Goal: Task Accomplishment & Management: Use online tool/utility

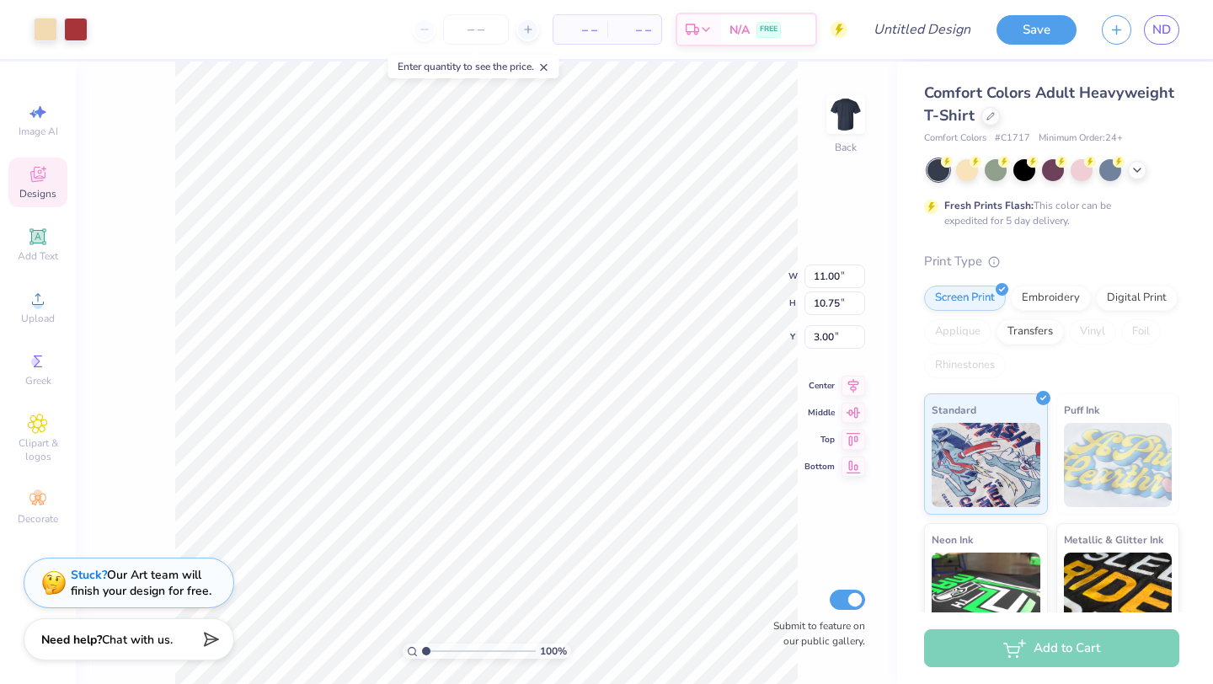
click at [1073, 264] on div "Print Type" at bounding box center [1051, 261] width 255 height 19
click at [993, 124] on div "Comfort Colors Adult Heavyweight T-Shirt" at bounding box center [1051, 104] width 255 height 45
click at [987, 117] on icon at bounding box center [990, 114] width 7 height 7
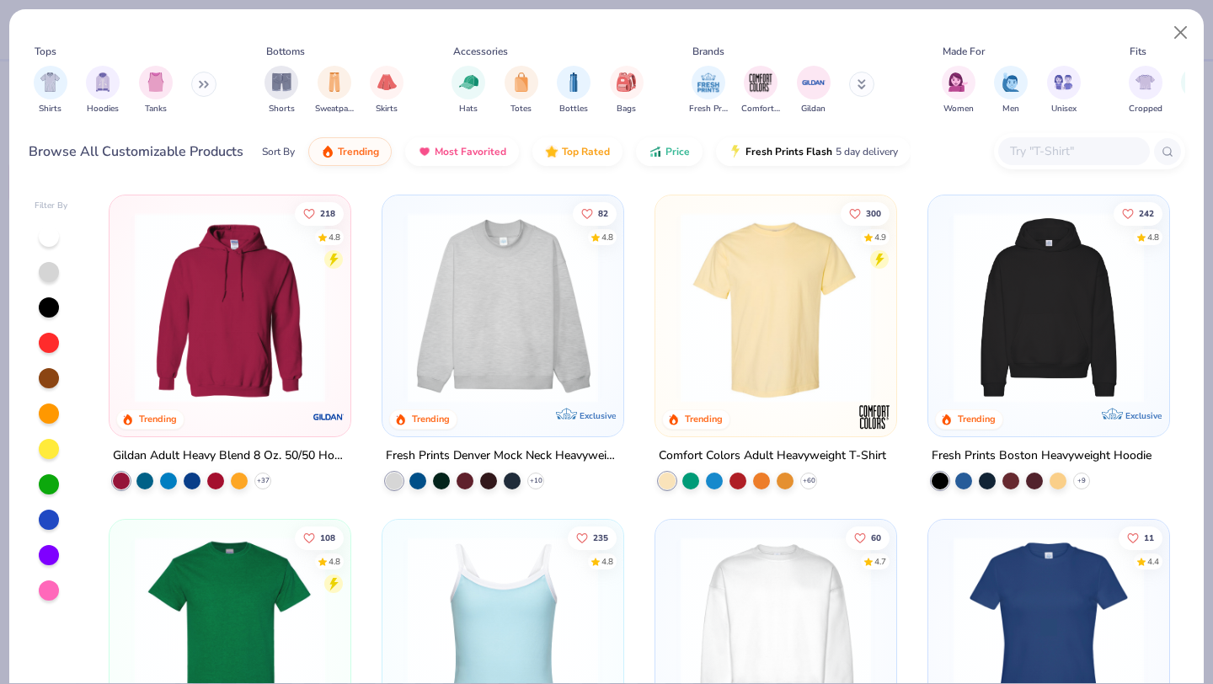
click at [244, 392] on img at bounding box center [229, 307] width 207 height 190
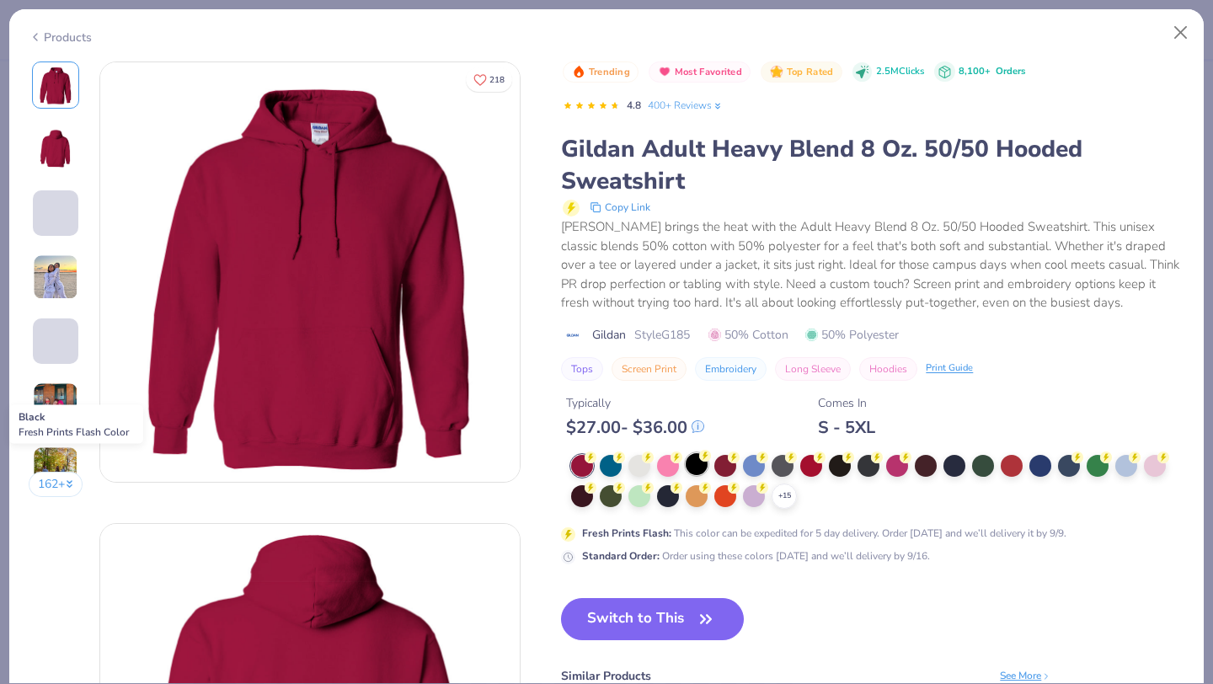
click at [702, 461] on icon at bounding box center [705, 456] width 12 height 12
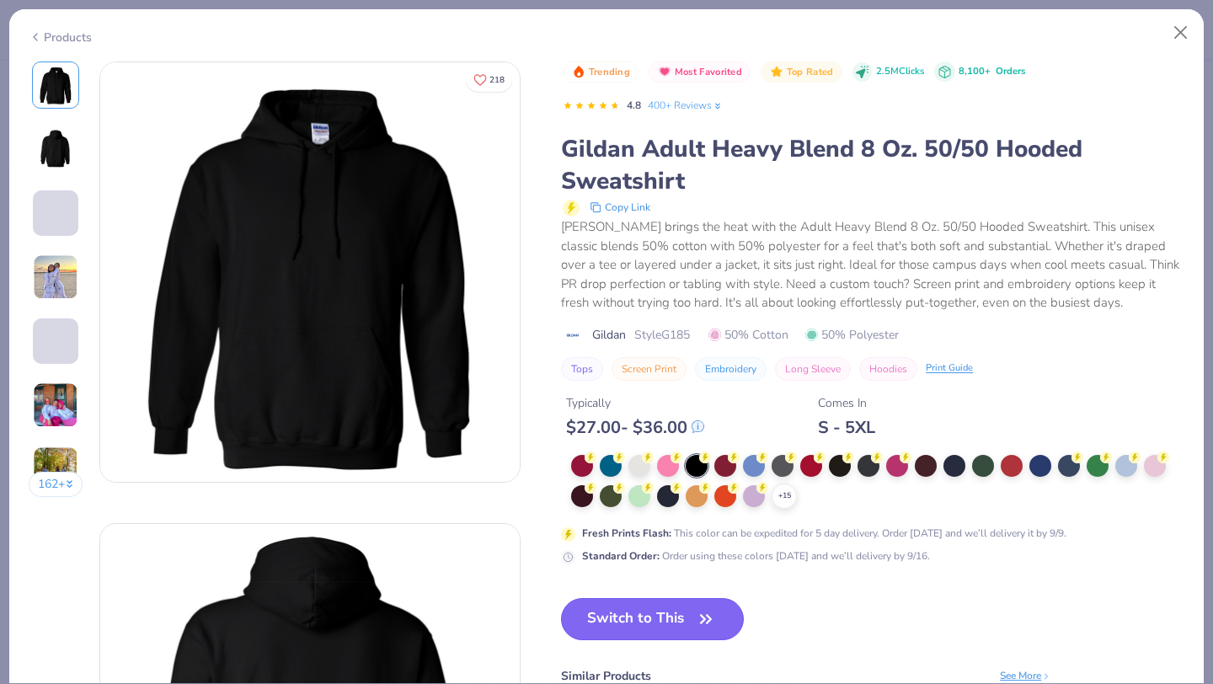
click at [645, 625] on button "Switch to This" at bounding box center [652, 619] width 183 height 42
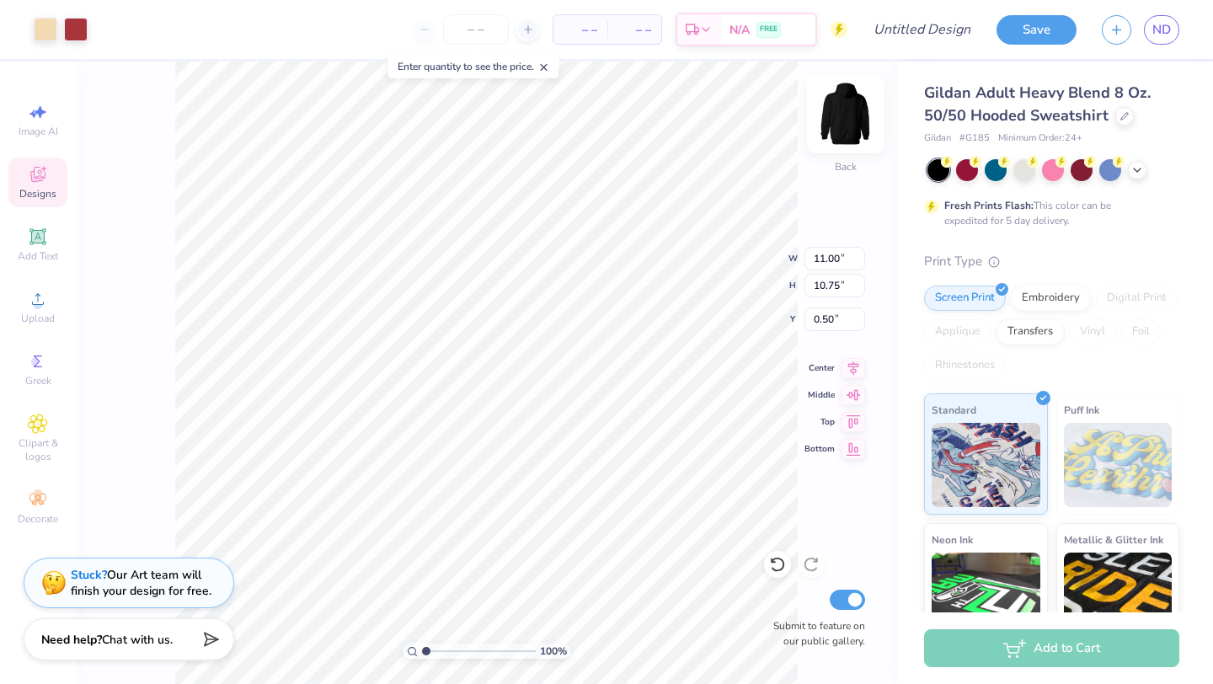
click at [849, 110] on img at bounding box center [845, 114] width 67 height 67
click at [853, 120] on img at bounding box center [845, 114] width 67 height 67
click at [844, 114] on img at bounding box center [845, 114] width 67 height 67
click at [848, 124] on img at bounding box center [845, 114] width 67 height 67
type input "6.55"
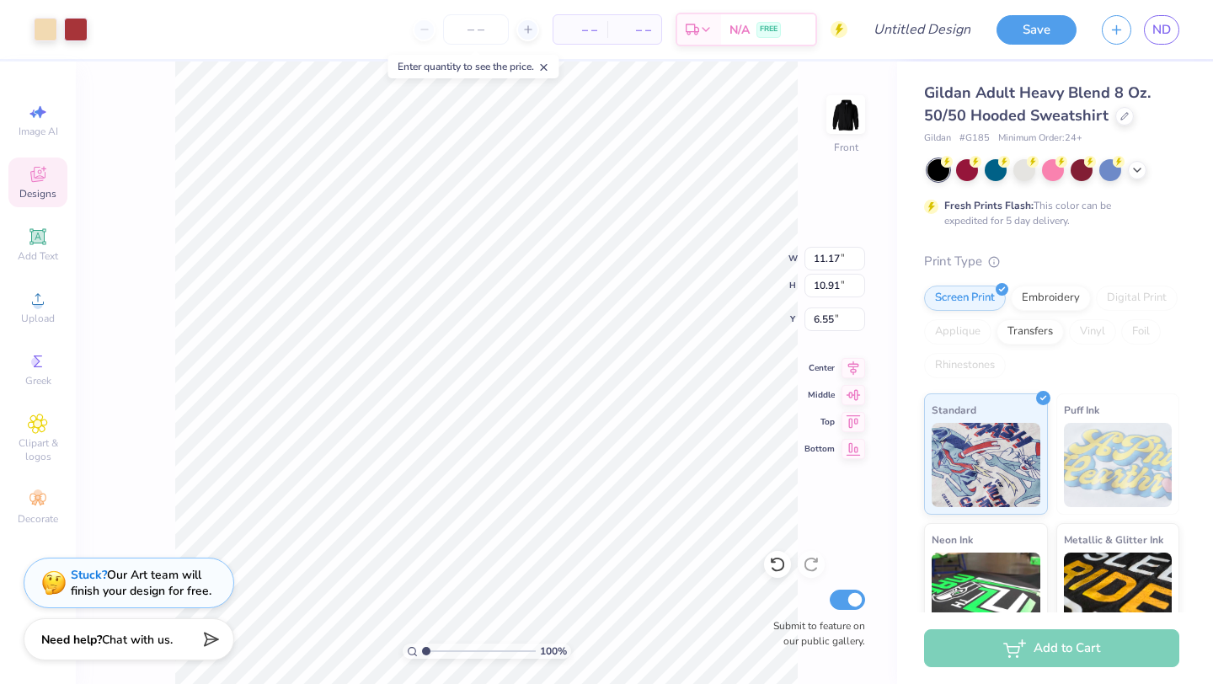
type input "14.17"
type input "13.84"
type input "6.57"
click at [801, 170] on div "100 % Front W 14.17 14.17 " H 13.84 13.84 " Y 6.57 6.57 " Center Middle Top Bot…" at bounding box center [487, 373] width 822 height 623
type input "13.82"
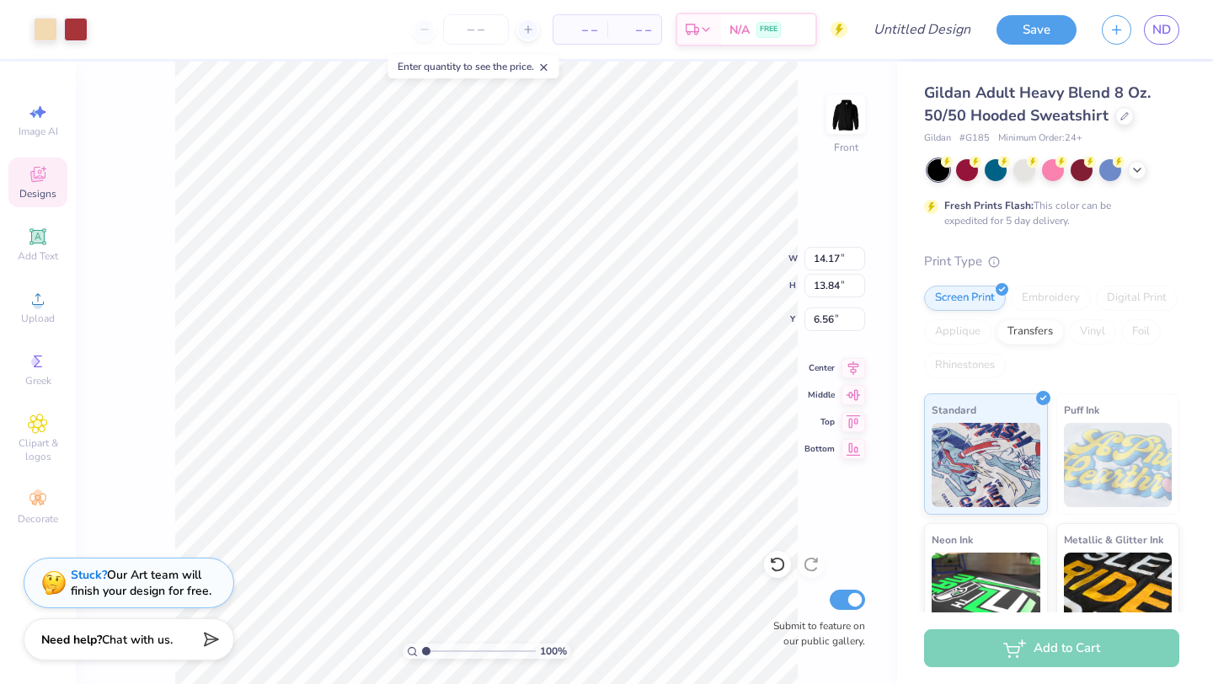
type input "13.50"
click at [806, 94] on div "100 % Front W 13.82 13.82 " H 13.50 13.50 " Y 6.56 6.56 " Center Middle Top Bot…" at bounding box center [487, 373] width 822 height 623
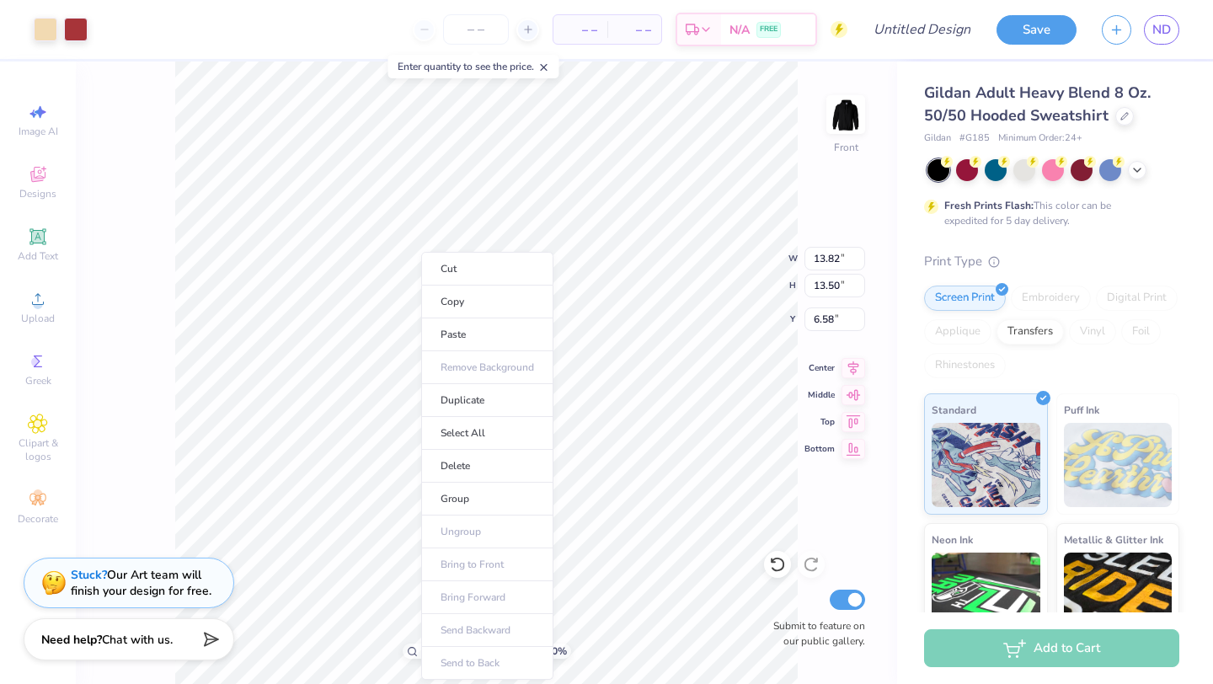
type input "6.58"
type input "6.41"
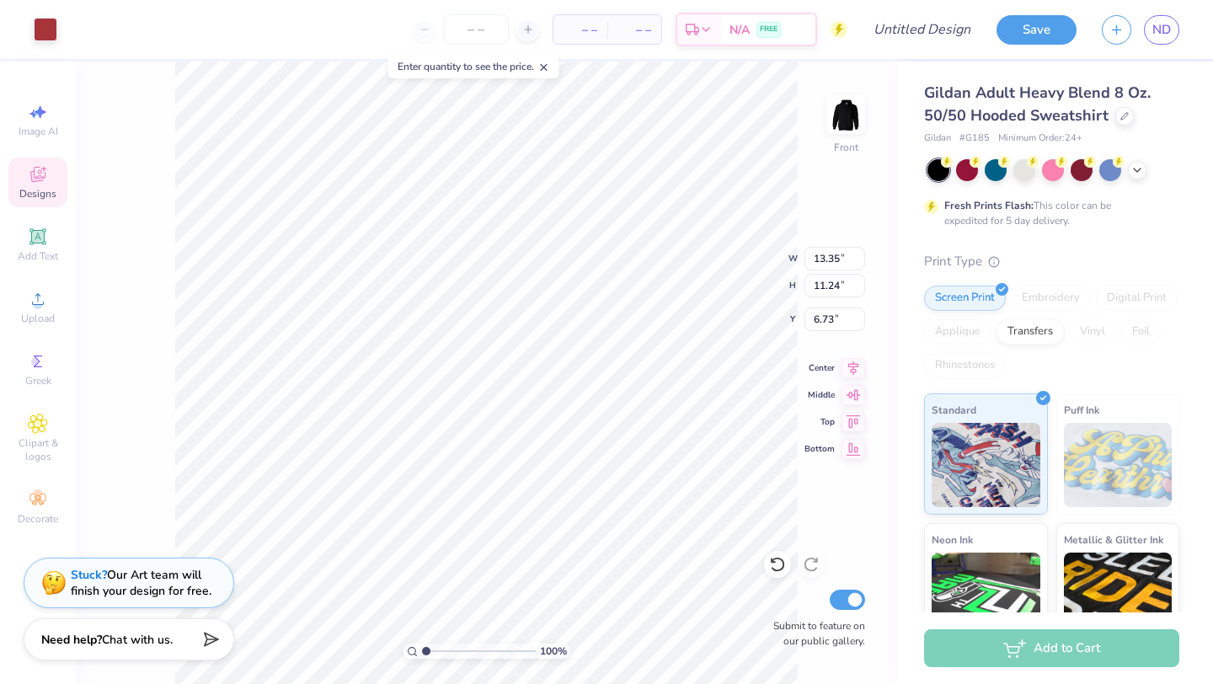
type input "6.75"
type input "13.82"
type input "13.50"
type input "6.42"
click at [819, 219] on div "100 % Front W 13.82 13.82 " H 13.50 13.50 " Y 6.42 6.42 " Center Middle Top Bot…" at bounding box center [487, 373] width 822 height 623
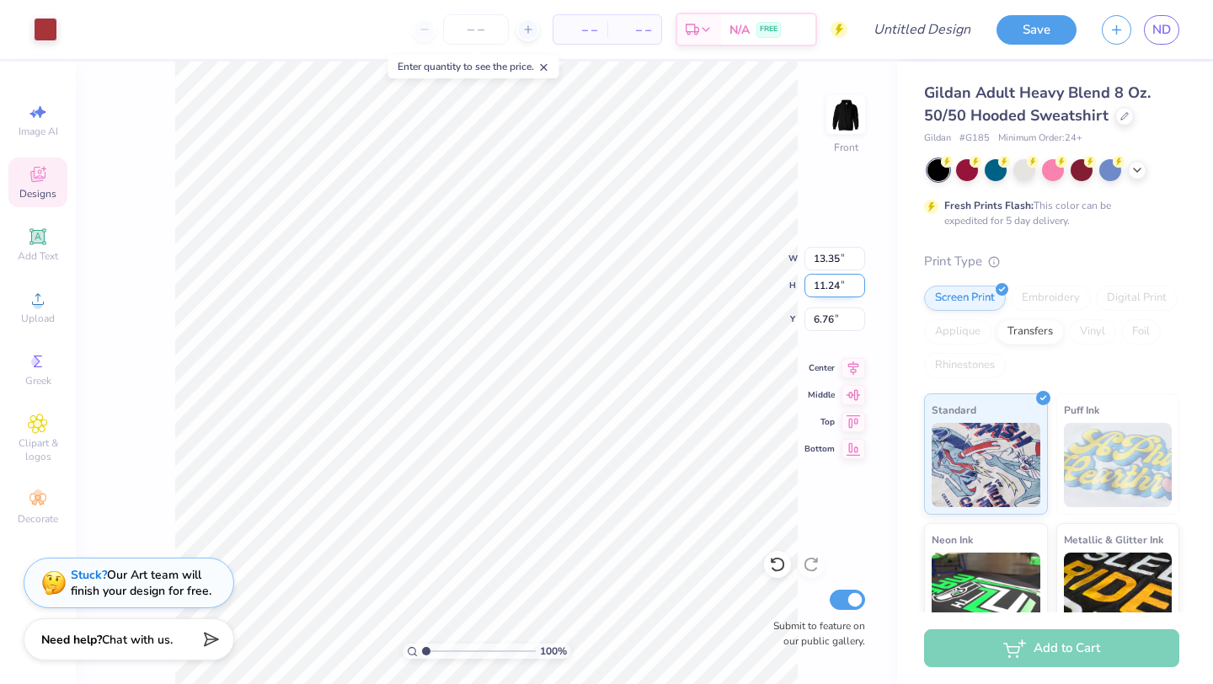
click at [736, 286] on div "100 % Front W 13.35 13.35 " H 11.24 11.24 " Y 6.76 6.76 " Center Middle Top Bot…" at bounding box center [487, 373] width 822 height 623
type input "13.40"
type input "11.29"
type input "6.43"
type input "13.26"
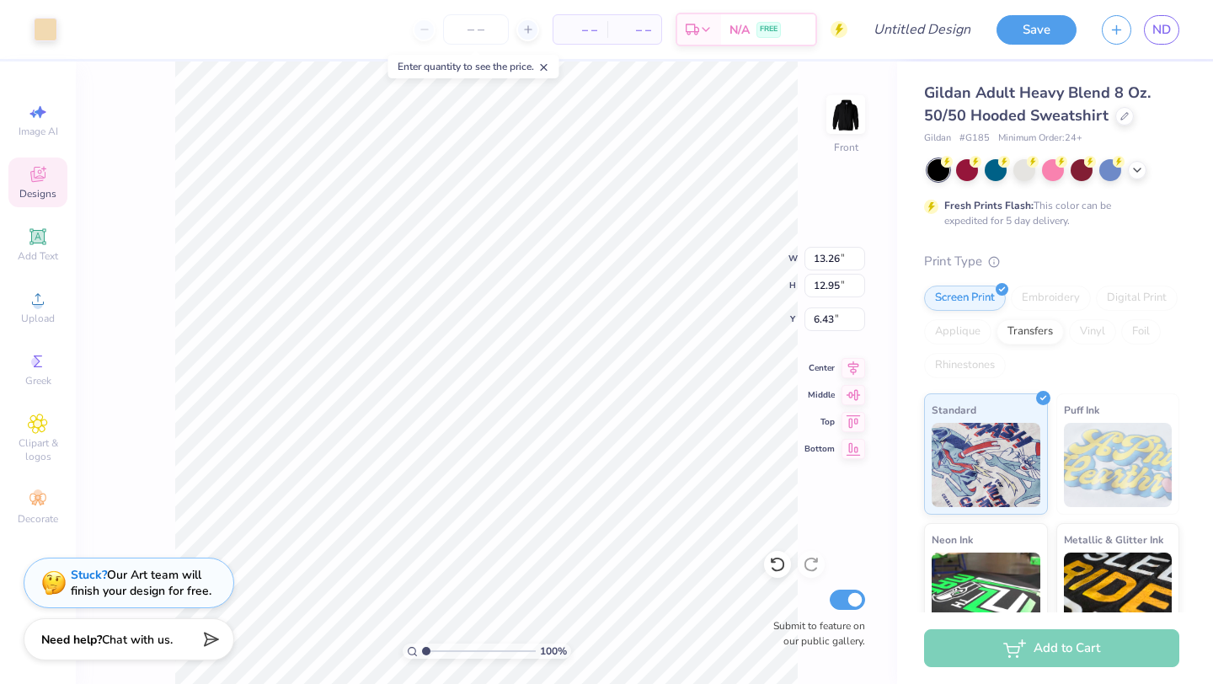
type input "12.95"
type input "13.40"
type input "11.29"
type input "6.76"
type input "13.40"
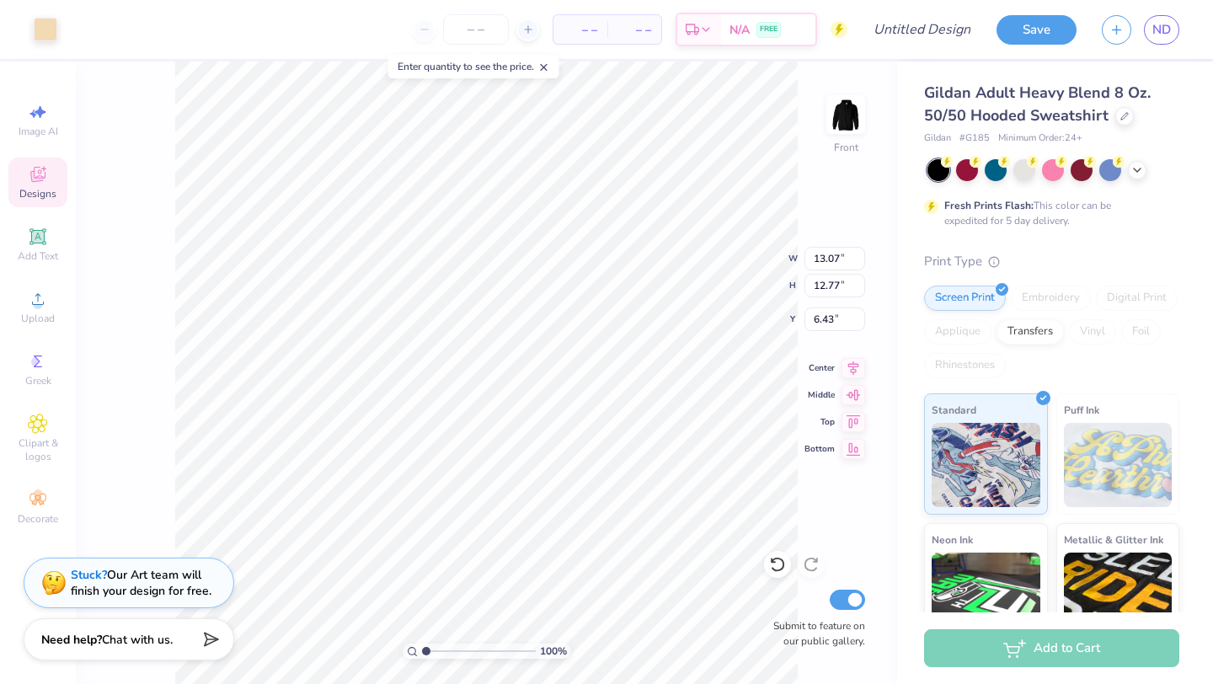
type input "11.29"
type input "6.43"
click at [806, 180] on div "100 % Front W 13.40 13.40 " H 11.29 11.29 " Y 6.43 6.43 " Center Middle Top Bot…" at bounding box center [487, 373] width 822 height 623
type input "6.71"
type input "13.38"
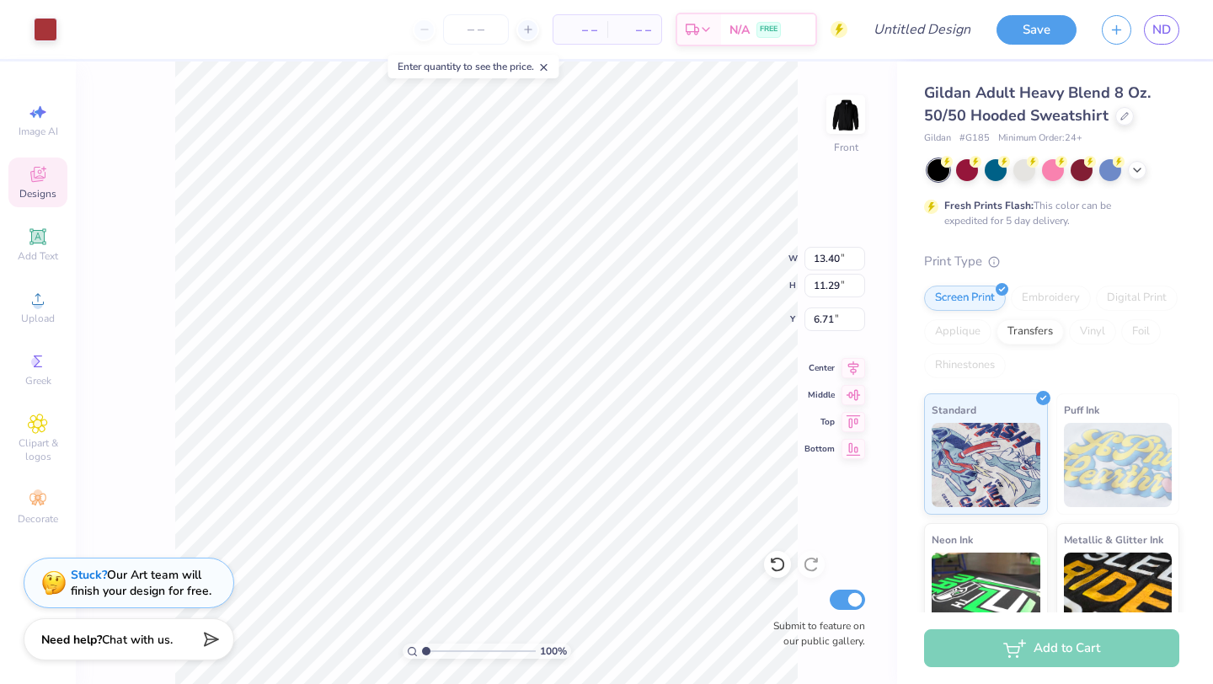
type input "11.26"
type input "6.73"
type input "13.07"
type input "12.77"
type input "6.57"
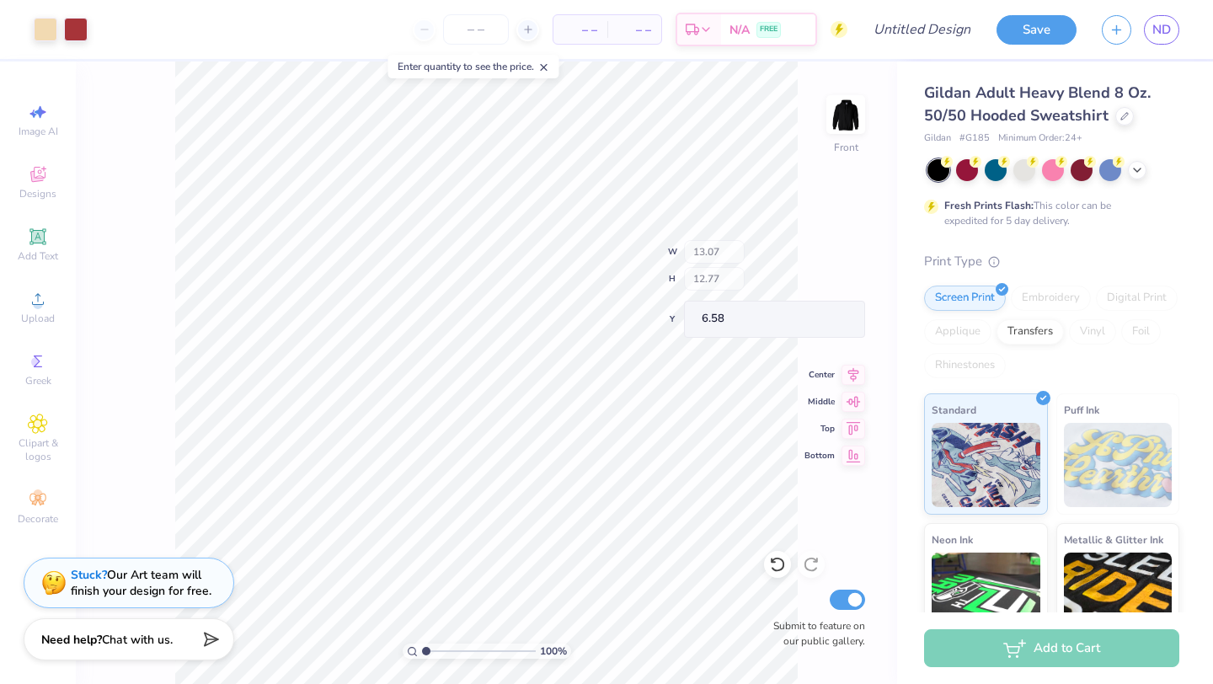
type input "6.58"
click at [28, 240] on icon at bounding box center [38, 237] width 20 height 20
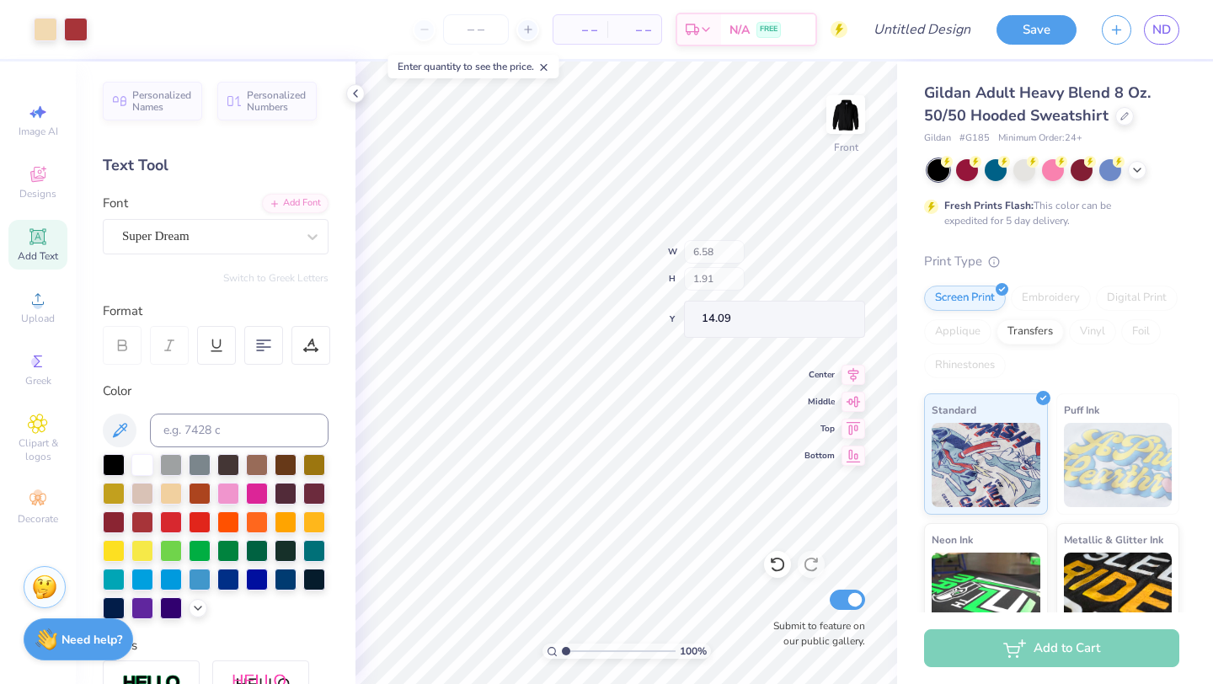
type input "14.09"
type input "6.40"
type input "13.31"
type input "12.97"
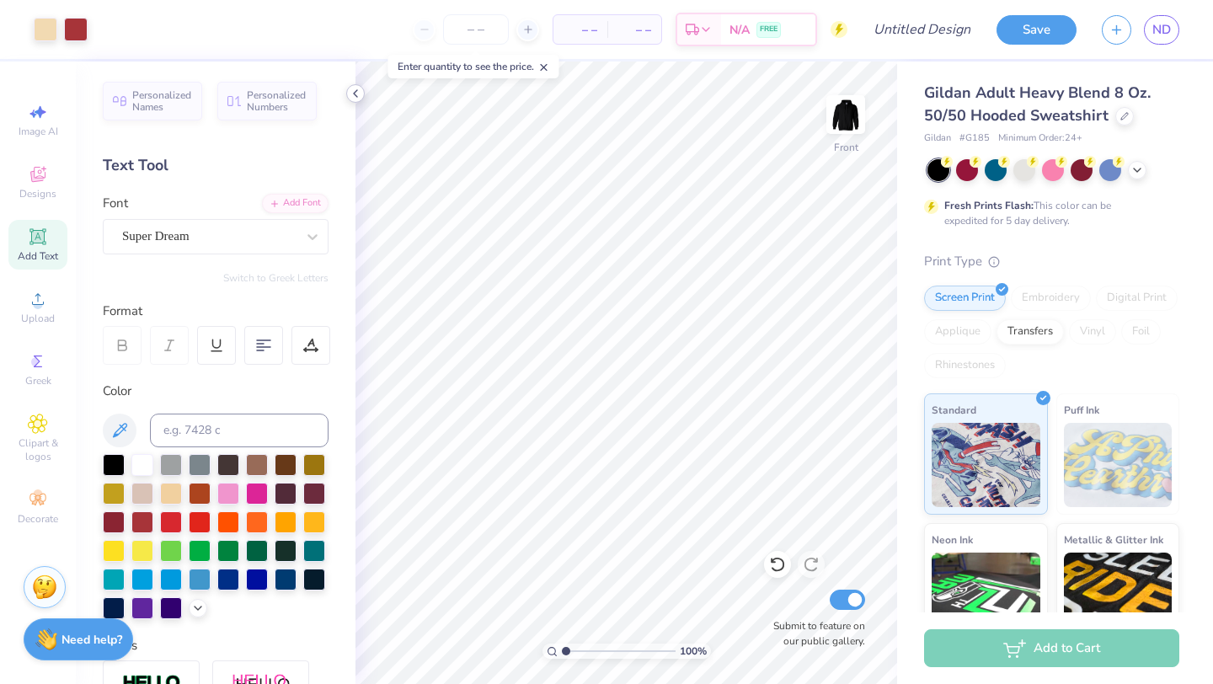
click at [357, 97] on icon at bounding box center [355, 93] width 13 height 13
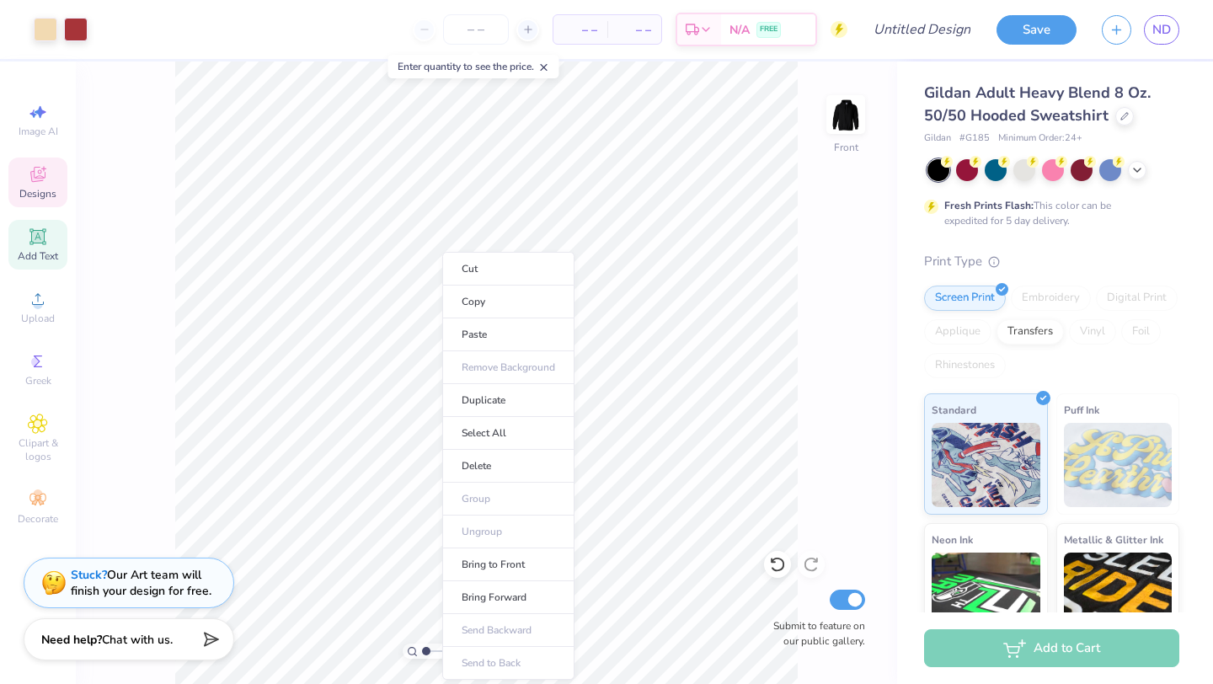
click at [31, 180] on icon at bounding box center [37, 174] width 15 height 15
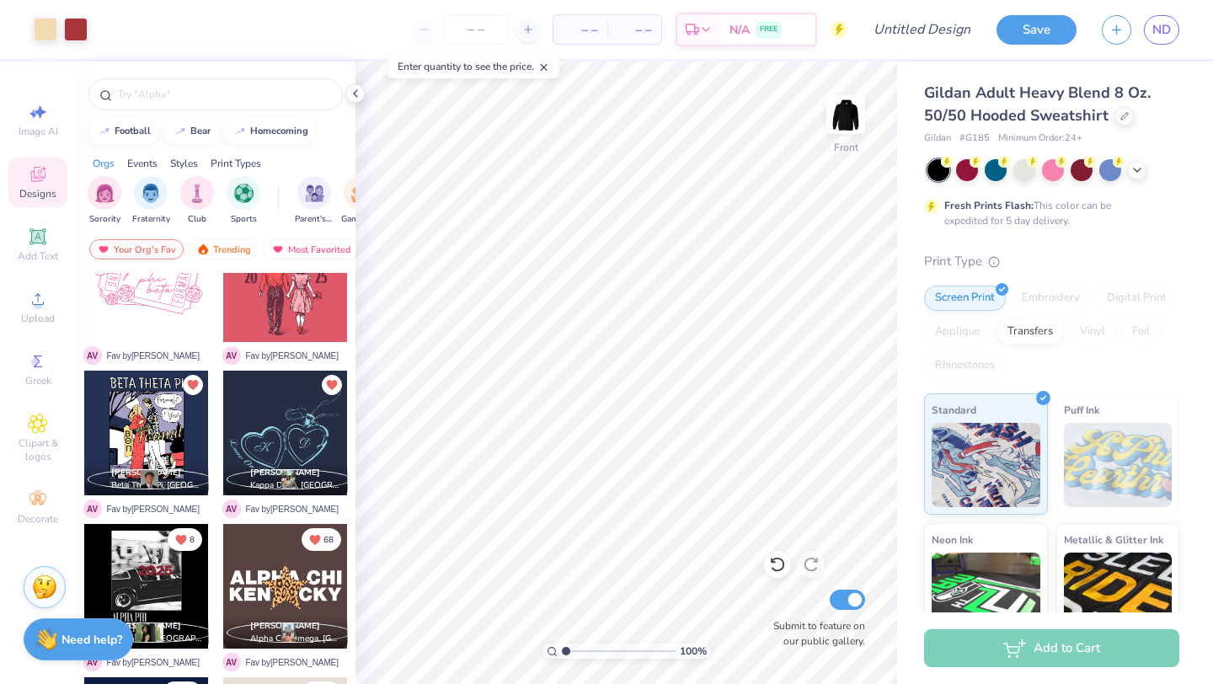
scroll to position [365, 0]
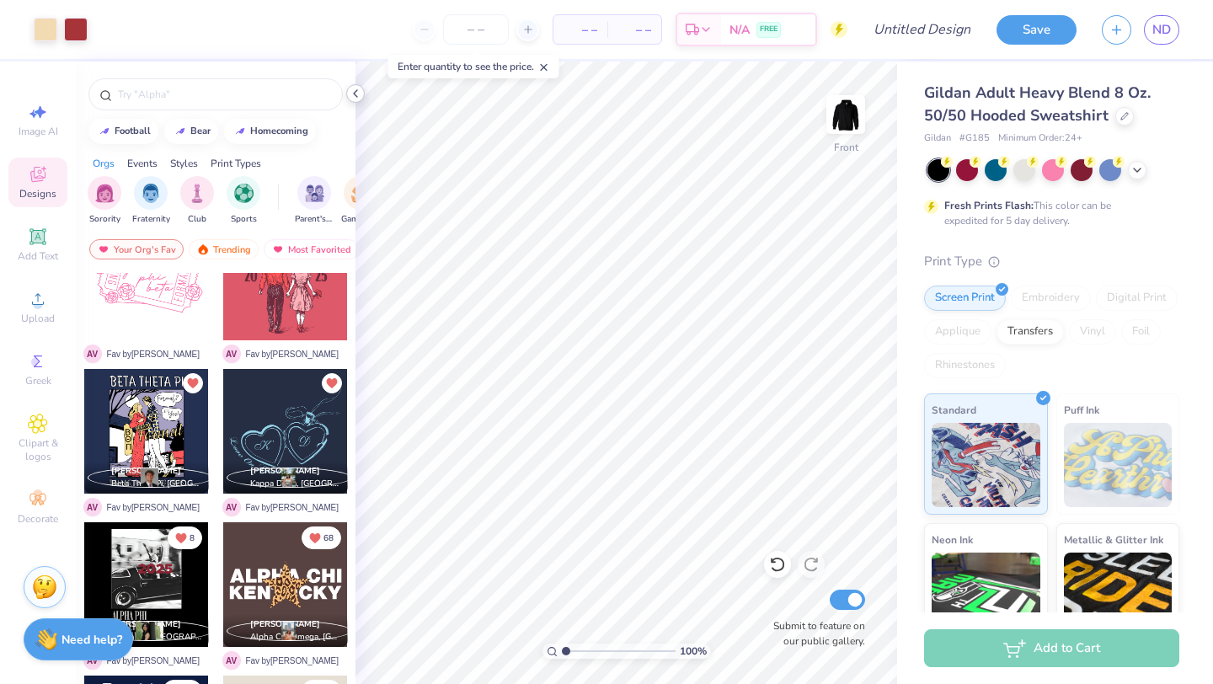
click at [357, 94] on icon at bounding box center [355, 93] width 13 height 13
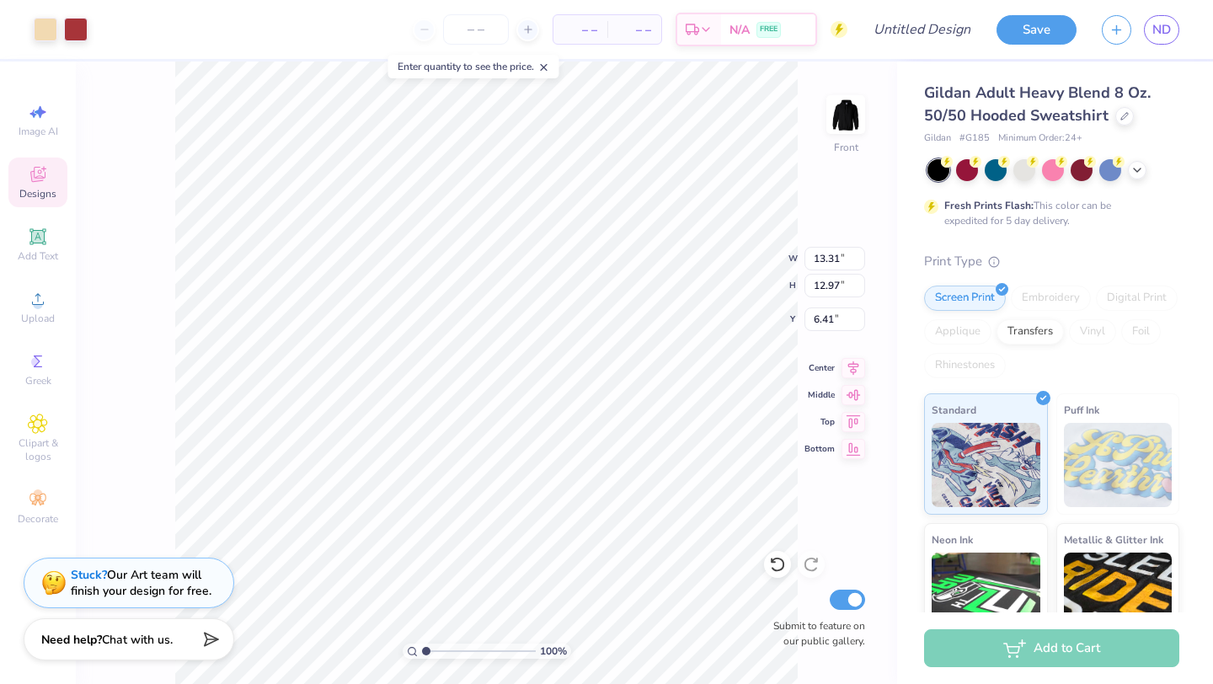
type input "6.41"
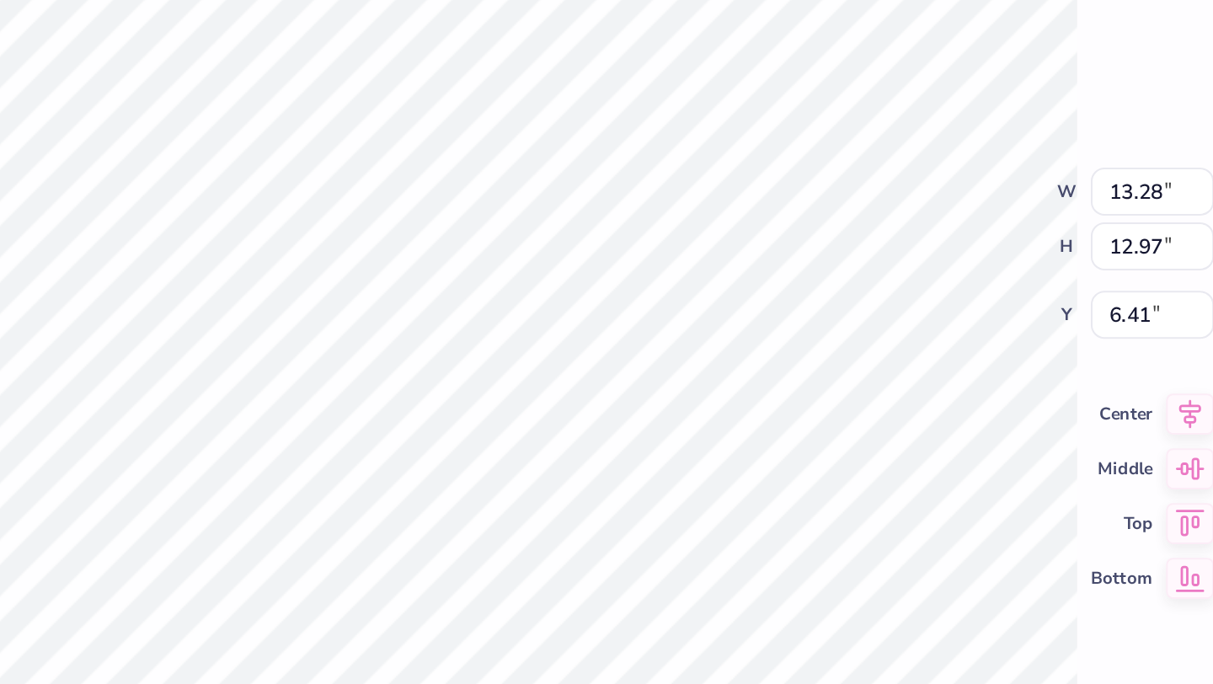
type input "13.31"
type input "6.42"
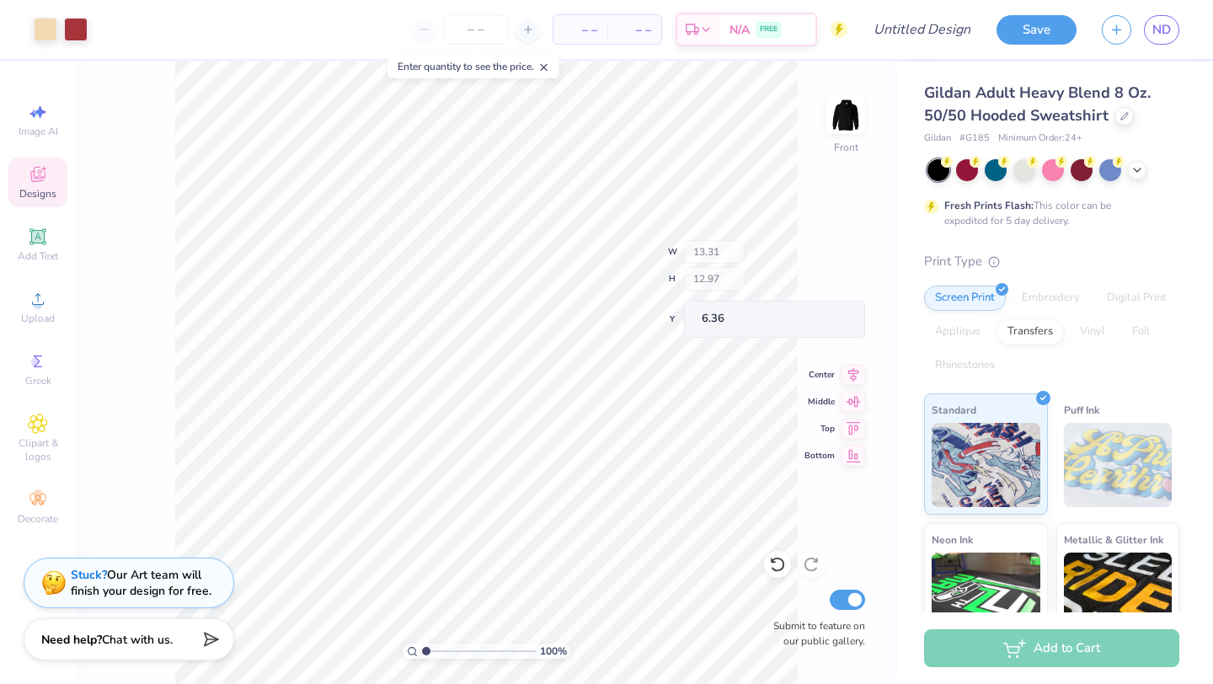
type input "6.36"
click at [1140, 174] on icon at bounding box center [1137, 168] width 13 height 13
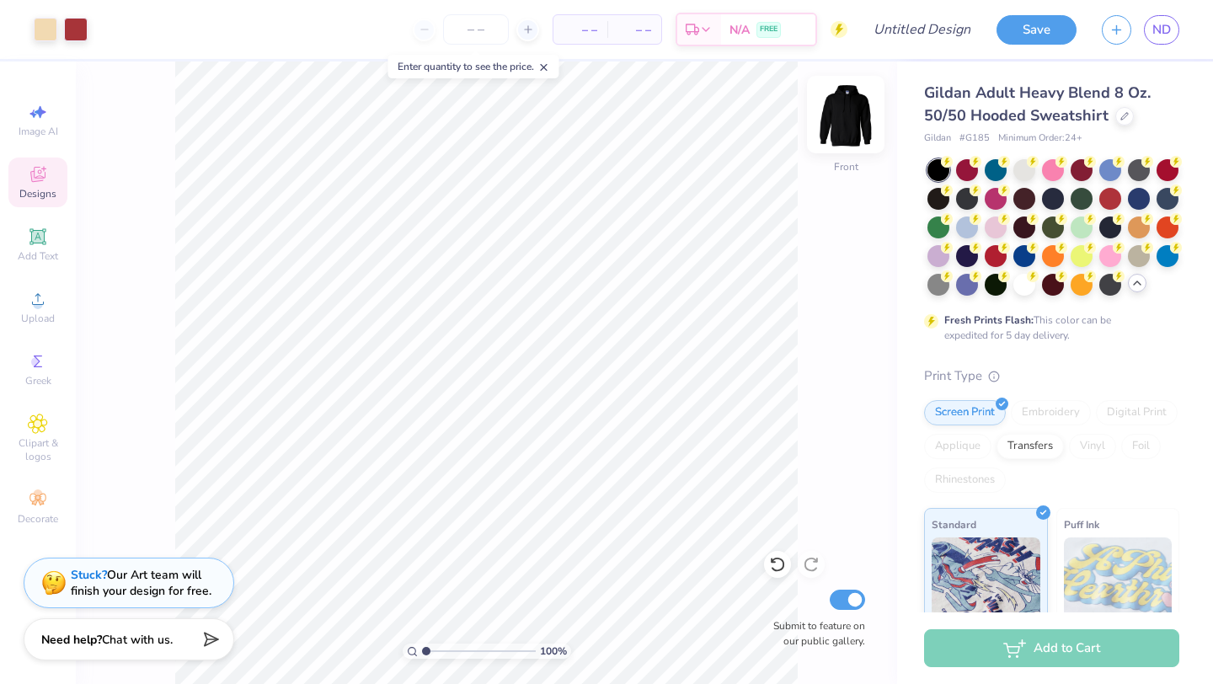
click at [848, 121] on img at bounding box center [845, 114] width 67 height 67
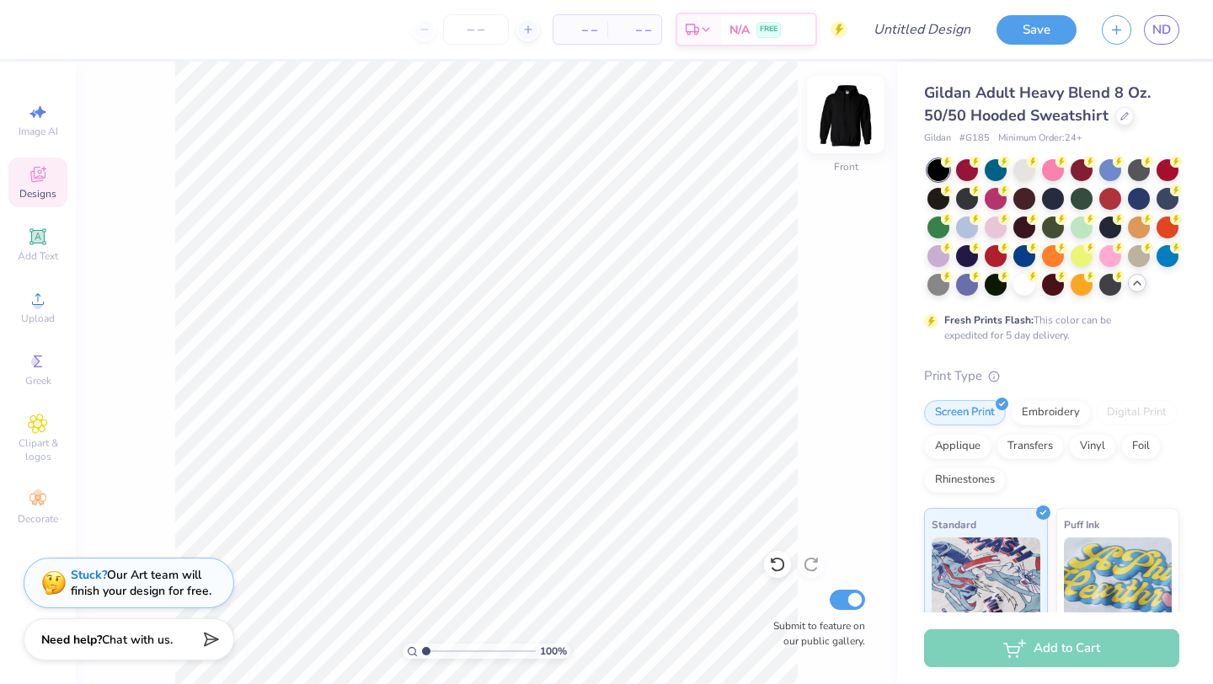
click at [839, 127] on img at bounding box center [845, 114] width 67 height 67
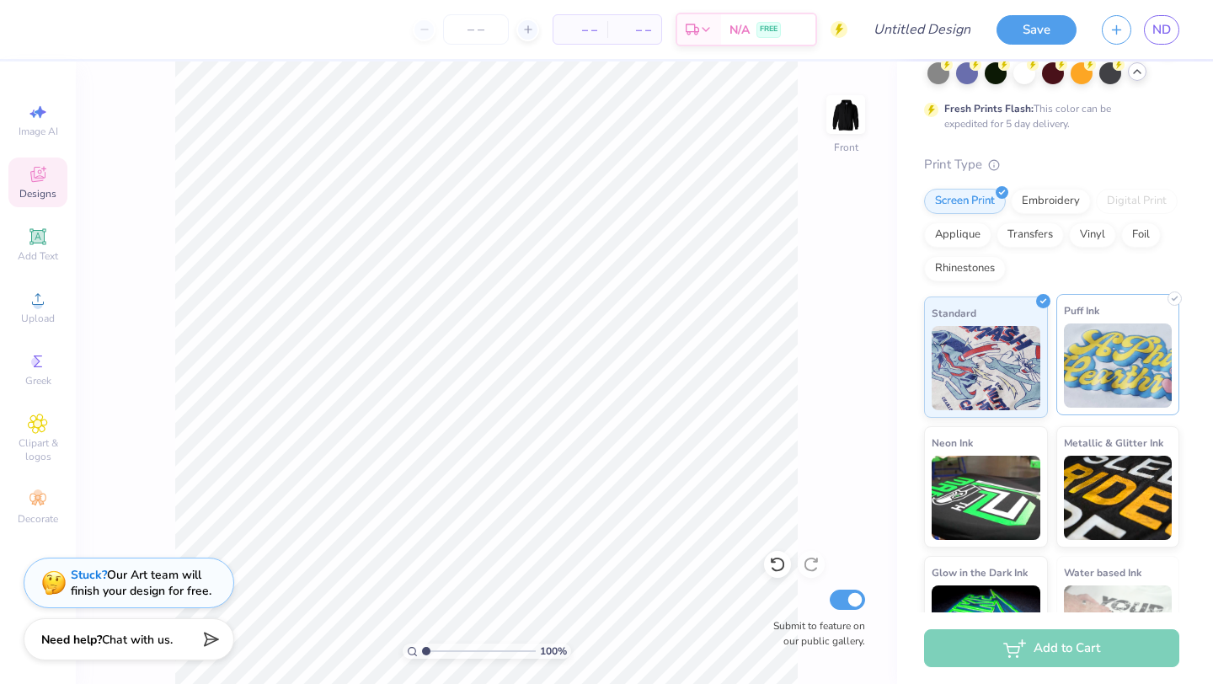
scroll to position [276, 0]
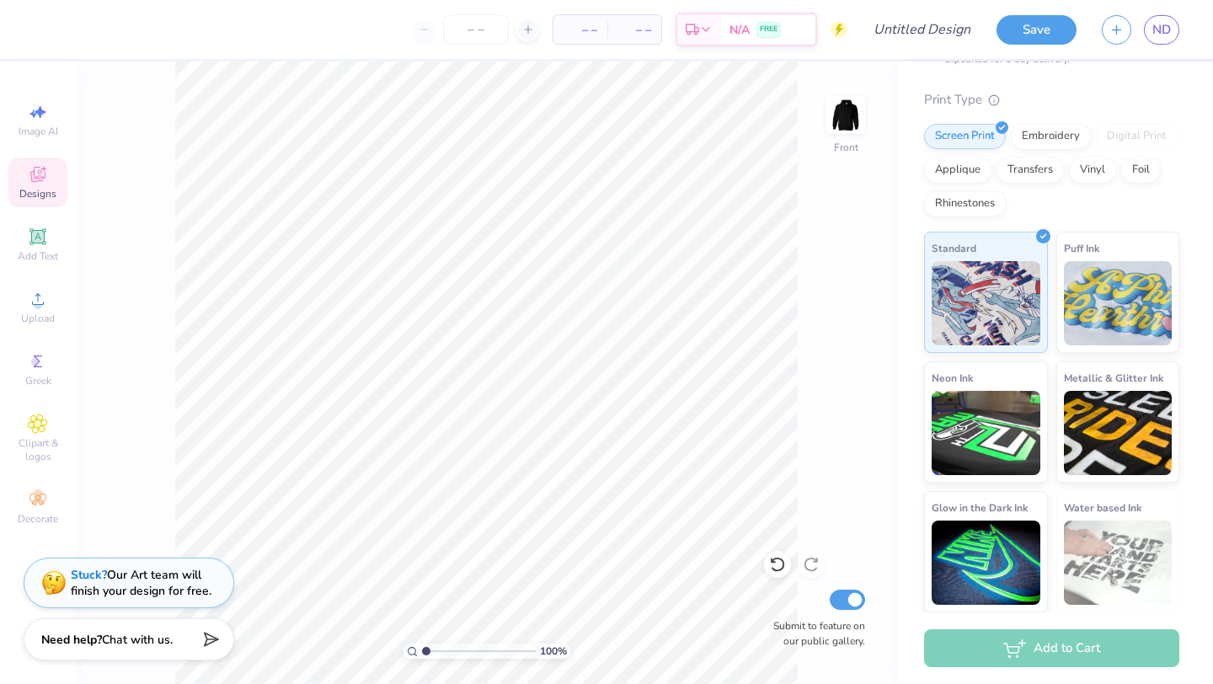
click at [12, 169] on div "Designs" at bounding box center [37, 183] width 59 height 50
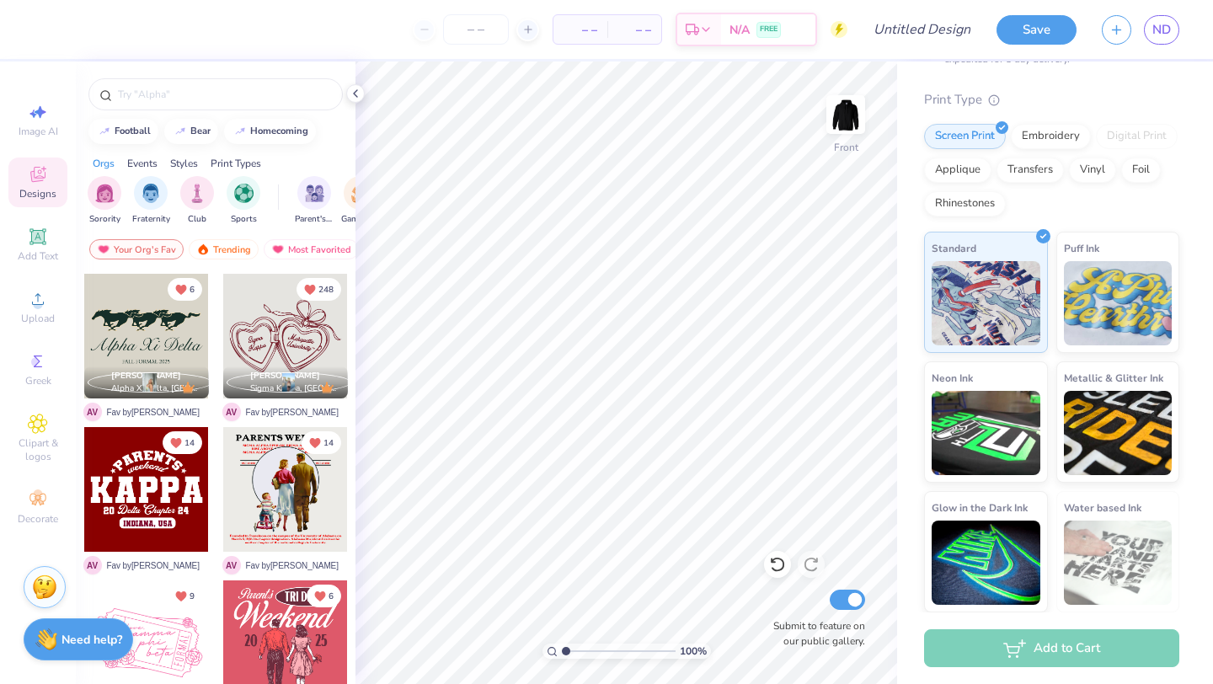
click at [43, 181] on icon at bounding box center [38, 174] width 20 height 20
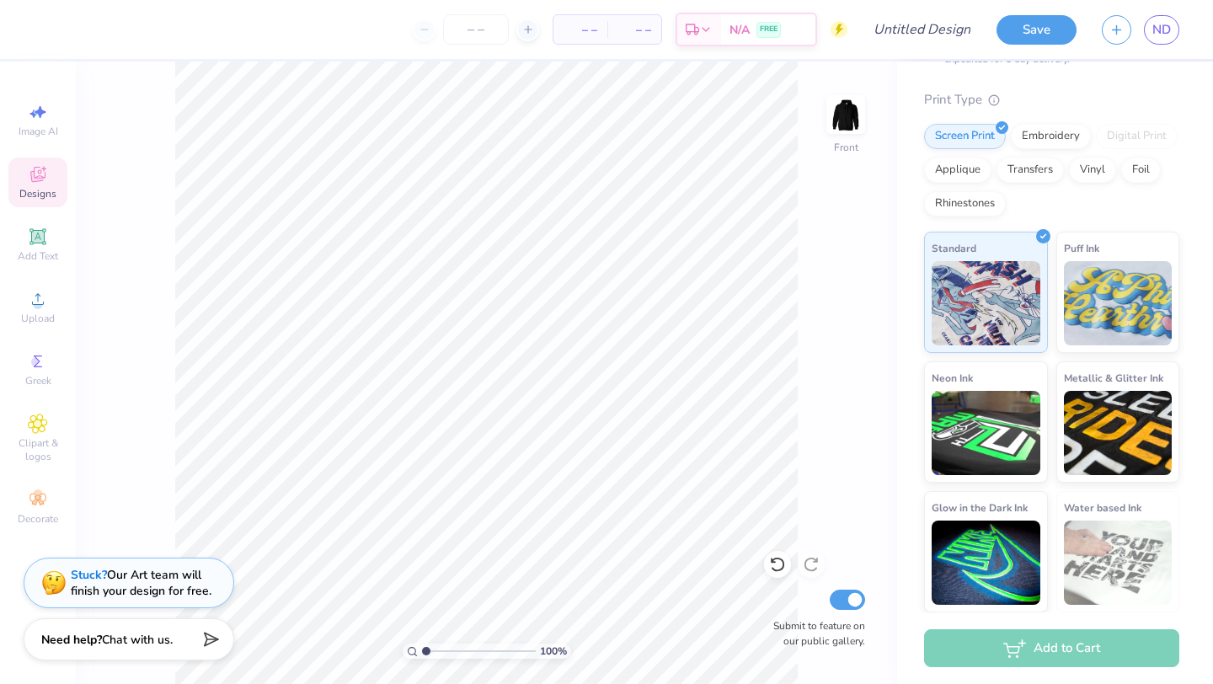
click at [23, 192] on span "Designs" at bounding box center [37, 193] width 37 height 13
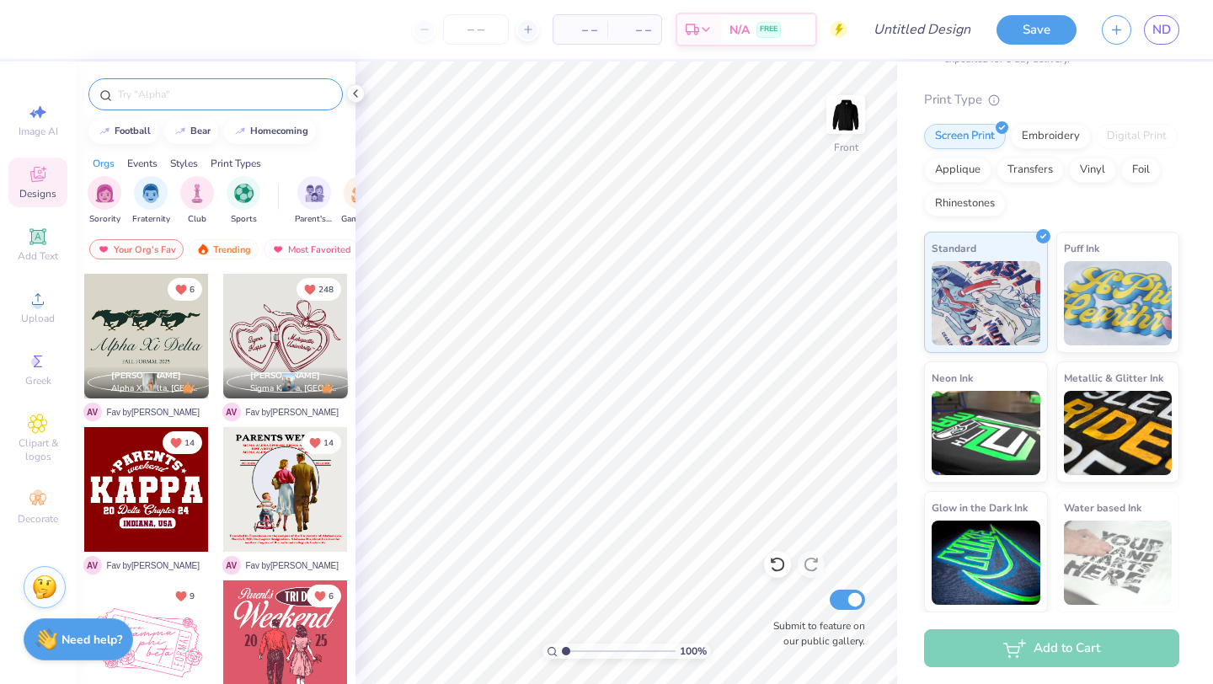
click at [147, 89] on input "text" at bounding box center [224, 94] width 216 height 17
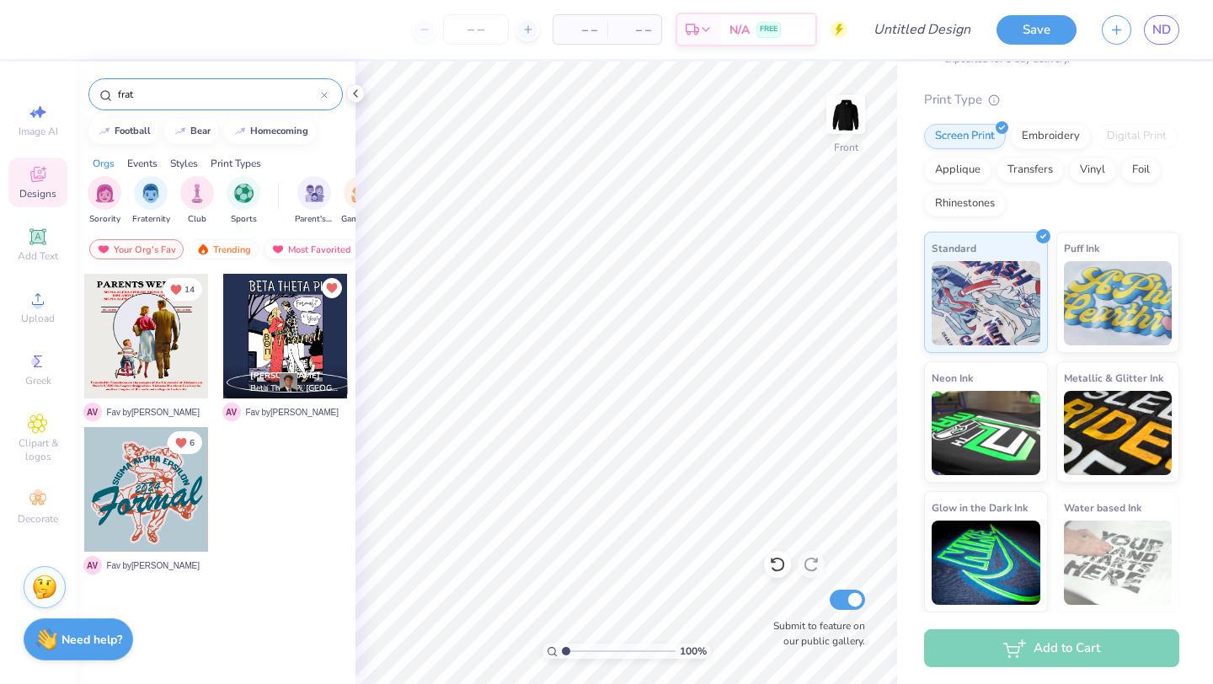
type input "frat"
click at [362, 94] on div at bounding box center [355, 93] width 19 height 19
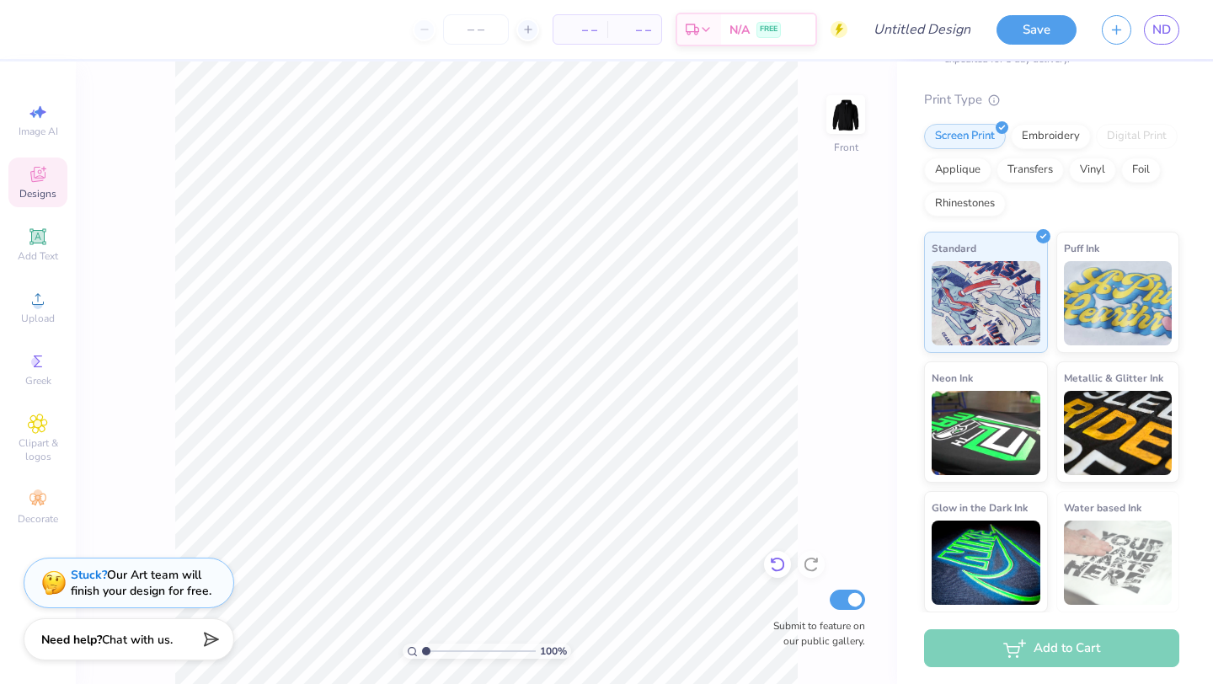
click at [775, 558] on icon at bounding box center [777, 564] width 17 height 17
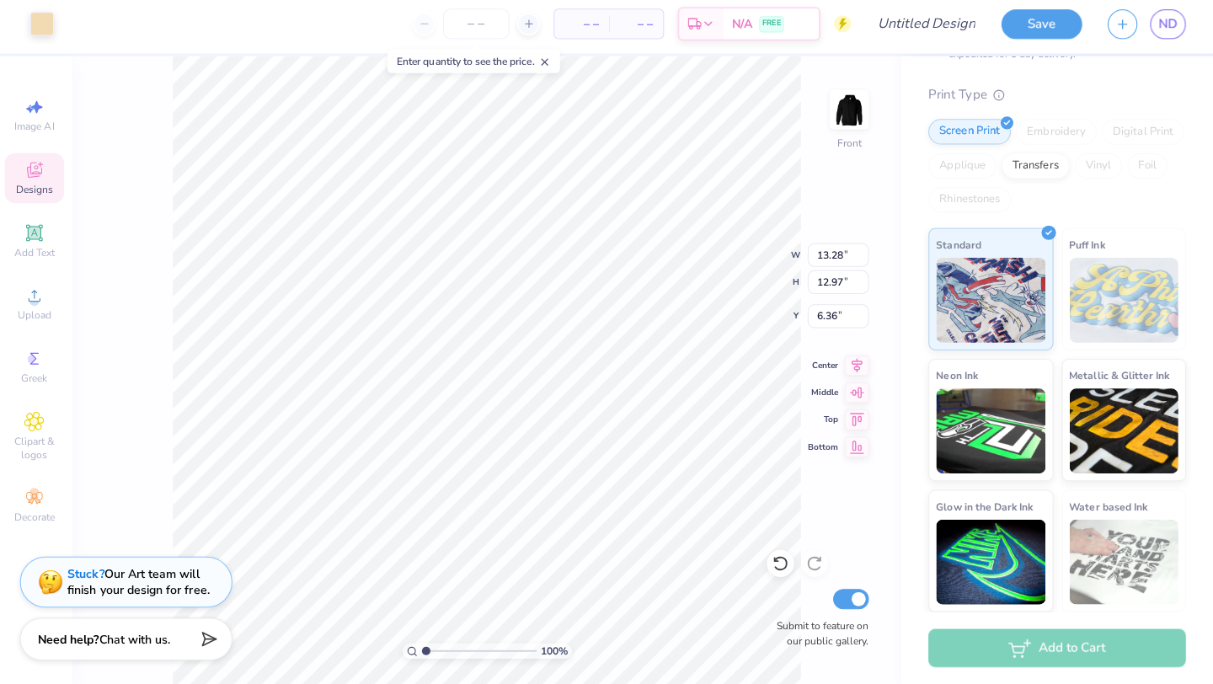
scroll to position [0, 0]
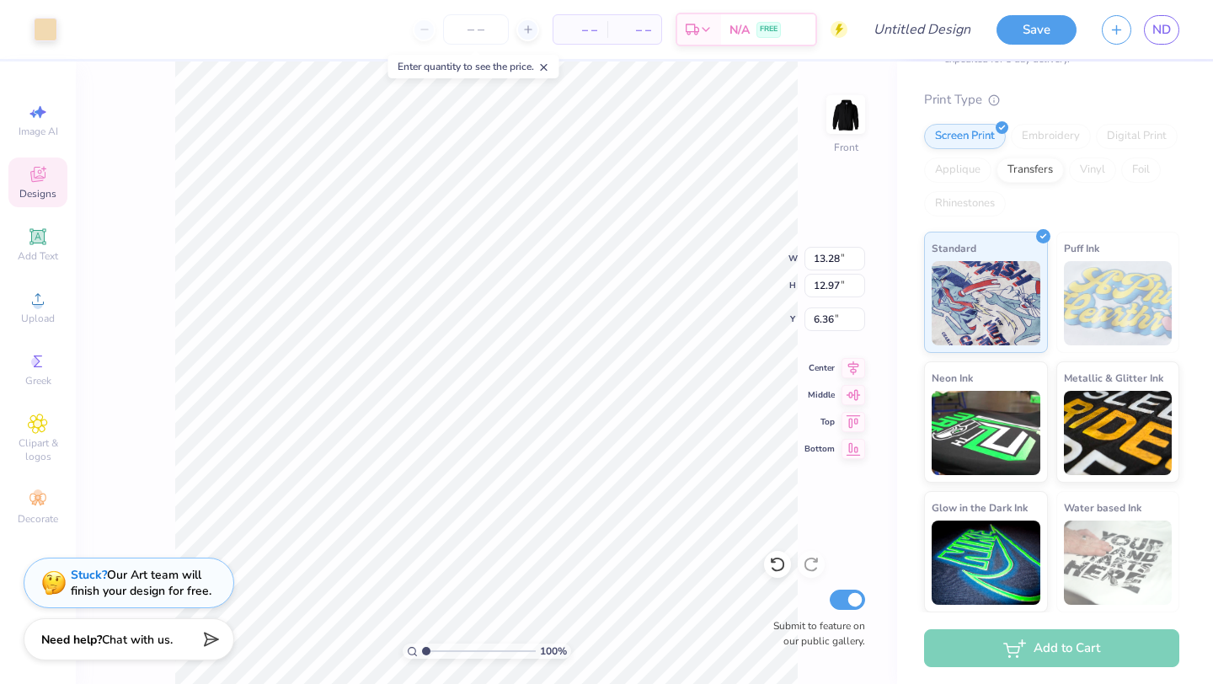
click at [550, 68] on icon at bounding box center [544, 68] width 12 height 12
type input "13.31"
click at [1036, 39] on button "Save" at bounding box center [1037, 27] width 80 height 29
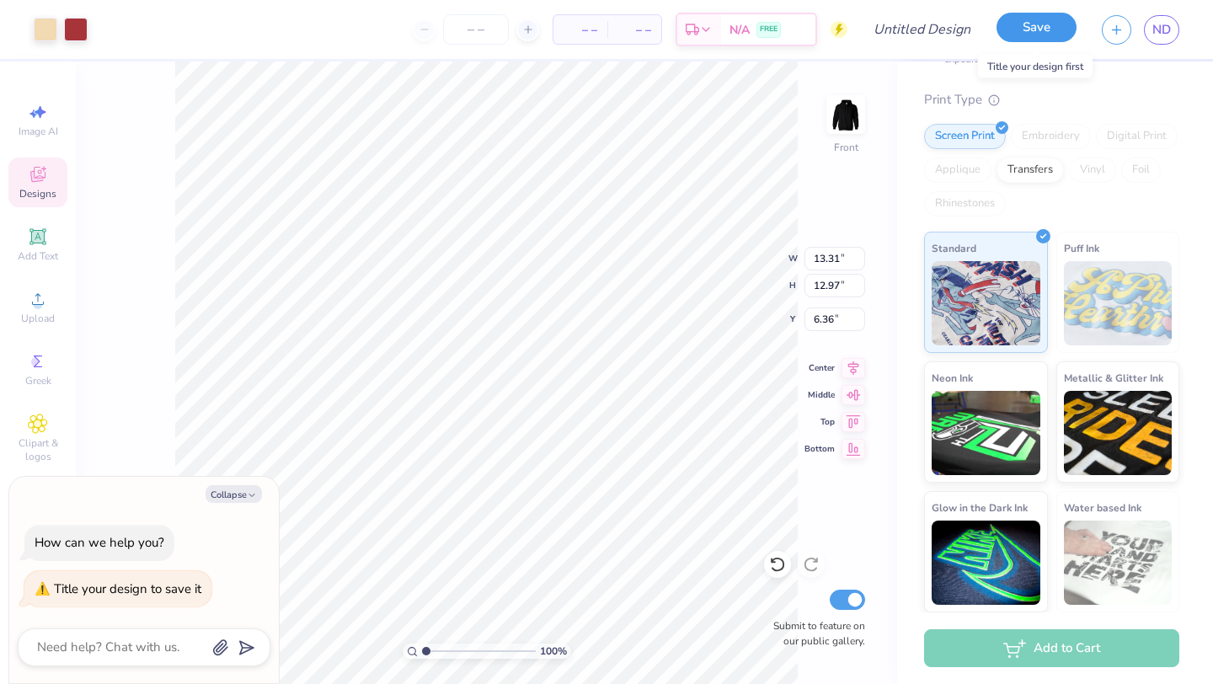
click at [1020, 35] on button "Save" at bounding box center [1037, 27] width 80 height 29
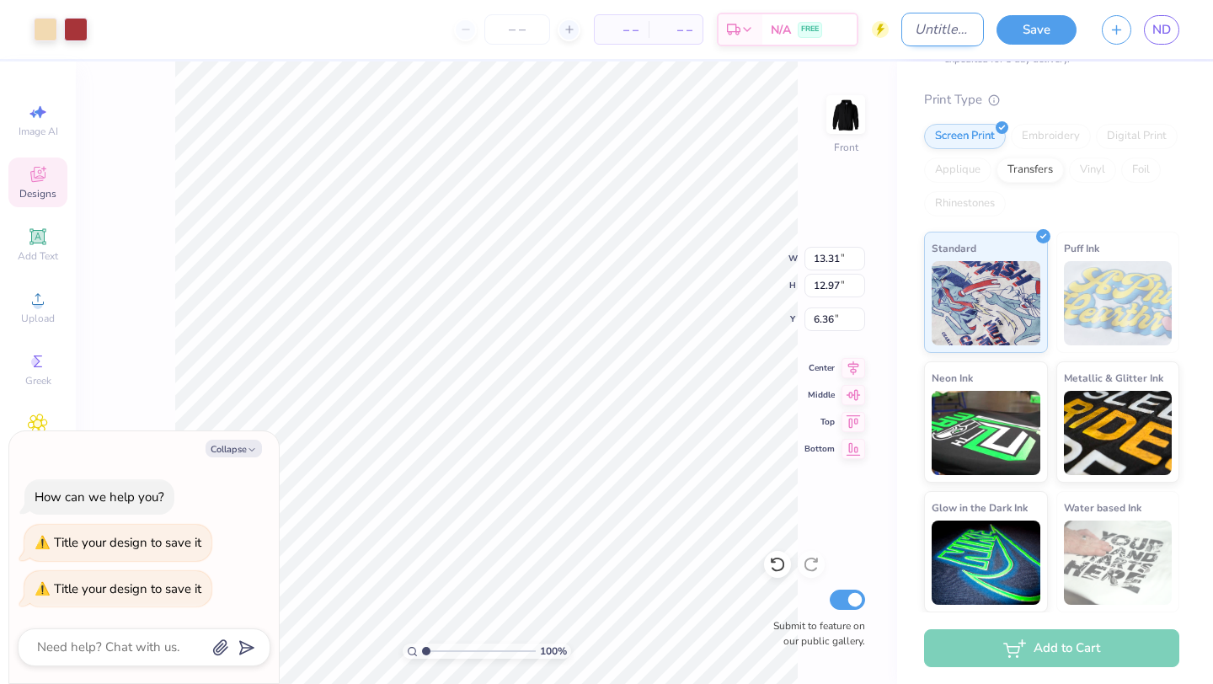
type textarea "x"
click at [904, 36] on input "Design Title" at bounding box center [943, 30] width 83 height 34
type input "Dchi x Kappa"
type textarea "x"
click at [934, 26] on input "Dchi x Kappa" at bounding box center [943, 30] width 83 height 34
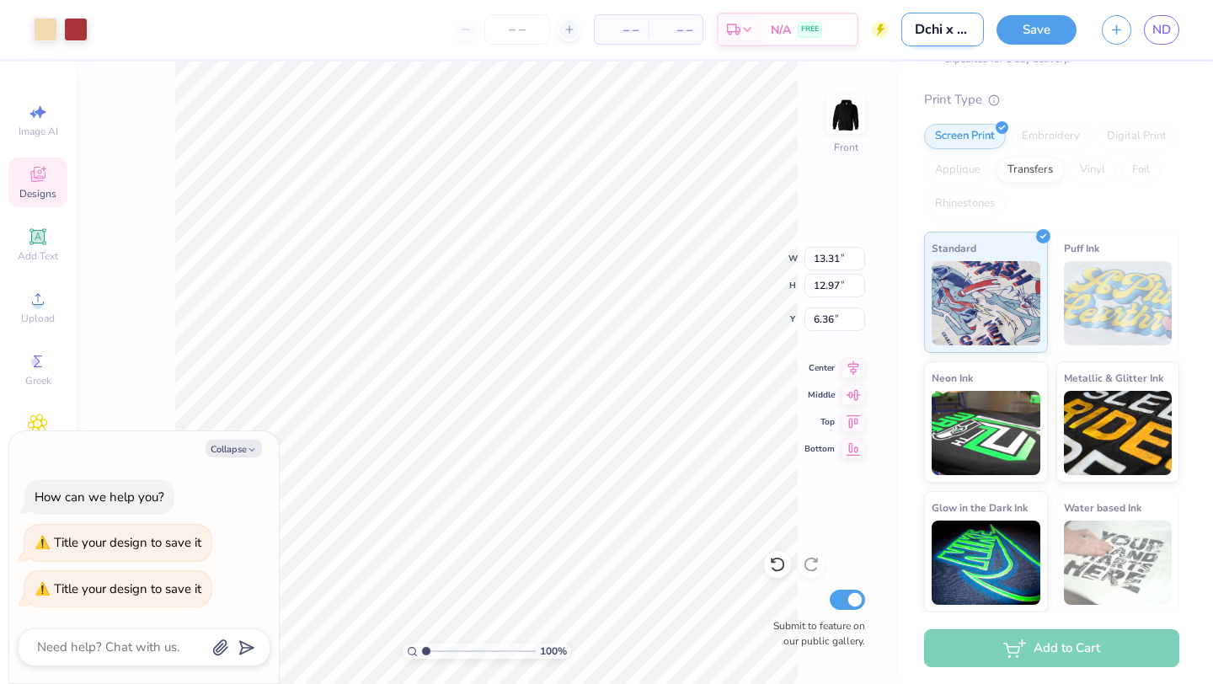
click at [964, 31] on input "Dchi x Kappa" at bounding box center [943, 30] width 83 height 34
type input "1Dchi x Kappa"
type textarea "x"
type input "1.Dchi x Kappa"
type textarea "x"
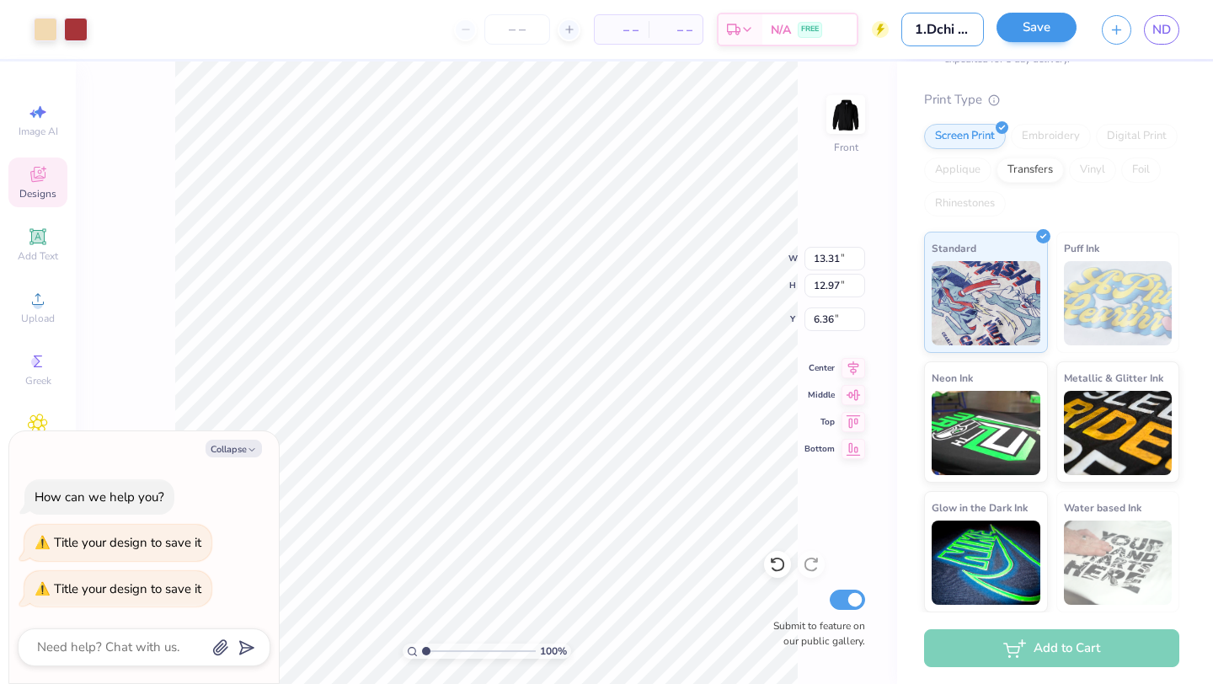
type input "1.Dchi x Kappa"
click at [1048, 27] on button "Save" at bounding box center [1037, 27] width 80 height 29
click at [1029, 35] on div "Save" at bounding box center [1037, 29] width 80 height 29
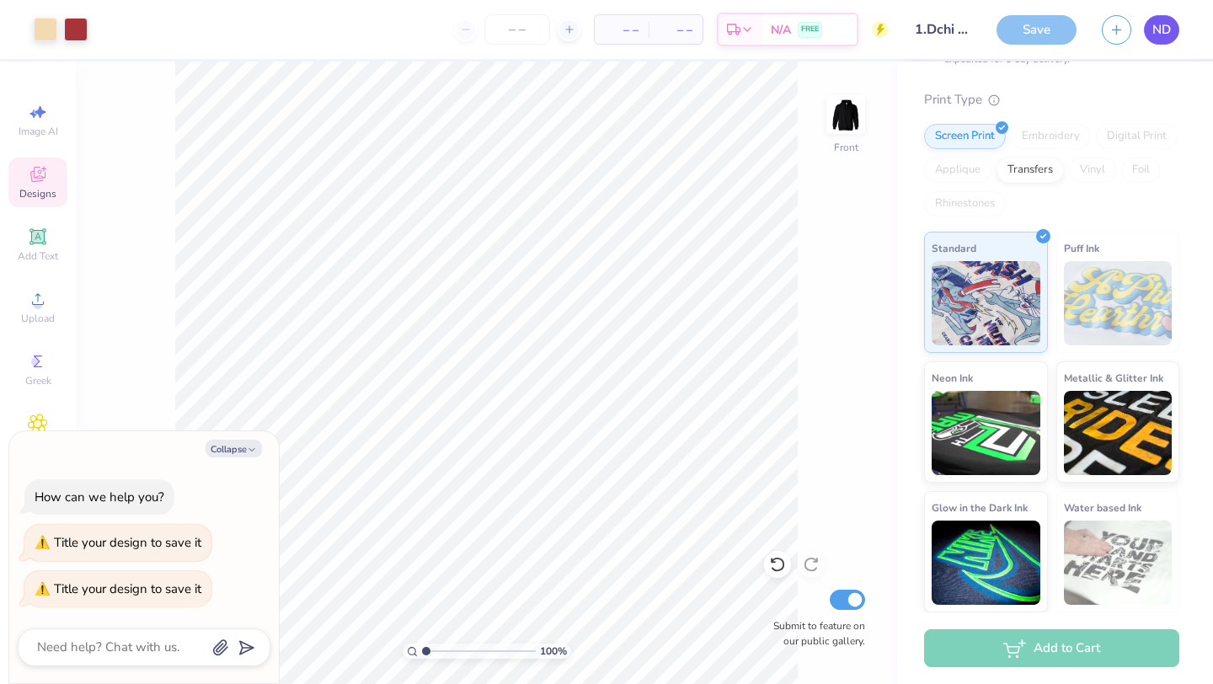
click at [1162, 35] on span "ND" at bounding box center [1162, 29] width 19 height 19
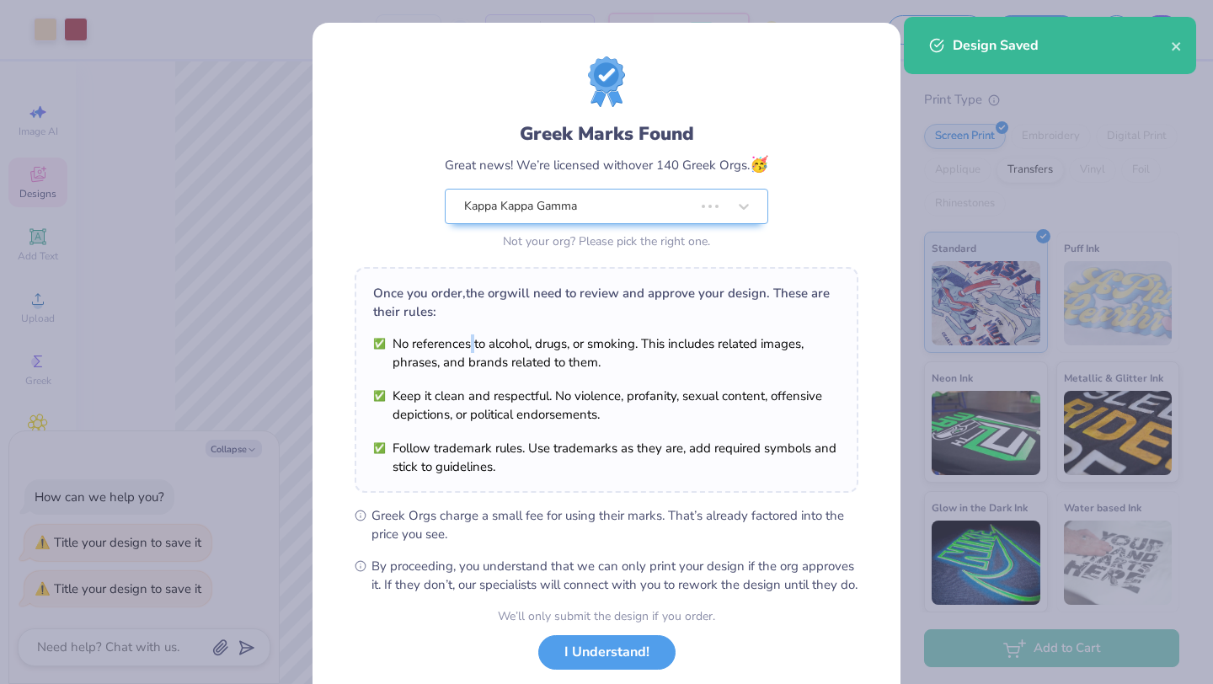
click at [469, 340] on li "No references to alcohol, drugs, or smoking. This includes related images, phra…" at bounding box center [606, 353] width 467 height 37
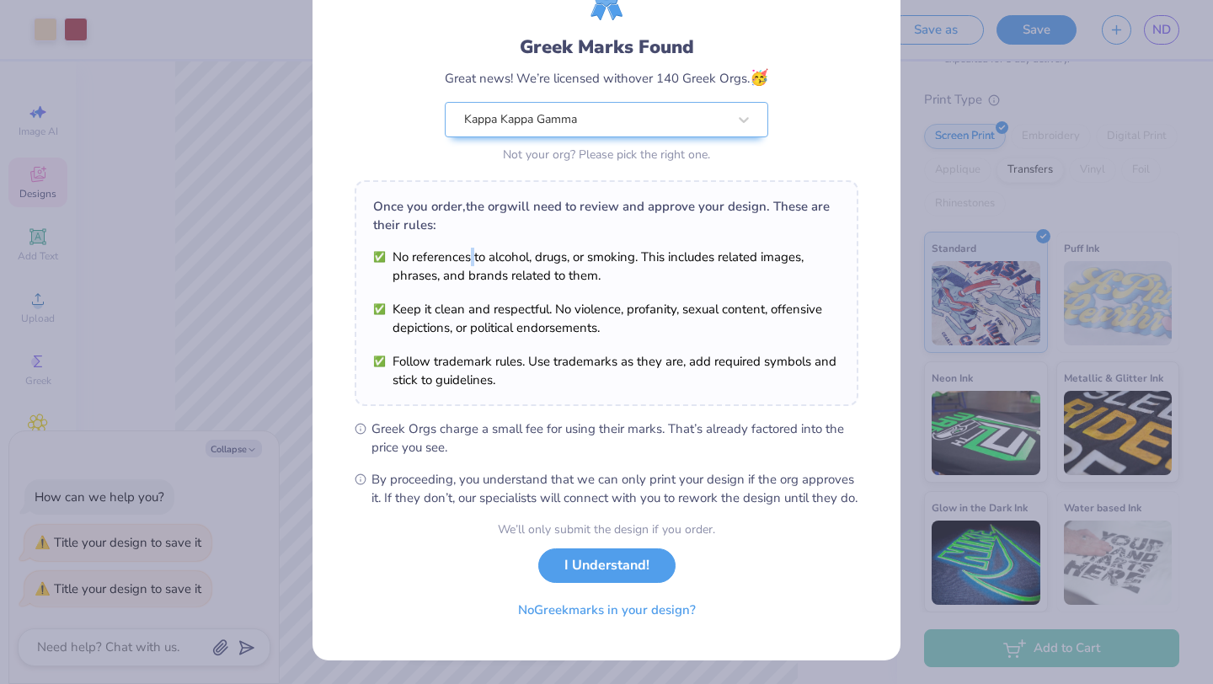
scroll to position [103, 0]
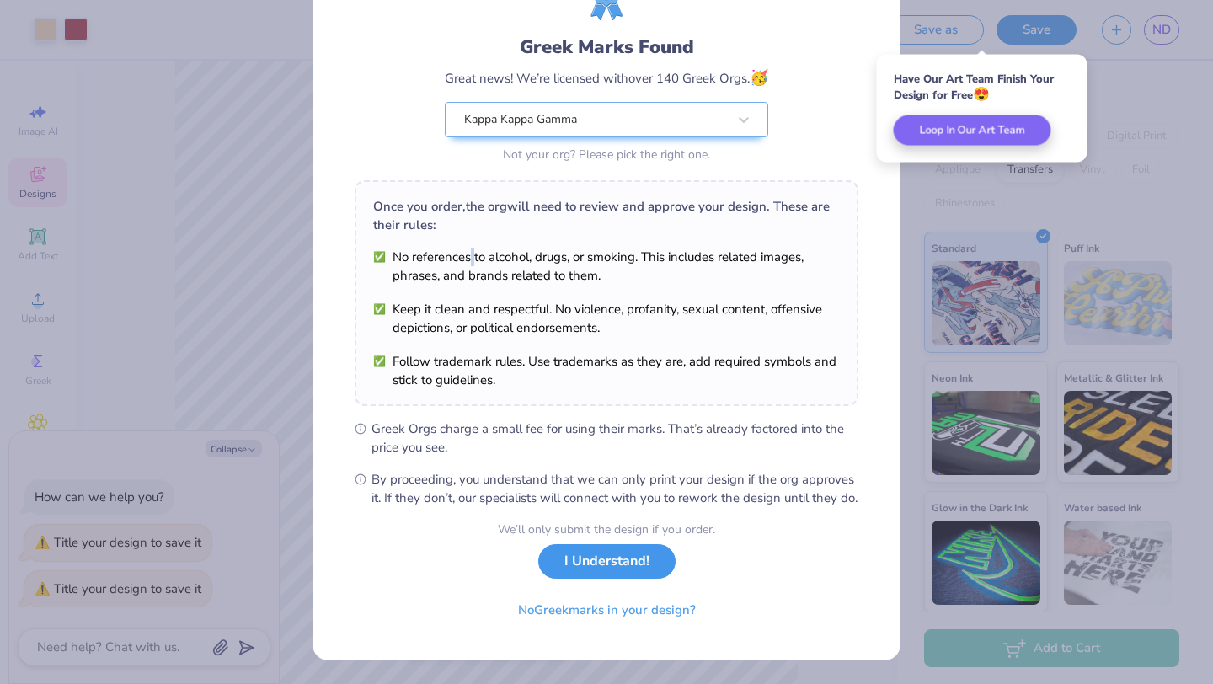
click at [591, 565] on button "I Understand!" at bounding box center [606, 561] width 137 height 35
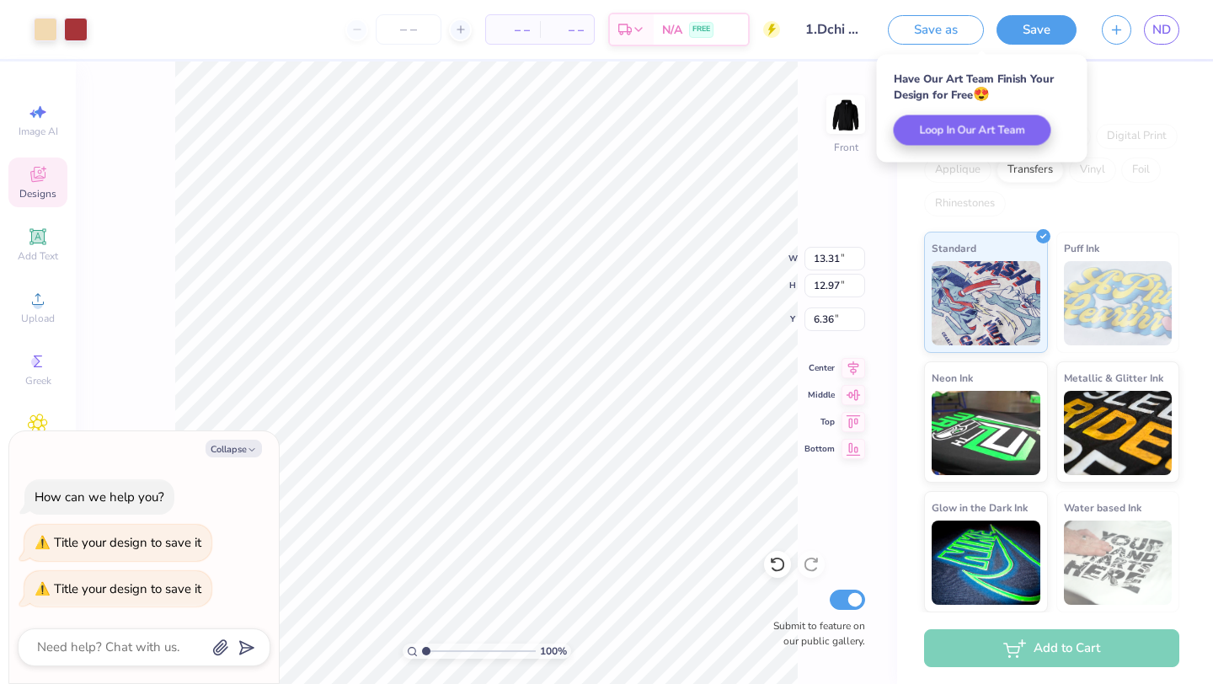
scroll to position [0, 0]
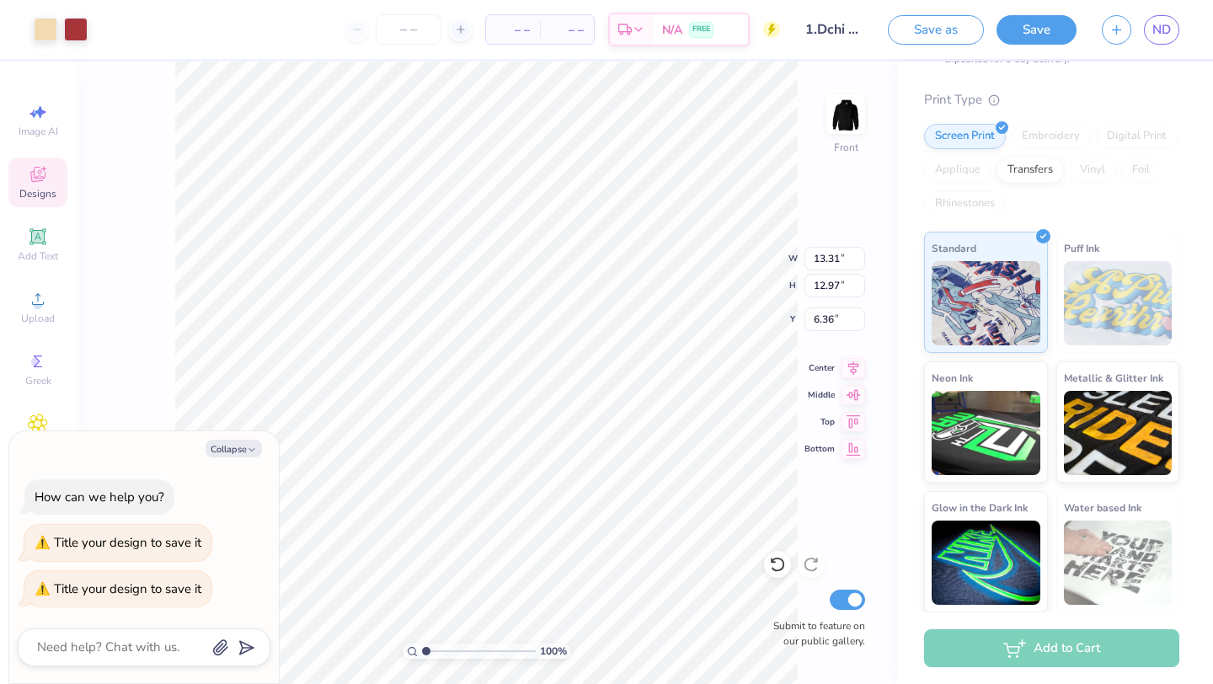
type textarea "x"
type input "6.37"
click at [575, 473] on li "Delete" at bounding box center [606, 466] width 132 height 33
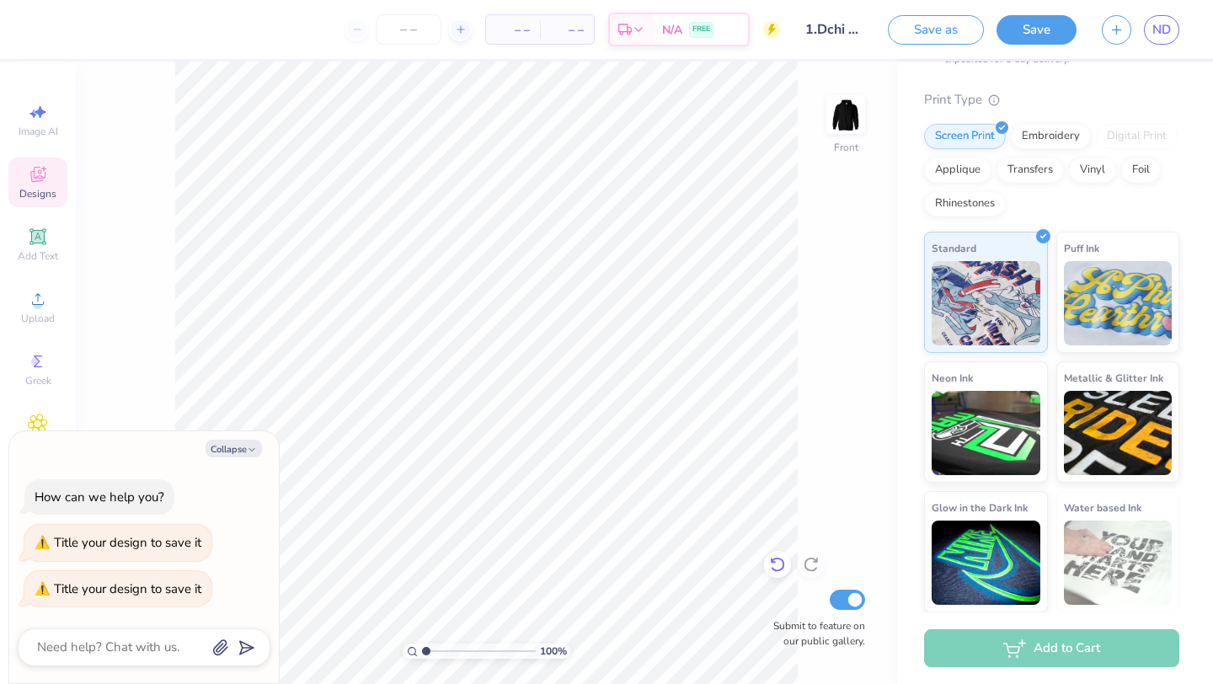
click at [779, 564] on icon at bounding box center [777, 564] width 17 height 17
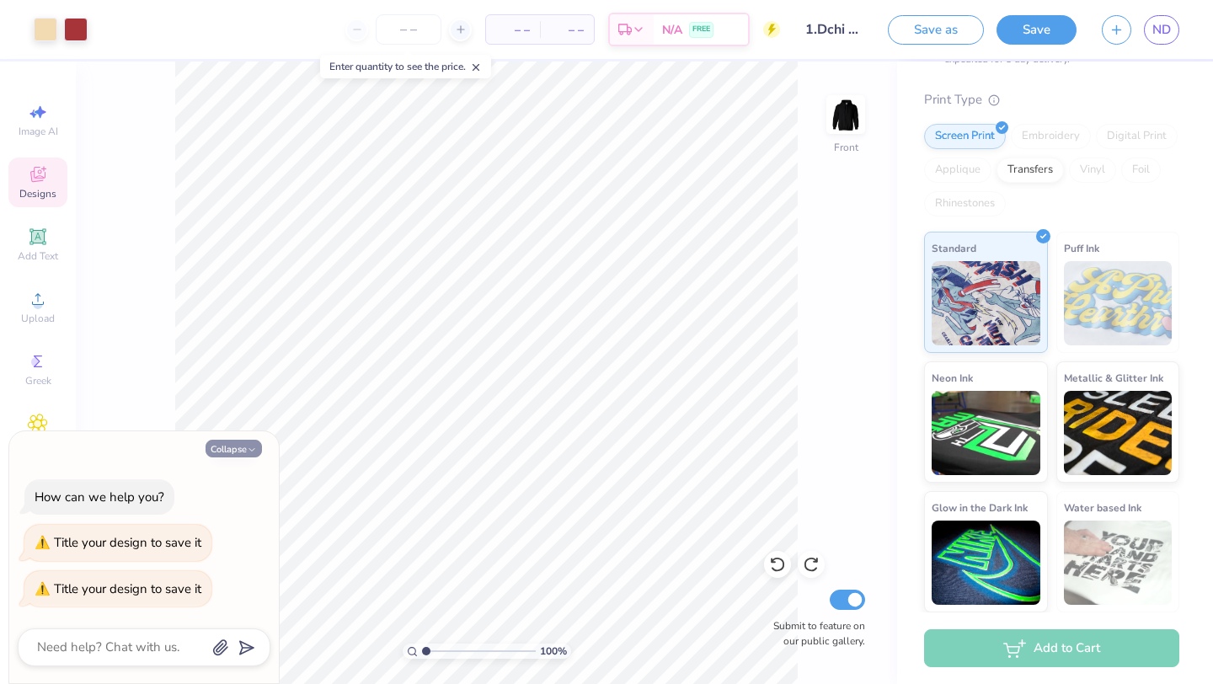
click at [245, 450] on button "Collapse" at bounding box center [234, 449] width 56 height 18
type textarea "x"
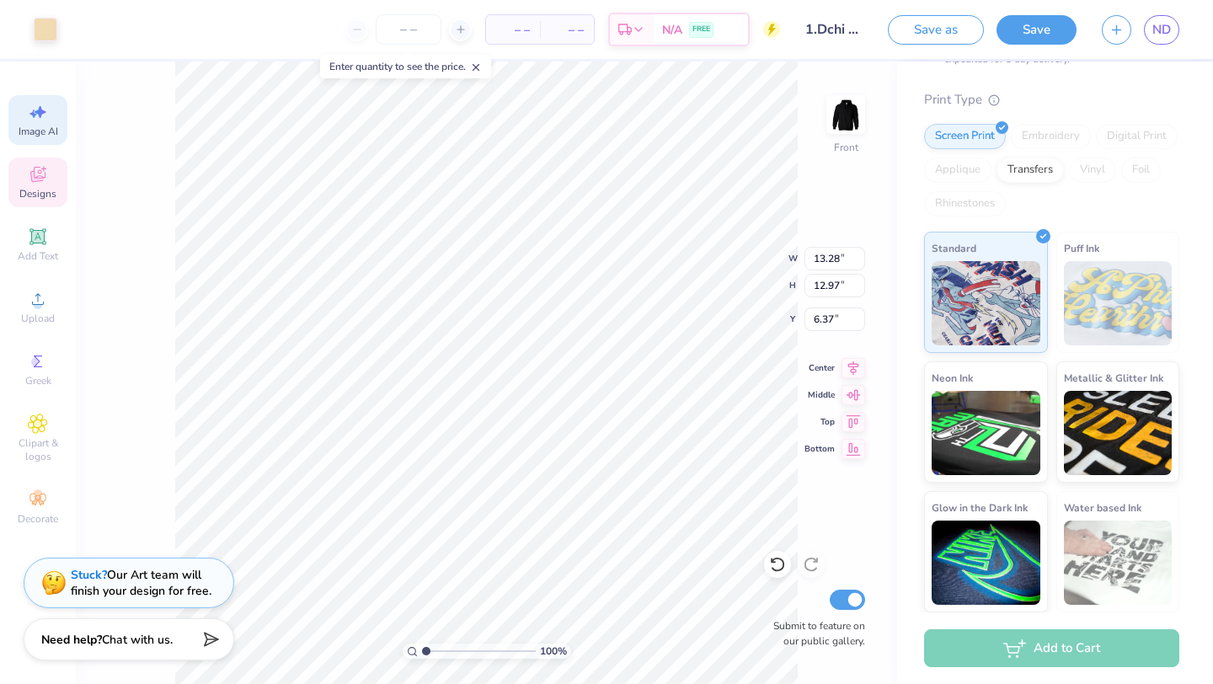
click at [33, 115] on icon at bounding box center [33, 114] width 8 height 8
select select "4"
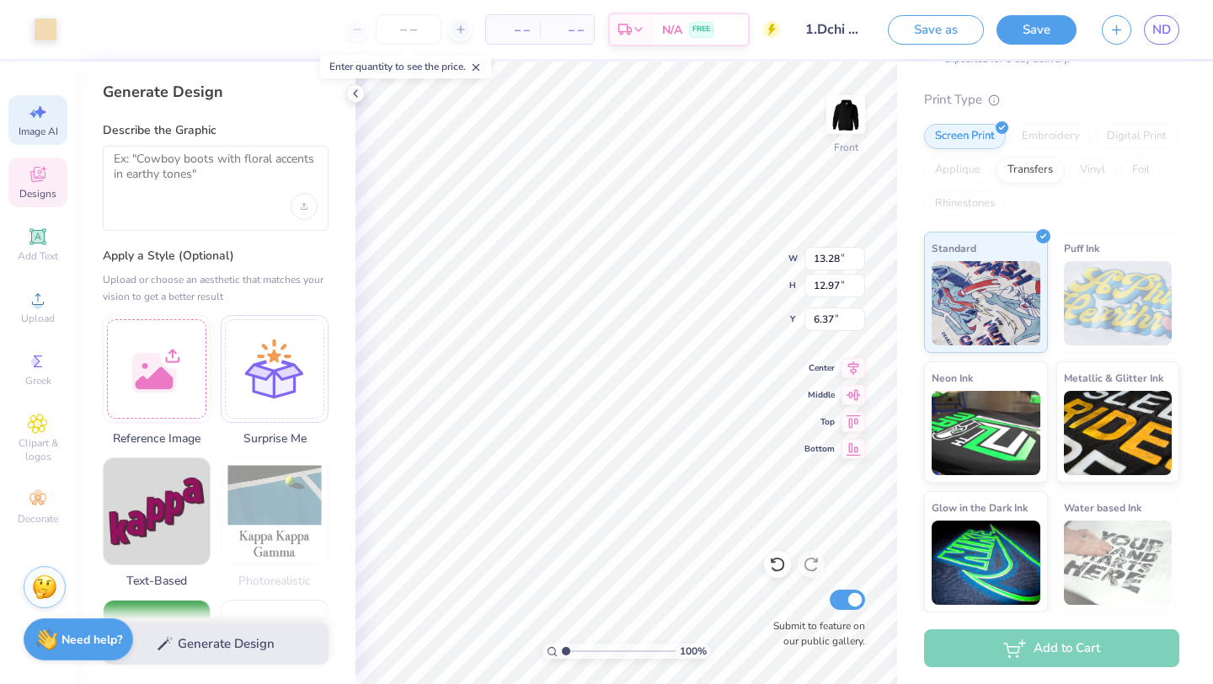
click at [249, 195] on div at bounding box center [216, 188] width 226 height 85
click at [180, 161] on textarea at bounding box center [216, 173] width 204 height 42
type textarea "k"
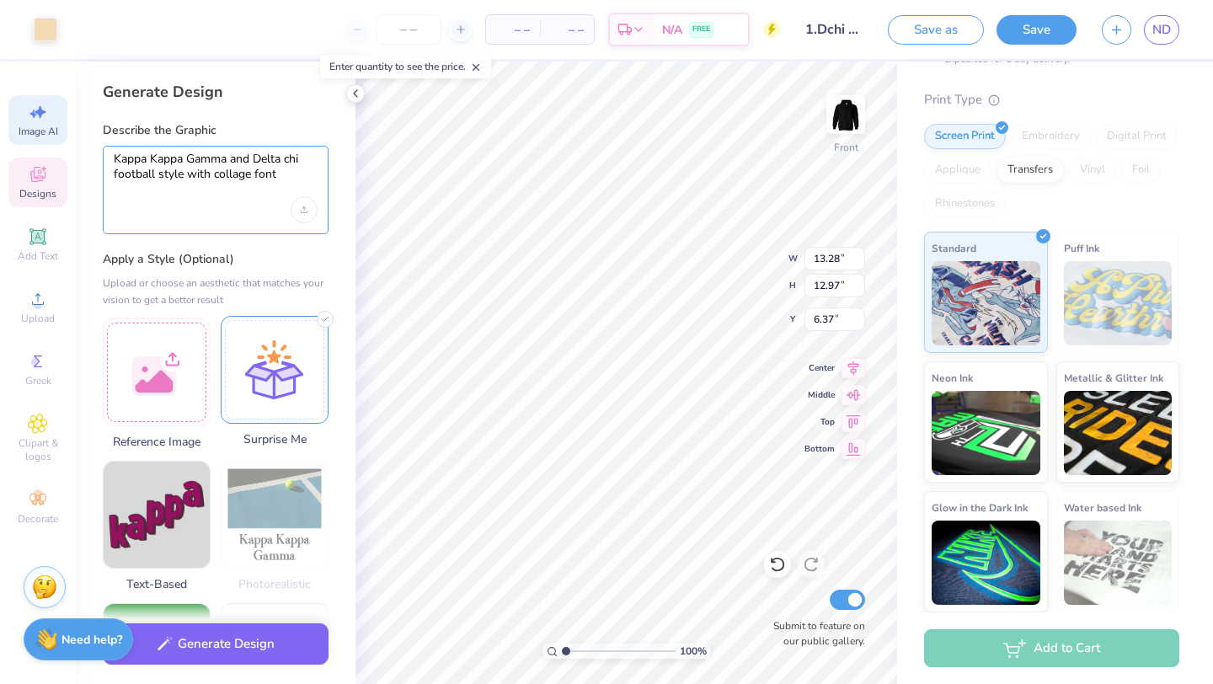
type textarea "Kappa Kappa Gamma and Delta chi football style with collage font"
click at [322, 415] on div at bounding box center [275, 370] width 108 height 108
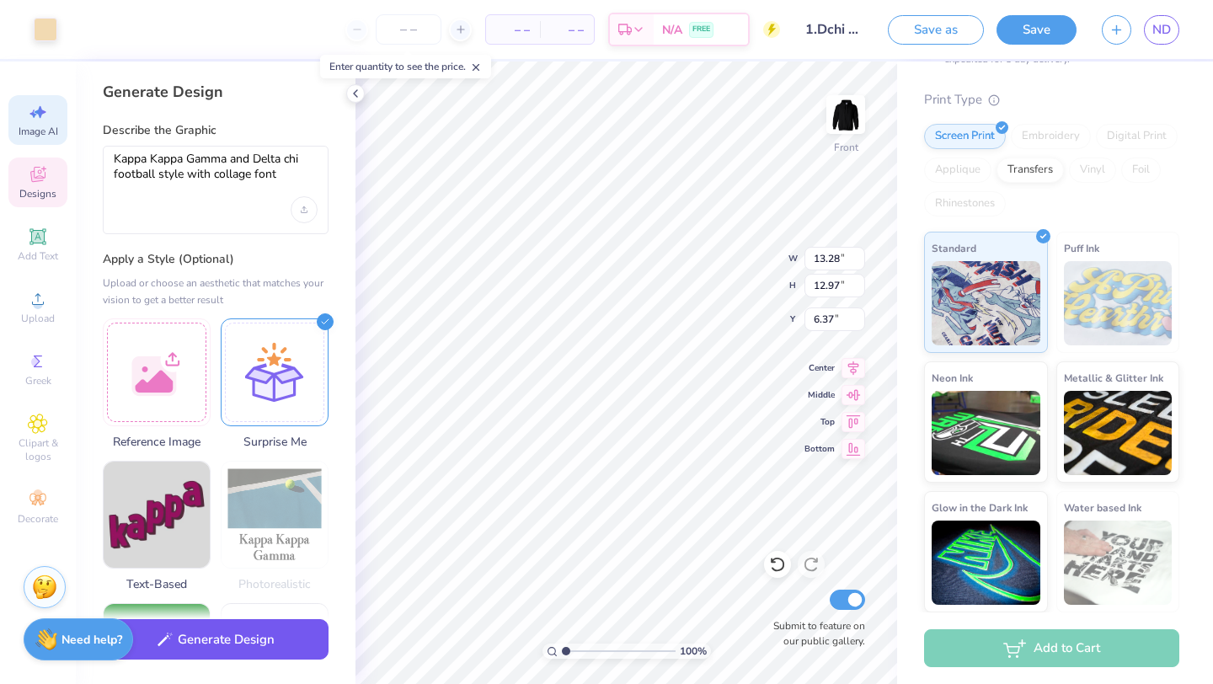
click at [244, 632] on button "Generate Design" at bounding box center [216, 639] width 226 height 41
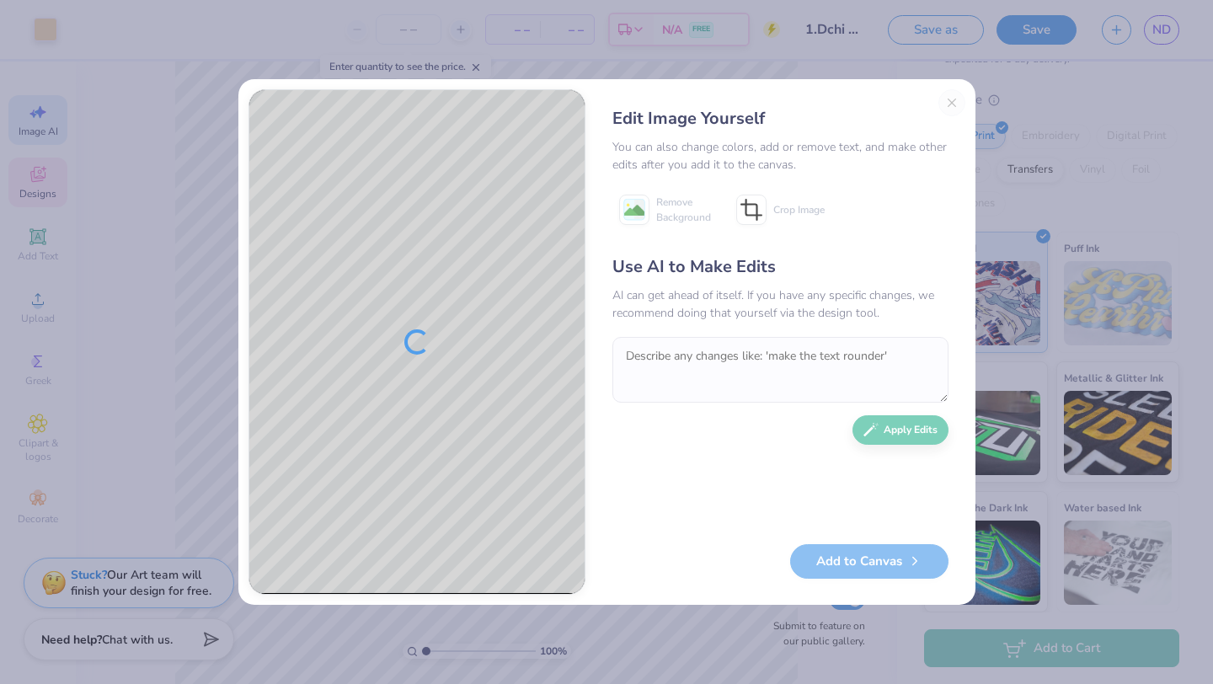
click at [950, 104] on div "Edit Image Yourself You can also change colors, add or remove text, and make ot…" at bounding box center [781, 342] width 370 height 506
click at [955, 99] on div "Edit Image Yourself You can also change colors, add or remove text, and make ot…" at bounding box center [781, 342] width 370 height 506
click at [960, 99] on div "Edit Image Yourself You can also change colors, add or remove text, and make ot…" at bounding box center [781, 342] width 370 height 506
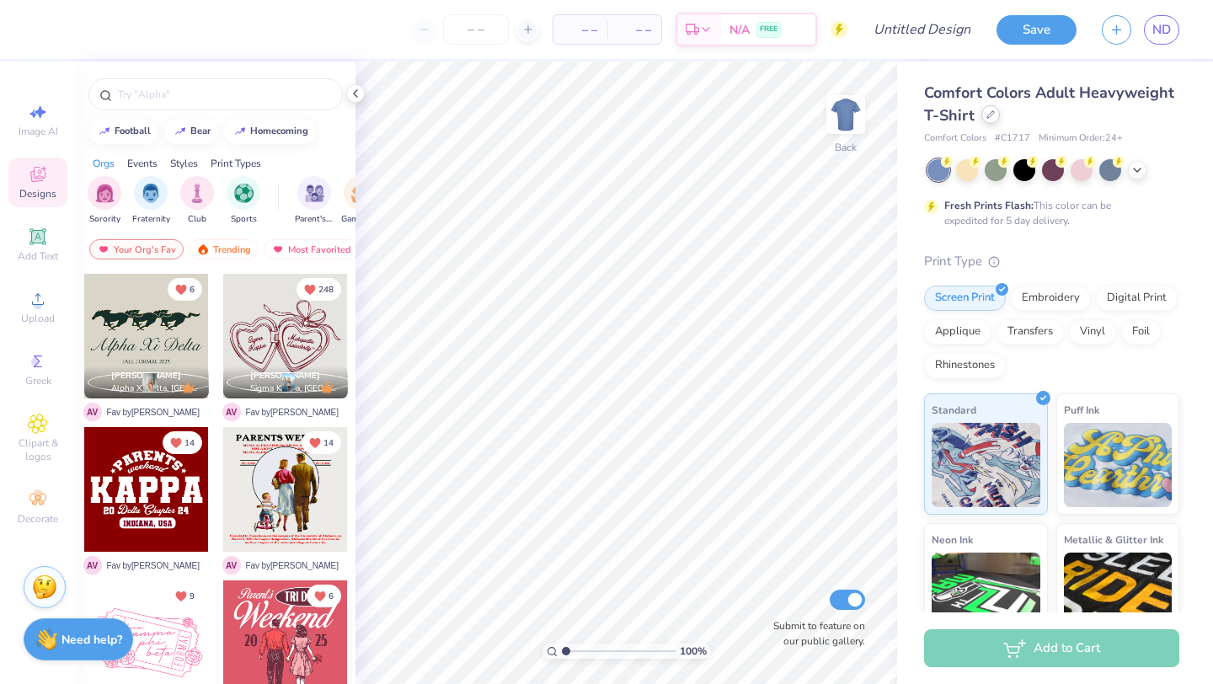
click at [987, 121] on div at bounding box center [991, 114] width 19 height 19
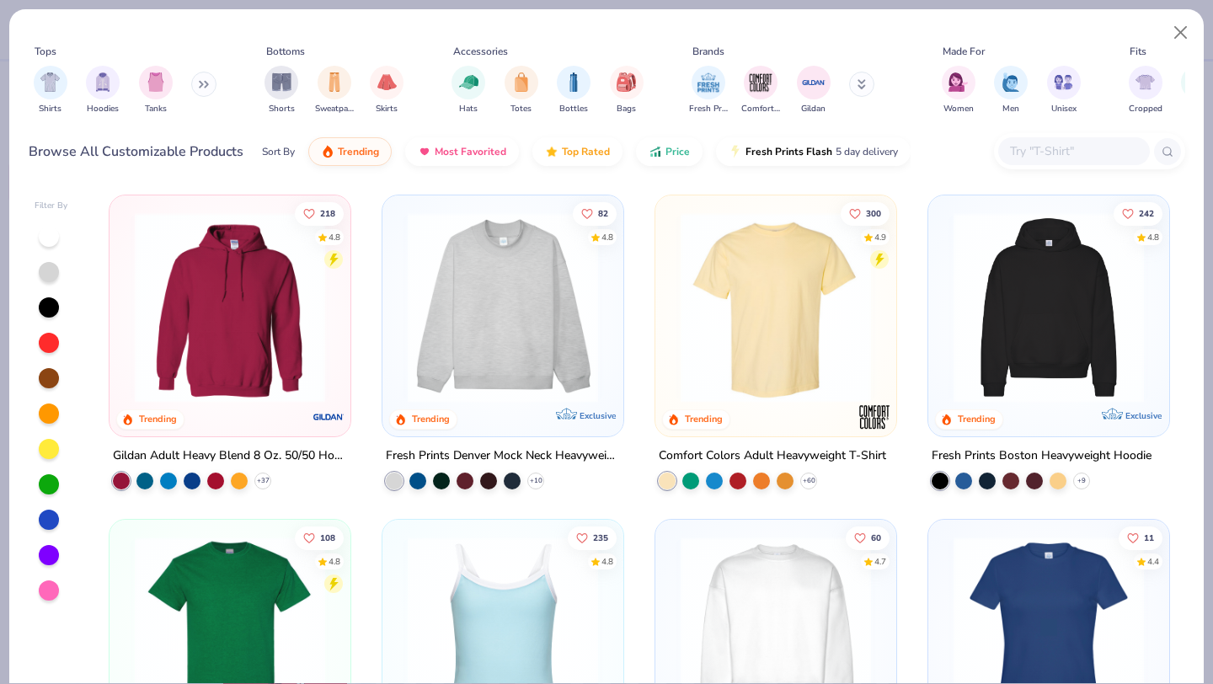
click at [246, 323] on img at bounding box center [229, 307] width 207 height 190
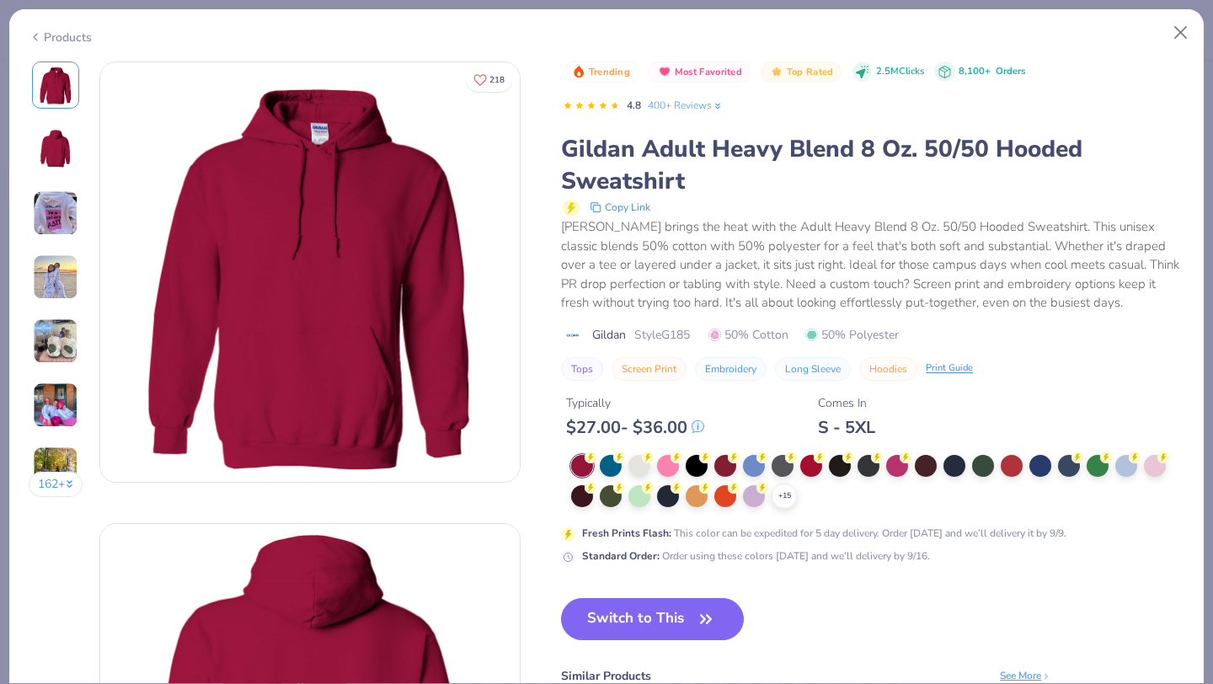
click at [842, 431] on div "S - 5XL" at bounding box center [846, 427] width 57 height 21
click at [845, 471] on div at bounding box center [840, 464] width 22 height 22
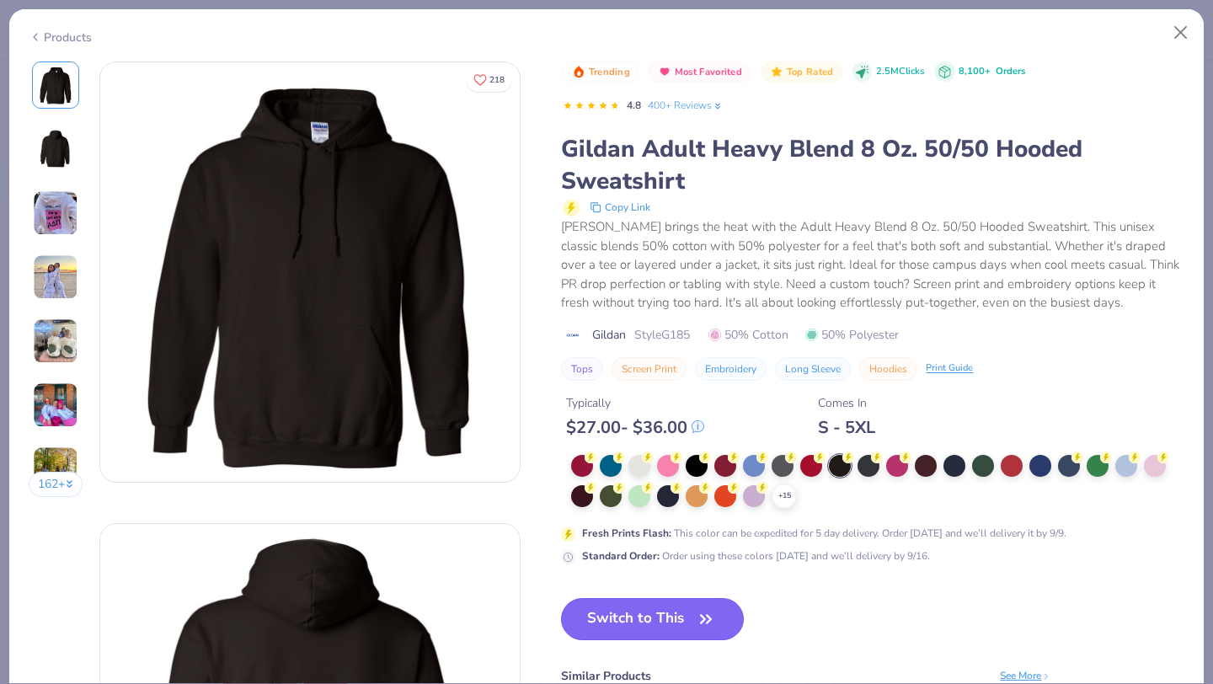
click at [618, 628] on button "Switch to This" at bounding box center [652, 619] width 183 height 42
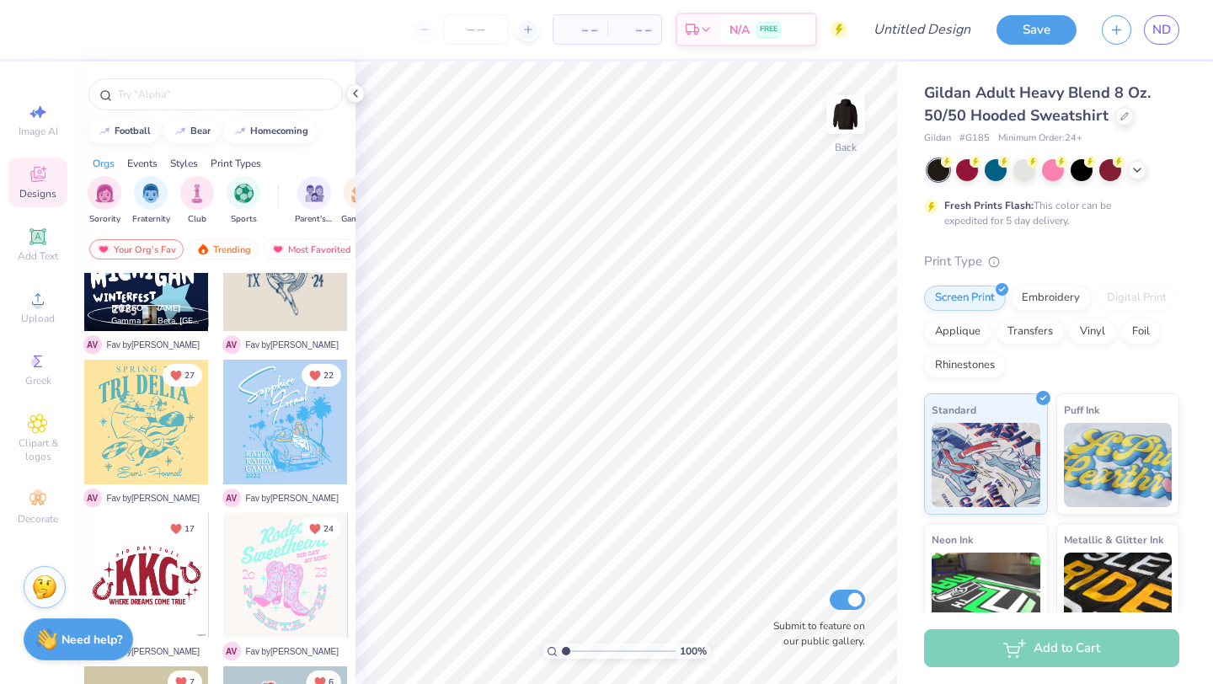
scroll to position [906, 0]
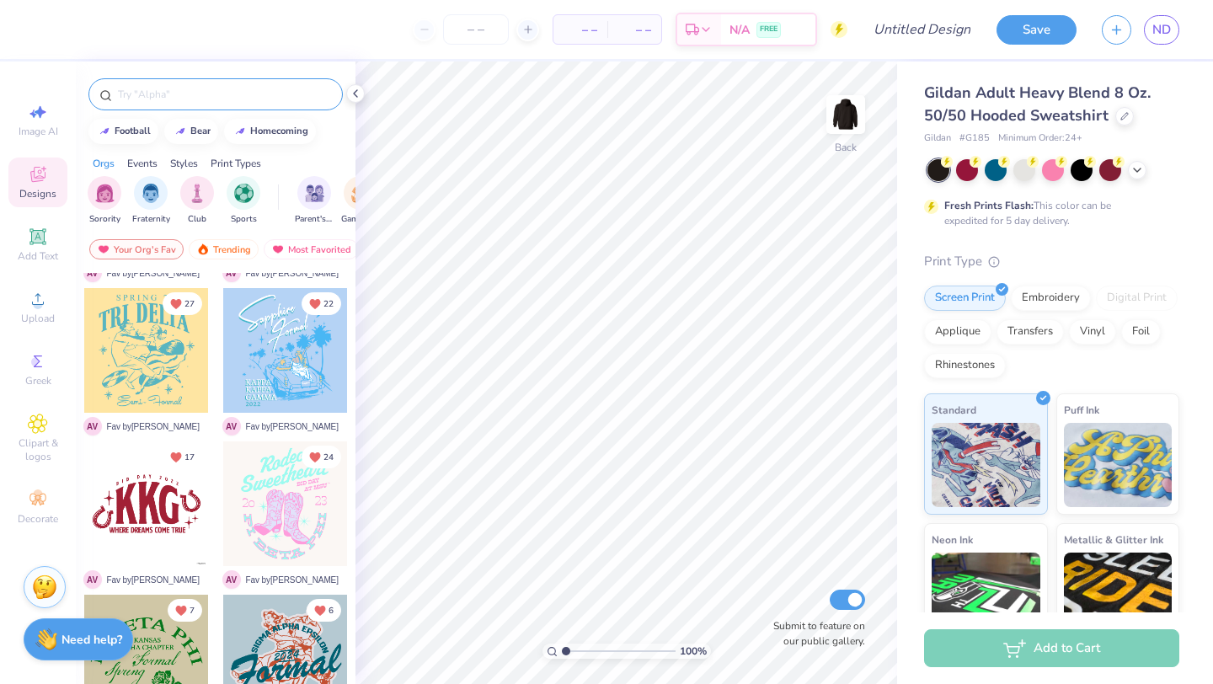
click at [167, 95] on input "text" at bounding box center [224, 94] width 216 height 17
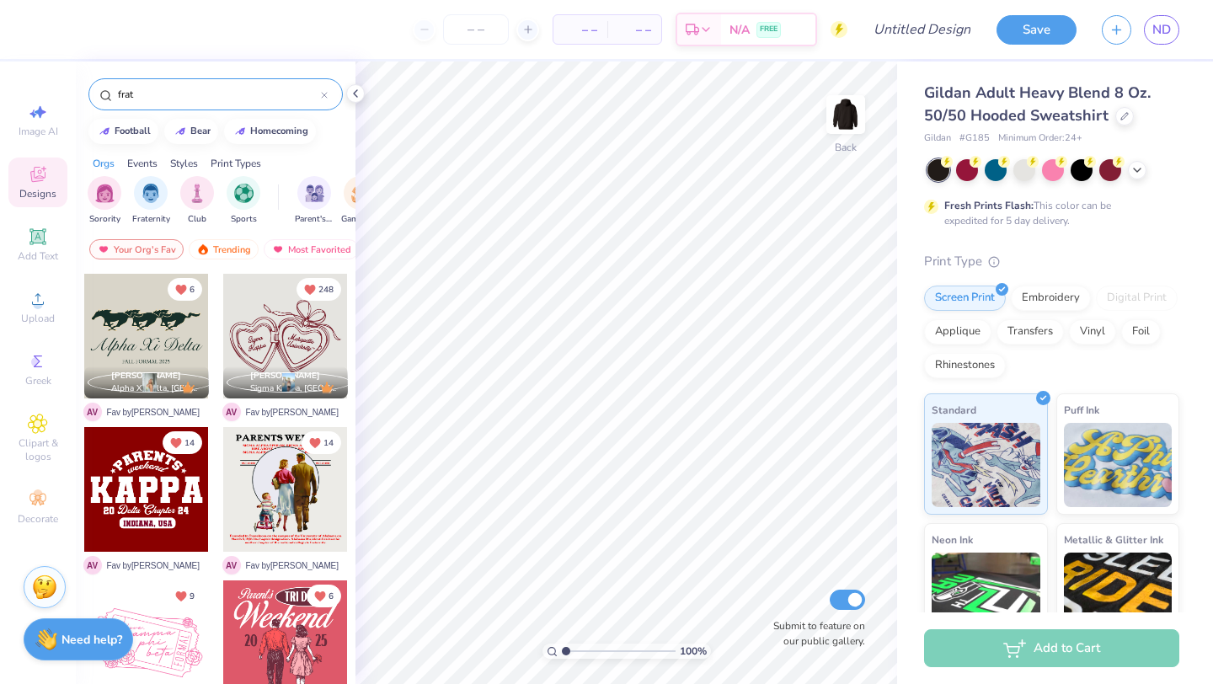
type input "frat"
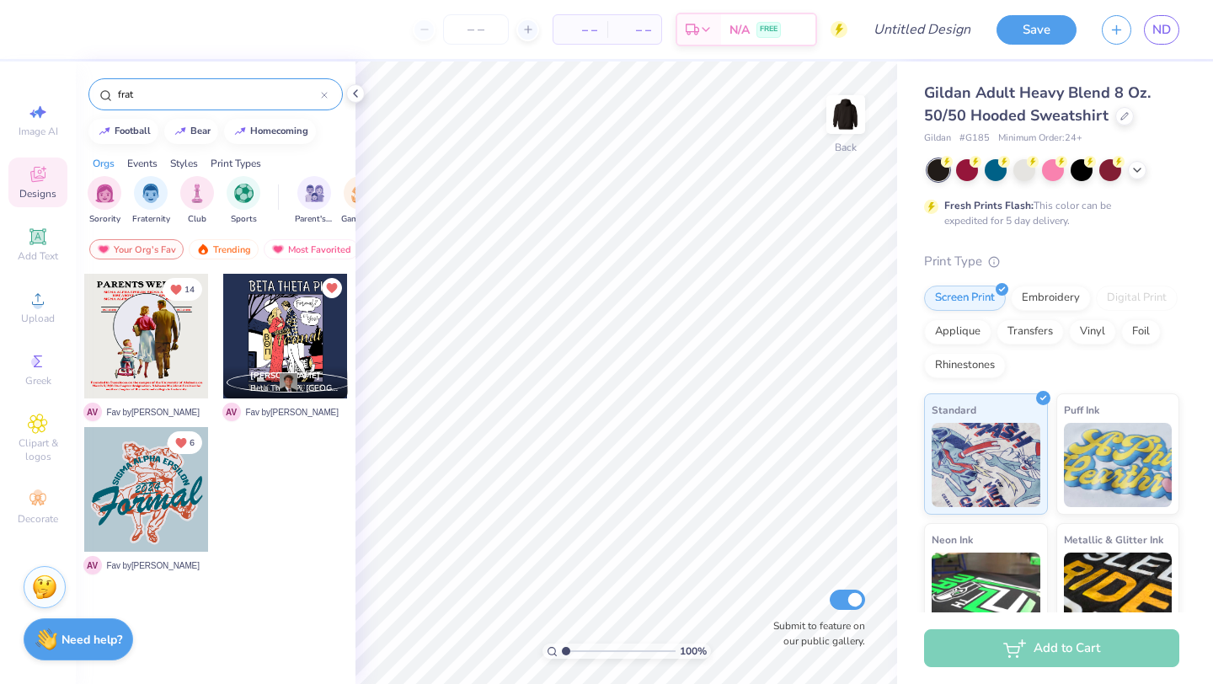
click at [35, 173] on icon at bounding box center [38, 174] width 20 height 20
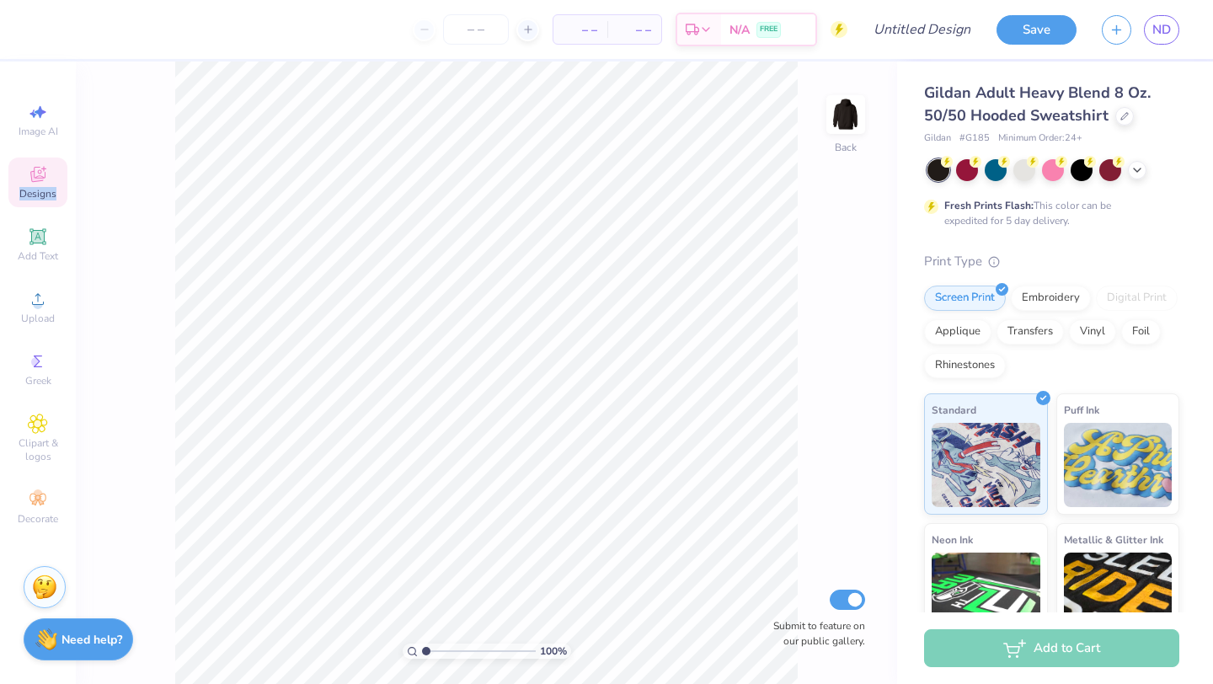
click at [35, 173] on icon at bounding box center [38, 174] width 20 height 20
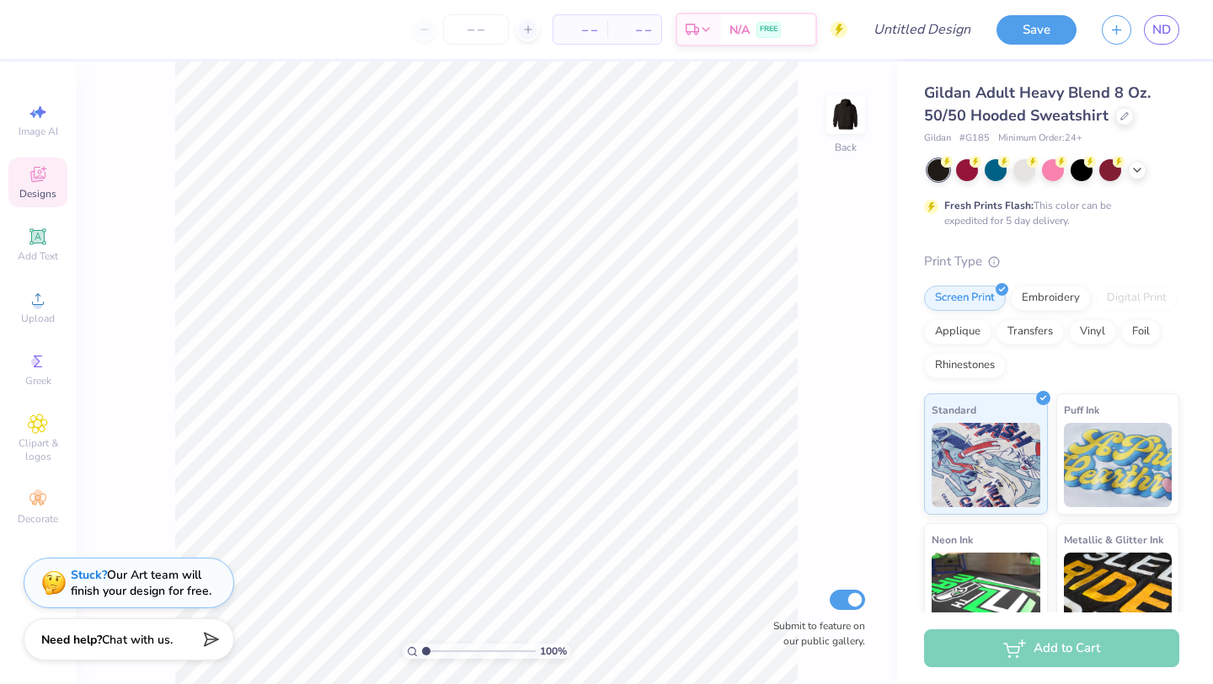
click at [33, 179] on icon at bounding box center [37, 176] width 13 height 11
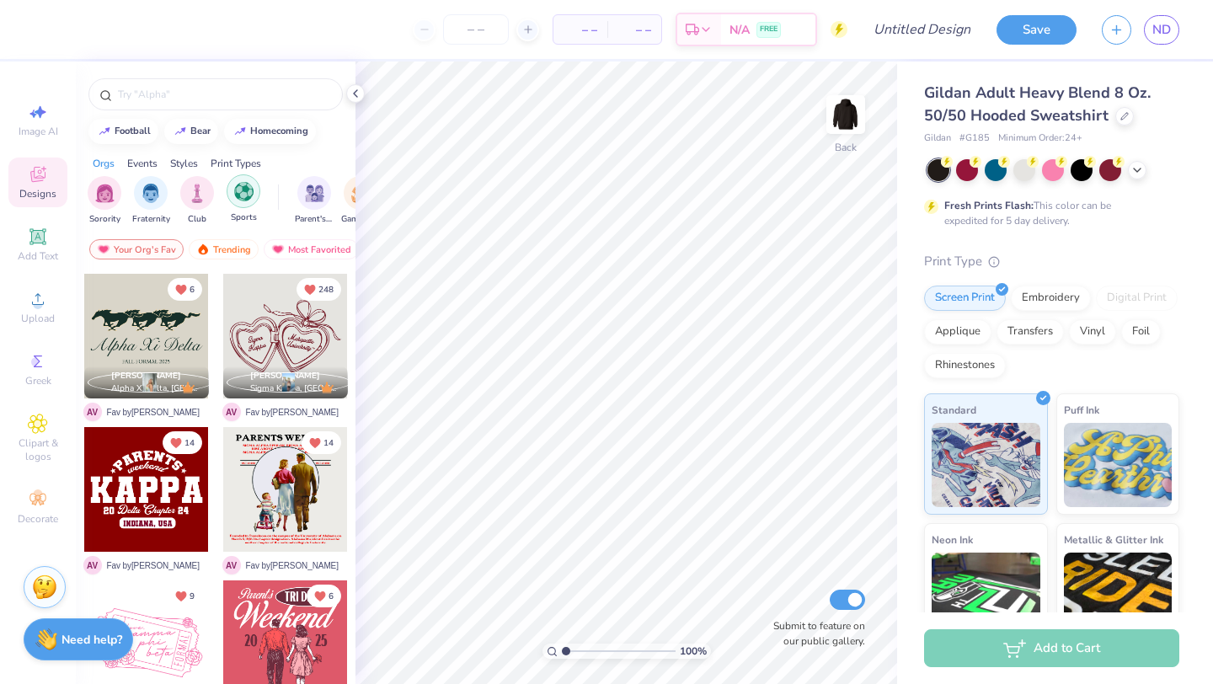
click at [244, 201] on div "filter for Sports" at bounding box center [244, 191] width 34 height 34
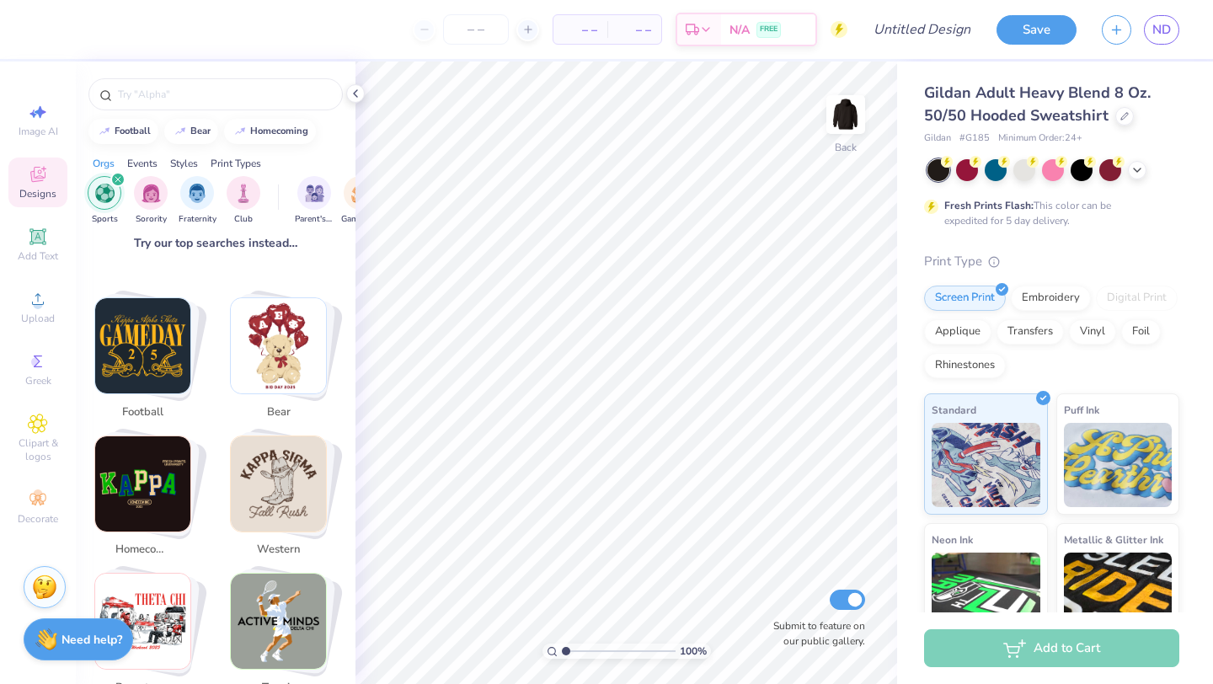
scroll to position [261, 0]
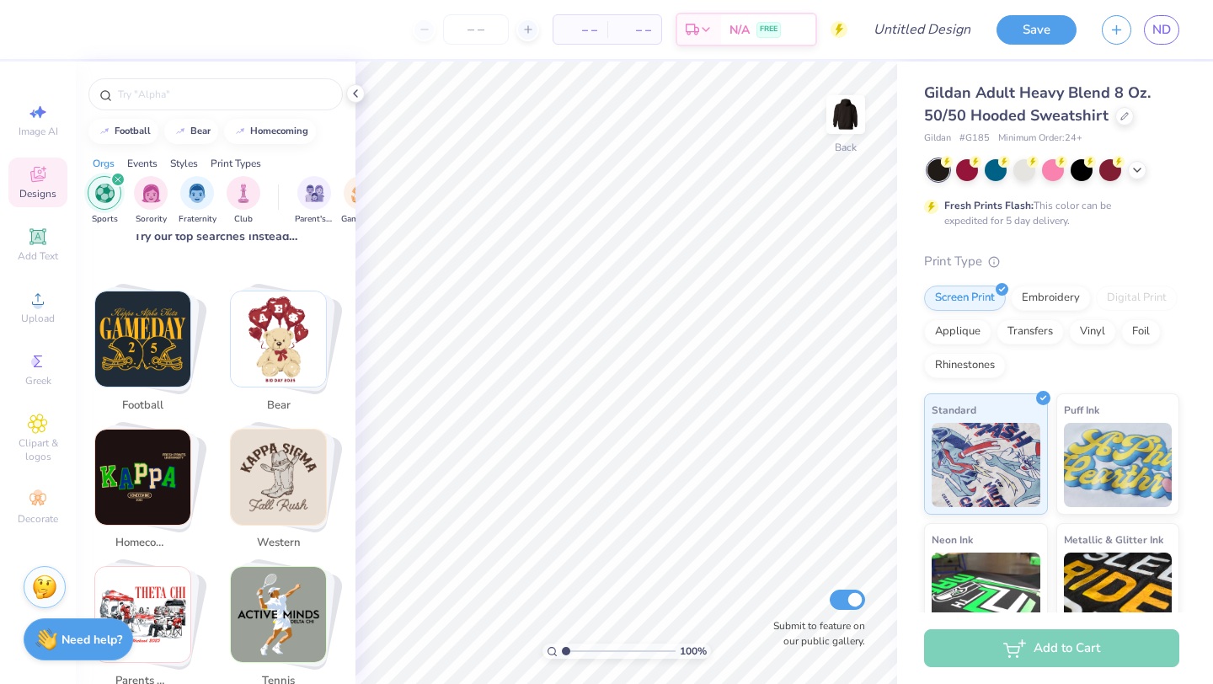
click at [144, 322] on img "Stack Card Button football" at bounding box center [142, 339] width 95 height 95
type input "football"
click at [131, 346] on img "Stack Card Button football" at bounding box center [142, 339] width 95 height 95
click at [153, 329] on img "Stack Card Button football" at bounding box center [142, 339] width 95 height 95
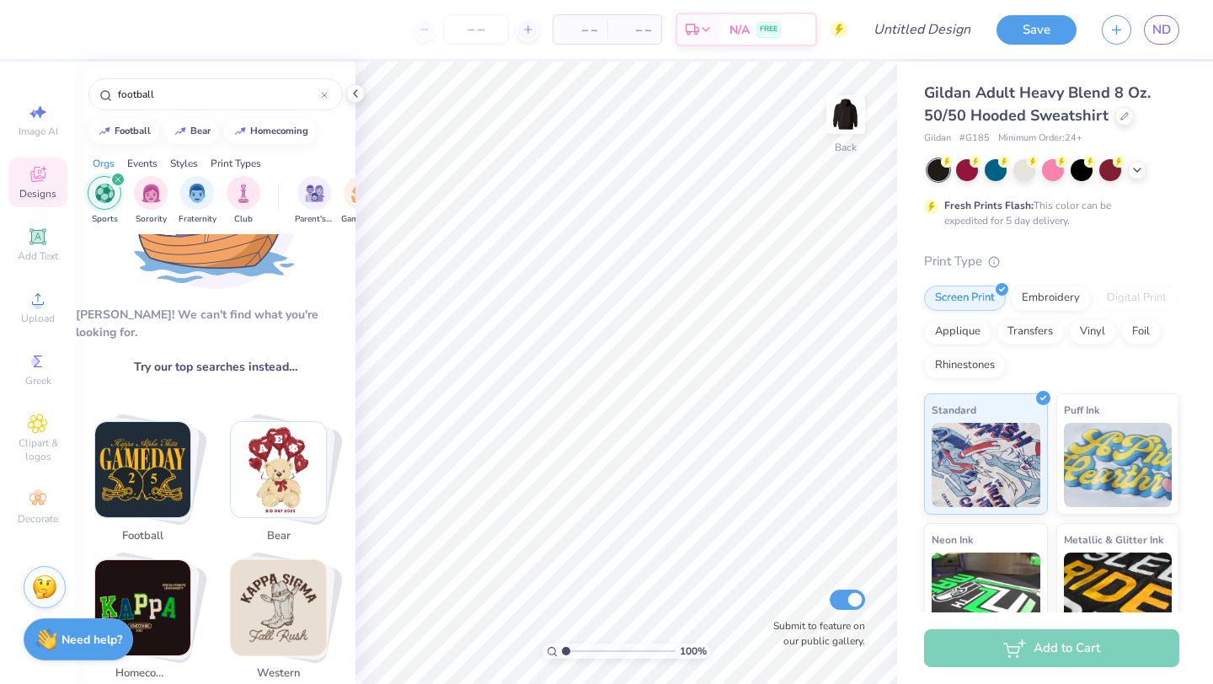
scroll to position [0, 0]
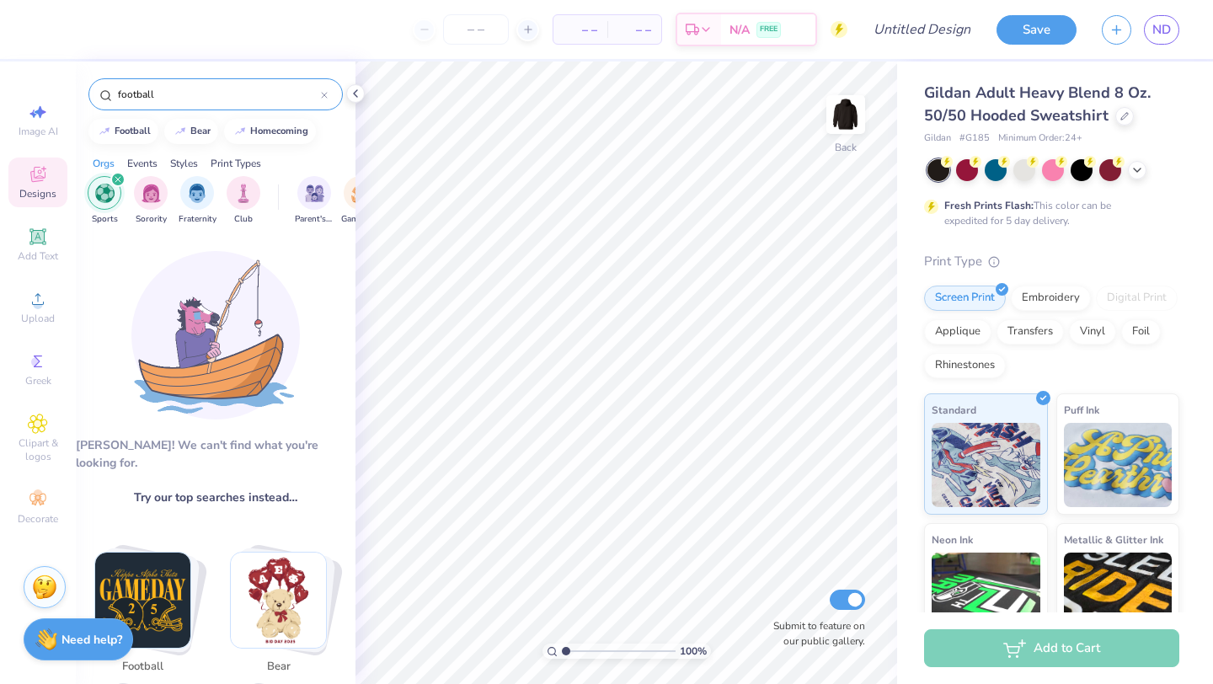
click at [169, 93] on input "football" at bounding box center [218, 94] width 205 height 17
click at [147, 570] on img "Stack Card Button football" at bounding box center [142, 600] width 95 height 95
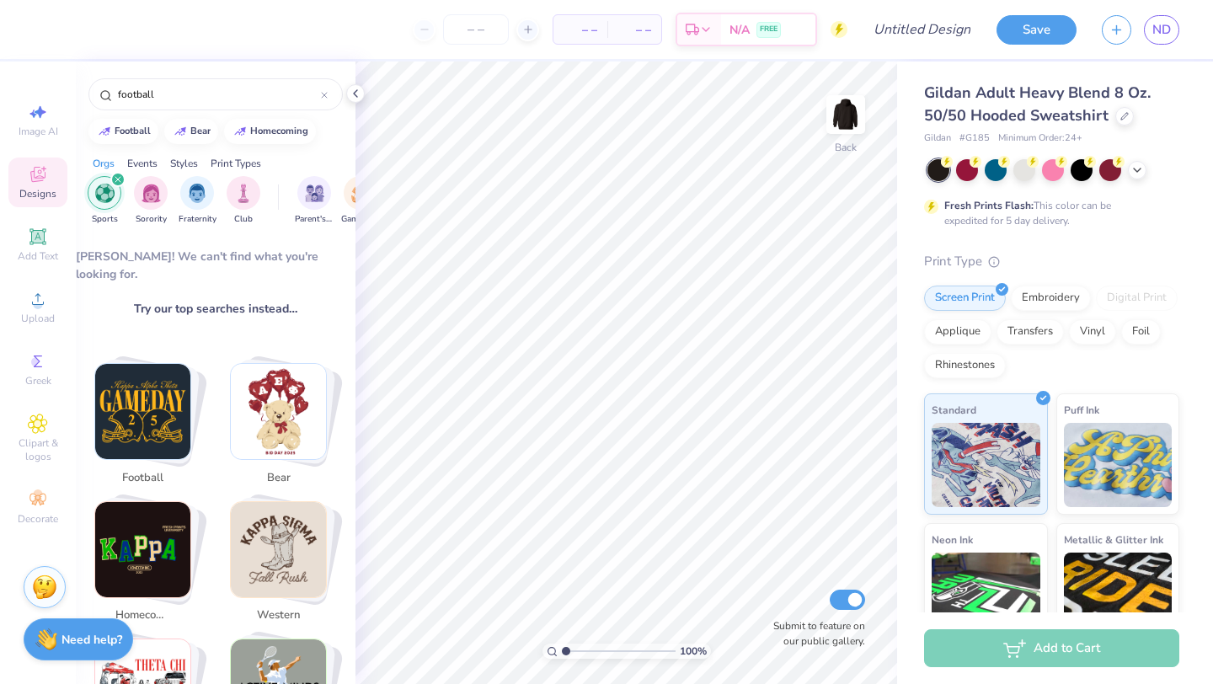
scroll to position [191, 0]
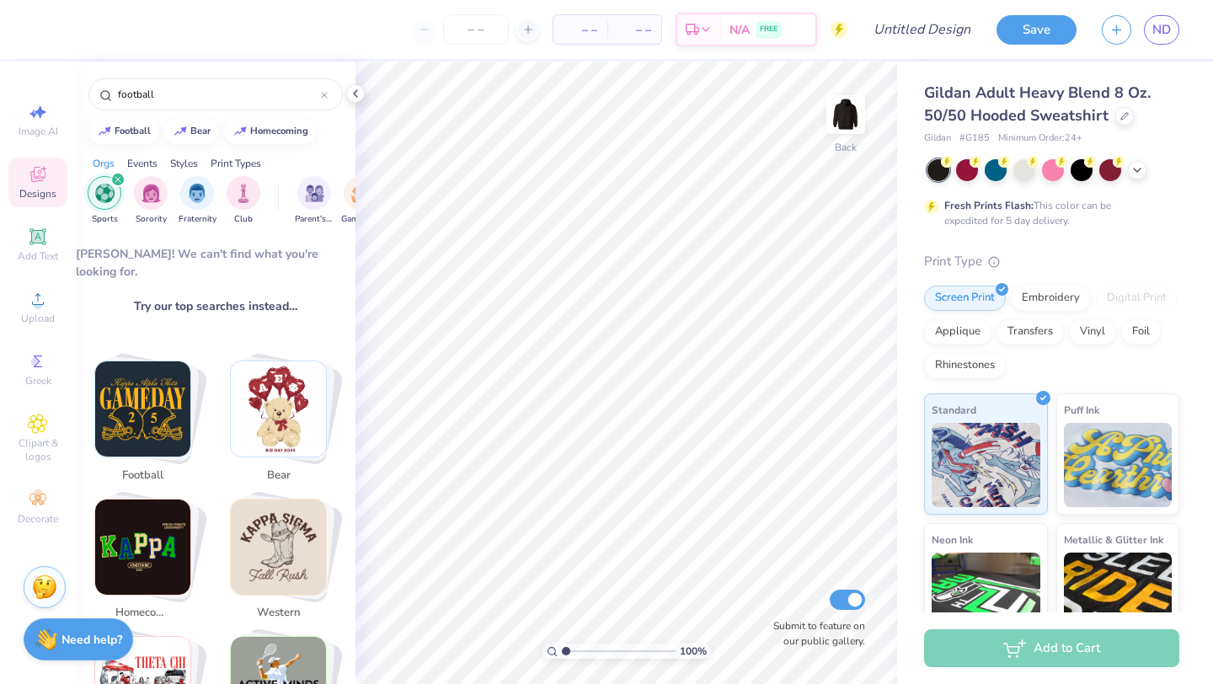
click at [133, 468] on span "football" at bounding box center [142, 476] width 55 height 17
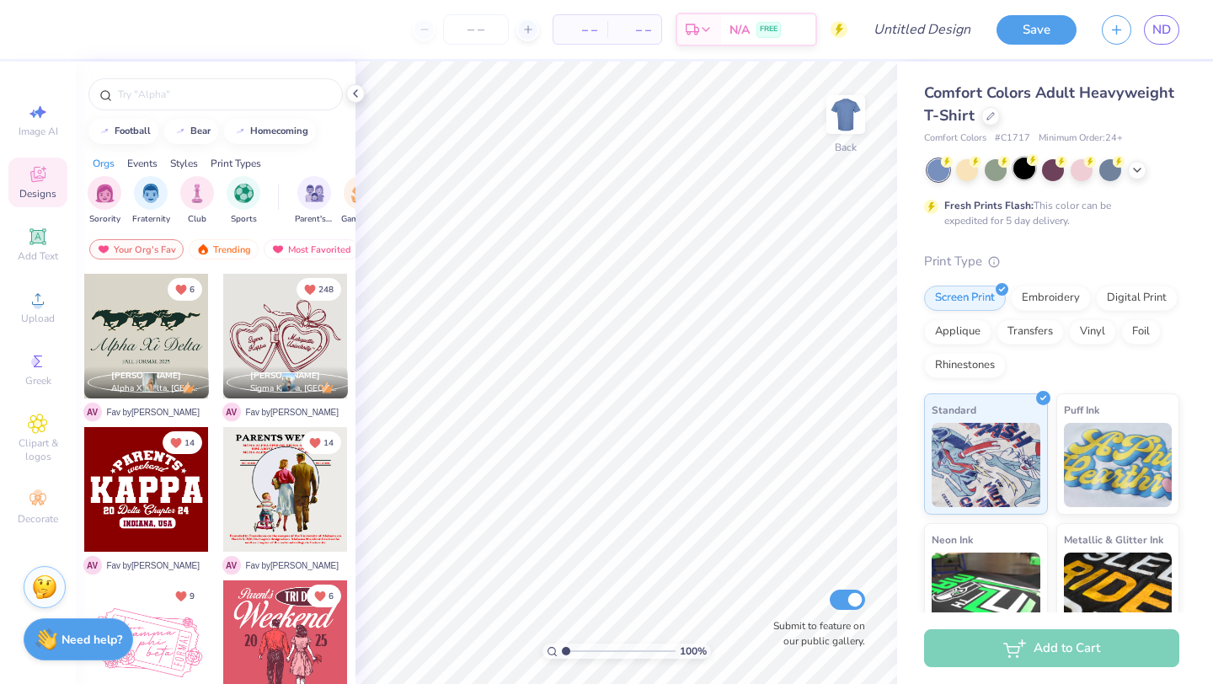
click at [1020, 167] on div at bounding box center [1025, 169] width 22 height 22
click at [992, 119] on div at bounding box center [991, 114] width 19 height 19
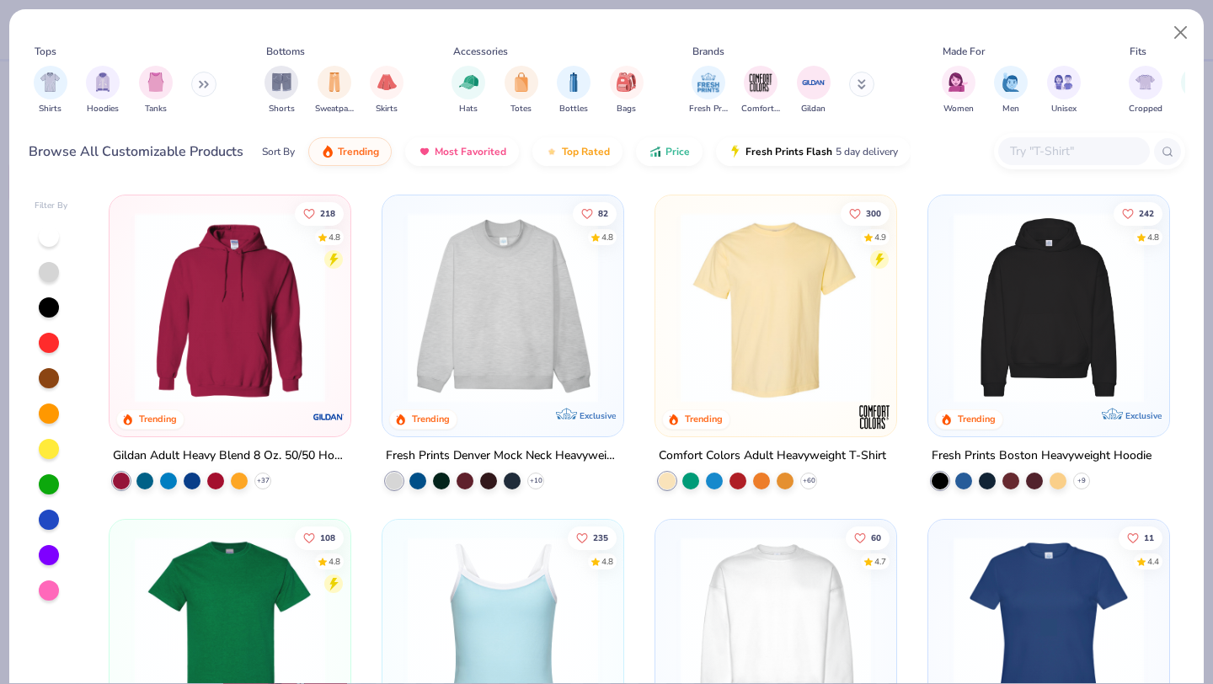
click at [254, 360] on img at bounding box center [229, 307] width 207 height 190
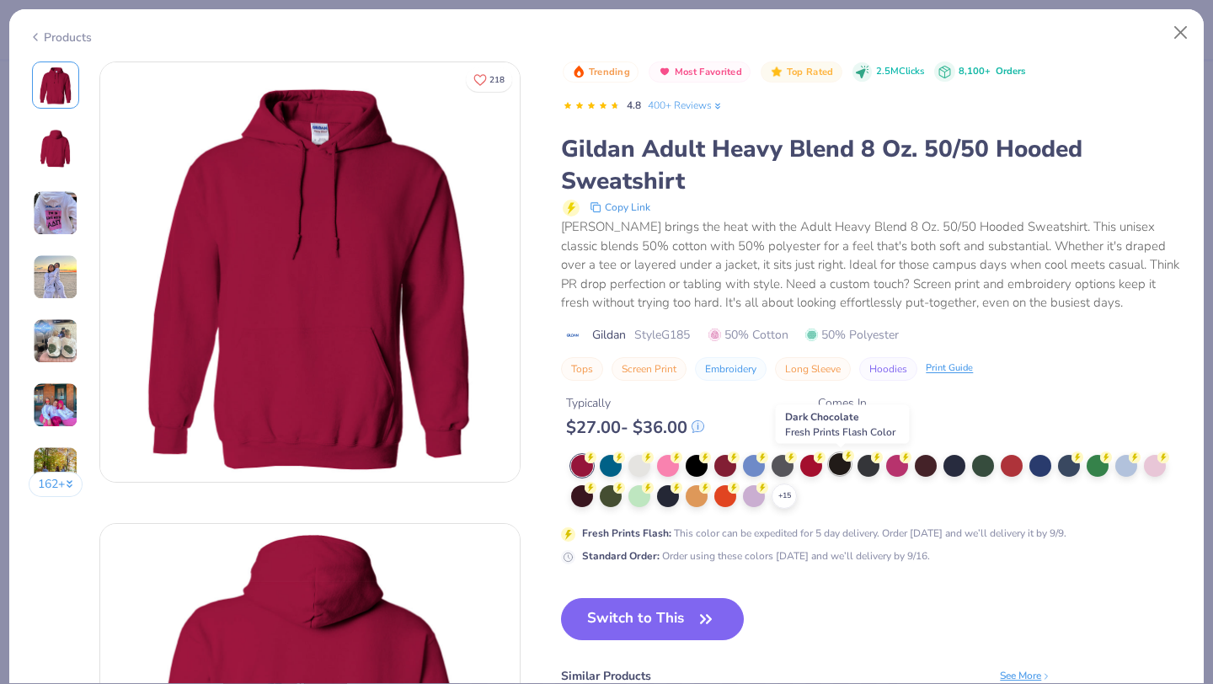
click at [841, 471] on div at bounding box center [840, 464] width 22 height 22
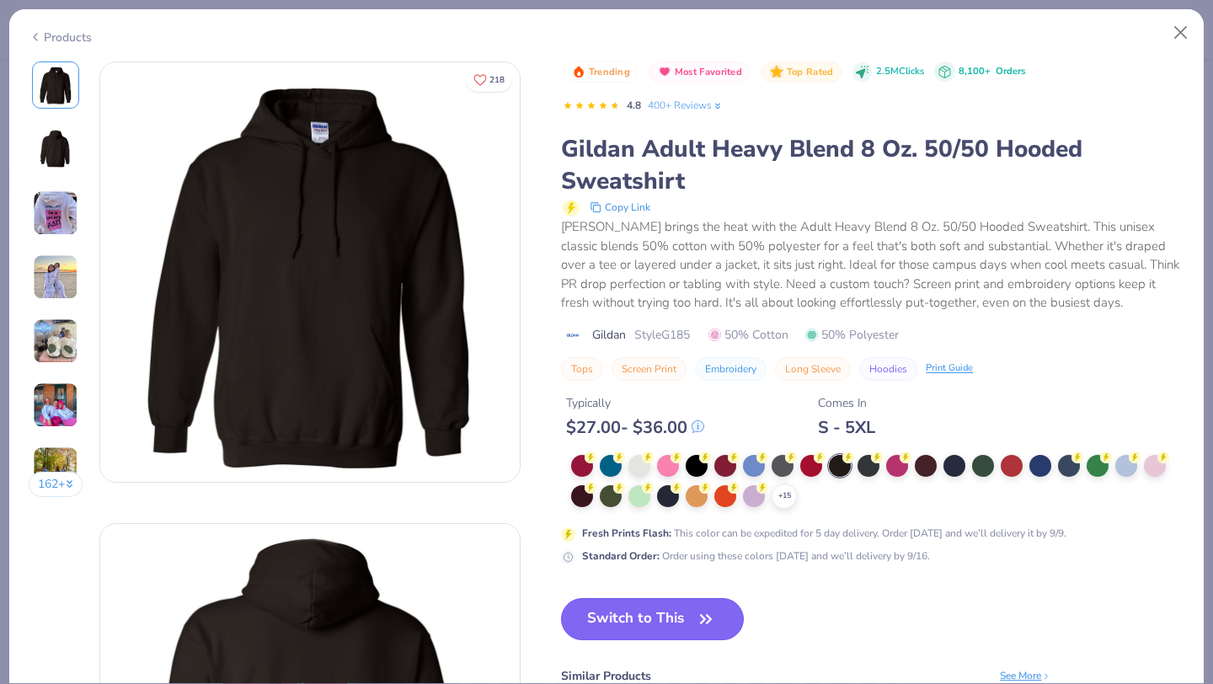
click at [645, 614] on button "Switch to This" at bounding box center [652, 619] width 183 height 42
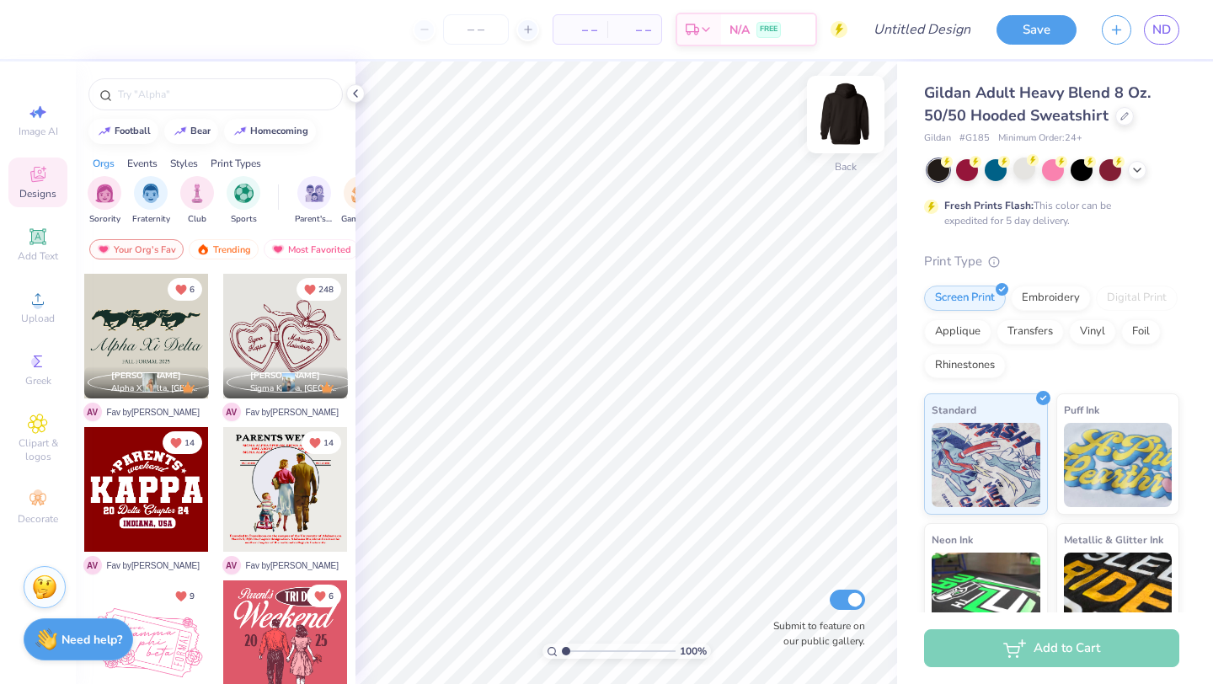
click at [852, 118] on img at bounding box center [845, 114] width 67 height 67
click at [149, 100] on input "text" at bounding box center [224, 94] width 216 height 17
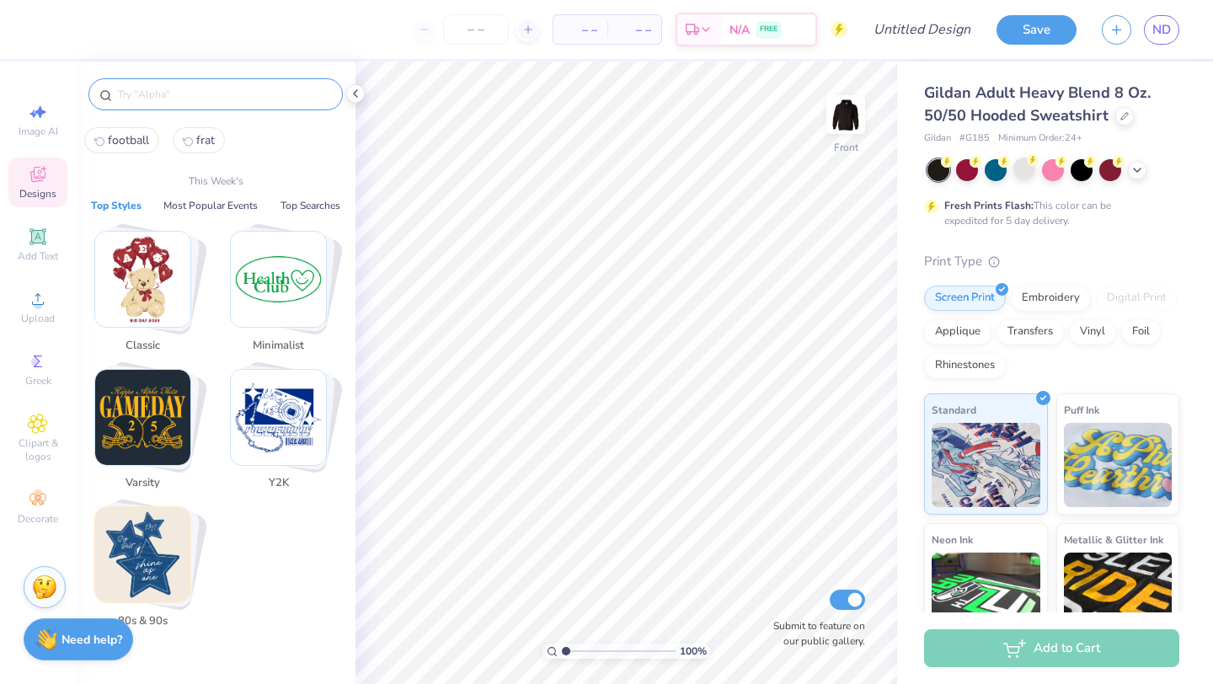
click at [129, 142] on span "football" at bounding box center [128, 140] width 41 height 16
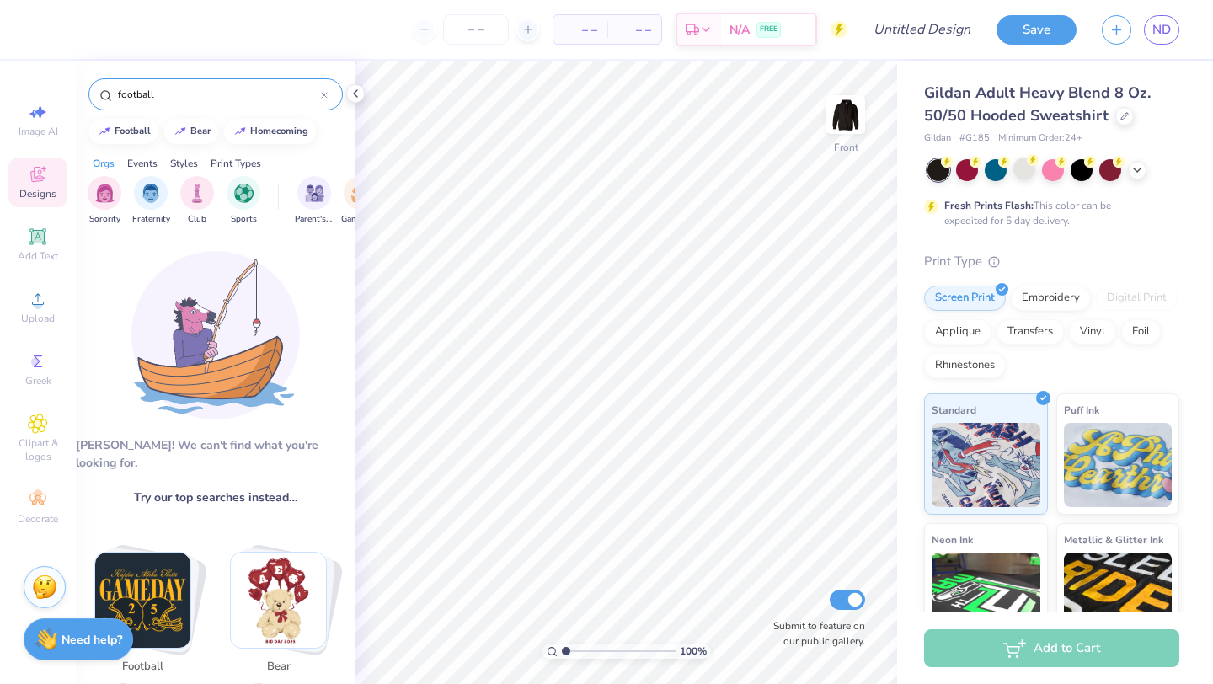
scroll to position [148, 0]
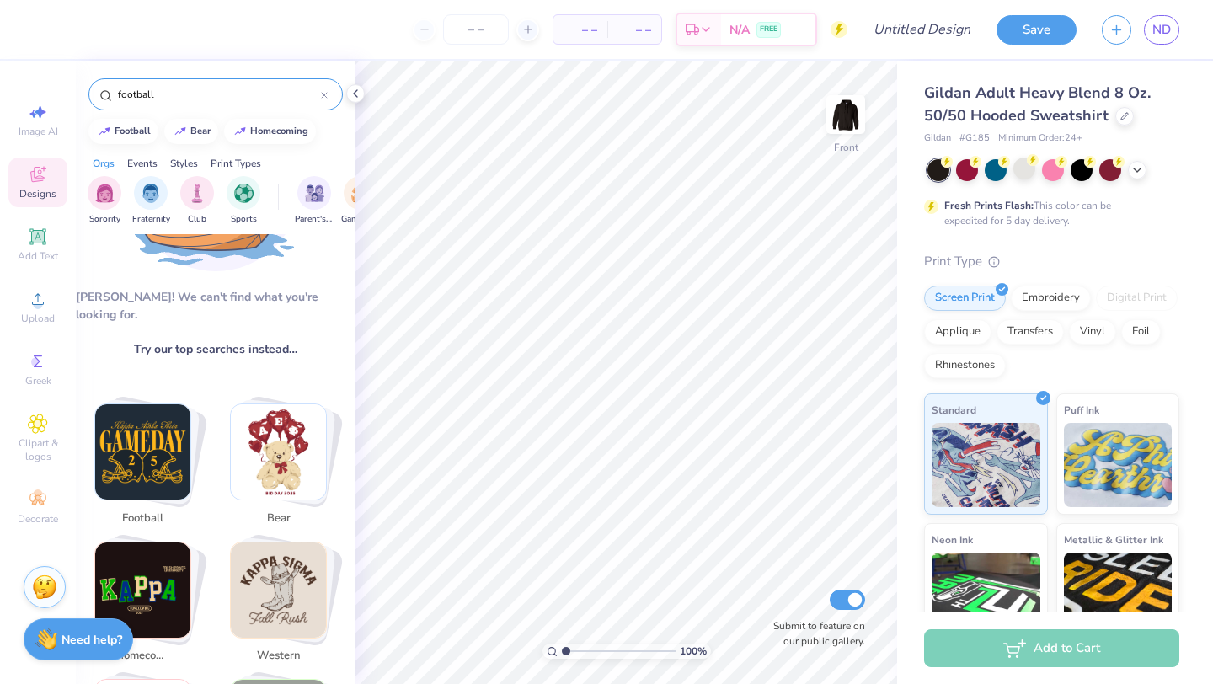
click at [145, 449] on img "Stack Card Button football" at bounding box center [142, 451] width 95 height 95
drag, startPoint x: 173, startPoint y: 89, endPoint x: 99, endPoint y: 81, distance: 74.6
click at [99, 81] on div "football" at bounding box center [215, 94] width 254 height 32
type input "gameday"
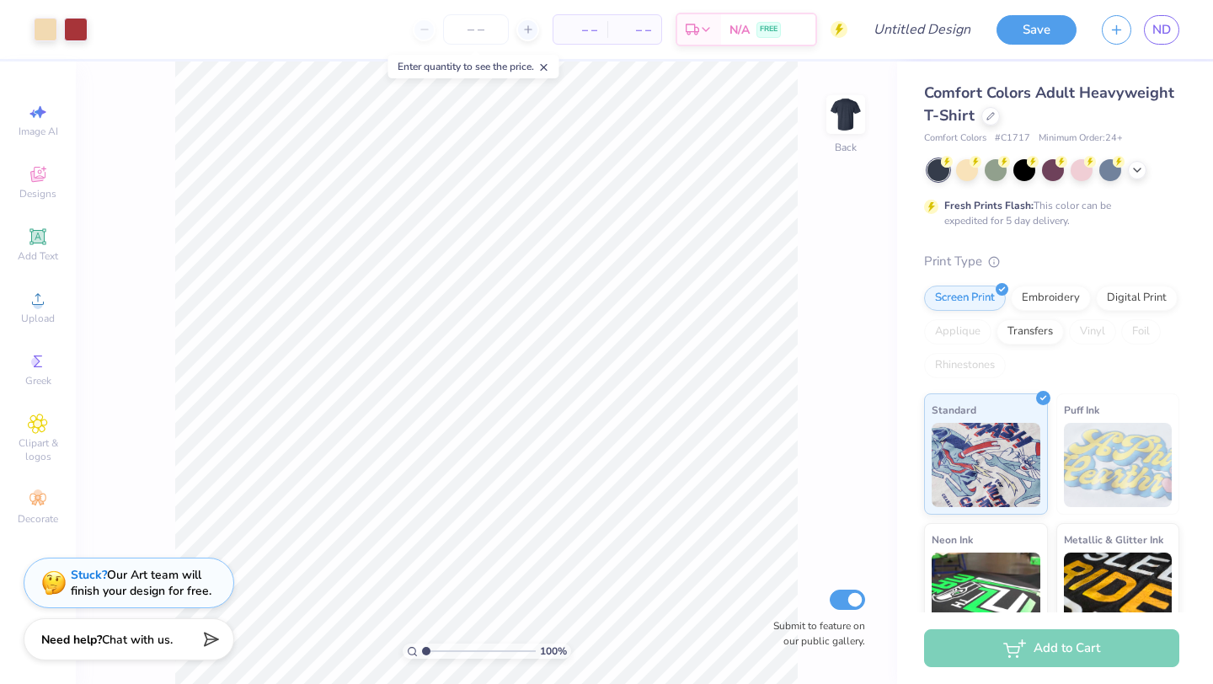
click at [822, 112] on div "100 % Back Submit to feature on our public gallery." at bounding box center [487, 373] width 822 height 623
click at [848, 115] on img at bounding box center [845, 114] width 67 height 67
click at [990, 117] on icon at bounding box center [991, 116] width 8 height 8
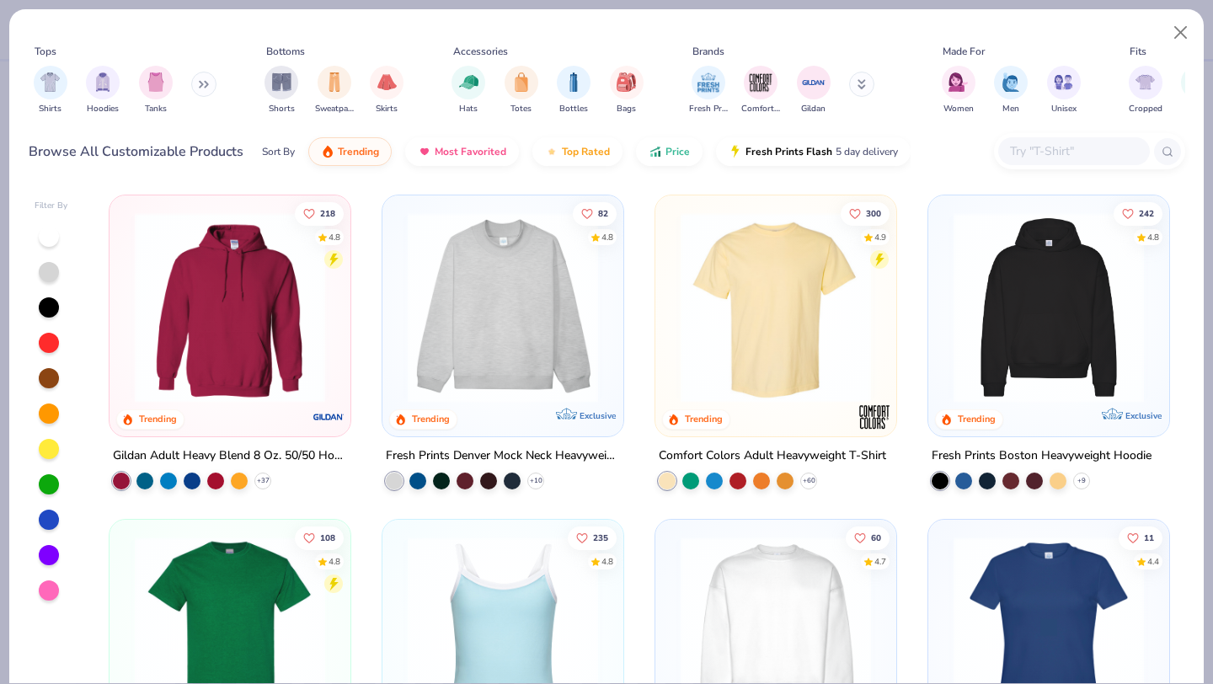
click at [220, 340] on img at bounding box center [229, 307] width 207 height 190
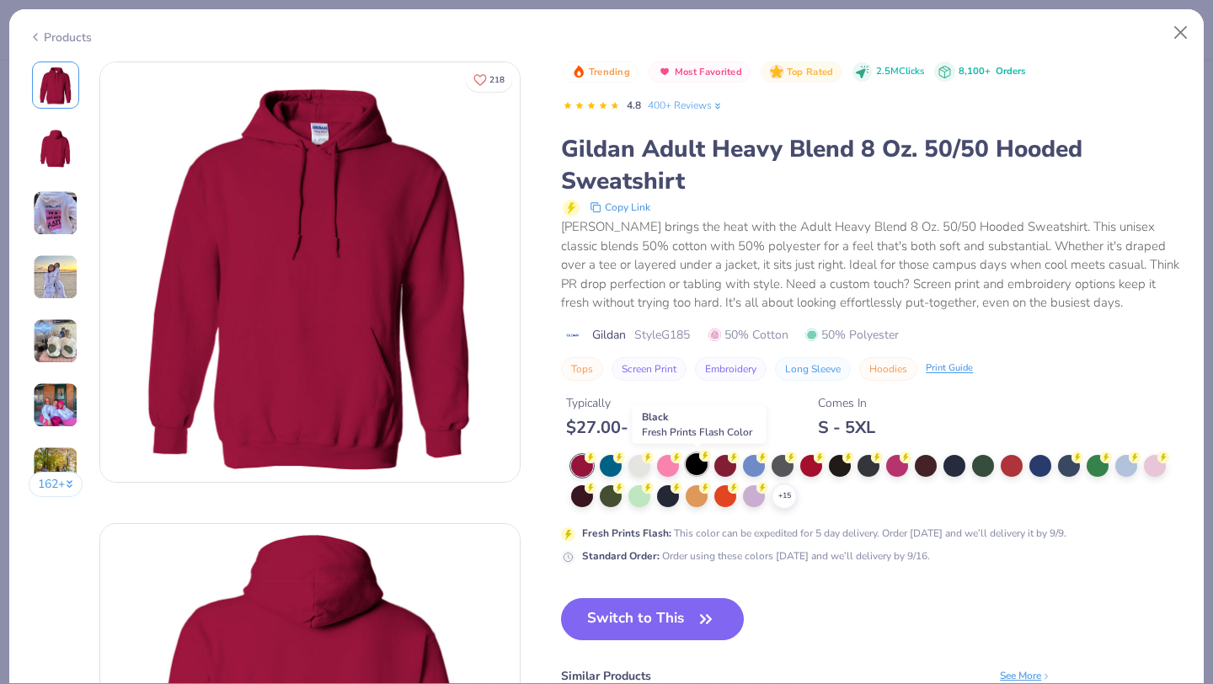
click at [698, 467] on div at bounding box center [697, 464] width 22 height 22
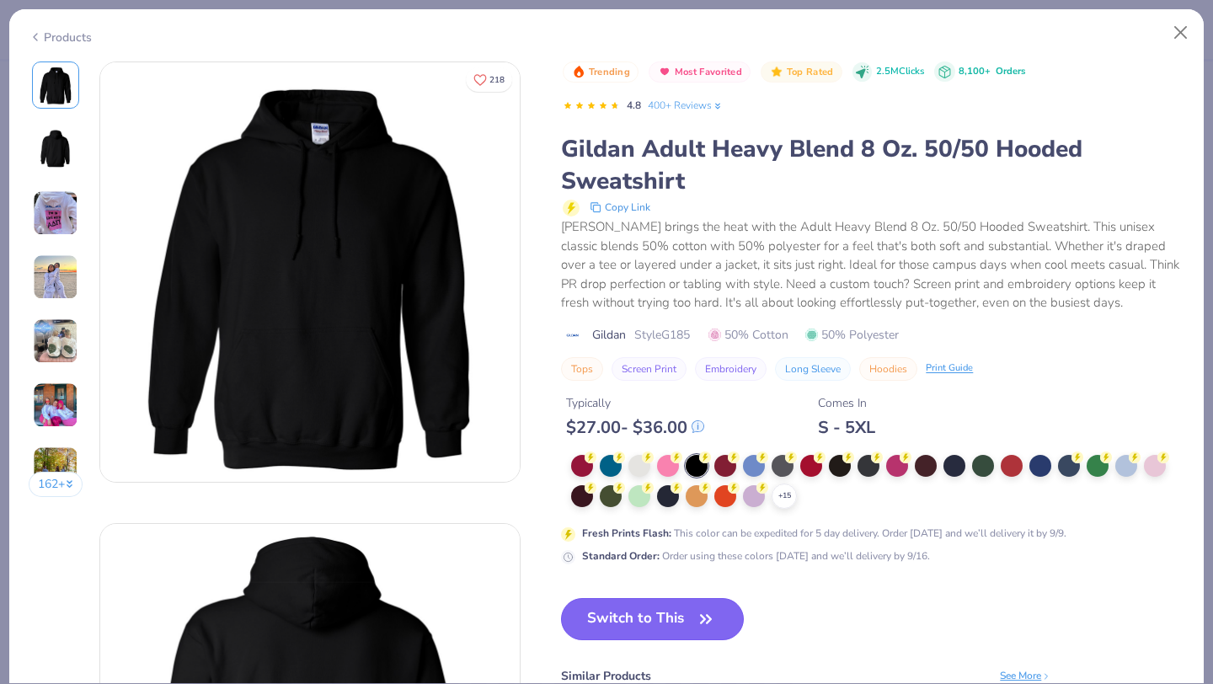
click at [655, 626] on button "Switch to This" at bounding box center [652, 619] width 183 height 42
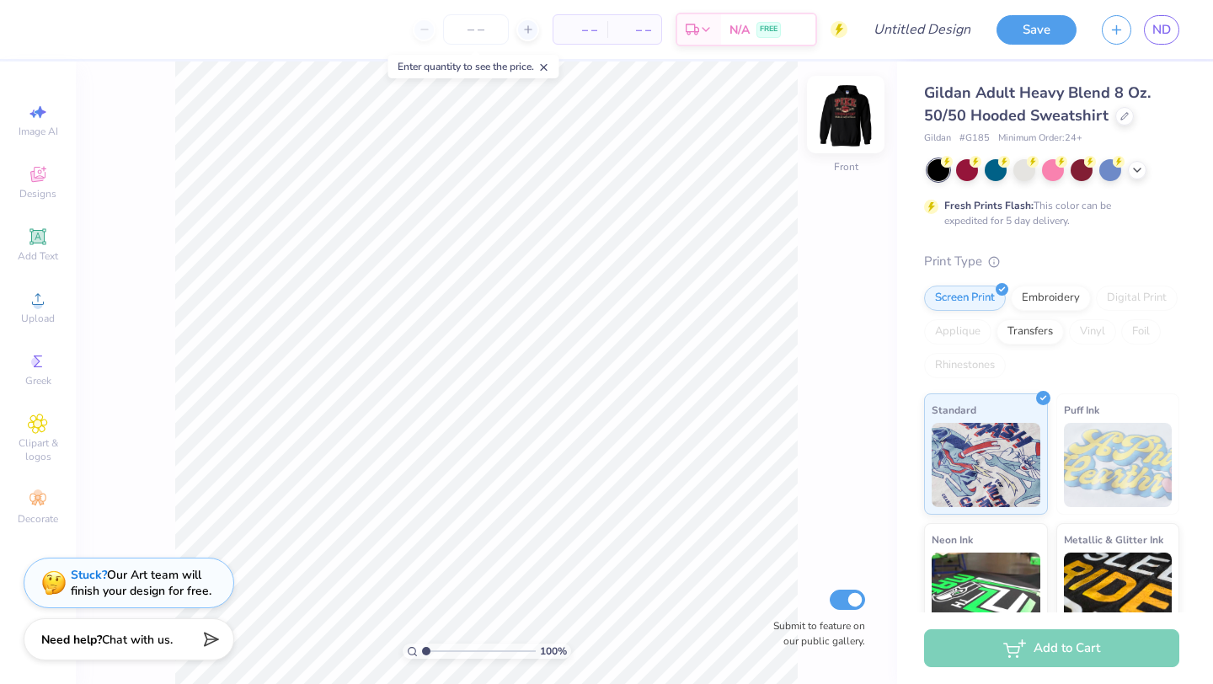
click at [835, 131] on img at bounding box center [845, 114] width 67 height 67
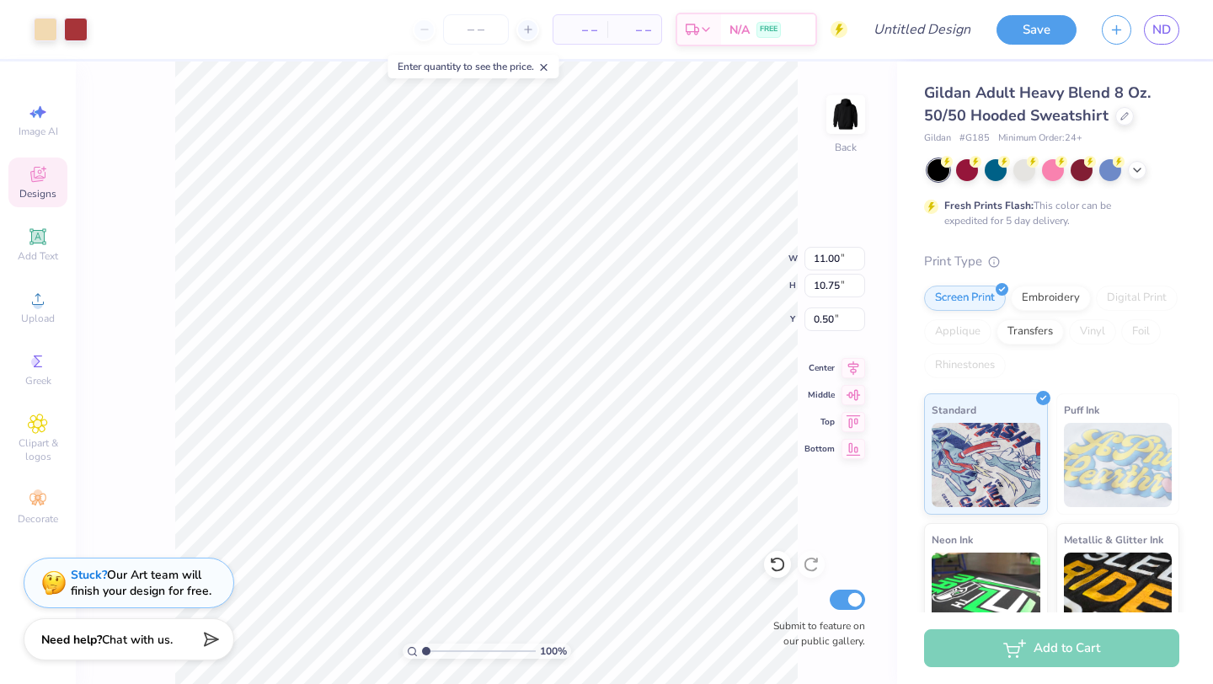
type input "0.50"
click at [863, 104] on img at bounding box center [845, 114] width 67 height 67
type input "3.00"
click at [852, 115] on img at bounding box center [845, 114] width 67 height 67
type input "7.19"
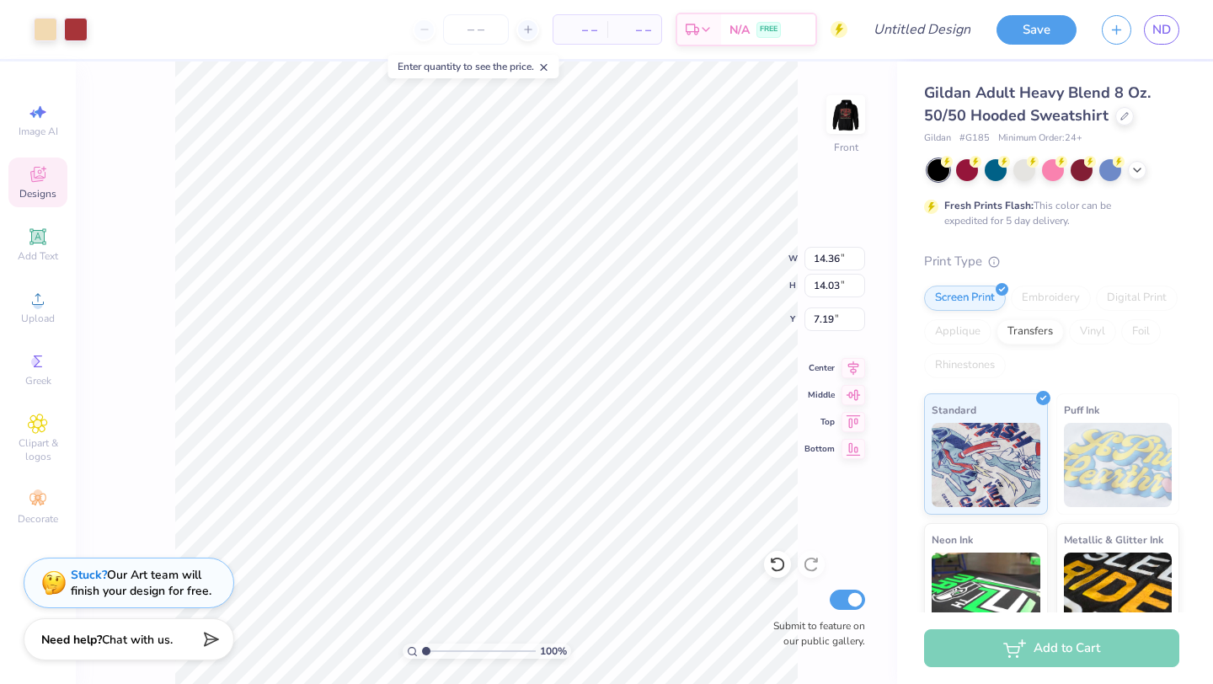
type input "14.36"
type input "14.03"
click at [502, 528] on li "Ungroup" at bounding box center [514, 532] width 132 height 33
type input "14.36"
type input "14.03"
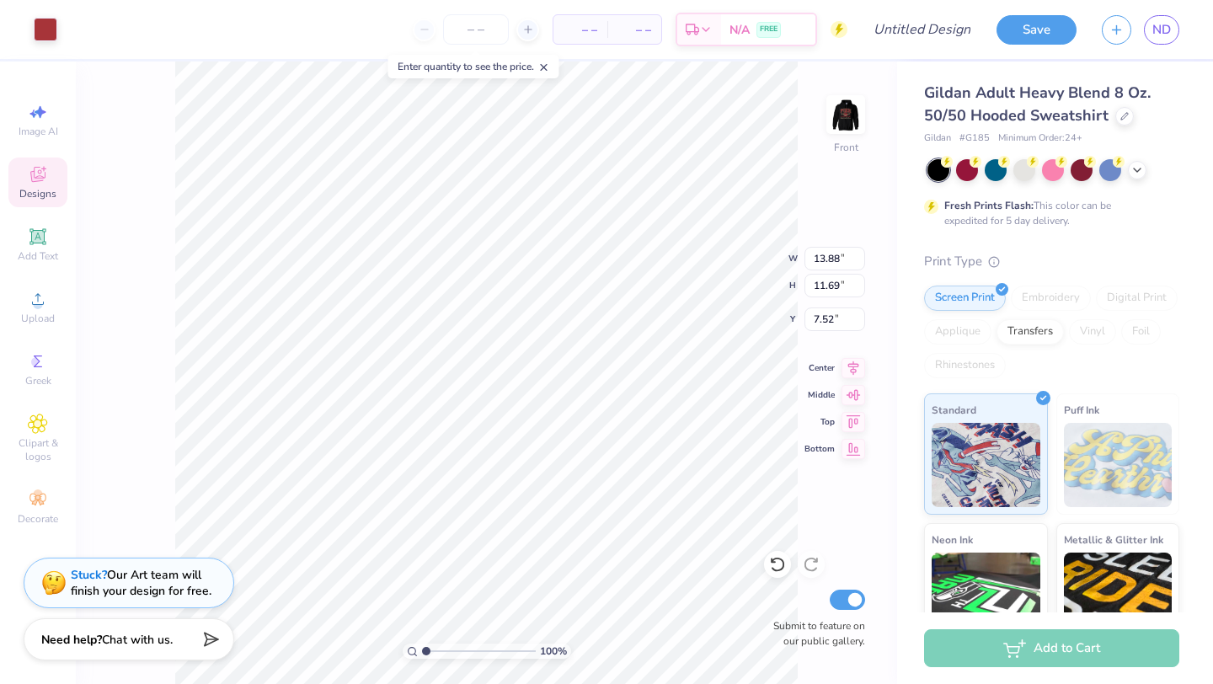
type input "7.19"
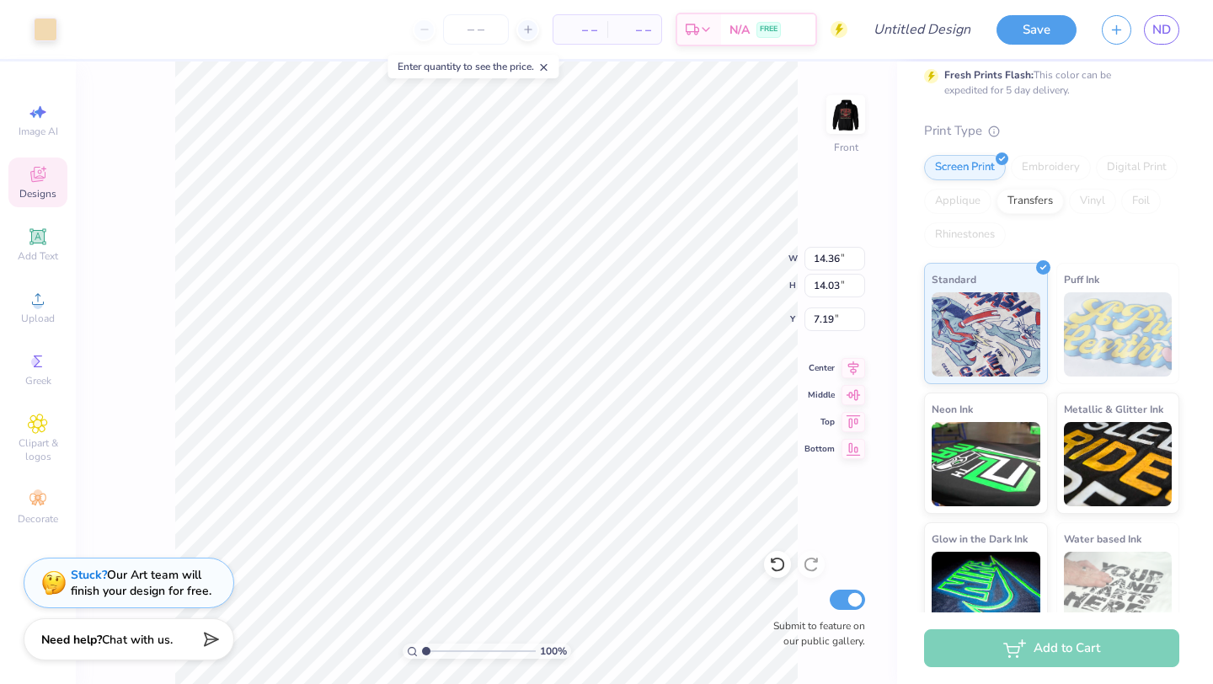
scroll to position [162, 0]
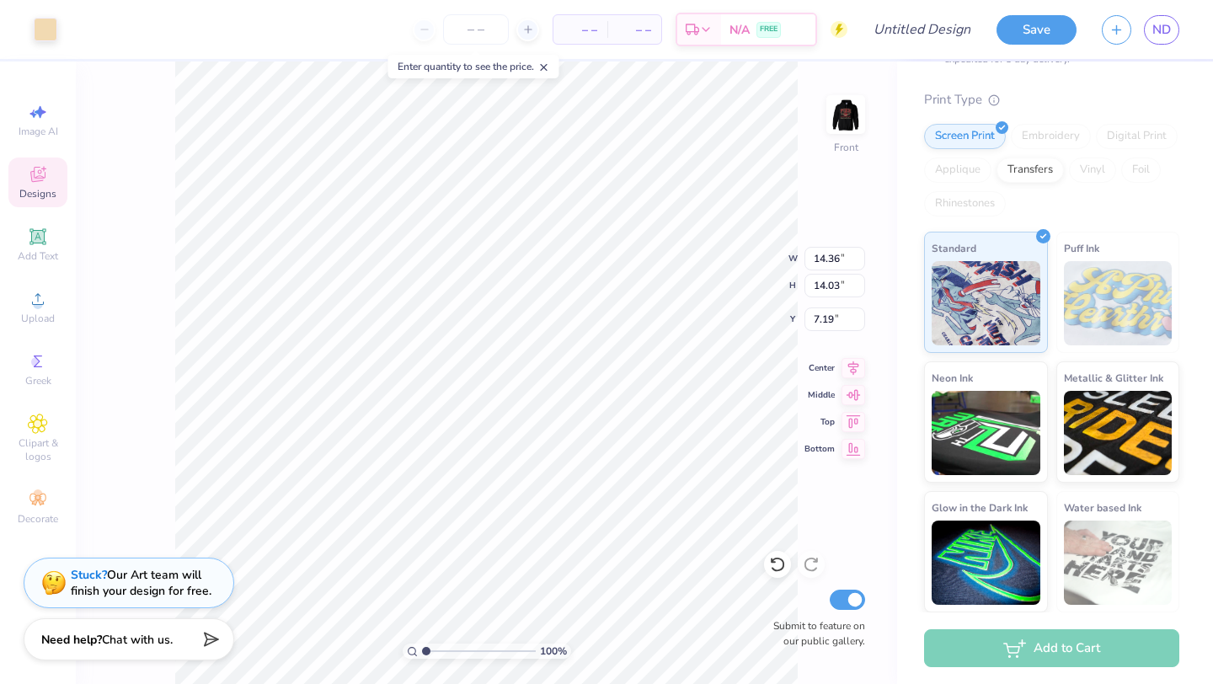
click at [547, 69] on line at bounding box center [544, 68] width 6 height 6
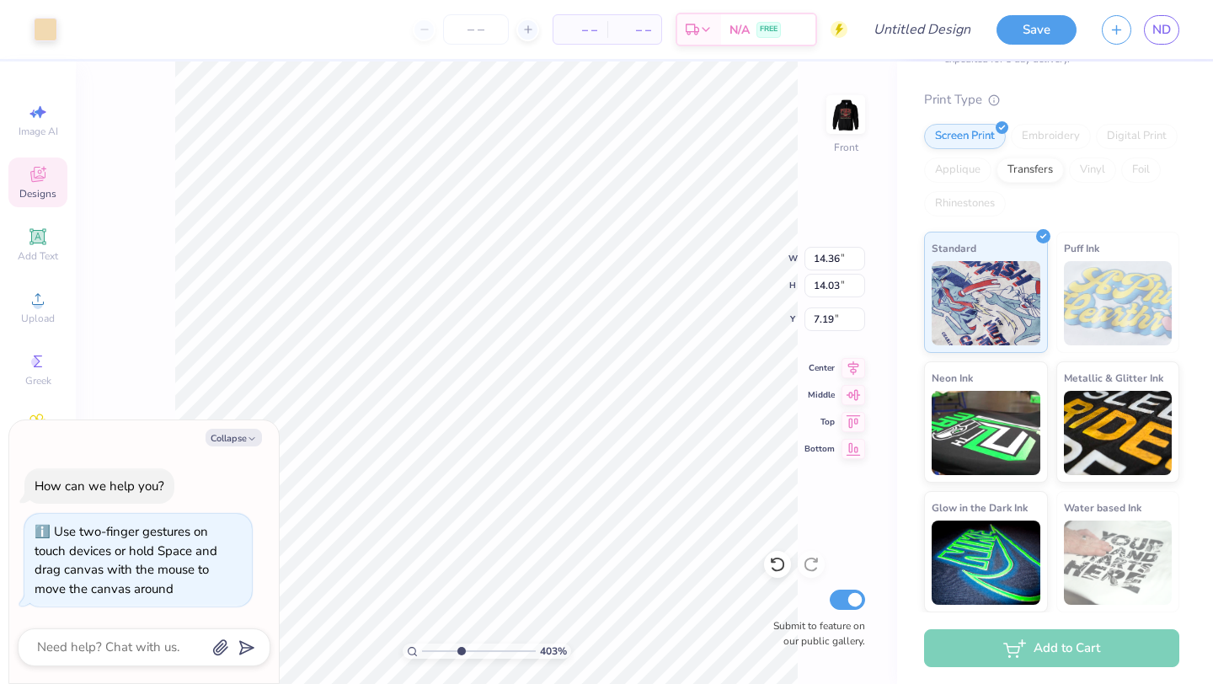
type input "1"
type textarea "x"
type input "3.46"
click at [452, 642] on div "296 %" at bounding box center [486, 373] width 623 height 623
type textarea "x"
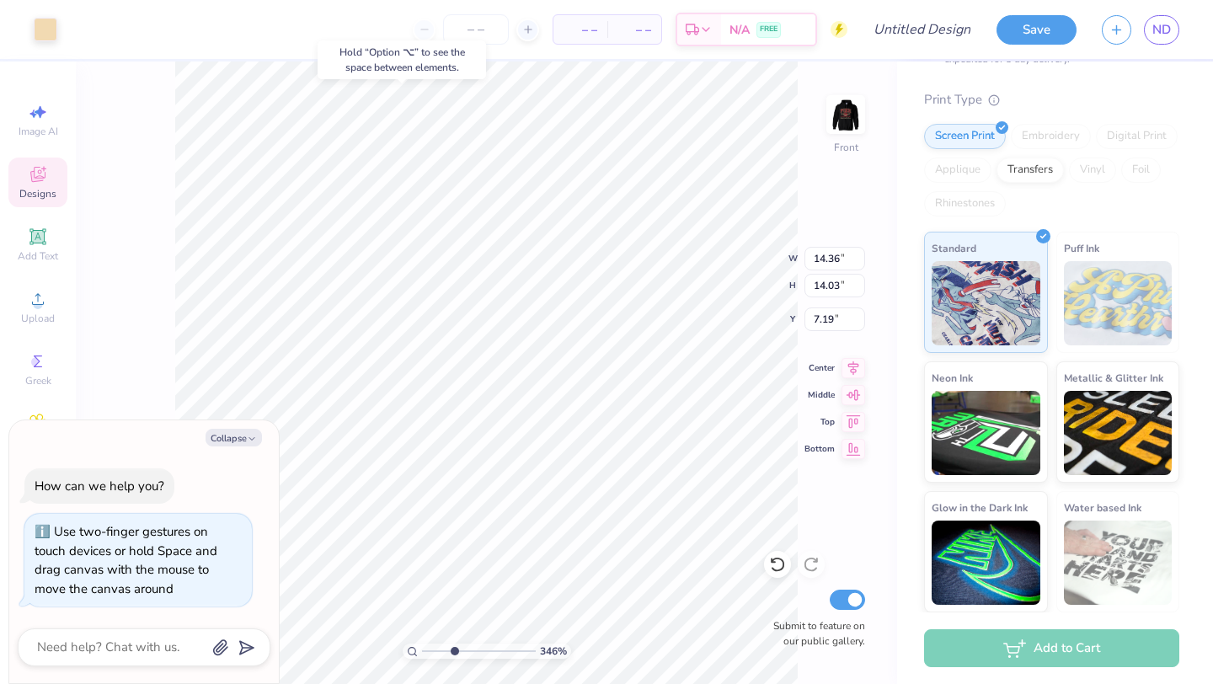
type input "13.88"
type input "11.69"
type input "7.52"
type textarea "x"
type input "7.53"
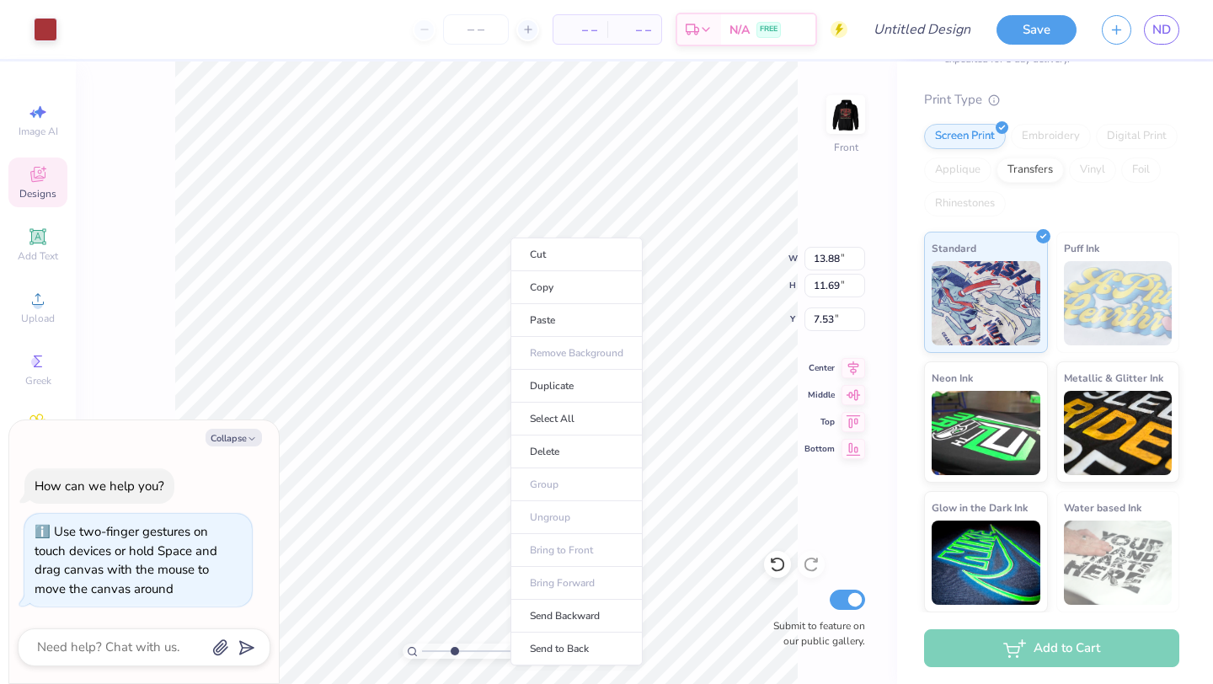
drag, startPoint x: 425, startPoint y: 653, endPoint x: 510, endPoint y: 238, distance: 424.0
type textarea "x"
type input "7.52"
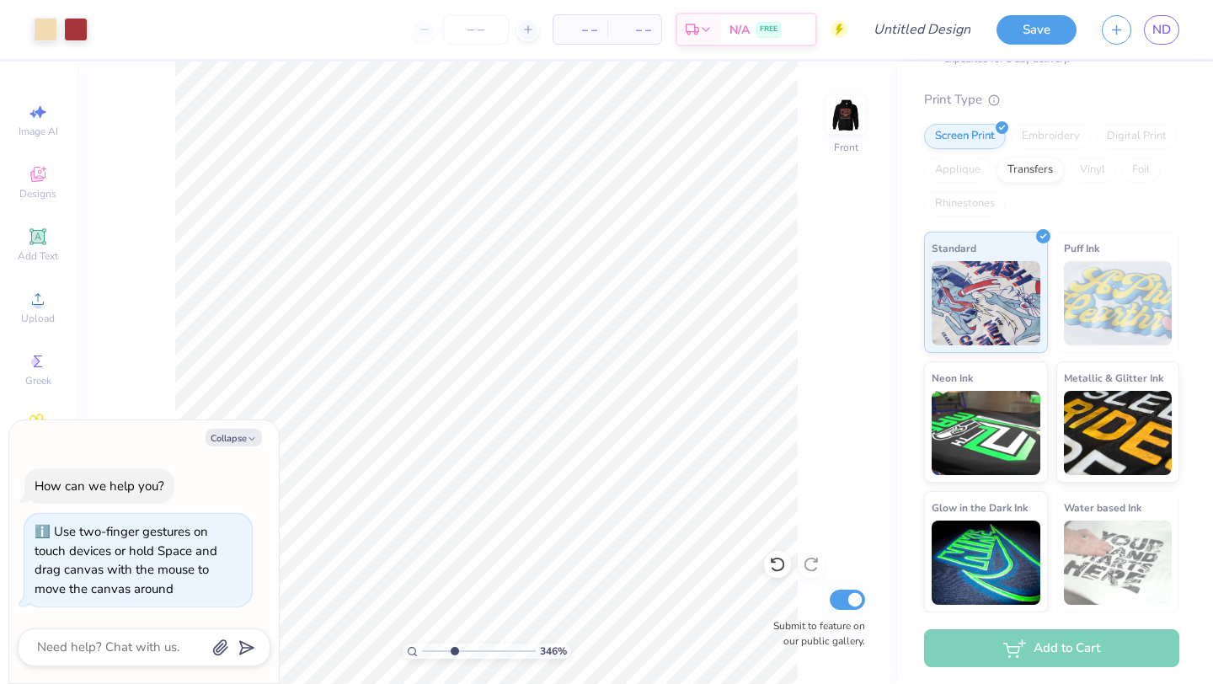
type textarea "x"
type input "1.82"
drag, startPoint x: 454, startPoint y: 650, endPoint x: 435, endPoint y: 649, distance: 19.4
click at [435, 649] on input "range" at bounding box center [479, 651] width 114 height 15
click at [227, 433] on button "Collapse" at bounding box center [234, 438] width 56 height 18
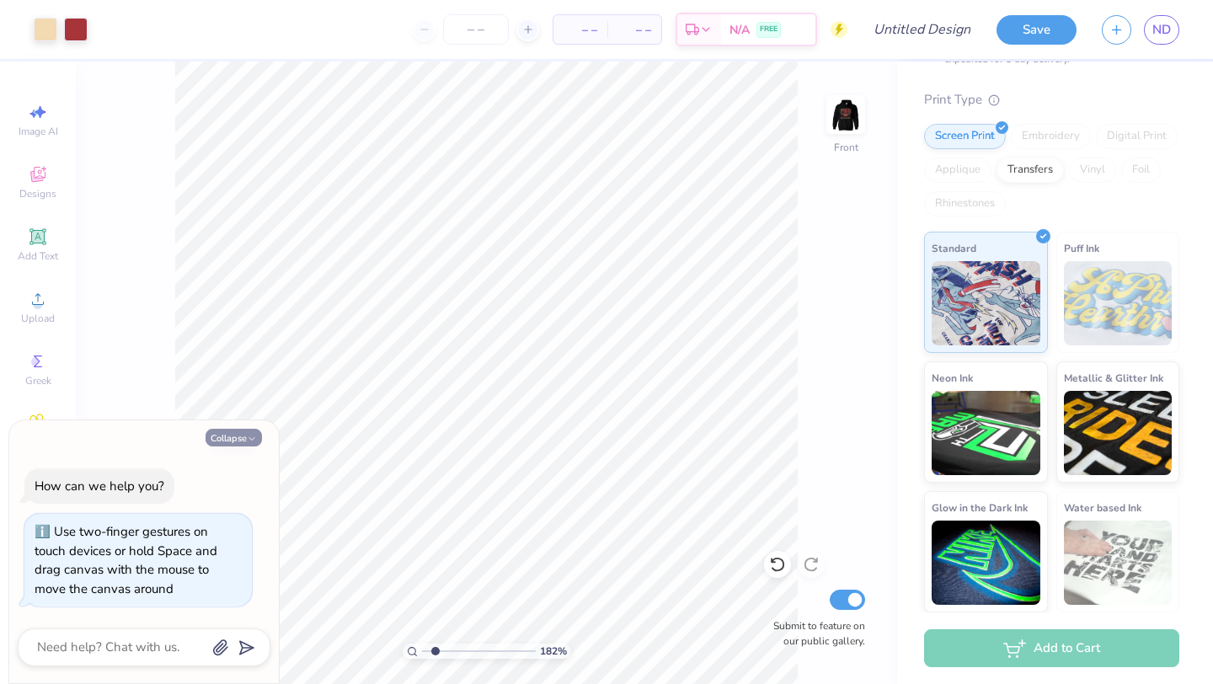
type textarea "x"
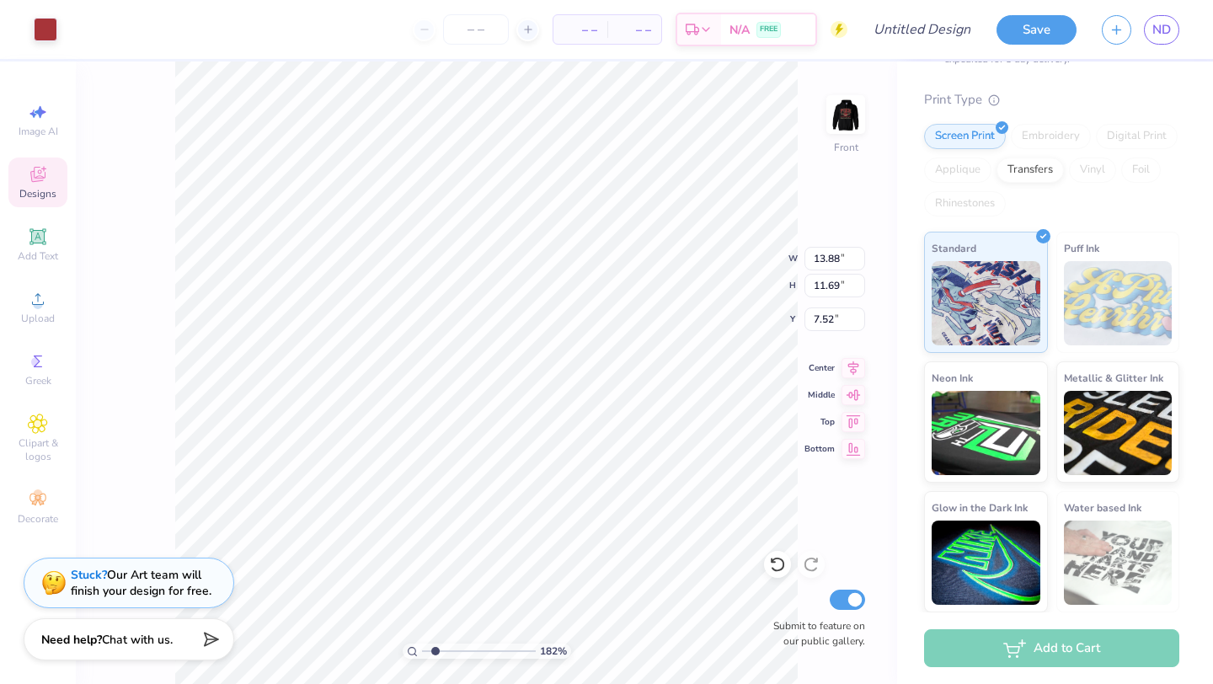
type input "7.53"
type input "14.36"
type input "14.03"
type input "7.20"
type input "7.15"
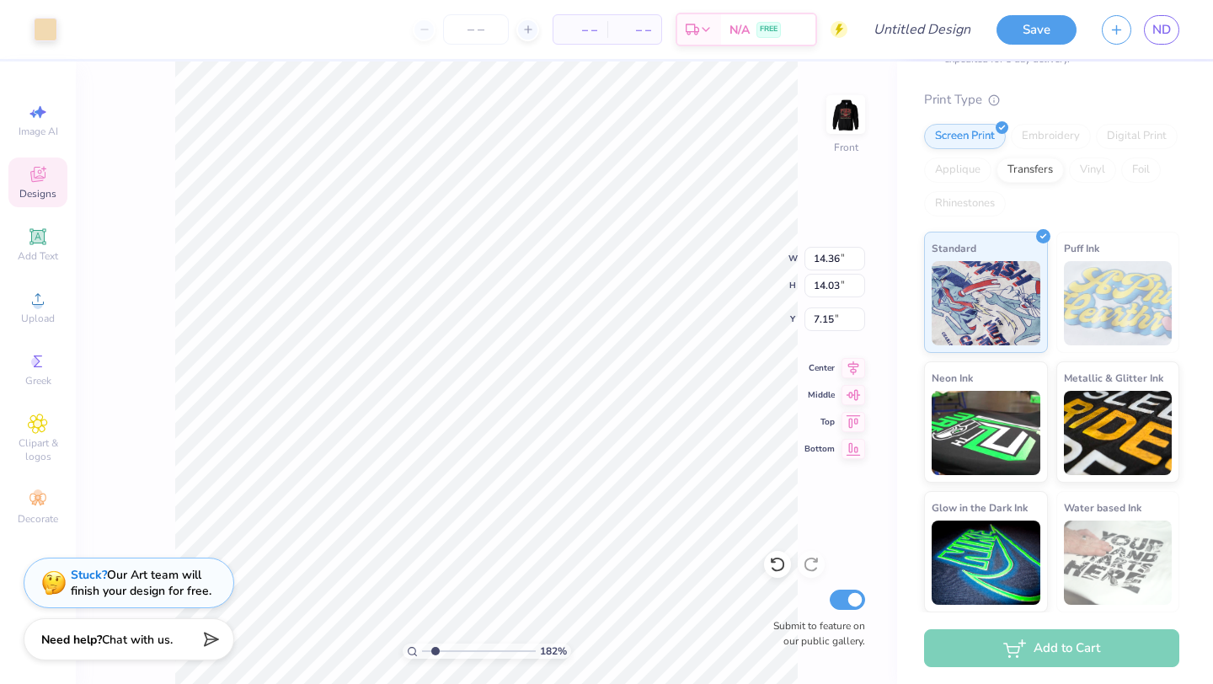
type input "13.88"
type input "11.69"
type input "7.59"
type input "14.36"
type input "14.03"
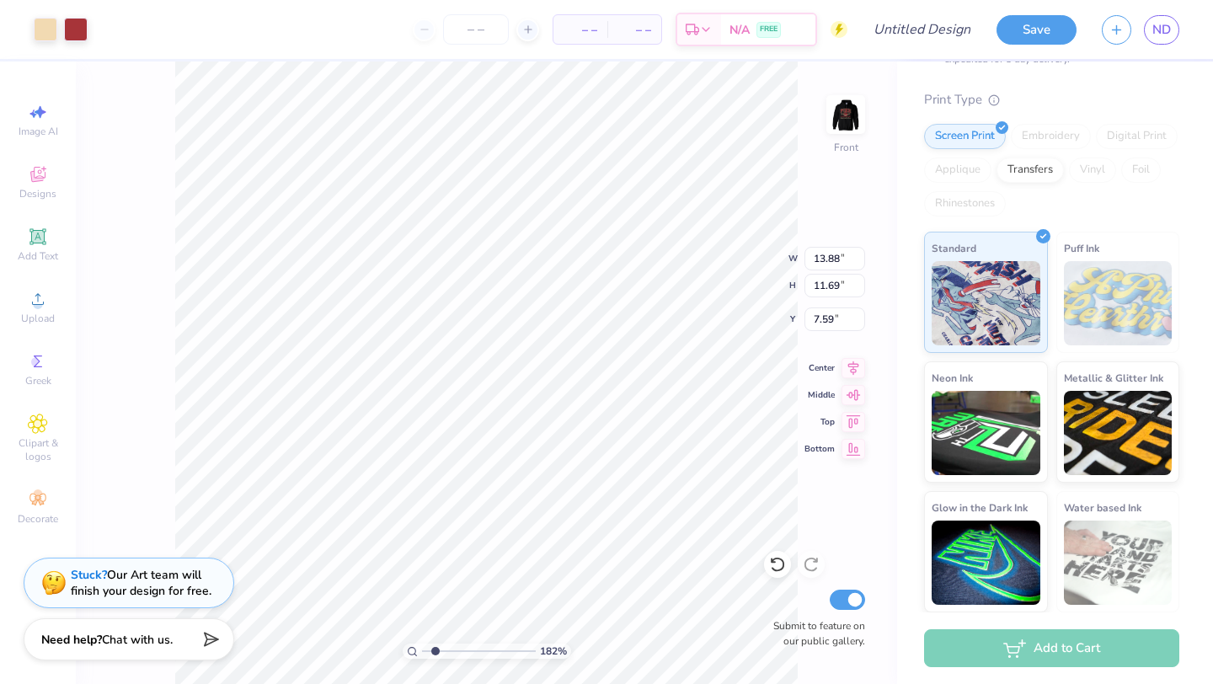
type input "7.15"
click at [869, 172] on div "182 % Front W 14.36 14.36 " H 14.03 14.03 " Y 7.15 7.15 " Center Middle Top Bot…" at bounding box center [487, 373] width 822 height 623
type input "14.36"
type input "14.03"
type input "7.15"
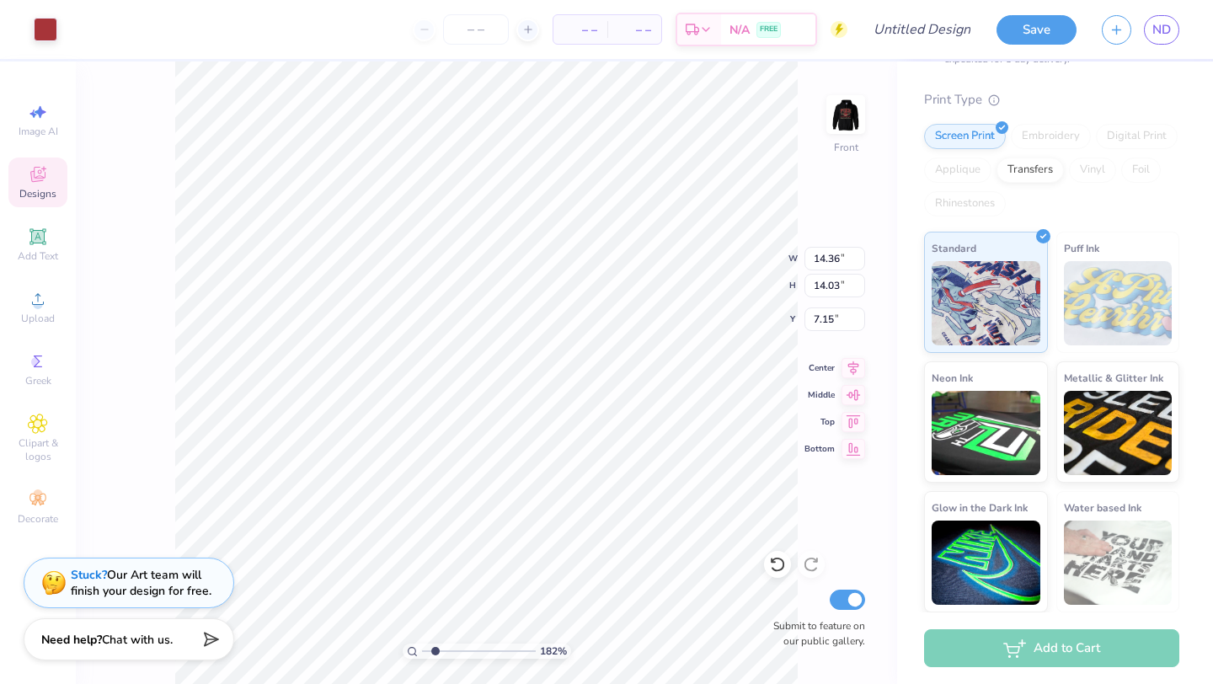
type input "13.88"
type input "11.69"
type input "7.63"
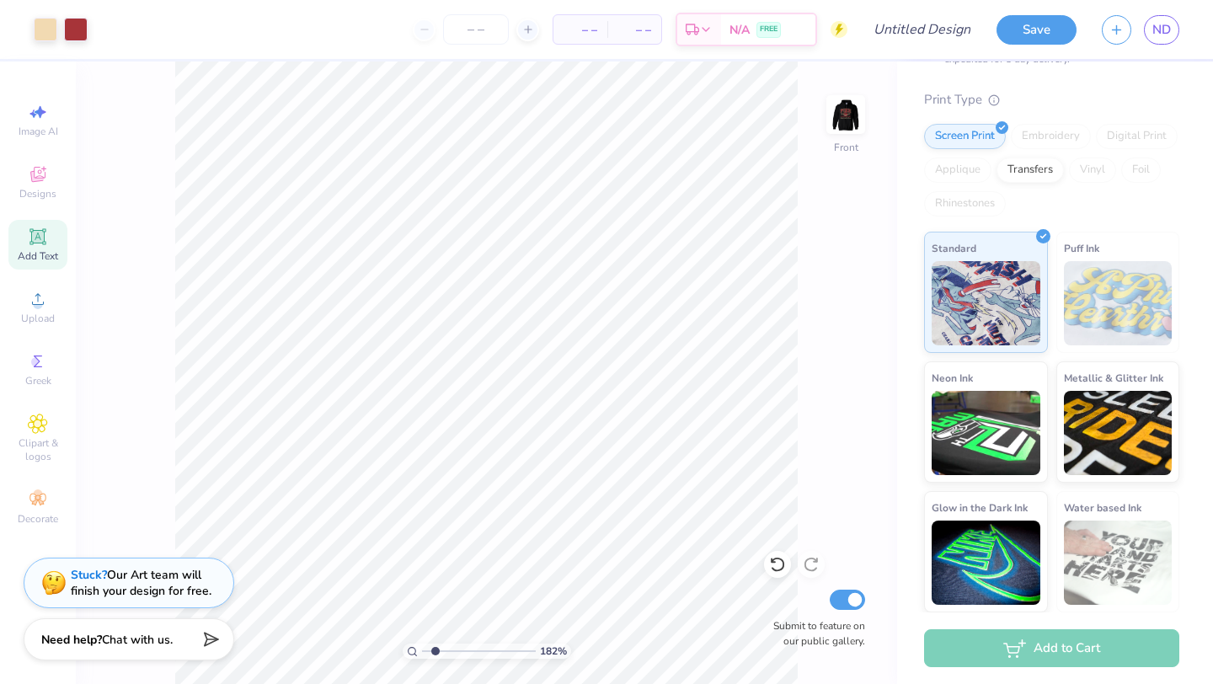
click at [39, 237] on icon at bounding box center [37, 236] width 13 height 13
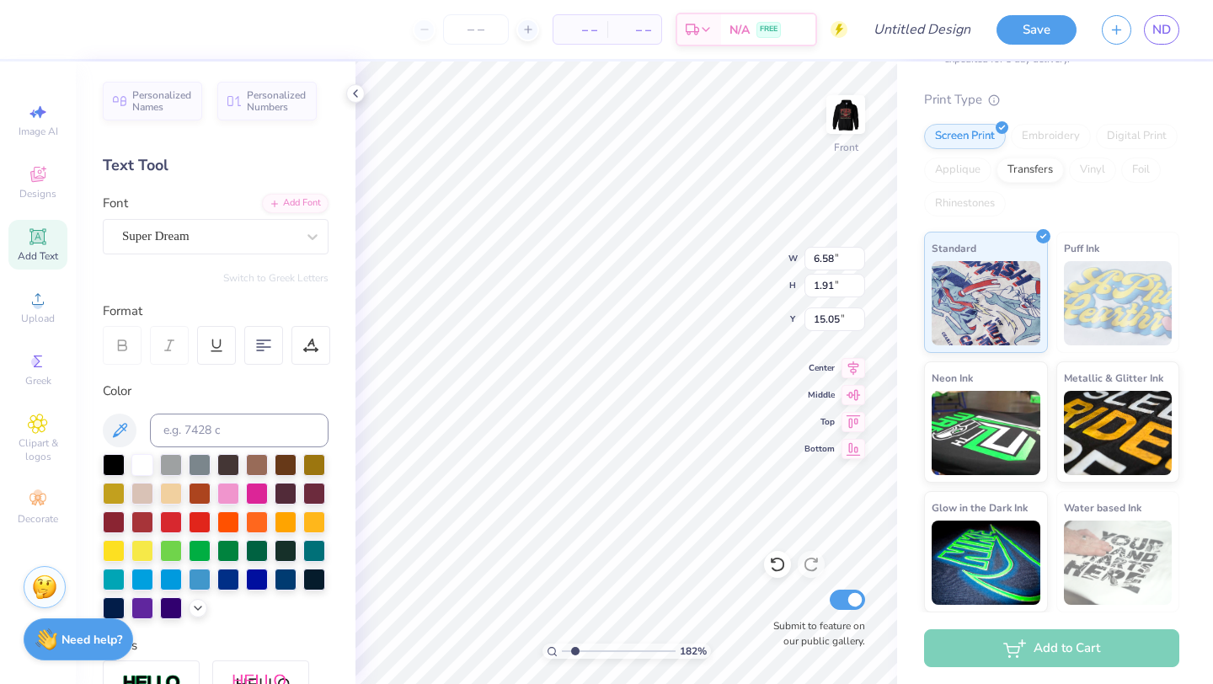
type input "8.27"
type input "14.36"
type input "14.03"
type input "7.51"
type input "6.58"
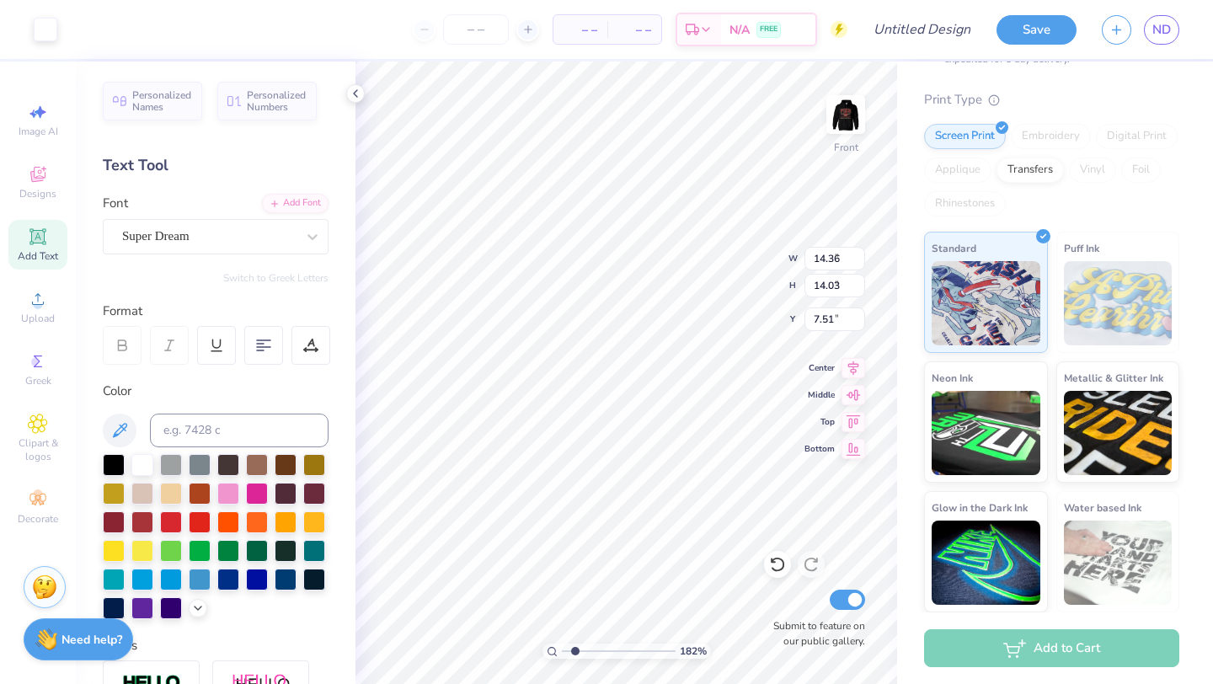
type input "1.91"
type input "6.93"
click at [772, 567] on icon at bounding box center [777, 564] width 17 height 17
type input "11.90"
click at [779, 569] on icon at bounding box center [777, 564] width 17 height 17
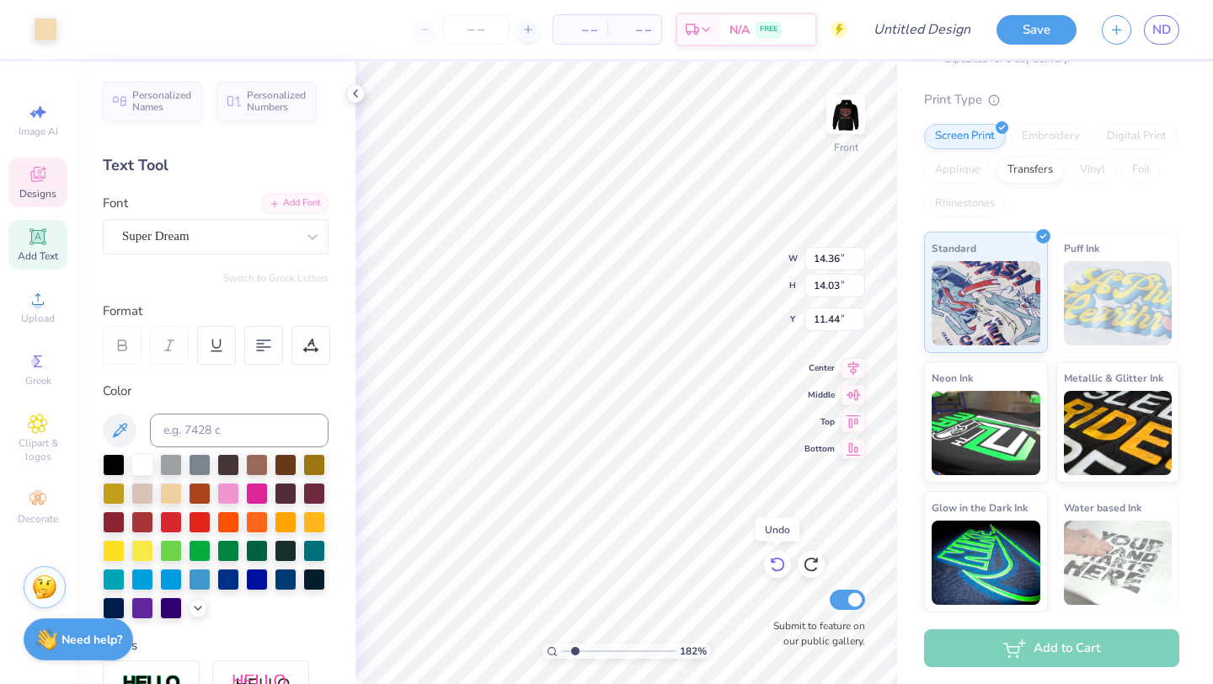
click at [779, 572] on icon at bounding box center [777, 564] width 17 height 17
click at [781, 575] on div at bounding box center [777, 564] width 27 height 27
type input "6.58"
type input "1.91"
type input "8.28"
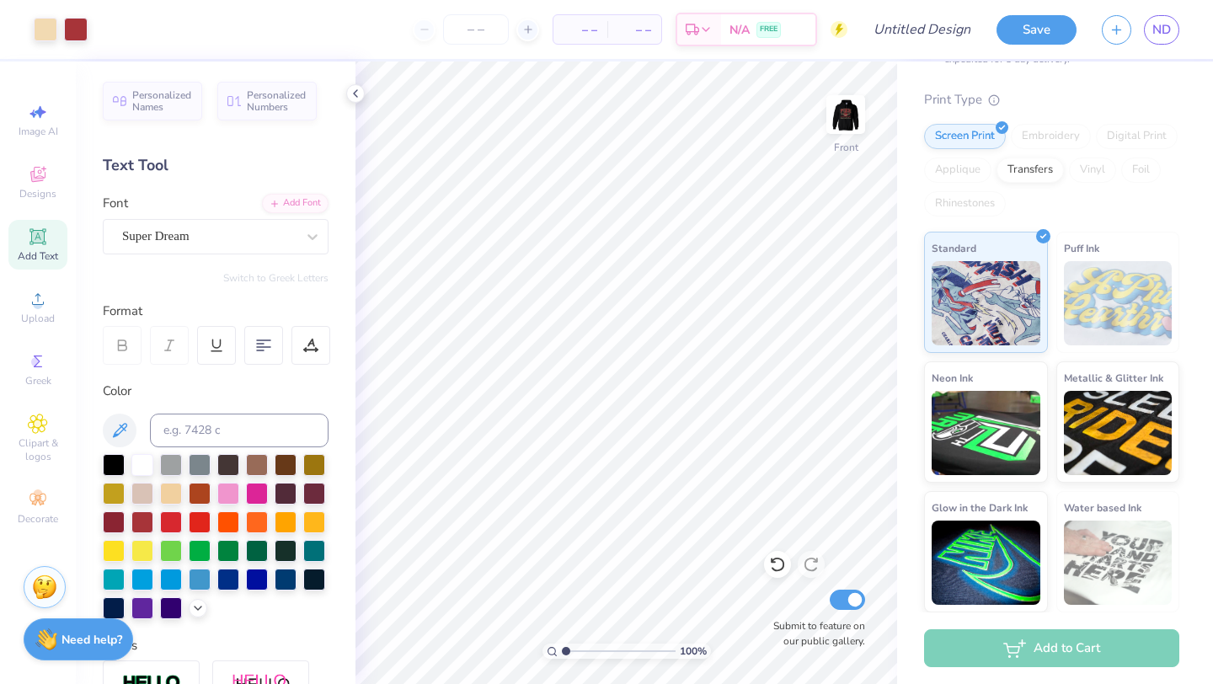
type input "1"
drag, startPoint x: 556, startPoint y: 651, endPoint x: 545, endPoint y: 645, distance: 12.4
click at [545, 645] on div "100 %" at bounding box center [627, 651] width 169 height 15
click at [777, 572] on icon at bounding box center [777, 564] width 17 height 17
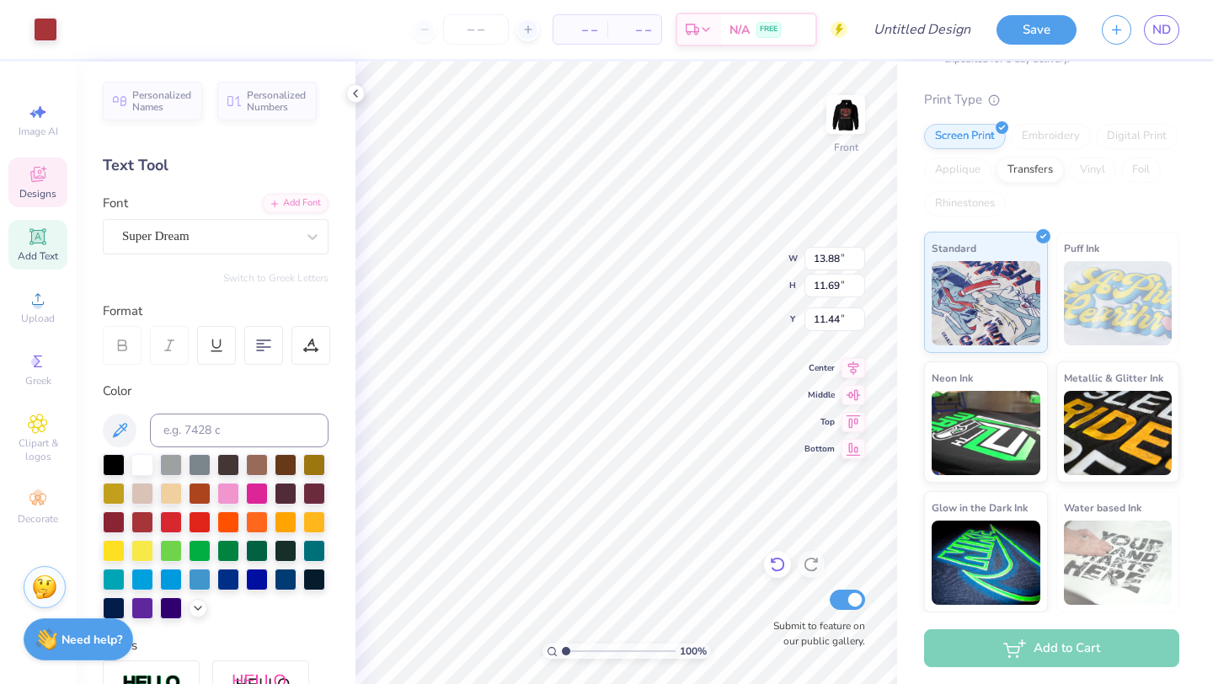
click at [777, 572] on icon at bounding box center [777, 564] width 17 height 17
type input "11.90"
click at [777, 570] on icon at bounding box center [777, 564] width 17 height 17
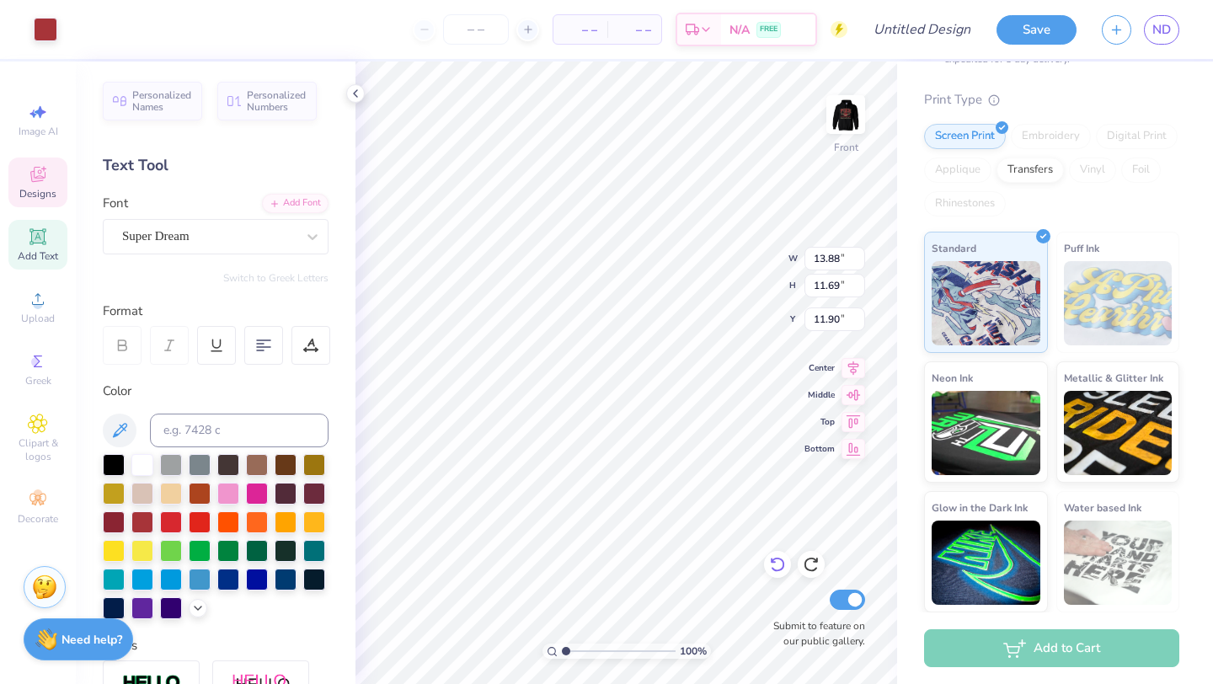
click at [777, 570] on icon at bounding box center [777, 564] width 17 height 17
type input "6.58"
type input "1.91"
type input "8.27"
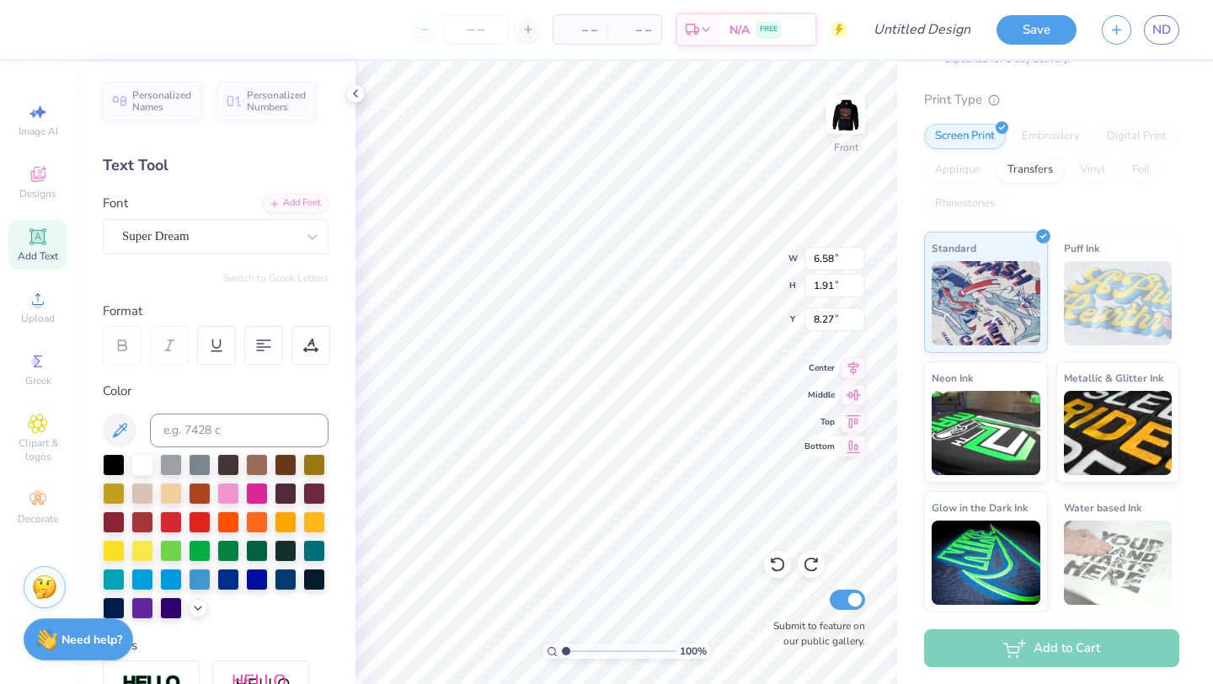
click at [773, 575] on div at bounding box center [777, 564] width 27 height 27
type input "13.88"
type input "11.69"
type input "6.49"
type input "14.36"
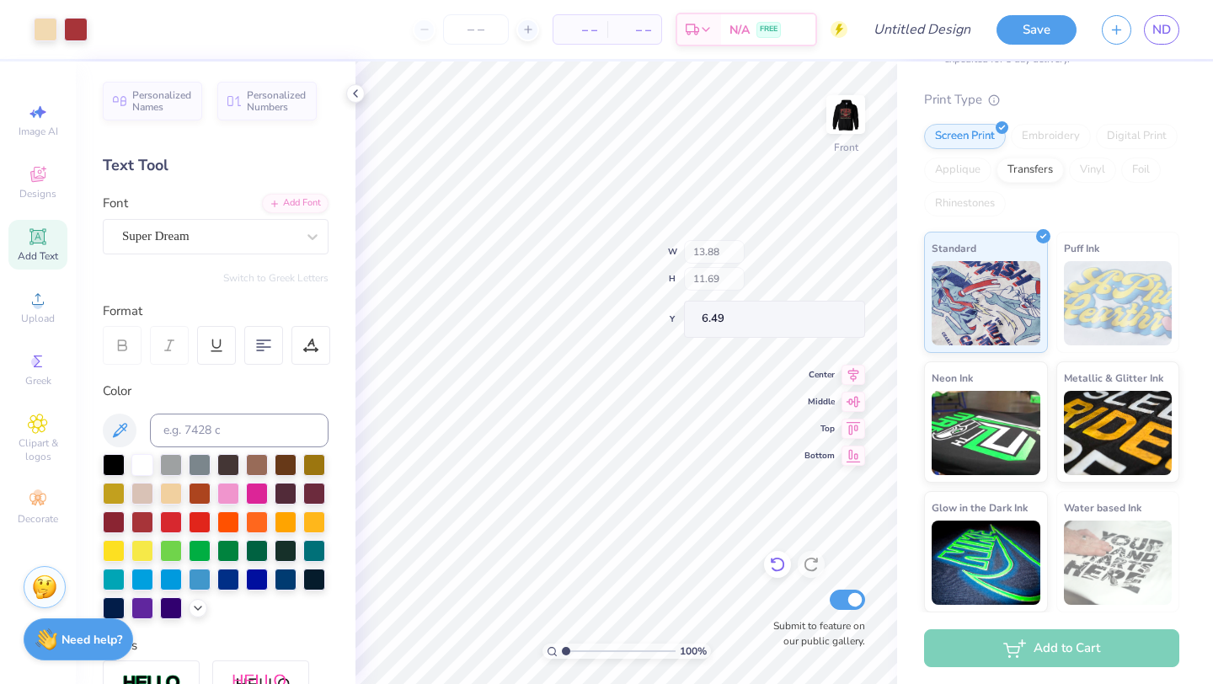
type input "14.03"
type input "11.16"
click at [778, 565] on icon at bounding box center [777, 564] width 17 height 17
click at [776, 559] on icon at bounding box center [777, 564] width 17 height 17
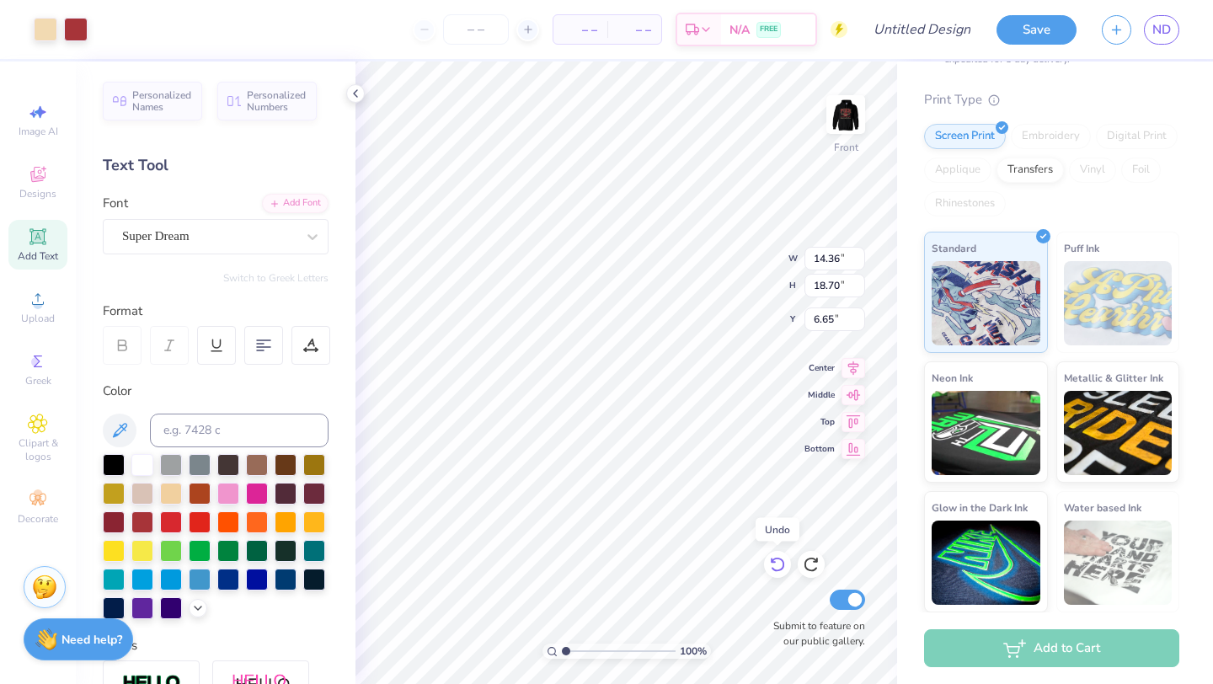
type input "6.49"
click at [769, 570] on icon at bounding box center [777, 564] width 17 height 17
type input "19.19"
type input "6.00"
click at [769, 570] on icon at bounding box center [777, 564] width 17 height 17
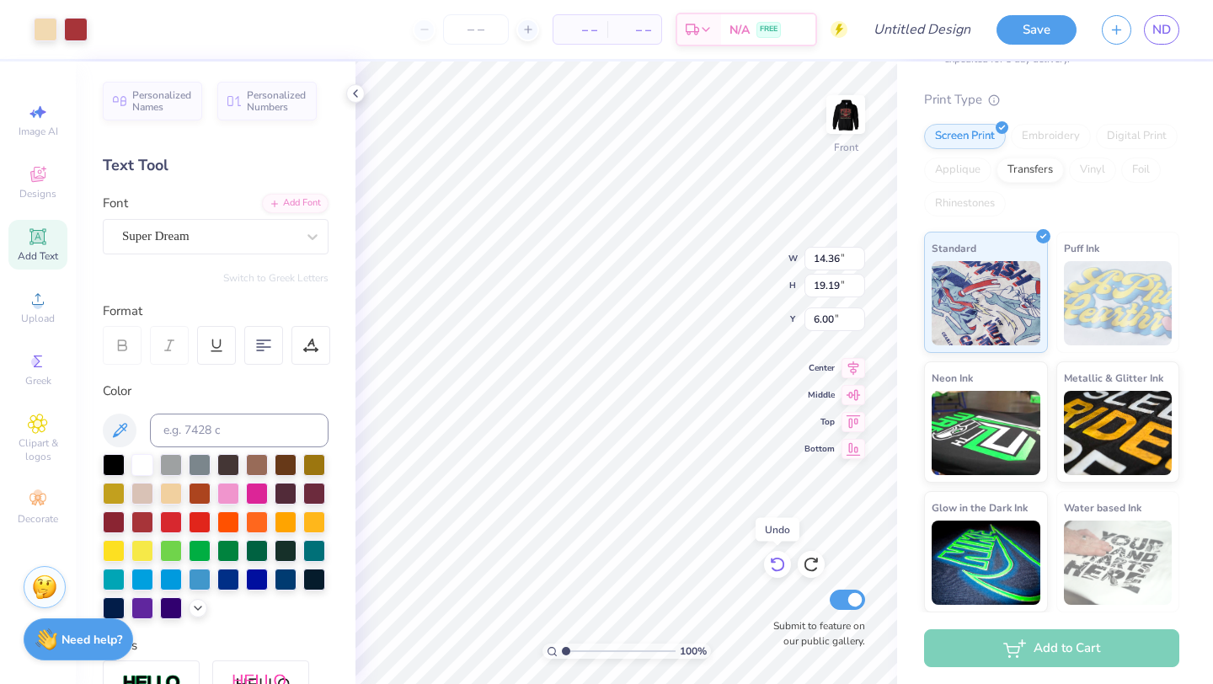
type input "17.21"
type input "7.98"
click at [772, 570] on icon at bounding box center [777, 564] width 17 height 17
click at [774, 574] on div at bounding box center [777, 564] width 27 height 27
type input "14.36"
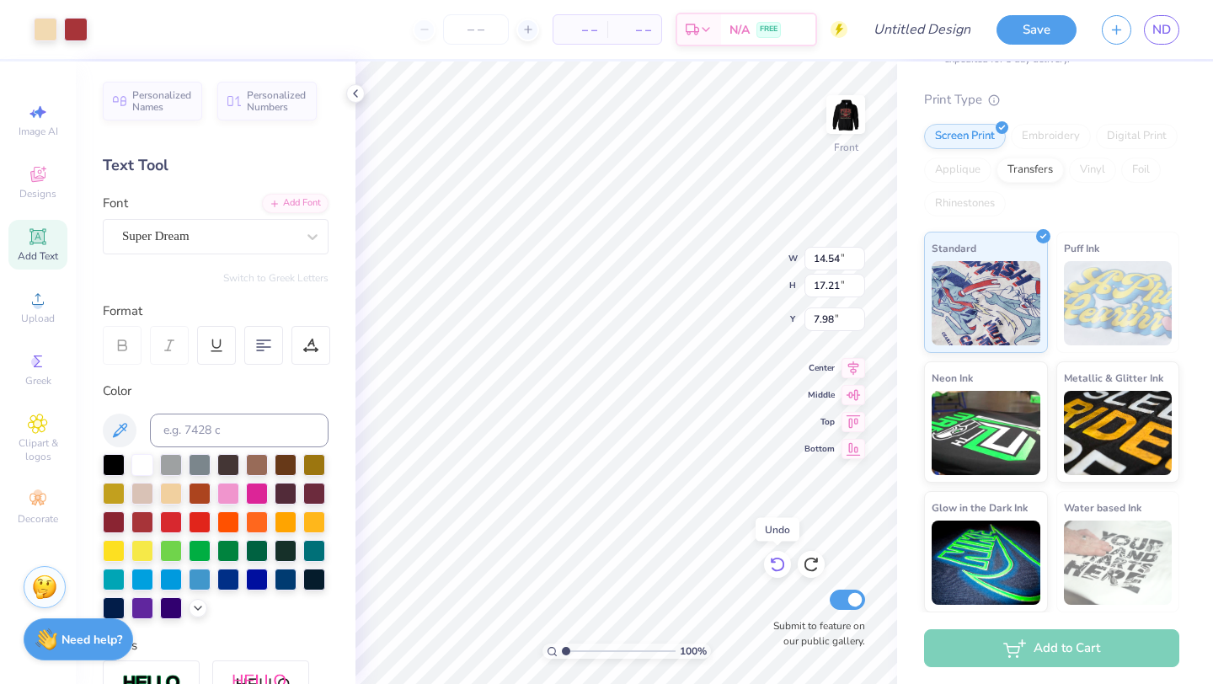
type input "14.03"
type input "7.51"
click at [43, 180] on icon at bounding box center [38, 174] width 20 height 20
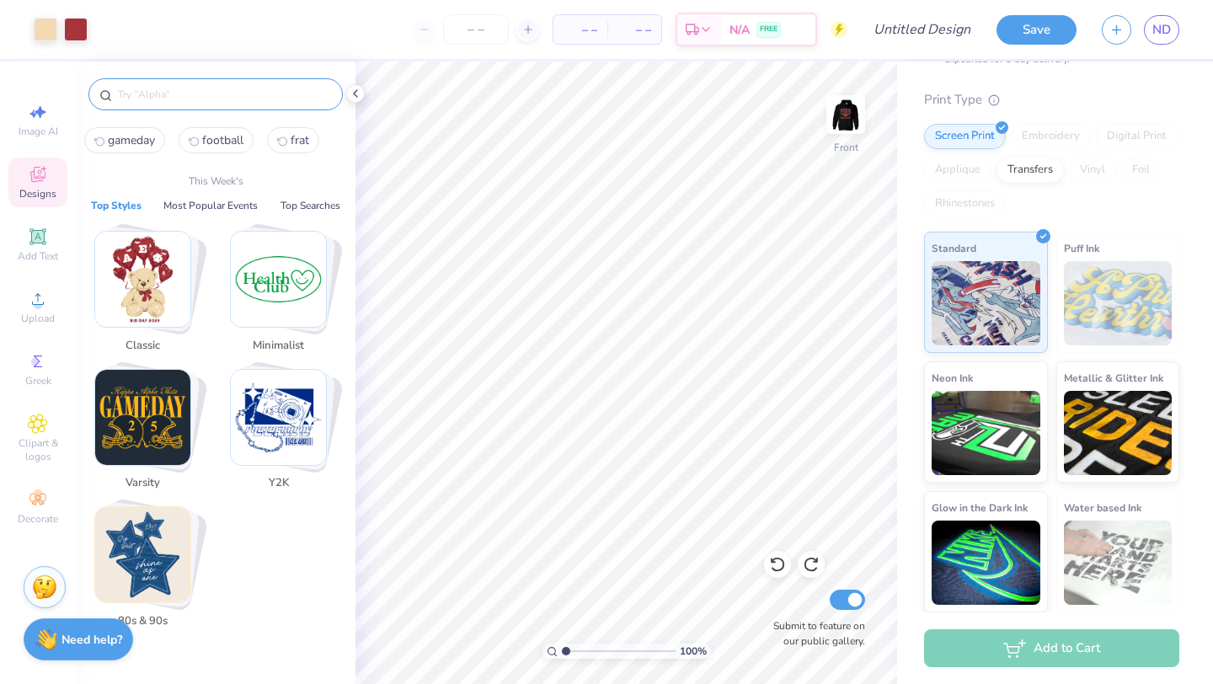
click at [132, 100] on input "text" at bounding box center [224, 94] width 216 height 17
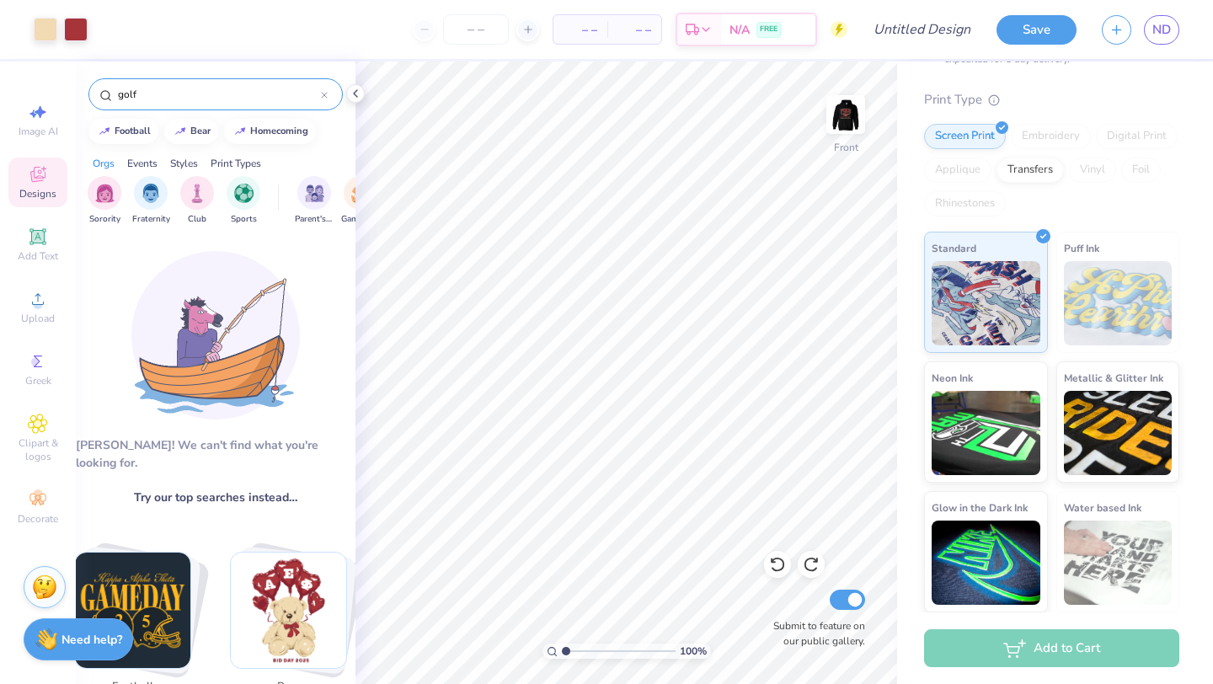
drag, startPoint x: 157, startPoint y: 101, endPoint x: 105, endPoint y: 91, distance: 52.4
click at [105, 91] on div "golf" at bounding box center [215, 94] width 254 height 32
type input "sports"
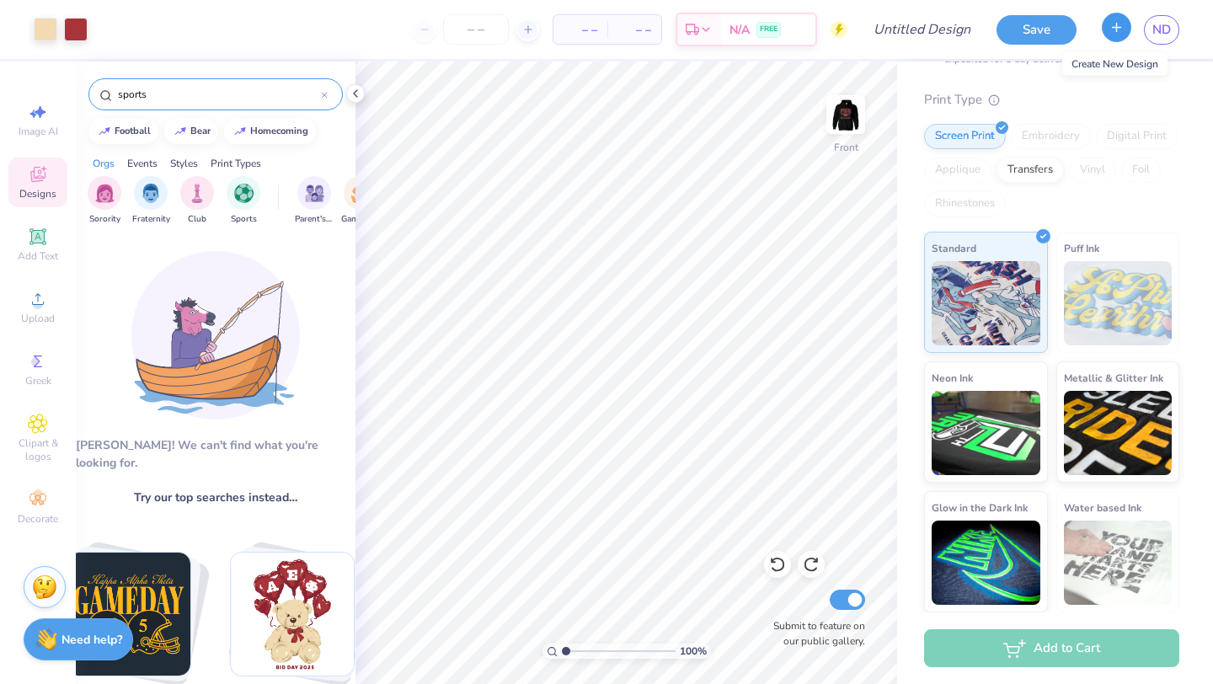
click at [1111, 33] on icon "button" at bounding box center [1117, 27] width 14 height 14
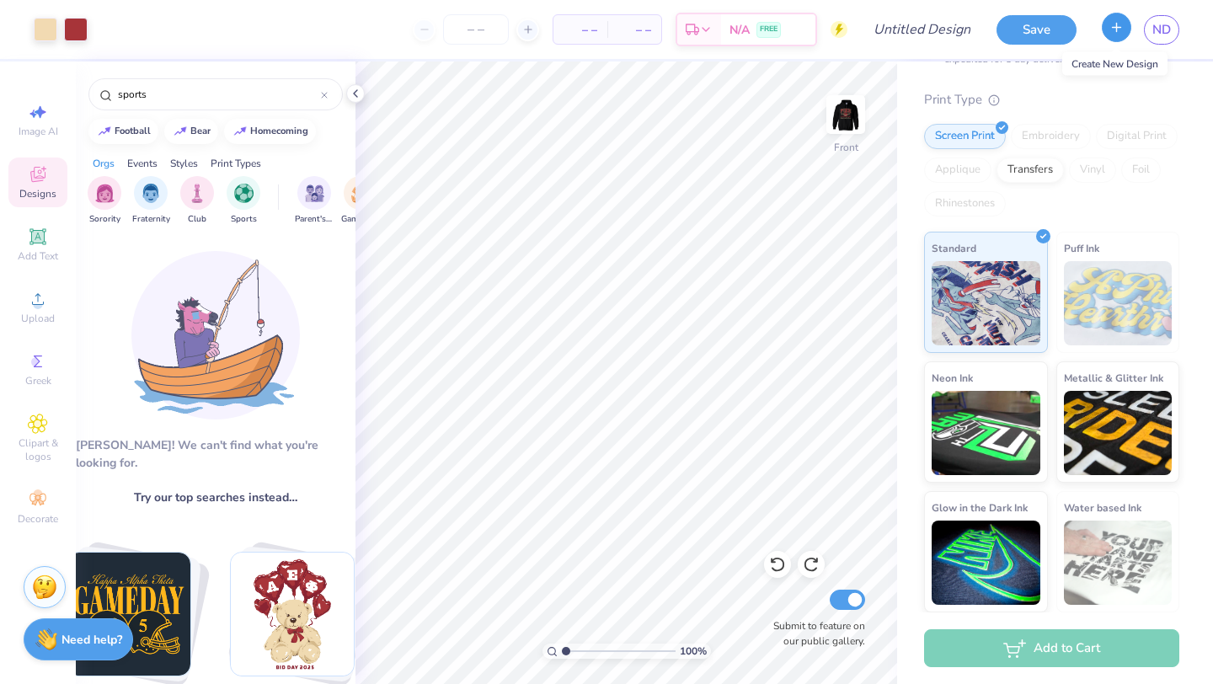
click at [1119, 24] on icon "button" at bounding box center [1117, 27] width 14 height 14
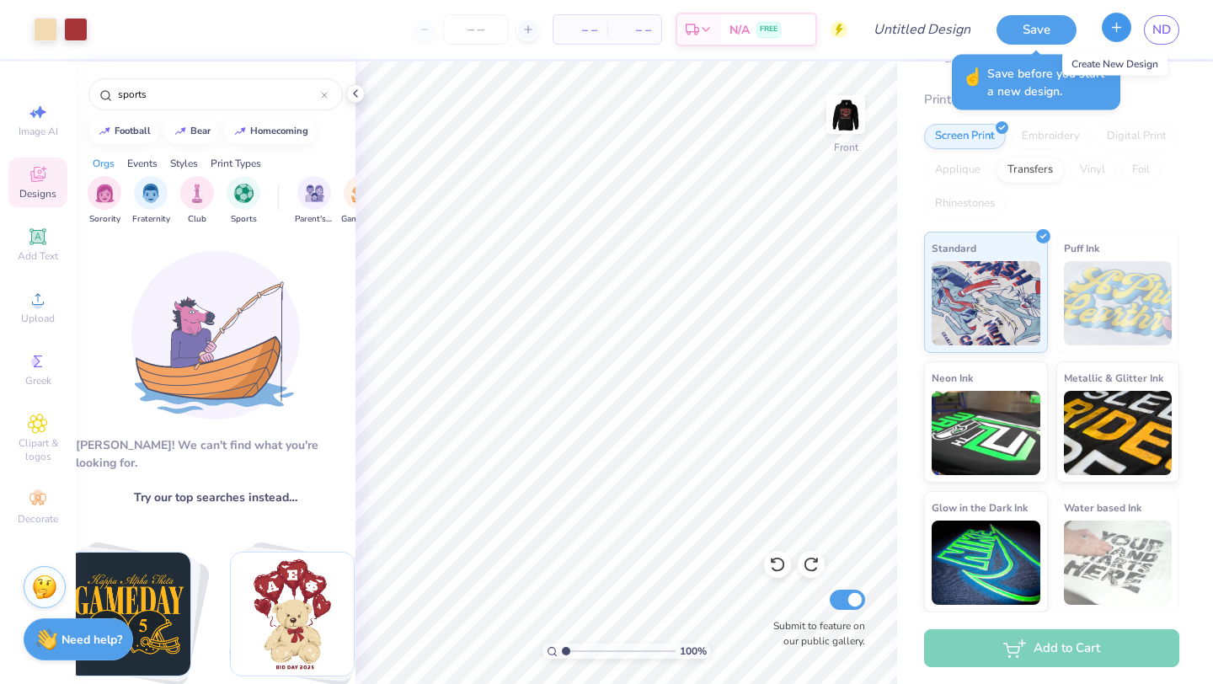
click at [1117, 30] on icon "button" at bounding box center [1117, 27] width 14 height 14
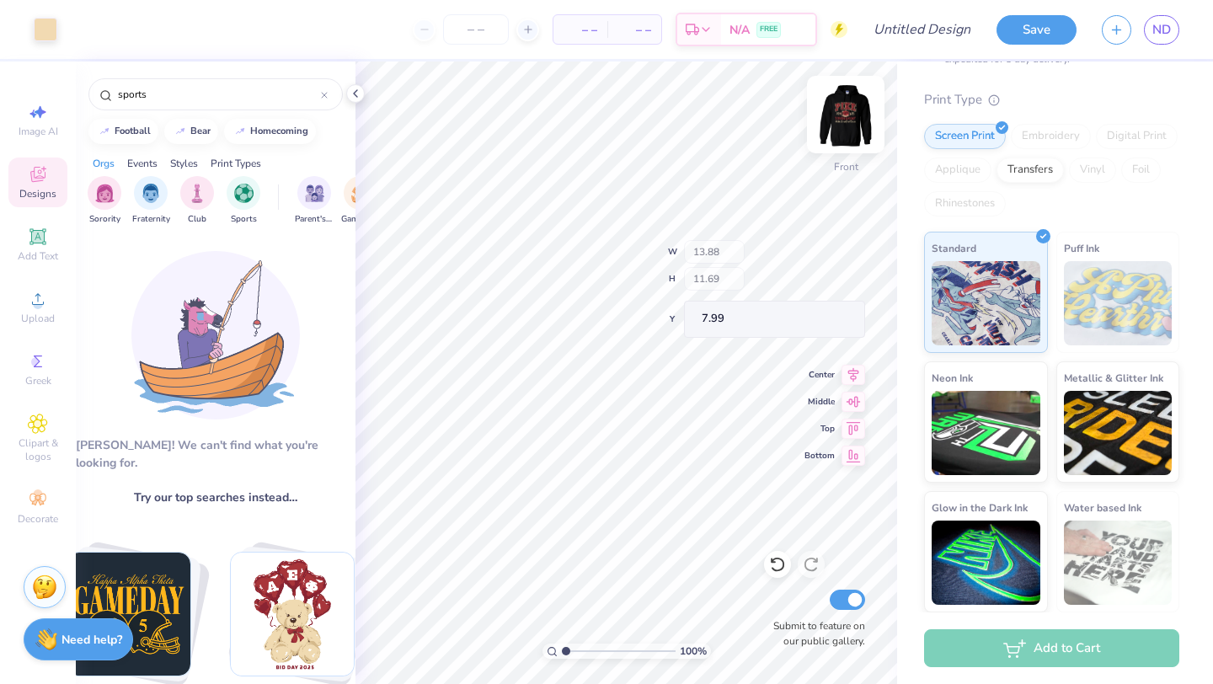
type input "7.99"
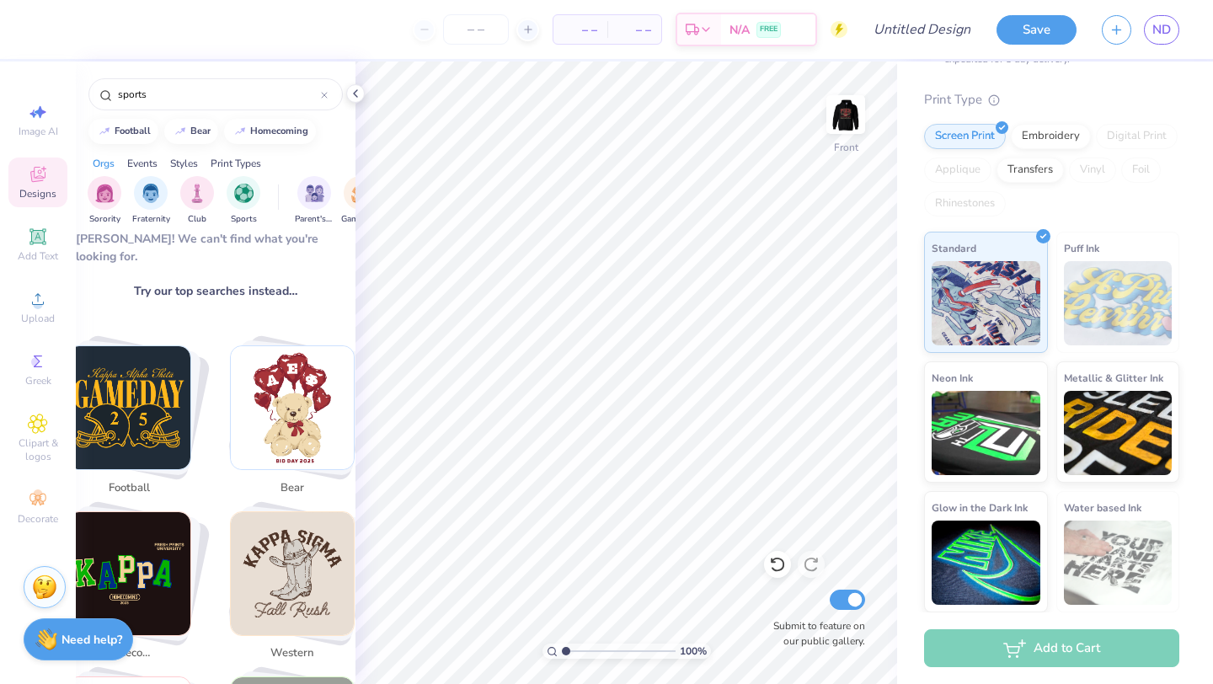
scroll to position [208, 0]
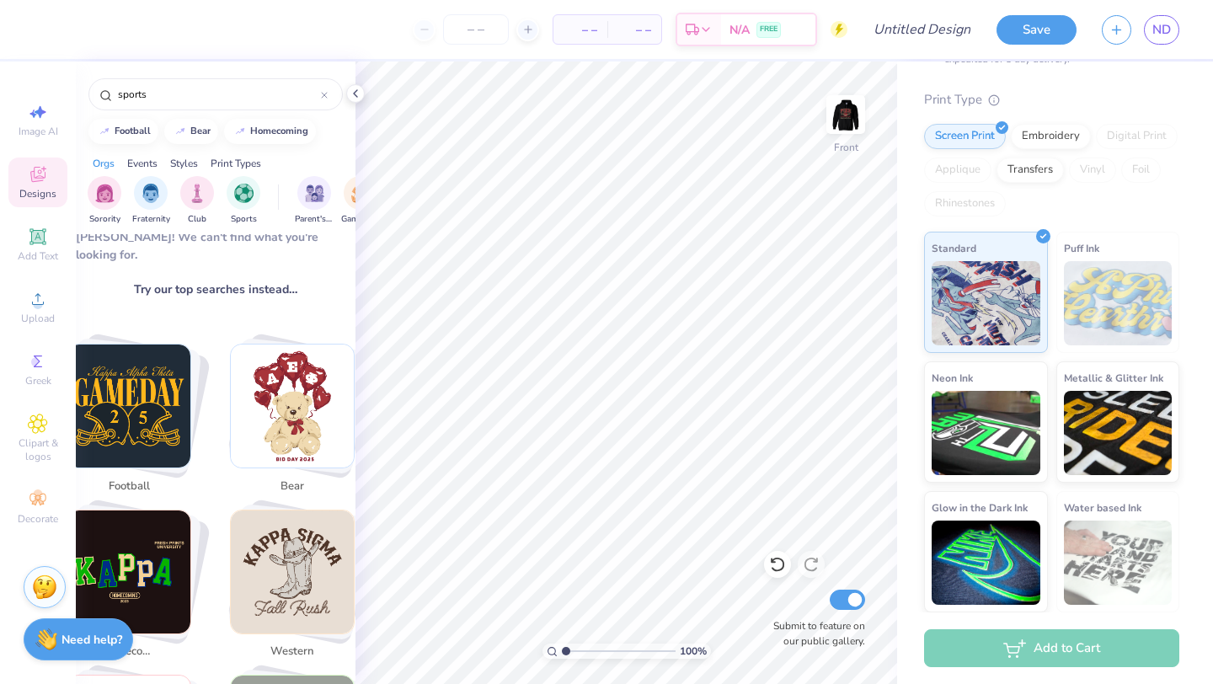
click at [143, 414] on img "Stack Card Button football" at bounding box center [128, 406] width 123 height 123
drag, startPoint x: 164, startPoint y: 92, endPoint x: 91, endPoint y: 81, distance: 74.1
click at [91, 81] on div "football" at bounding box center [216, 90] width 280 height 57
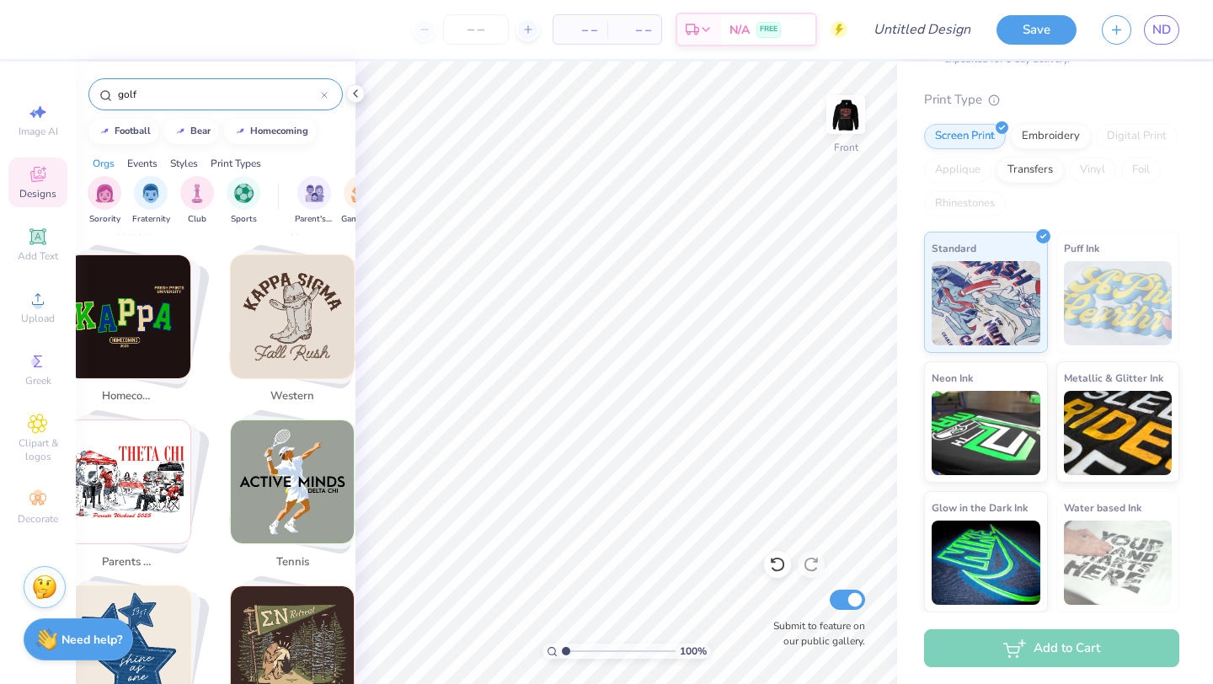
scroll to position [479, 0]
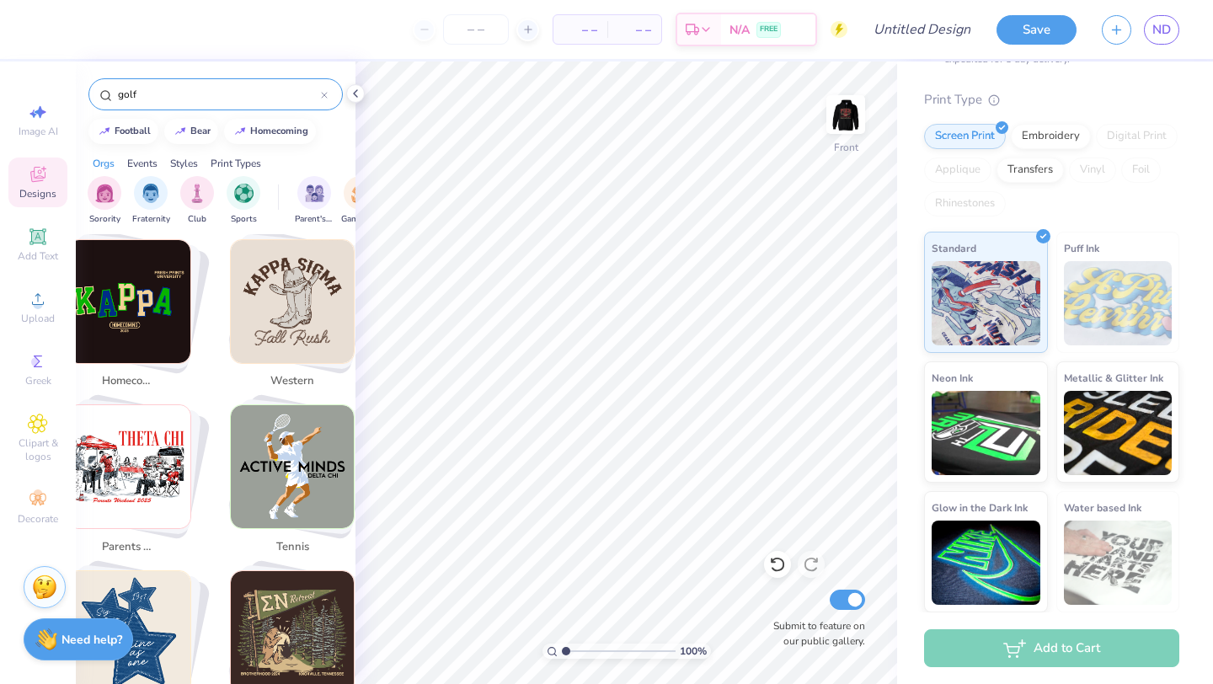
drag, startPoint x: 142, startPoint y: 92, endPoint x: 104, endPoint y: 90, distance: 38.0
click at [104, 90] on div "golf" at bounding box center [215, 94] width 254 height 32
type input "sports"
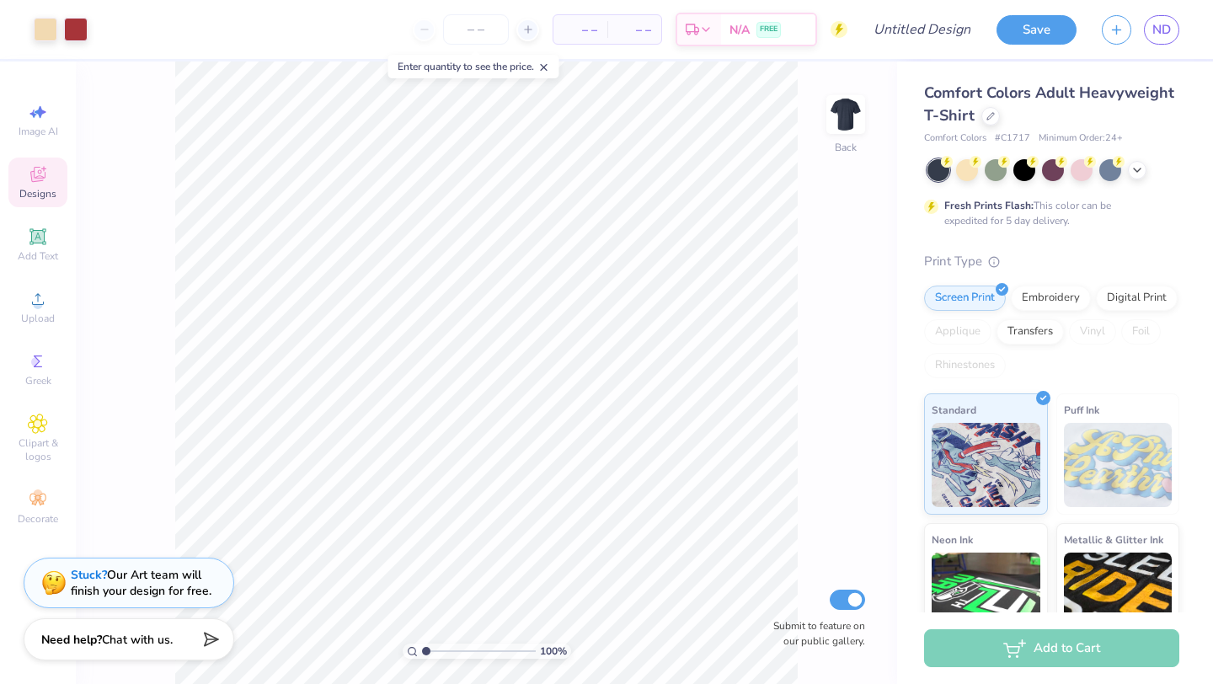
click at [46, 172] on icon at bounding box center [38, 174] width 20 height 20
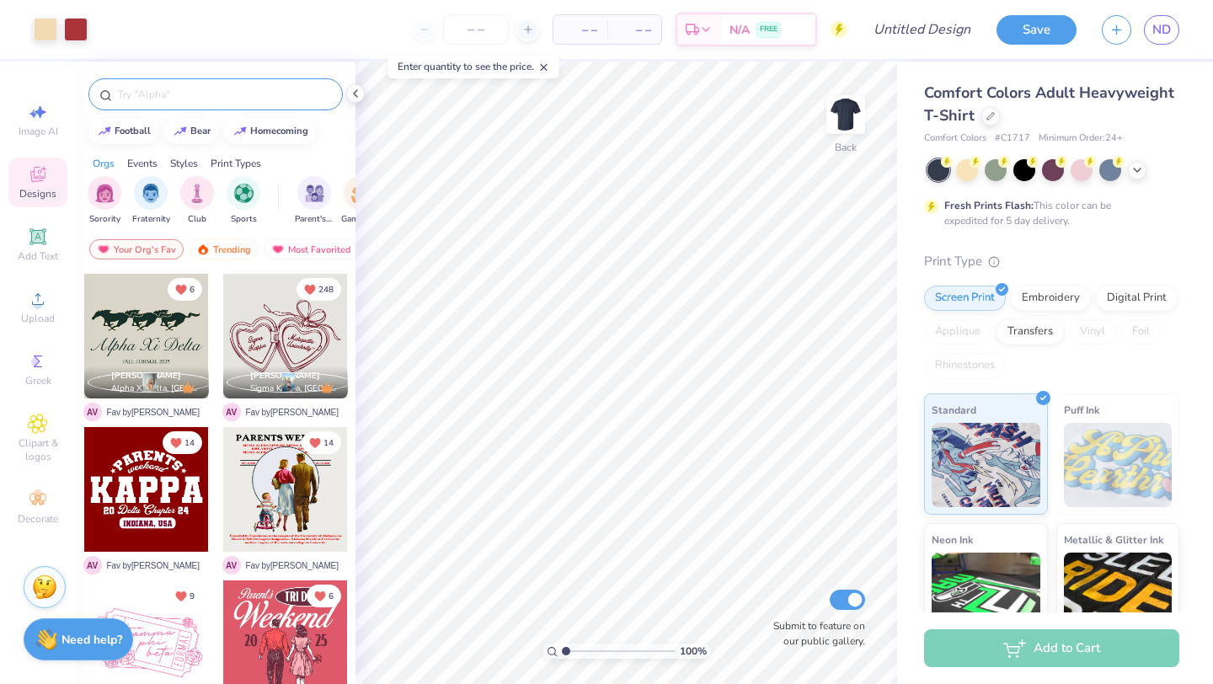
click at [149, 103] on div at bounding box center [215, 94] width 254 height 32
click at [144, 91] on input "text" at bounding box center [224, 94] width 216 height 17
type input "golf"
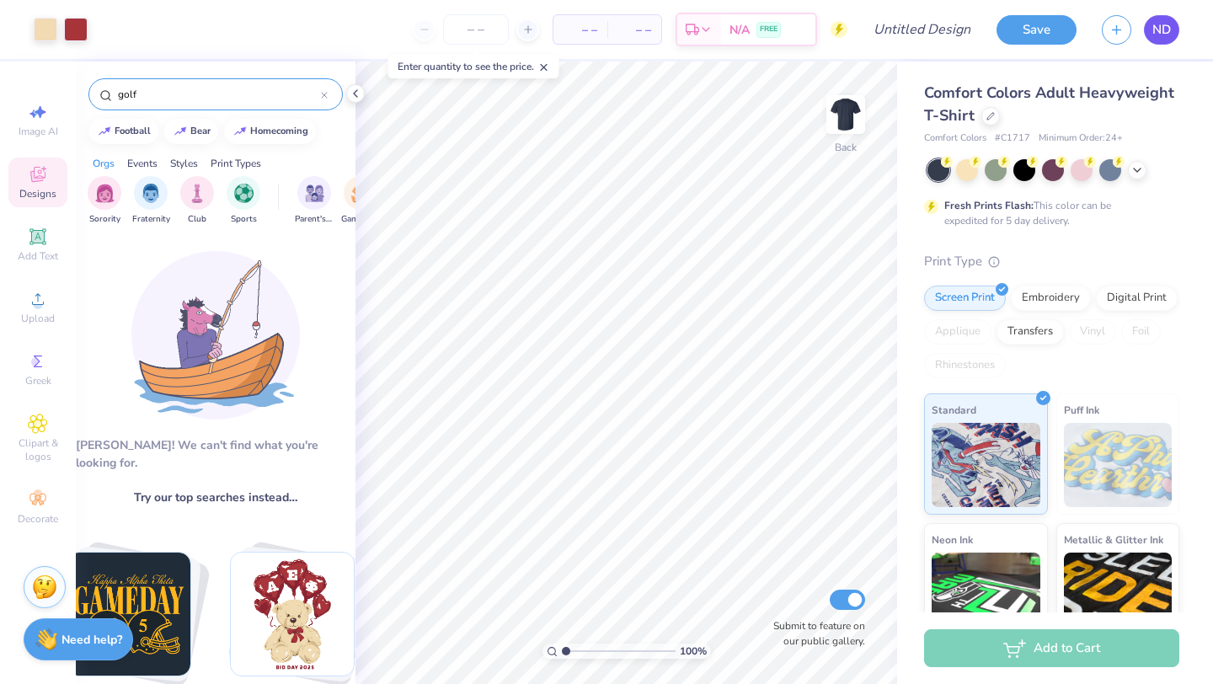
click at [1164, 34] on span "ND" at bounding box center [1162, 29] width 19 height 19
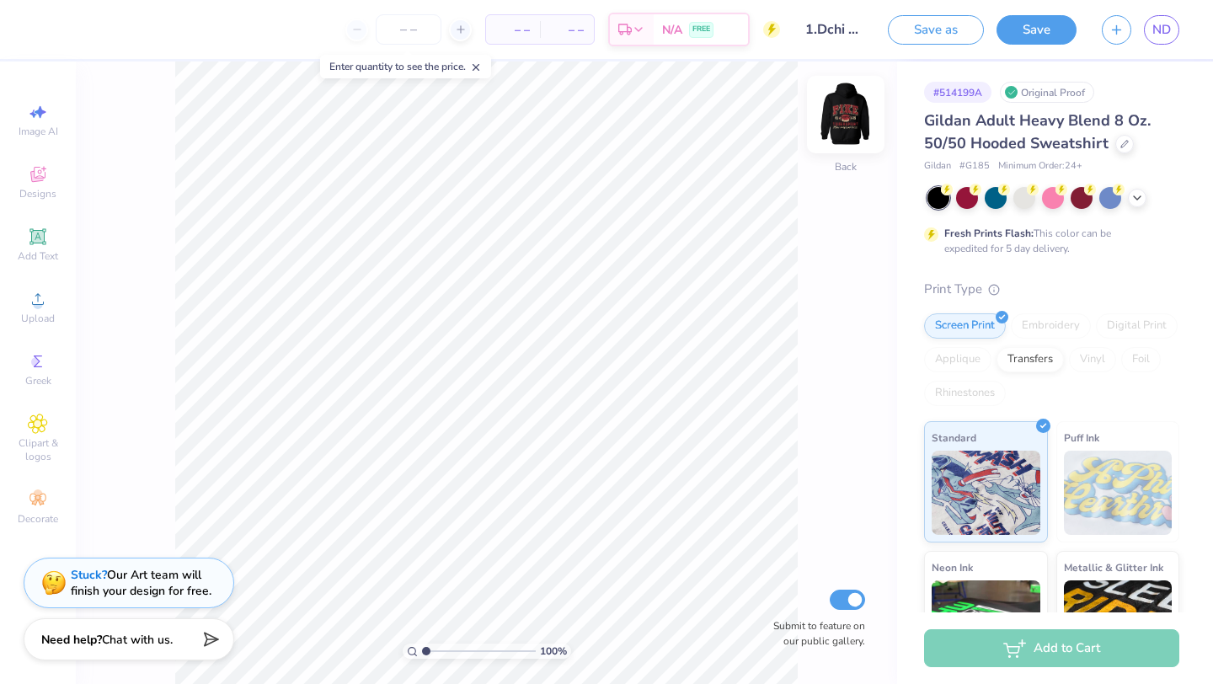
click at [852, 131] on img at bounding box center [845, 114] width 67 height 67
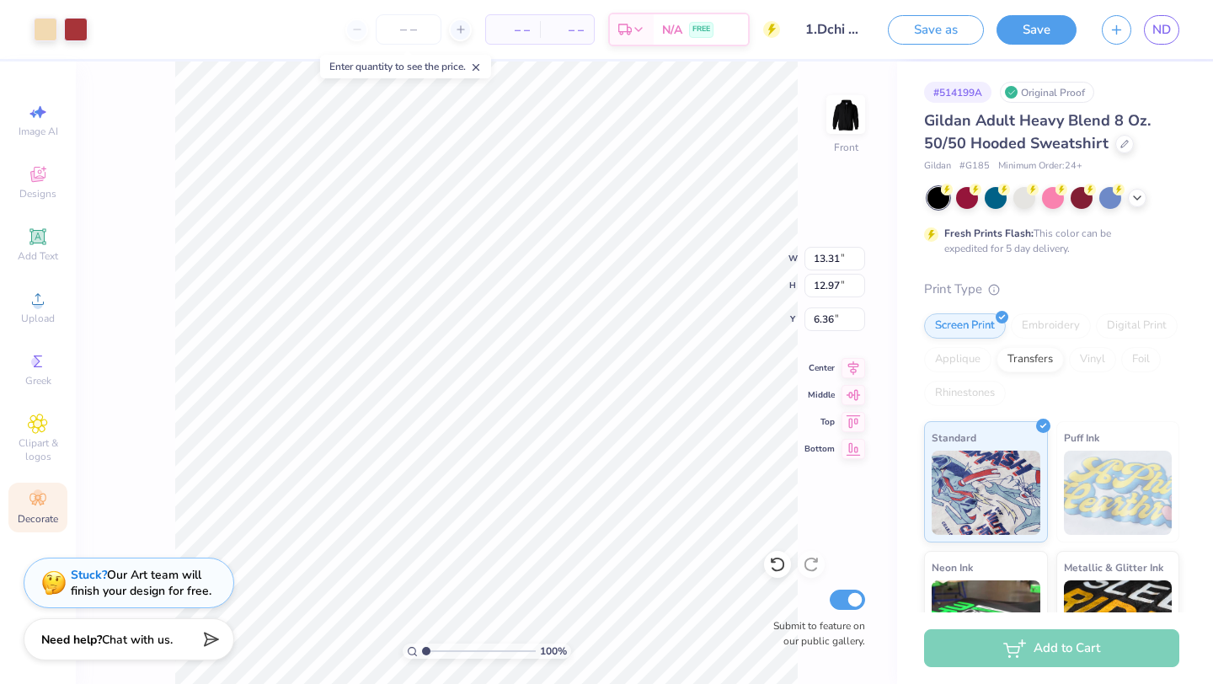
click at [39, 505] on icon at bounding box center [38, 500] width 20 height 20
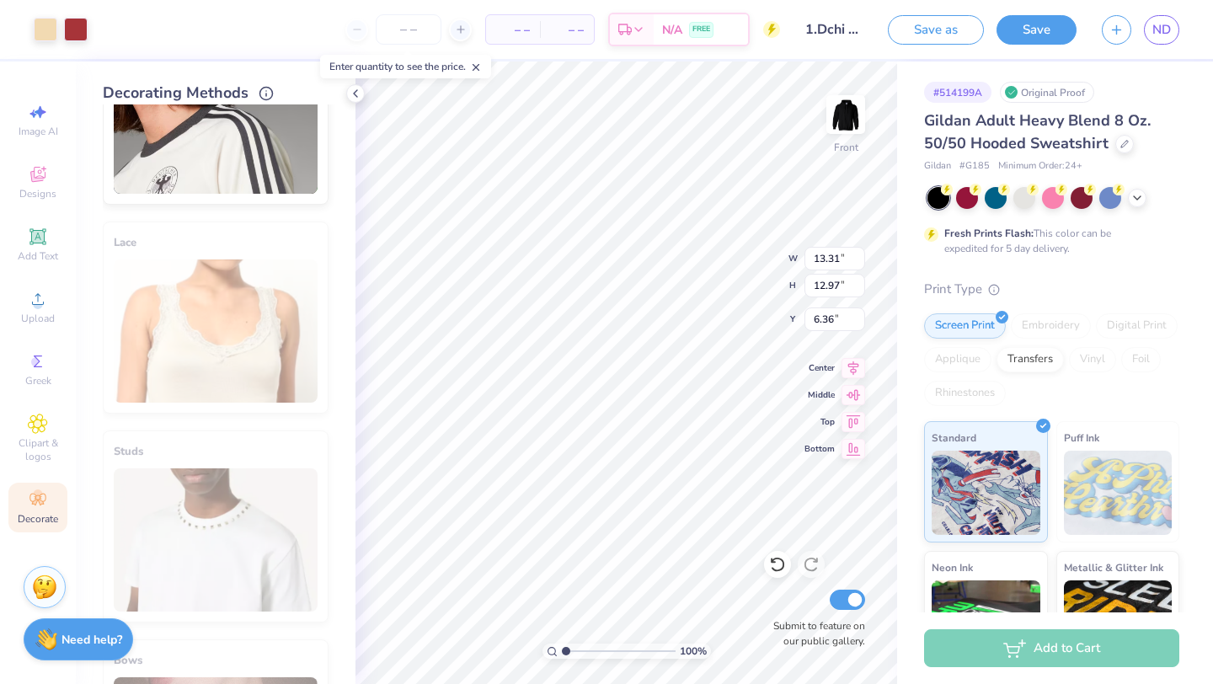
scroll to position [660, 0]
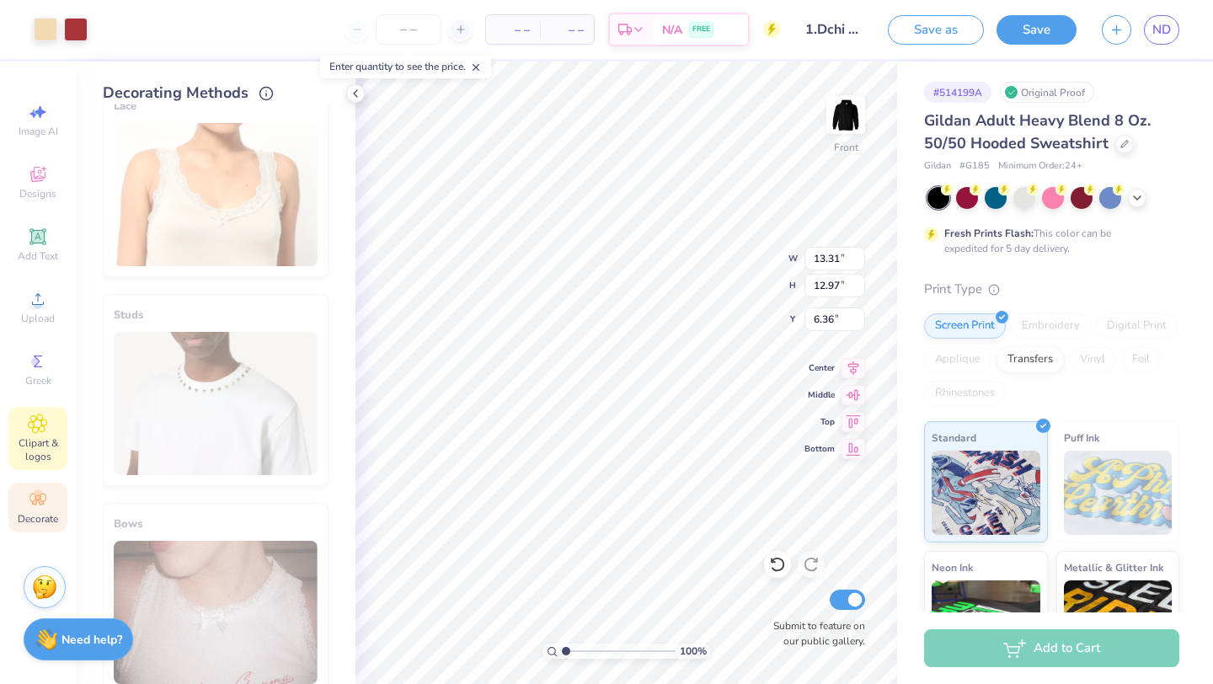
click at [34, 426] on icon at bounding box center [38, 424] width 19 height 19
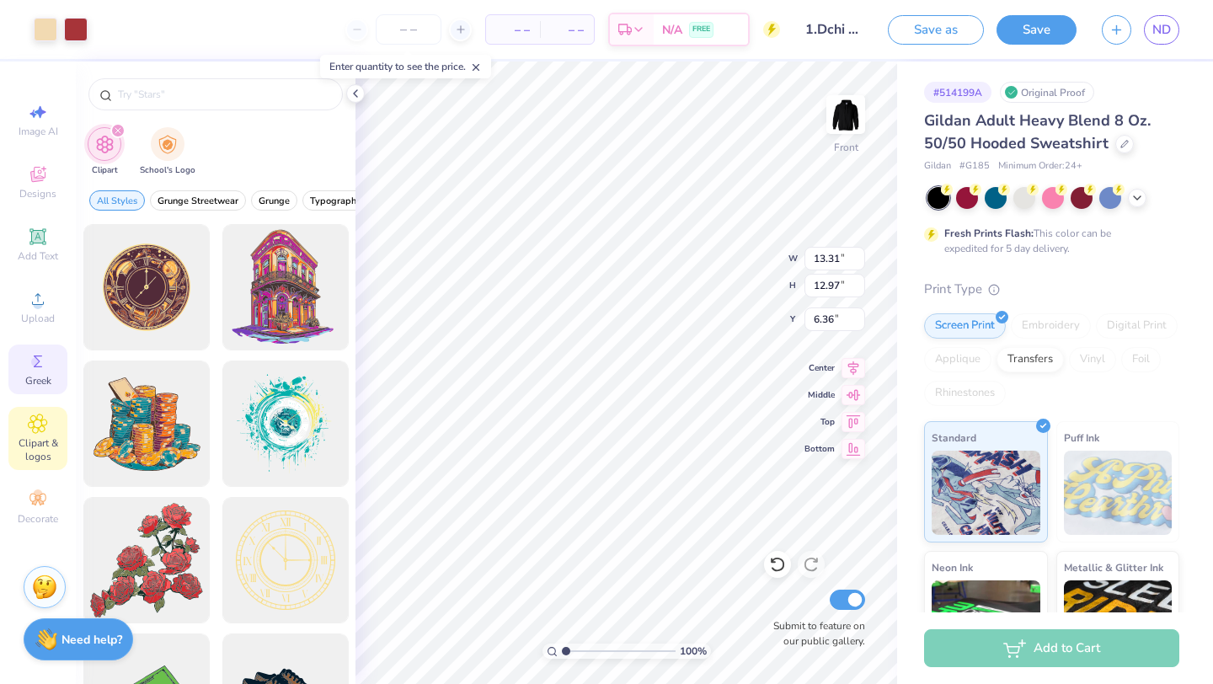
click at [22, 359] on div "Greek" at bounding box center [37, 370] width 59 height 50
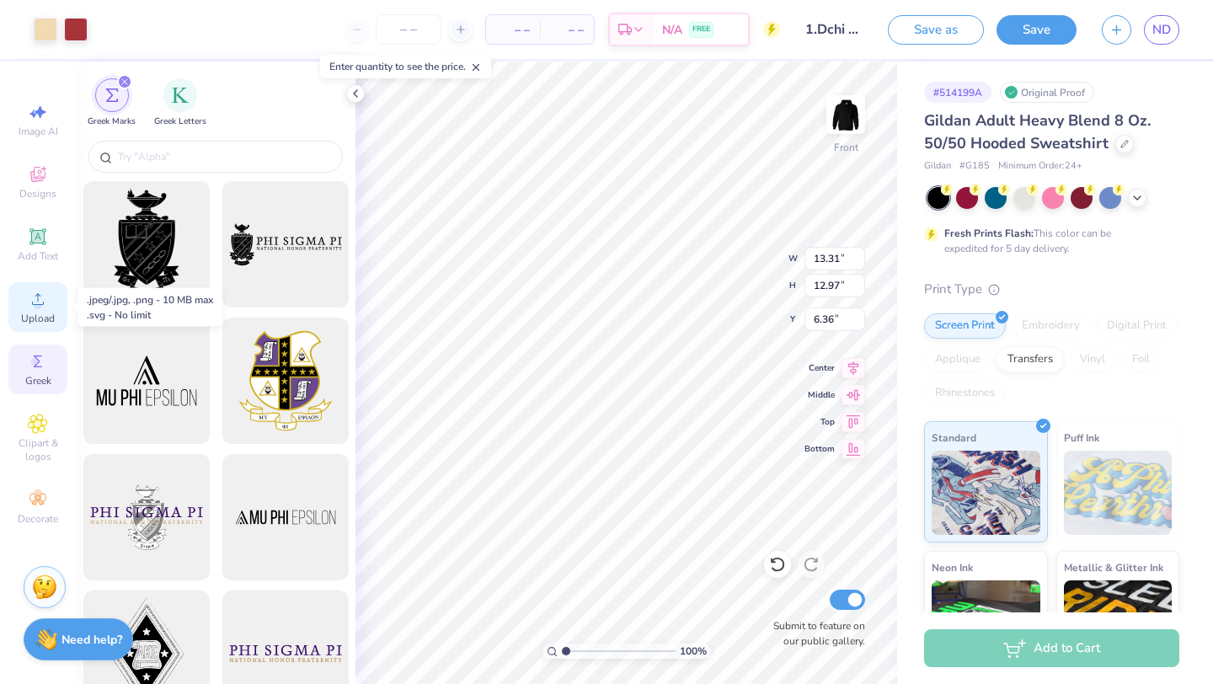
click at [40, 306] on circle at bounding box center [37, 304] width 9 height 9
click at [37, 186] on div "Designs" at bounding box center [37, 183] width 59 height 50
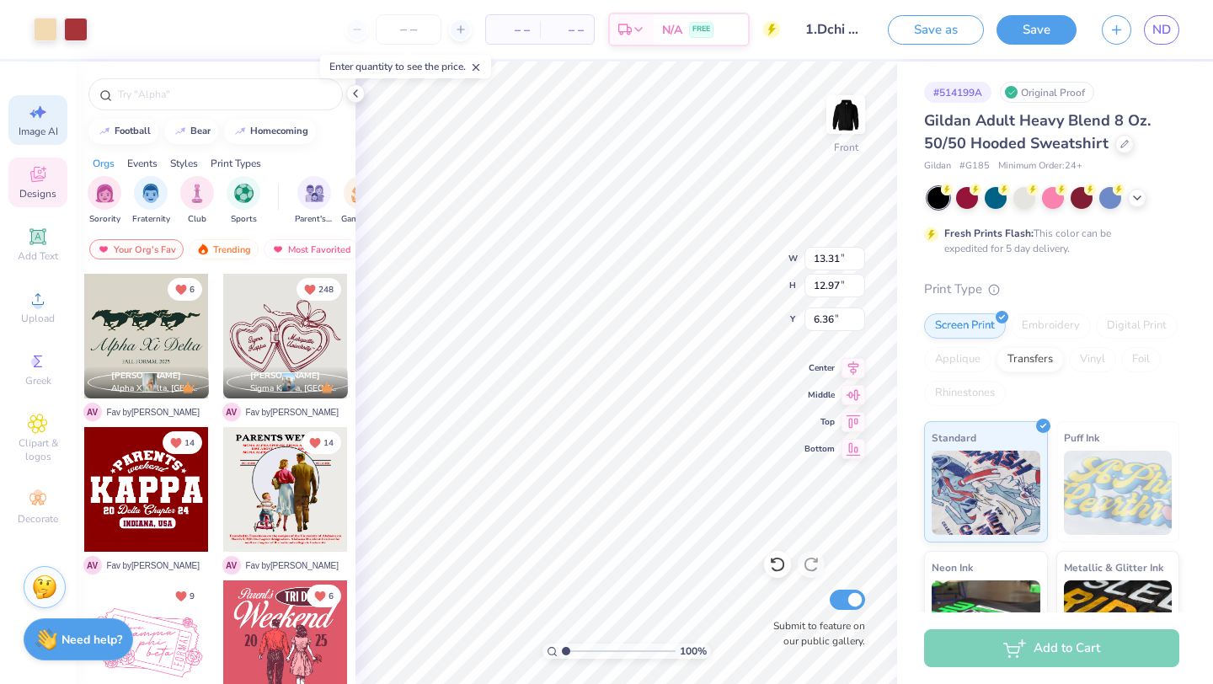
click at [40, 131] on span "Image AI" at bounding box center [39, 131] width 40 height 13
select select "4"
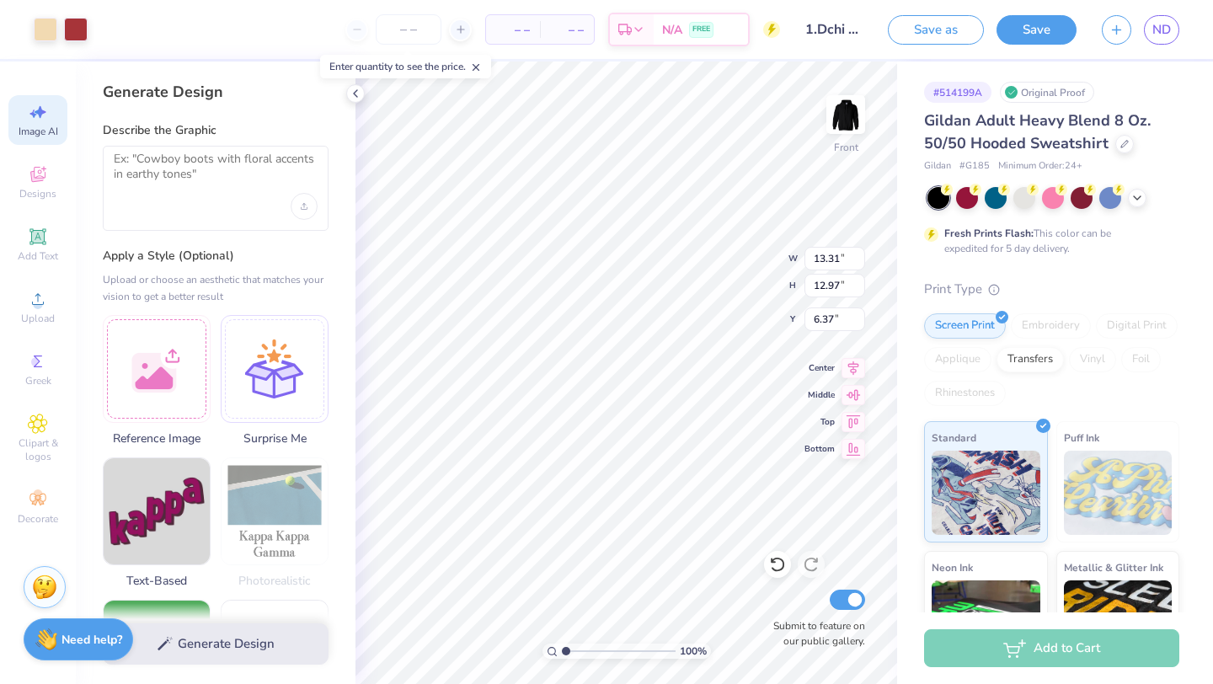
type input "6.37"
click at [352, 94] on icon at bounding box center [355, 93] width 13 height 13
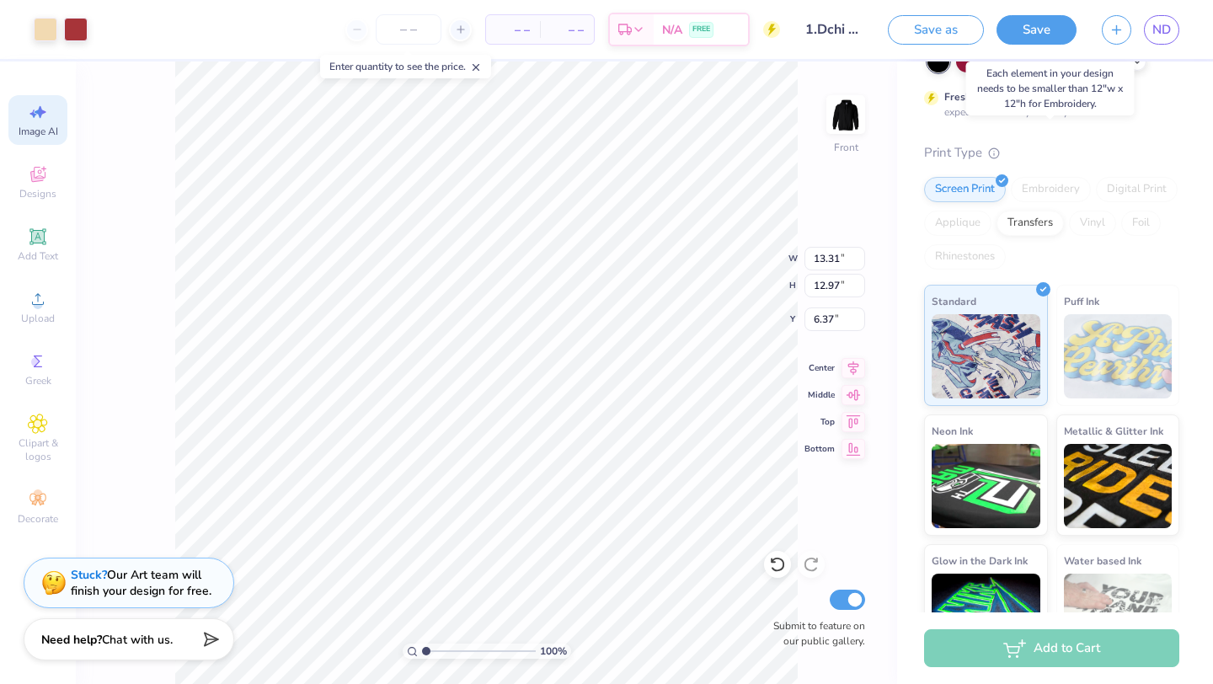
scroll to position [190, 0]
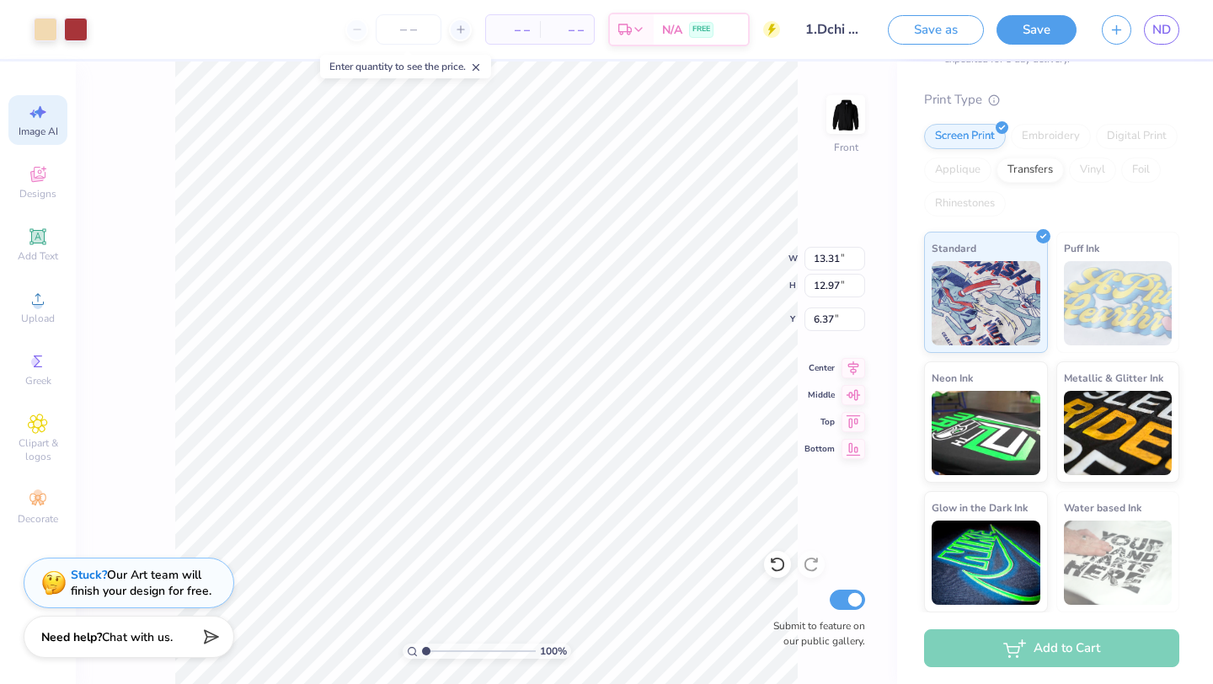
click at [81, 645] on strong "Need help?" at bounding box center [71, 637] width 61 height 16
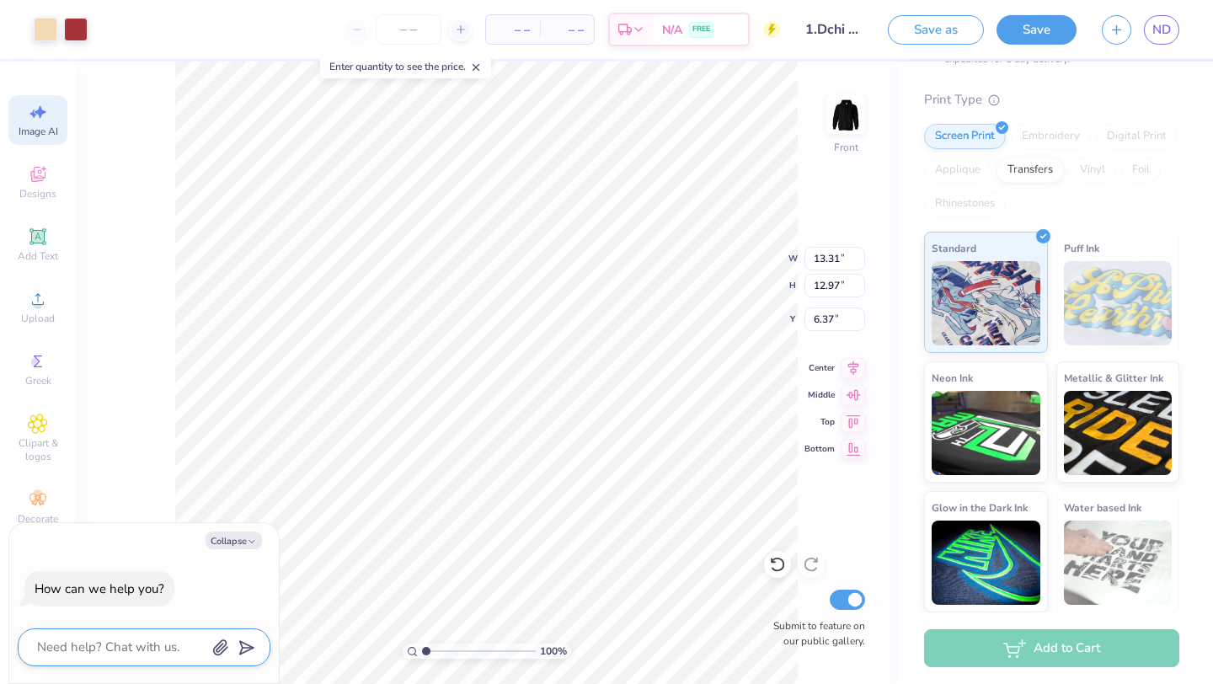
click at [87, 655] on textarea at bounding box center [120, 647] width 171 height 23
type textarea "h"
type textarea "x"
type textarea "ho"
type textarea "x"
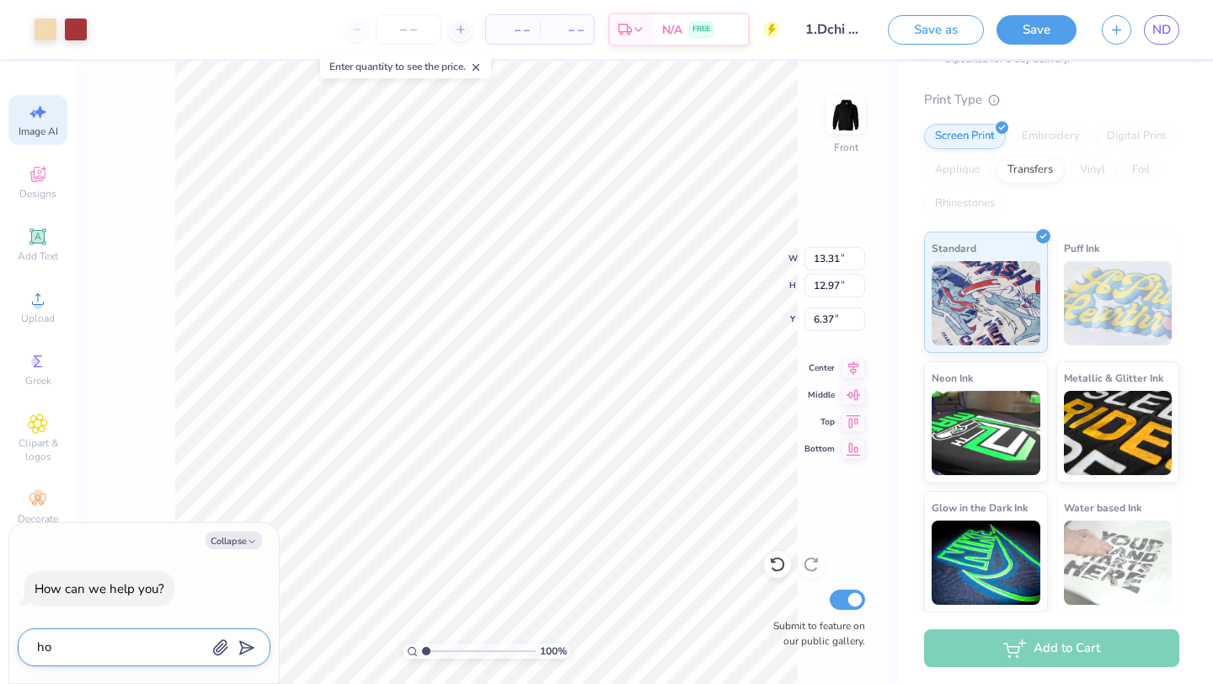
type textarea "how"
type textarea "x"
type textarea "how"
type textarea "x"
type textarea "how d"
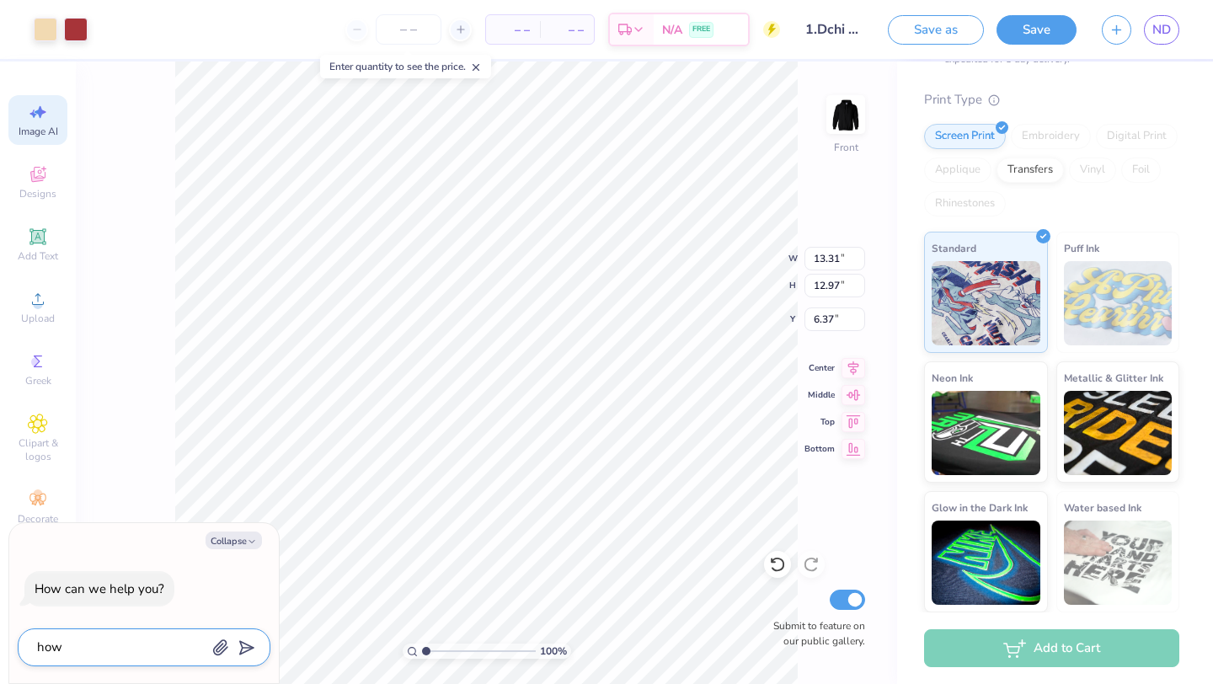
type textarea "x"
type textarea "how do"
type textarea "x"
type textarea "how do"
type textarea "x"
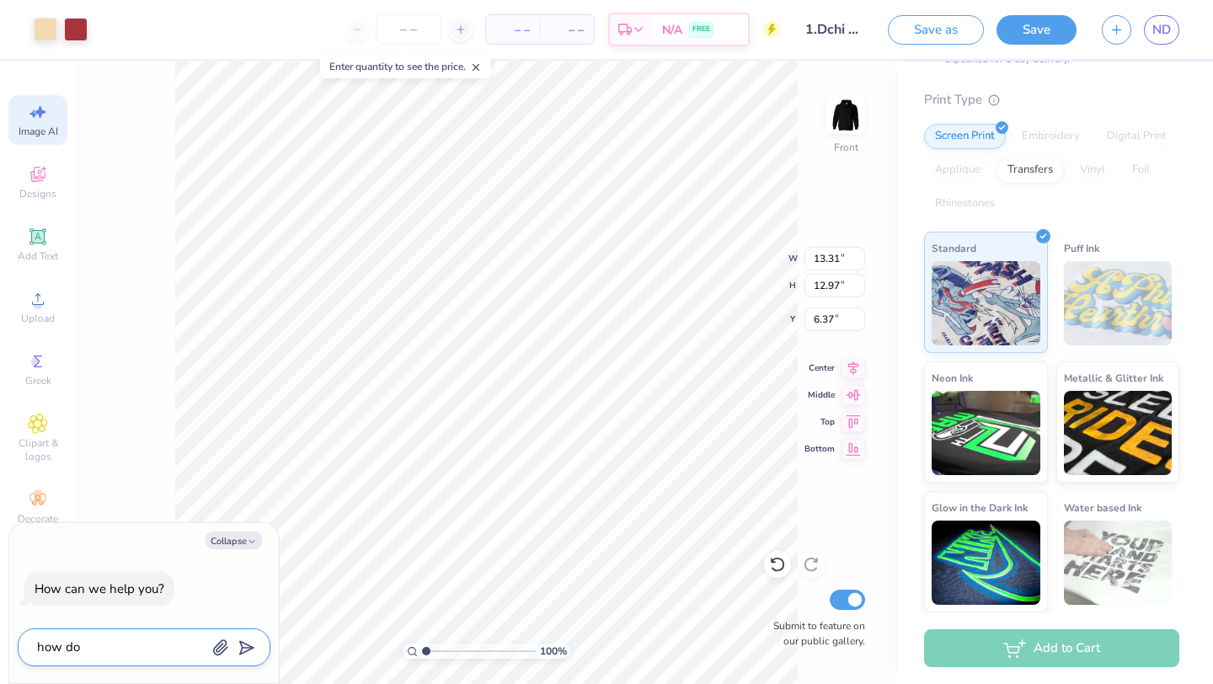
type textarea "how do I"
type textarea "x"
type textarea "how do I"
type textarea "x"
type textarea "how do I c"
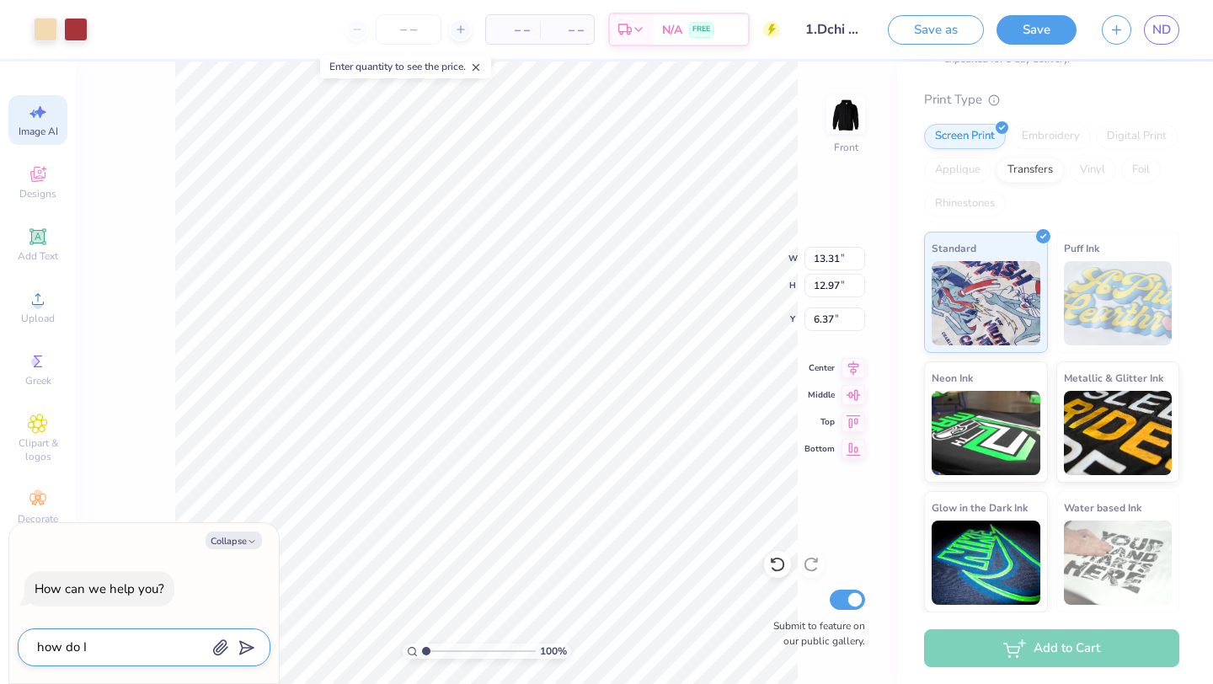
type textarea "x"
type textarea "how do I ch"
type textarea "x"
type textarea "how do I cha"
type textarea "x"
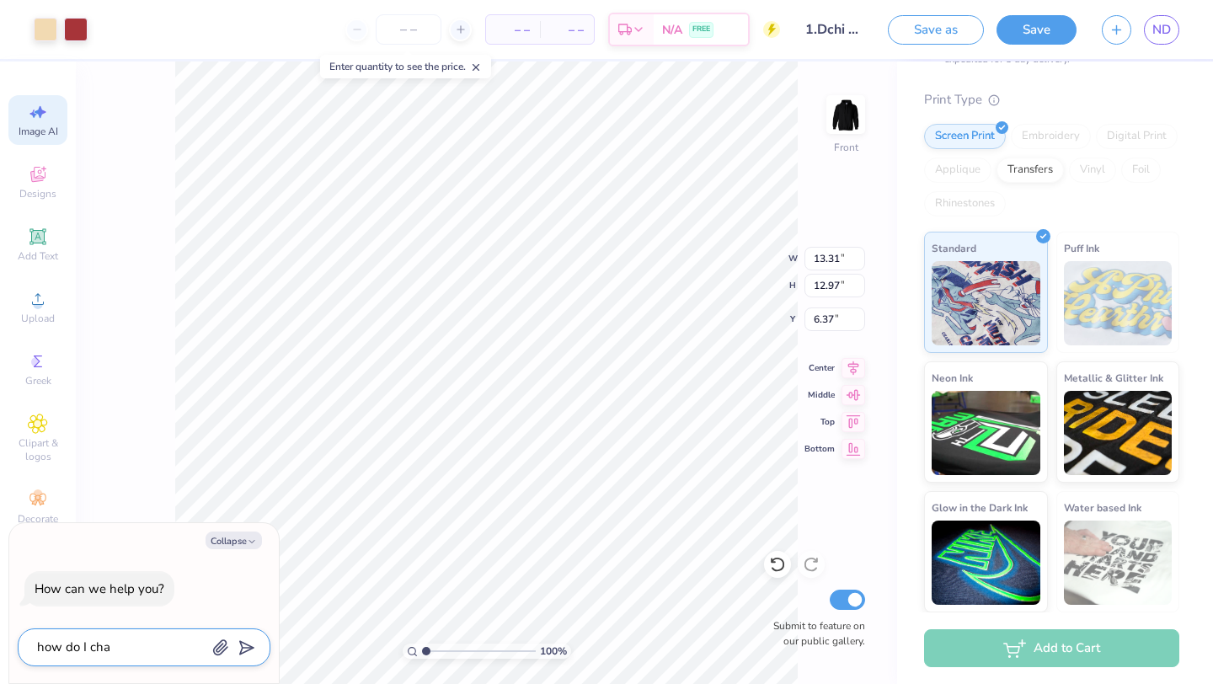
type textarea "how do I chan"
type textarea "x"
type textarea "how do I chang"
type textarea "x"
type textarea "how do I change"
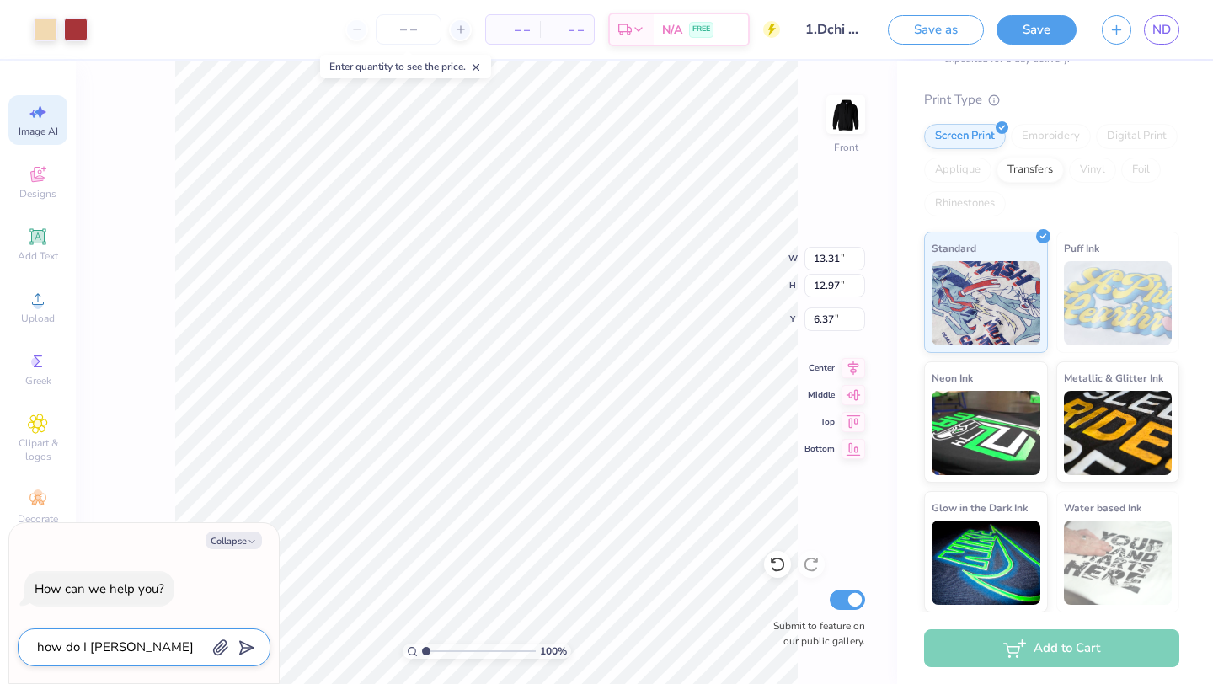
type textarea "x"
type textarea "how do I change"
type textarea "x"
type textarea "how do I change t"
type textarea "x"
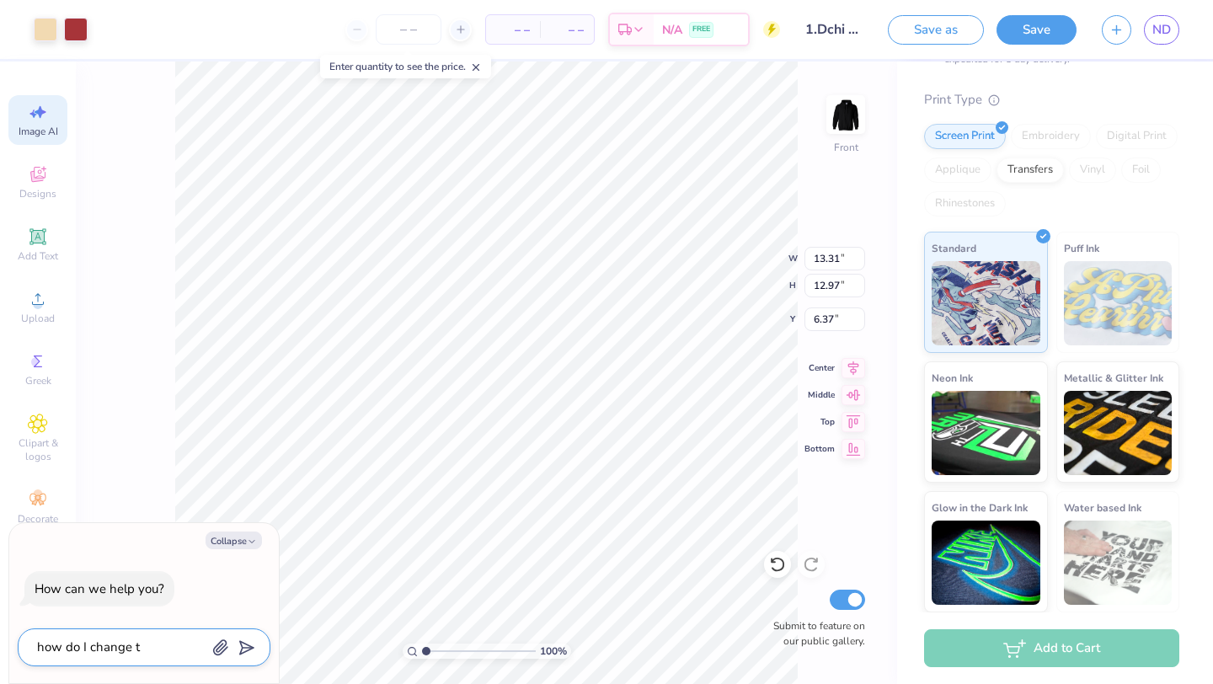
type textarea "how do I change th"
type textarea "x"
type textarea "how do I change the"
type textarea "x"
type textarea "how do I change the"
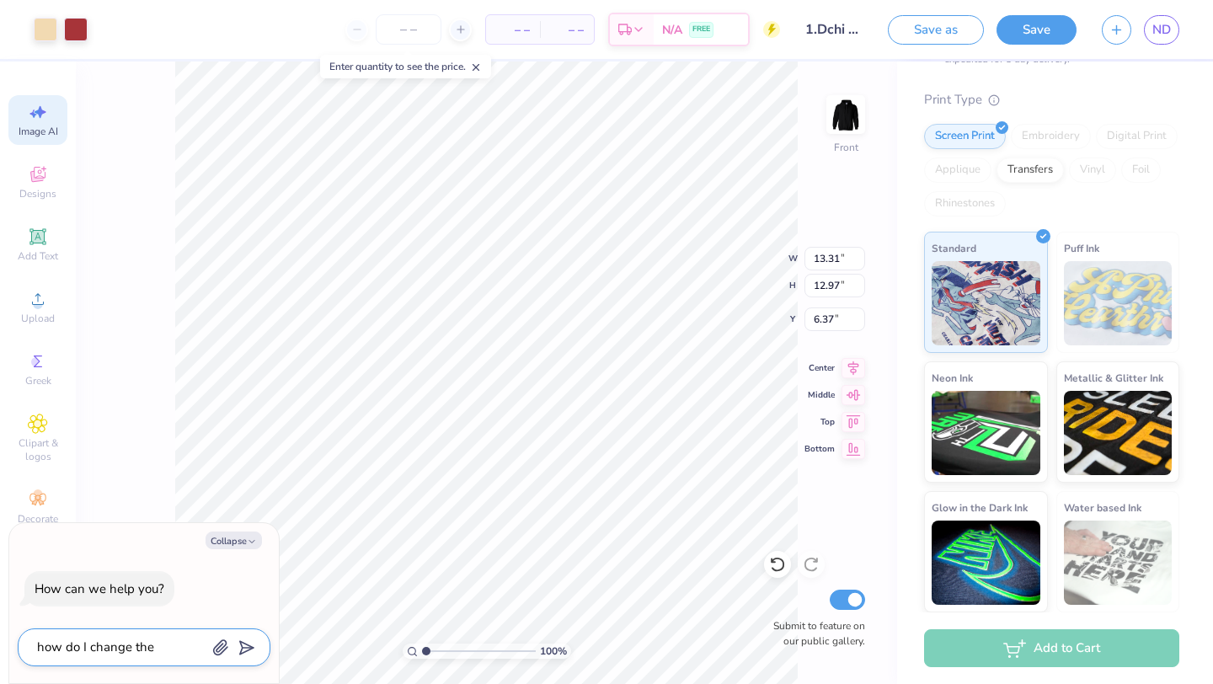
type textarea "x"
type textarea "how do I change the w"
type textarea "x"
type textarea "how do I change the wo"
type textarea "x"
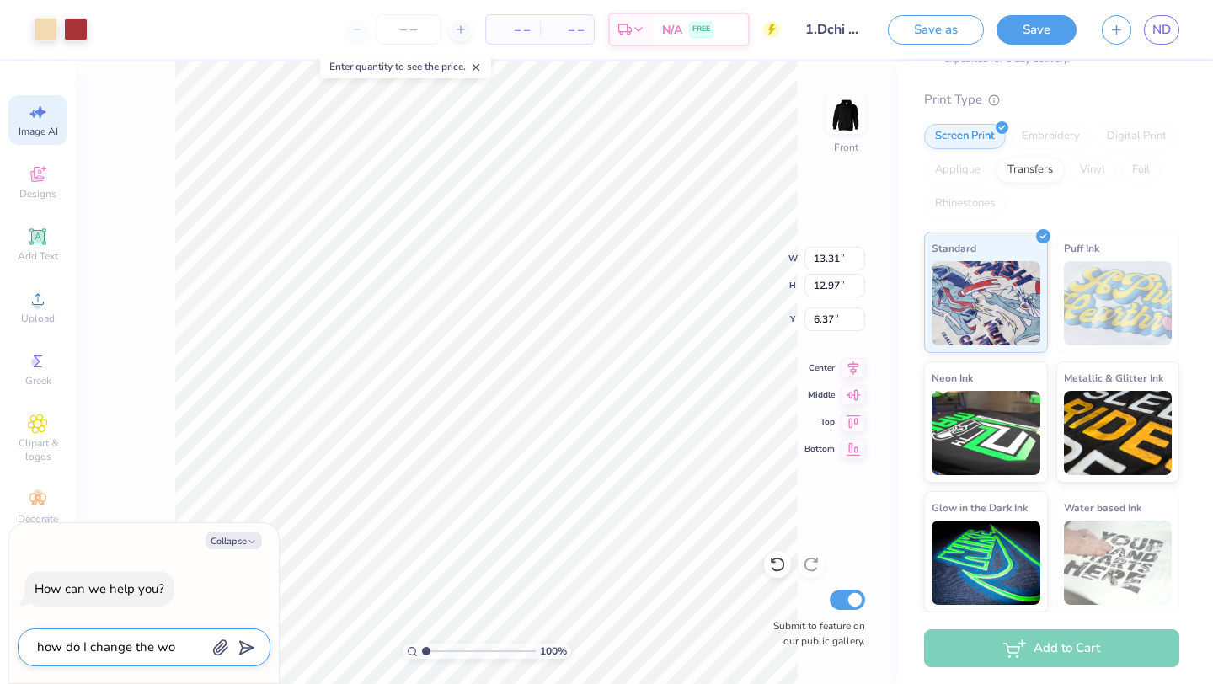
type textarea "how do I change the wor"
type textarea "x"
type textarea "how do I change the word"
type textarea "x"
type textarea "how do I change the wordi"
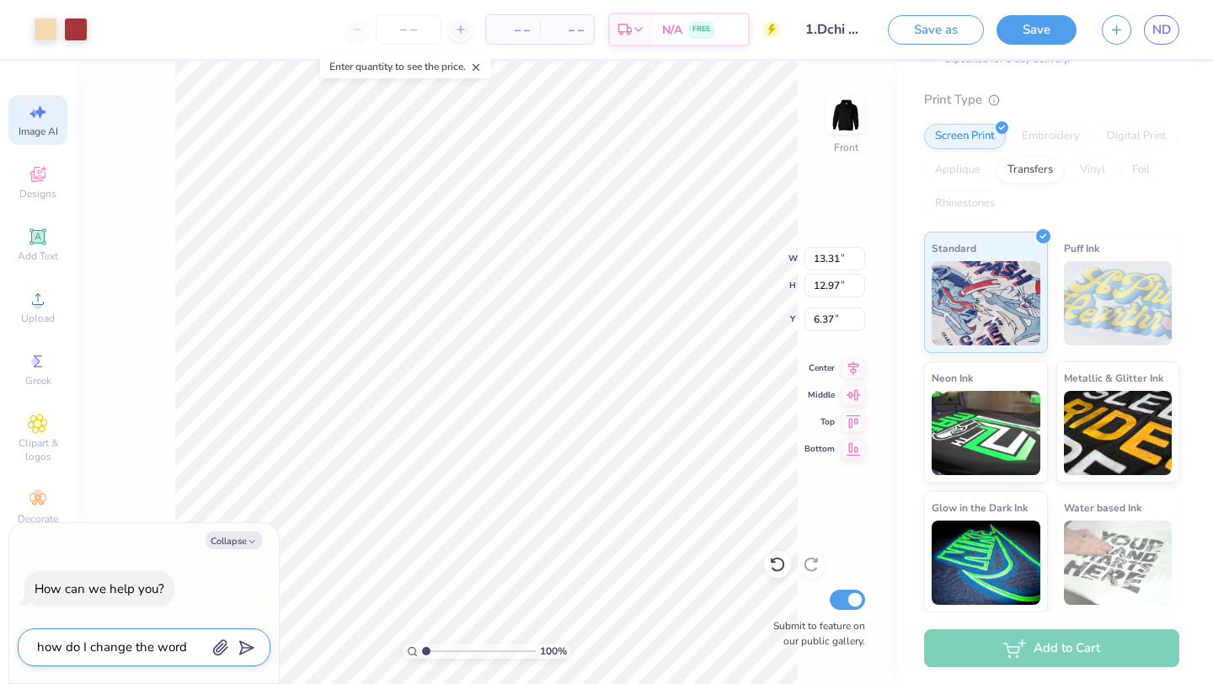
type textarea "x"
type textarea "how do I change the wordin"
type textarea "x"
type textarea "how do I change the wording"
type textarea "x"
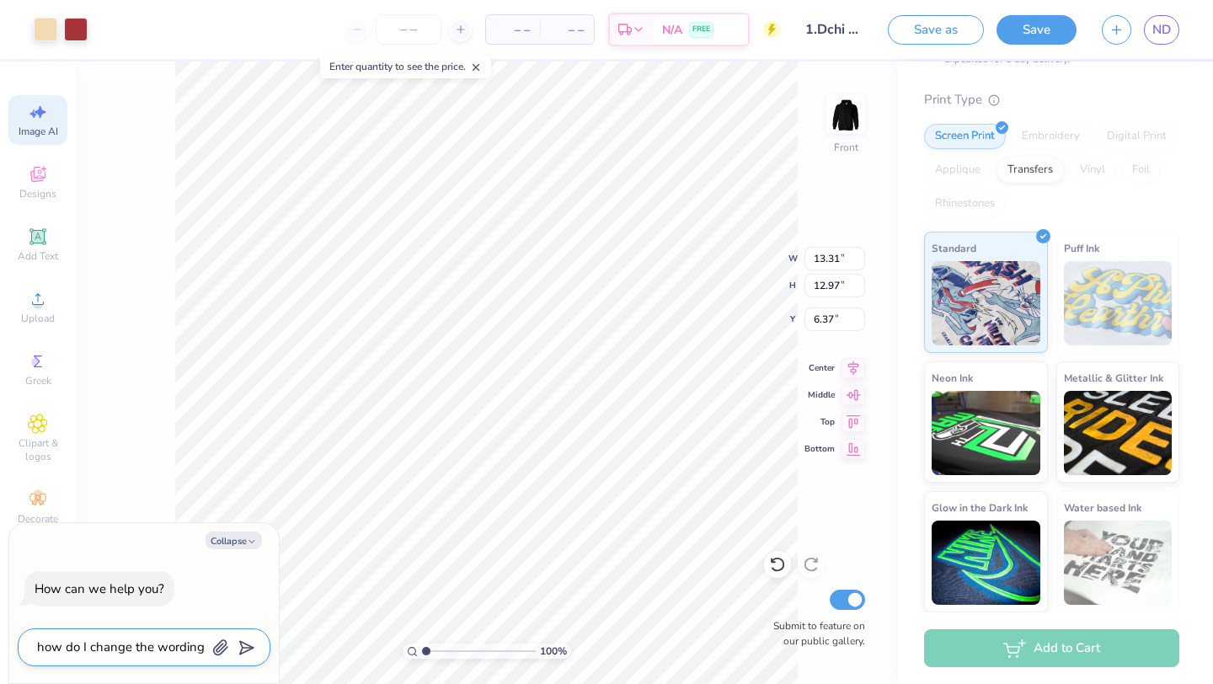
type textarea "how do I change the wording"
type textarea "x"
type textarea "how do I change the wording o"
type textarea "x"
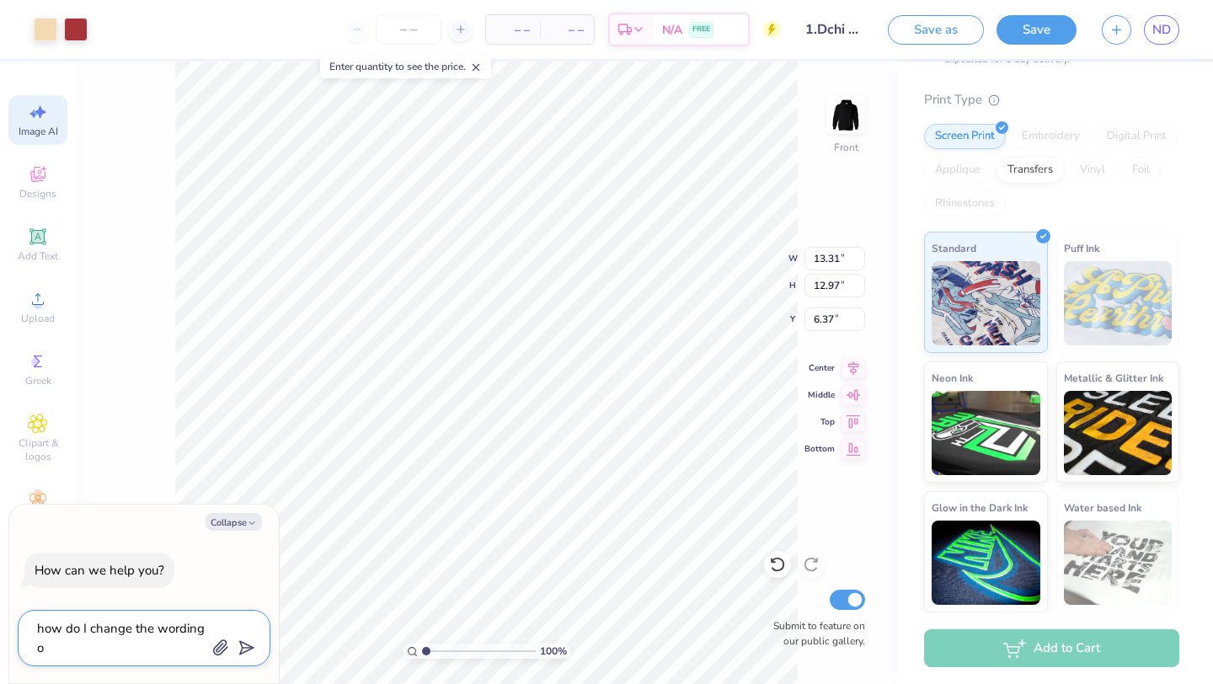
type textarea "how do I change the wording on"
type textarea "x"
type textarea "how do I change the wording on"
type textarea "x"
type textarea "how do I change the wording on t"
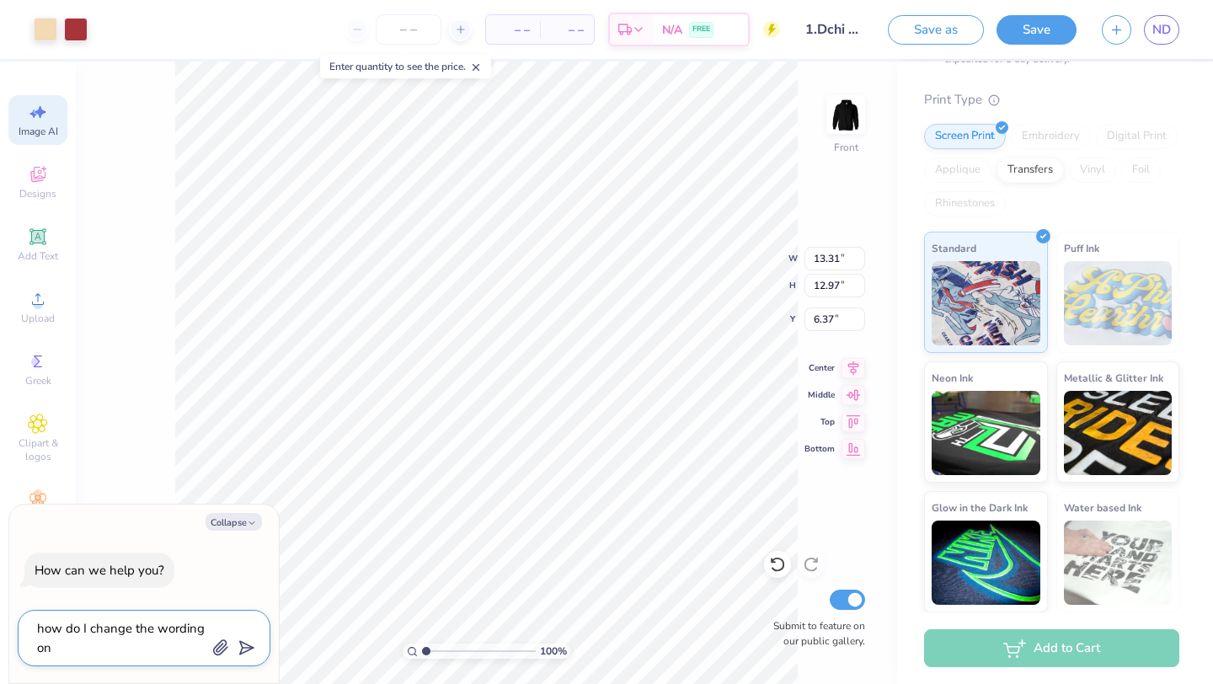
type textarea "x"
type textarea "how do I change the wording on th"
type textarea "x"
type textarea "how do I change the wording on thi"
type textarea "x"
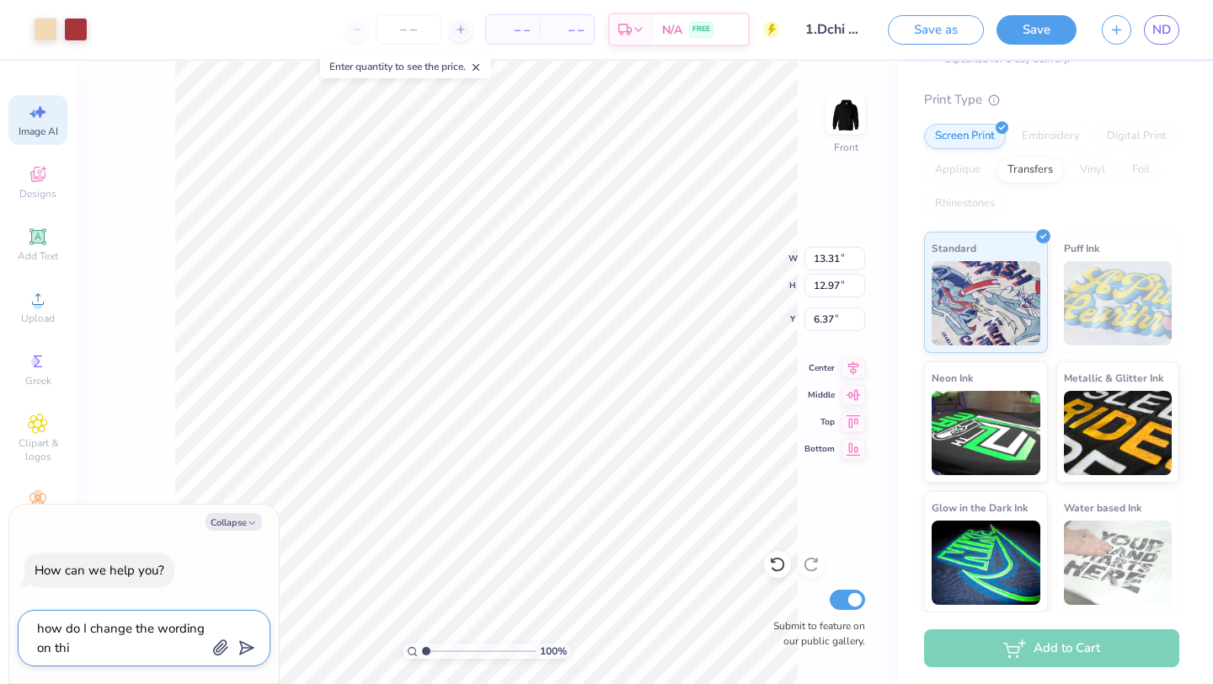
type textarea "how do I change the wording on this"
type textarea "x"
type textarea "how do I change the wording on this"
type textarea "x"
type textarea "how do I change the wording on this d"
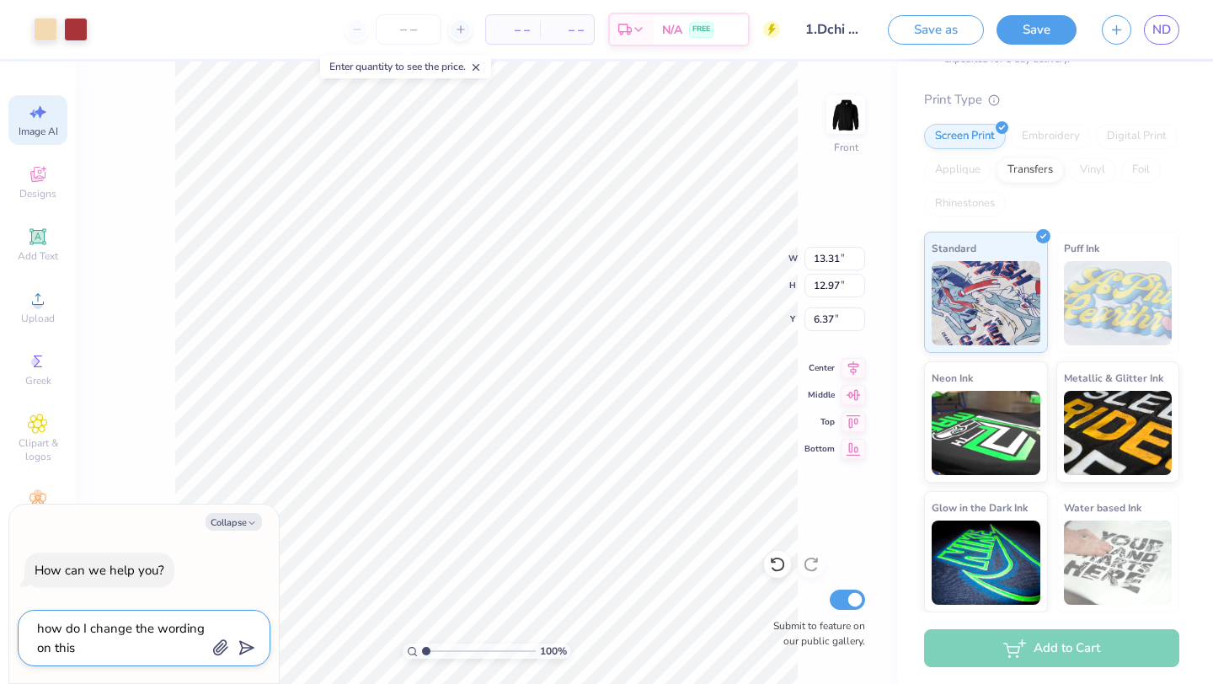
type textarea "x"
type textarea "how do I change the wording on this de"
type textarea "x"
type textarea "how do I change the wording on this des"
type textarea "x"
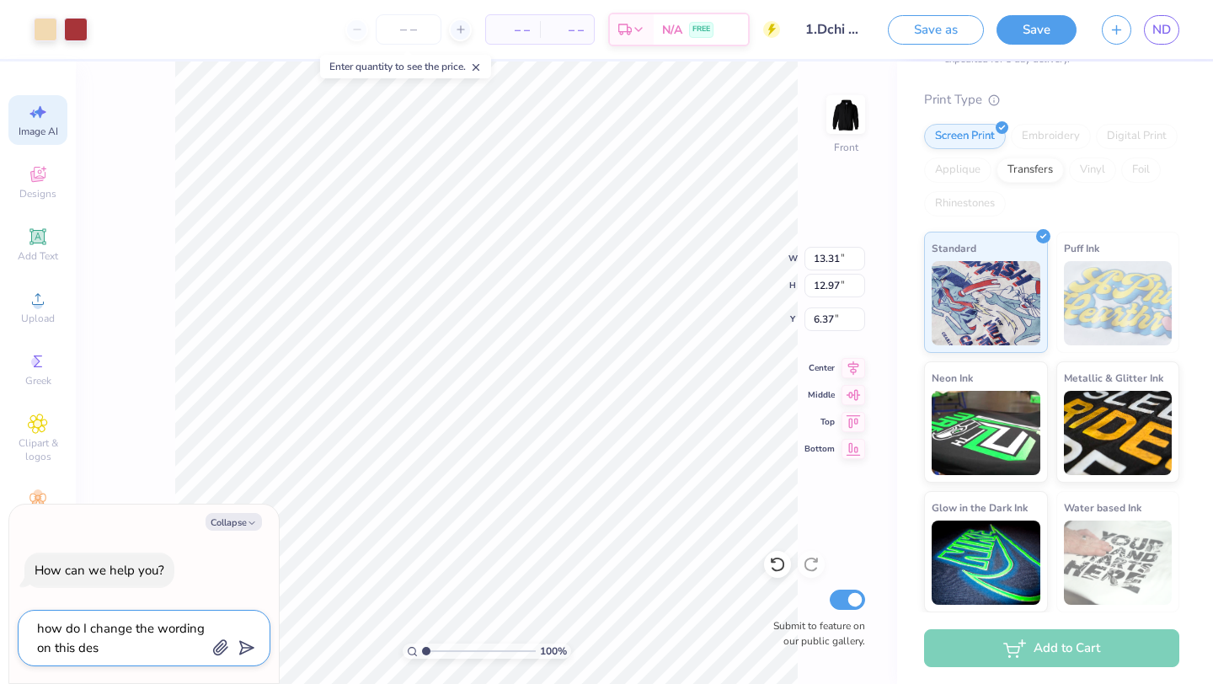
type textarea "how do I change the wording on this desi"
type textarea "x"
type textarea "how do I change the wording on this desig"
type textarea "x"
type textarea "how do I change the wording on this design"
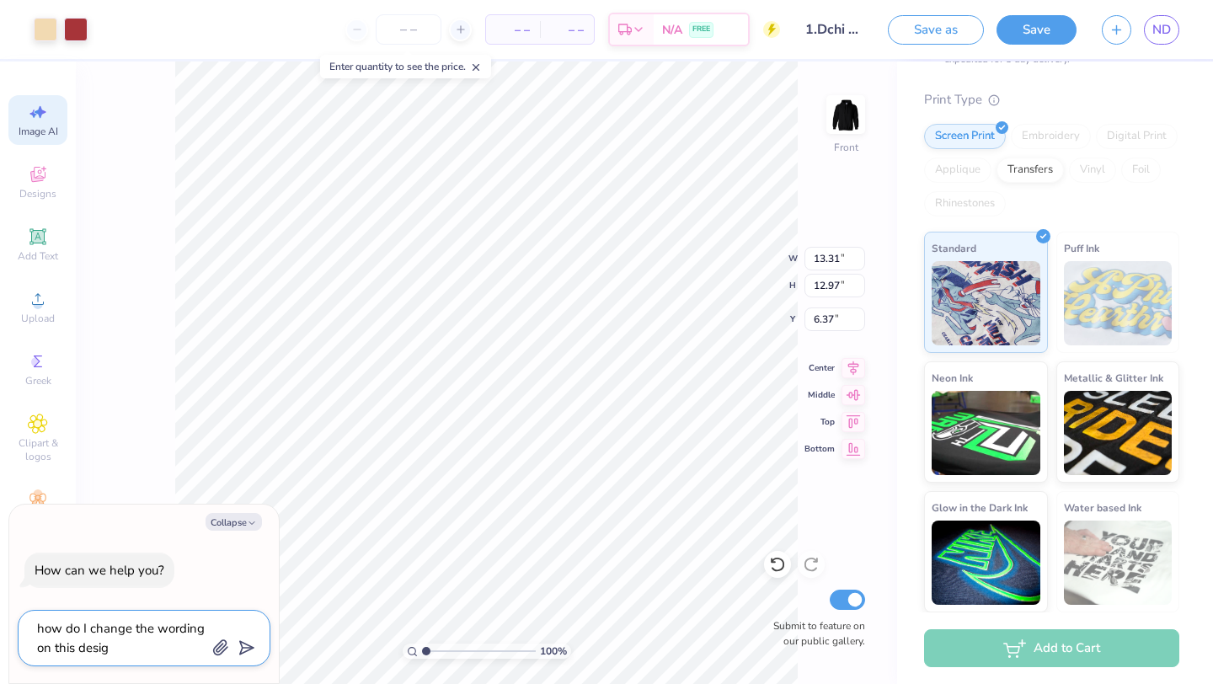
type textarea "x"
type textarea "how do I change the wording on this design"
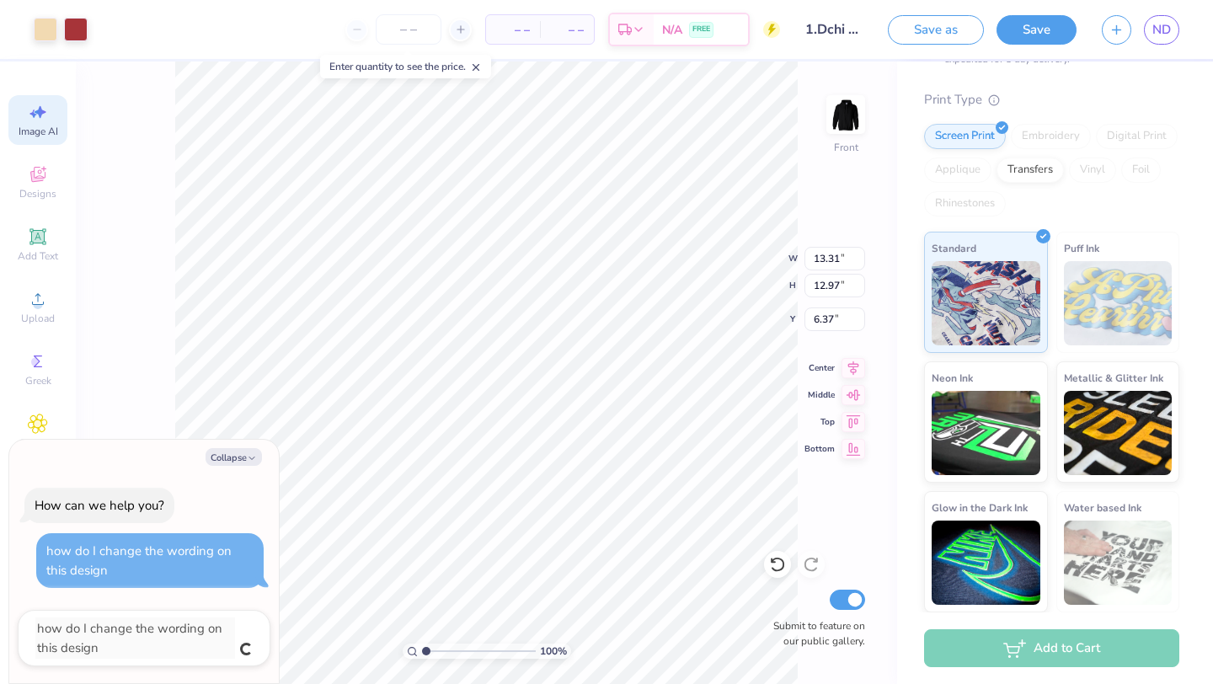
type textarea "x"
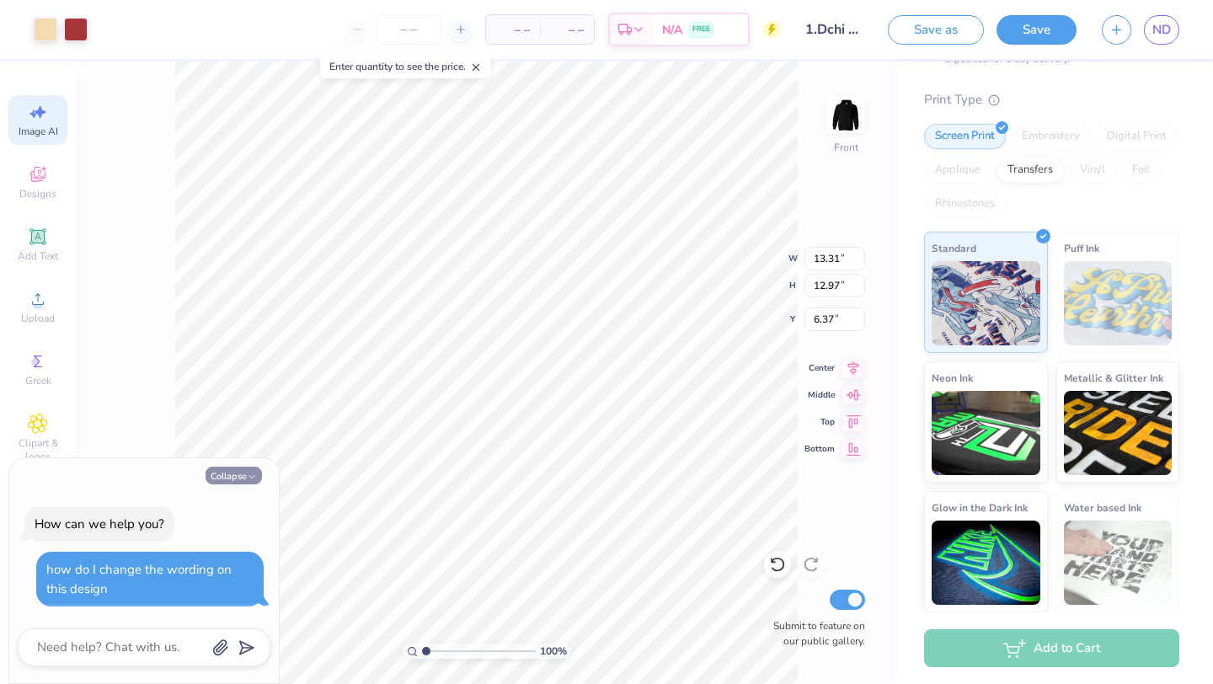
click at [233, 475] on button "Collapse" at bounding box center [234, 476] width 56 height 18
type textarea "x"
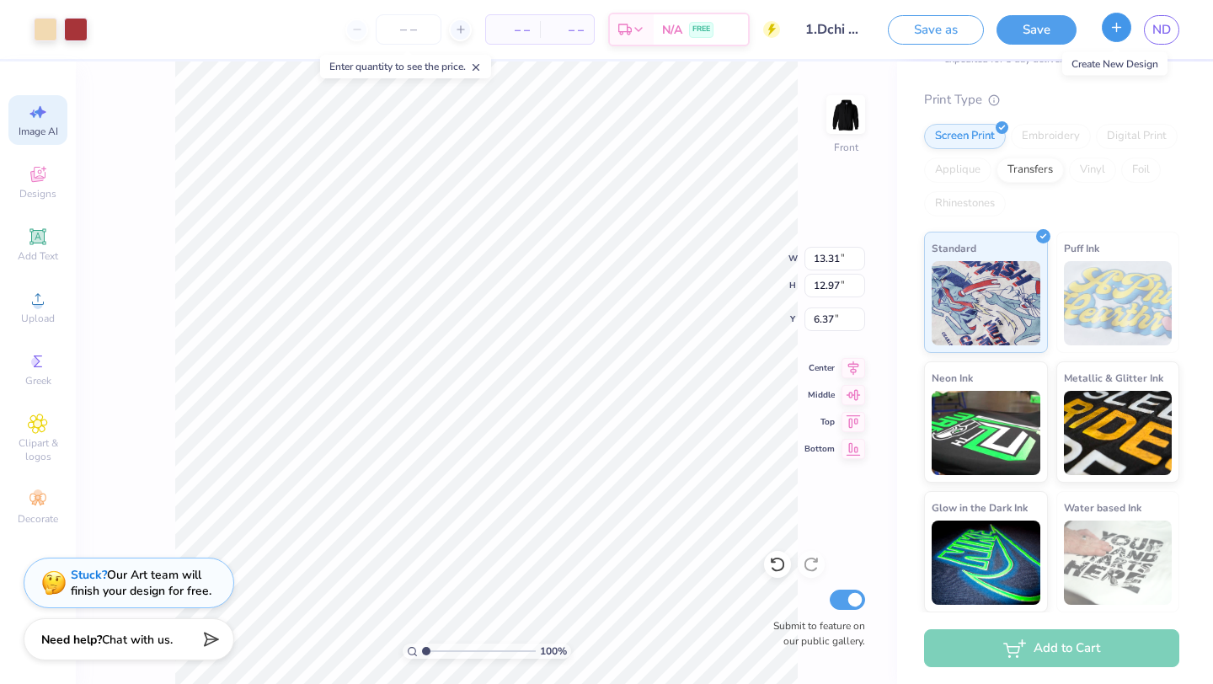
click at [1120, 24] on icon "button" at bounding box center [1117, 27] width 14 height 14
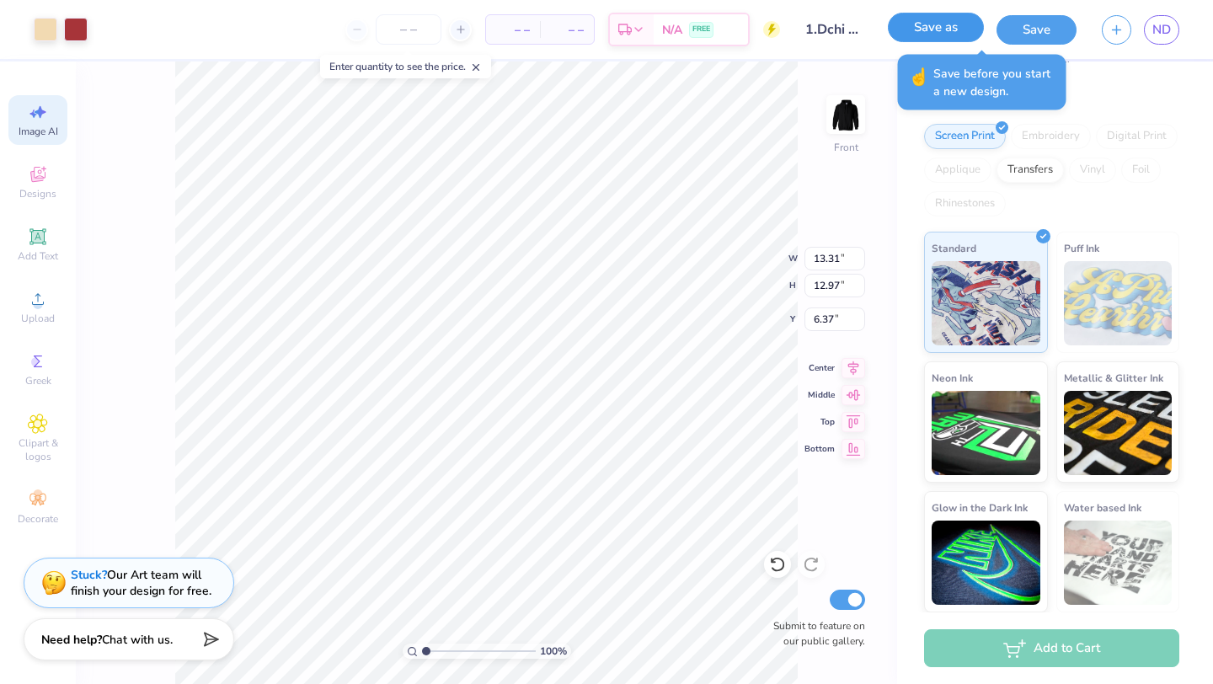
click at [923, 25] on button "Save as" at bounding box center [936, 27] width 96 height 29
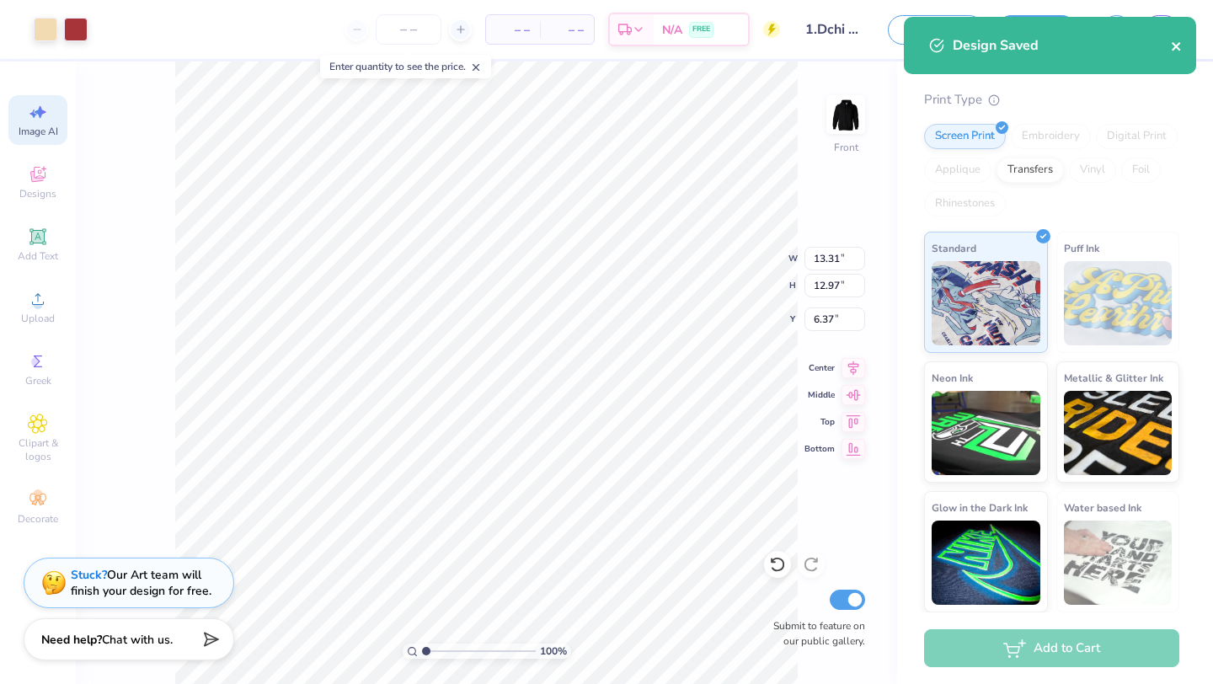
click at [1176, 44] on icon "close" at bounding box center [1177, 46] width 12 height 13
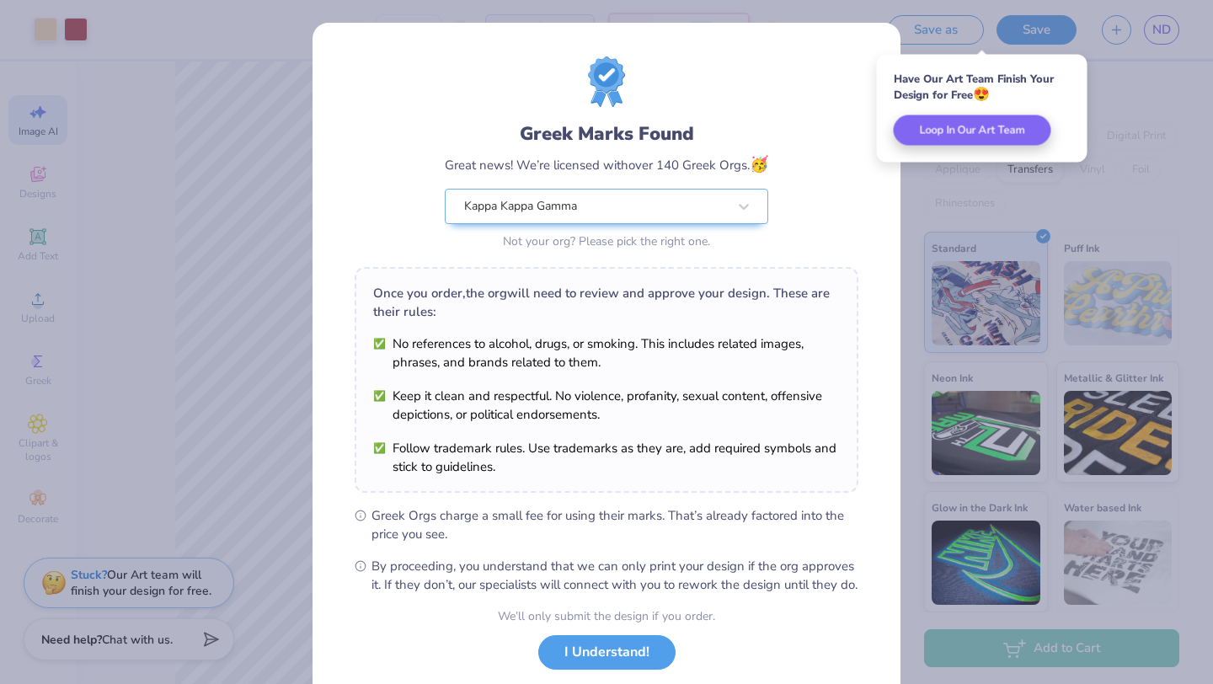
scroll to position [104, 0]
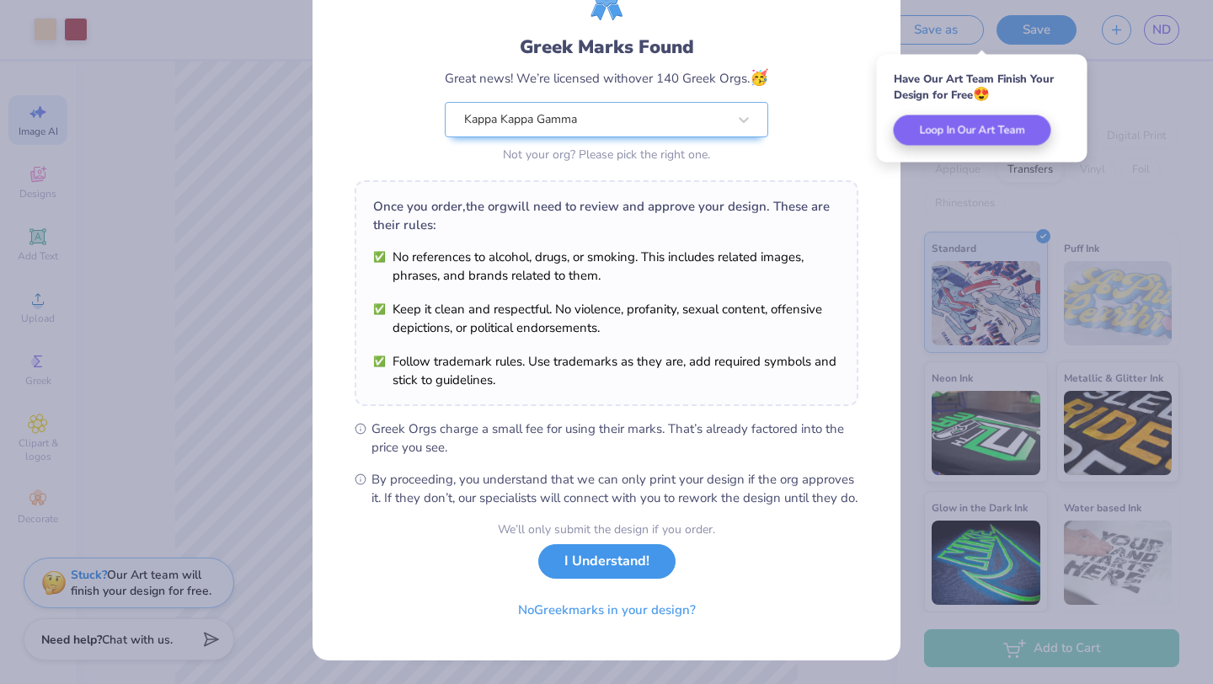
click at [615, 566] on button "I Understand!" at bounding box center [606, 561] width 137 height 35
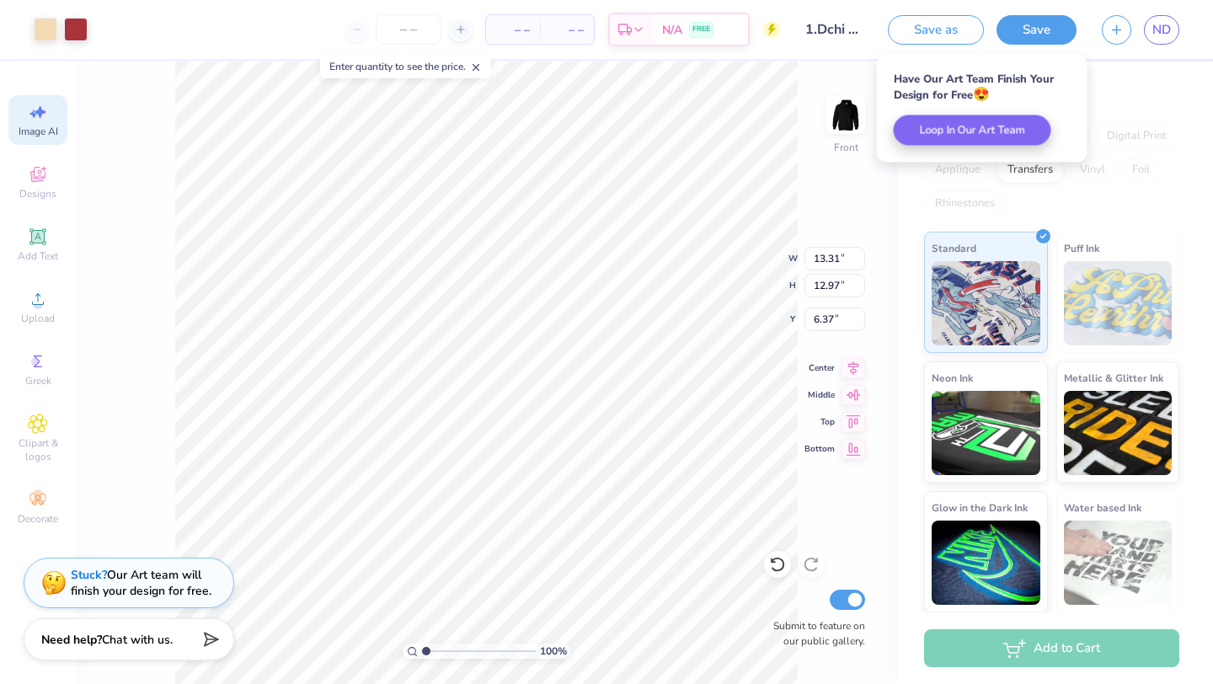
scroll to position [0, 0]
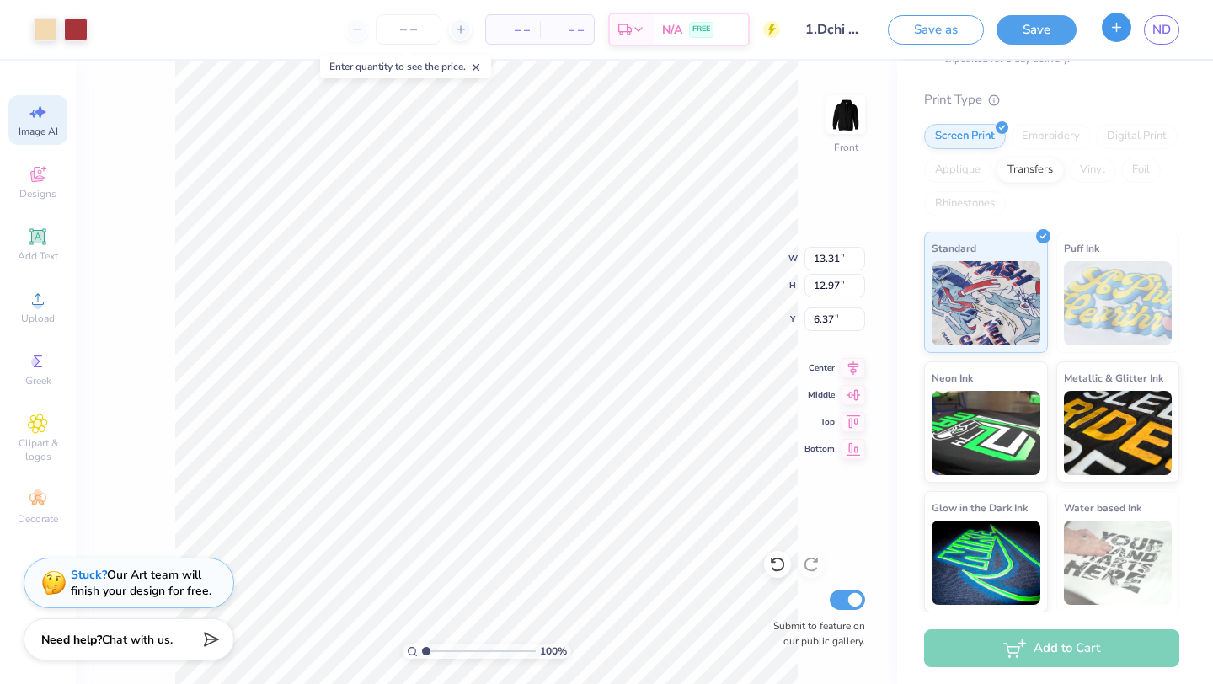
click at [1111, 29] on icon "button" at bounding box center [1117, 27] width 14 height 14
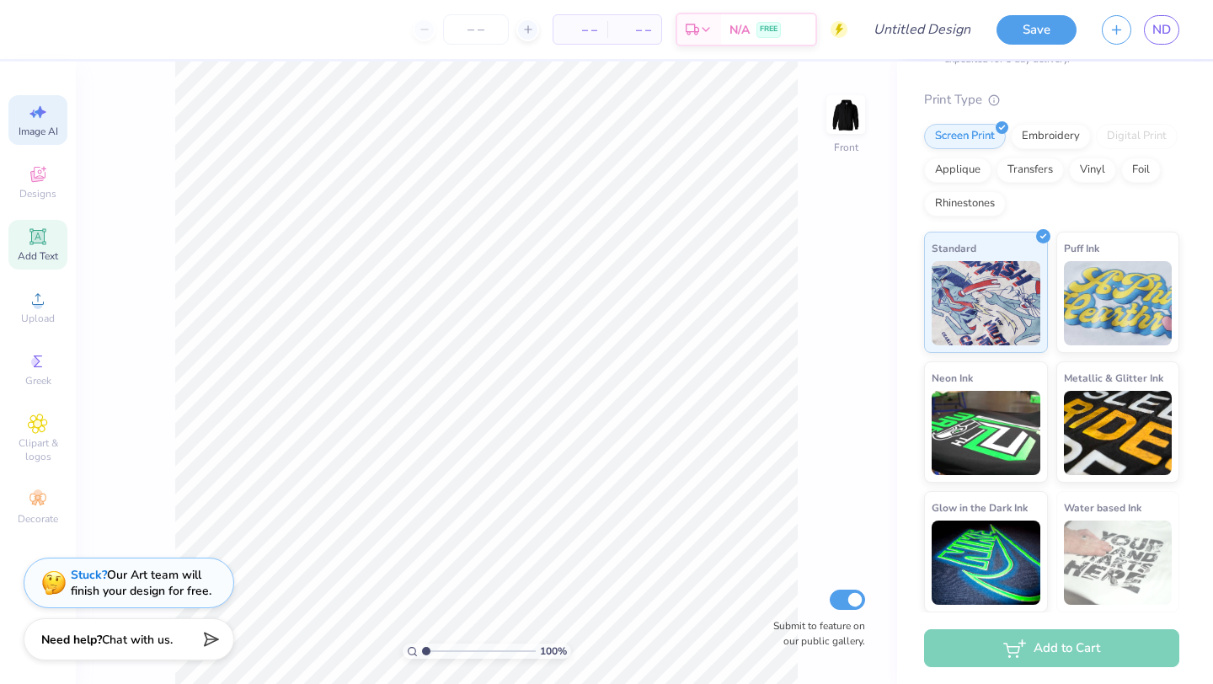
click at [25, 233] on div "Add Text" at bounding box center [37, 245] width 59 height 50
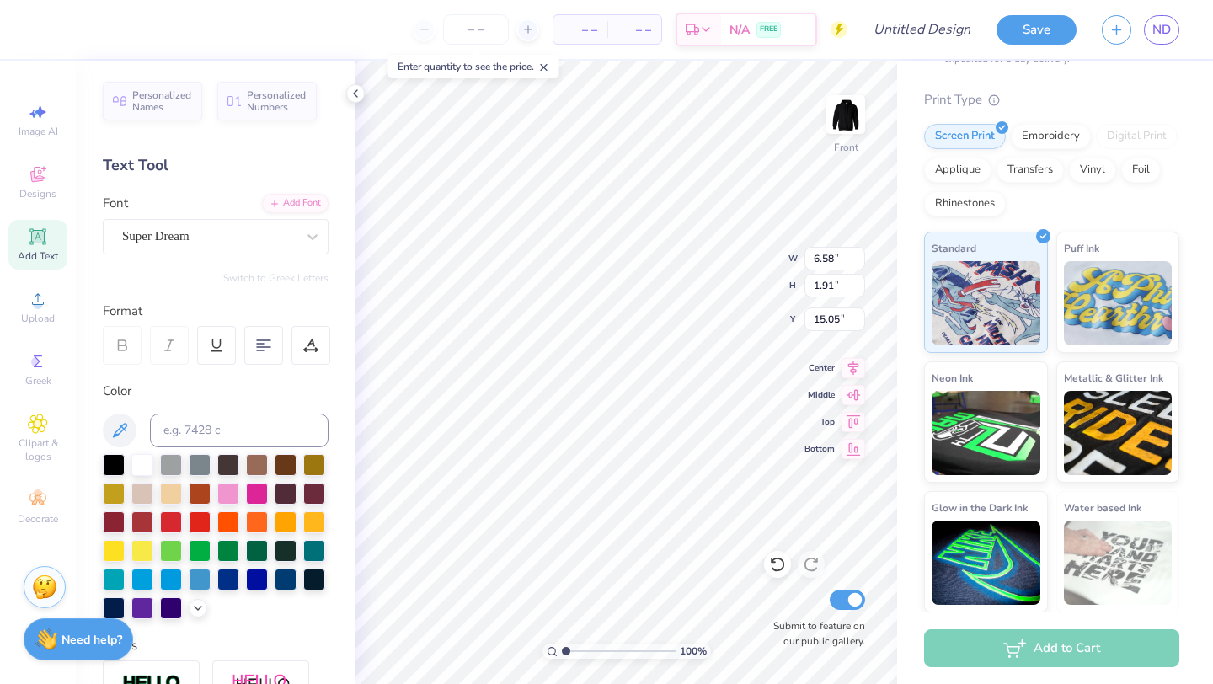
scroll to position [0, 6]
type textarea "Kappa Kappa Gamma"
click at [201, 239] on div "Super Dream" at bounding box center [208, 236] width 177 height 26
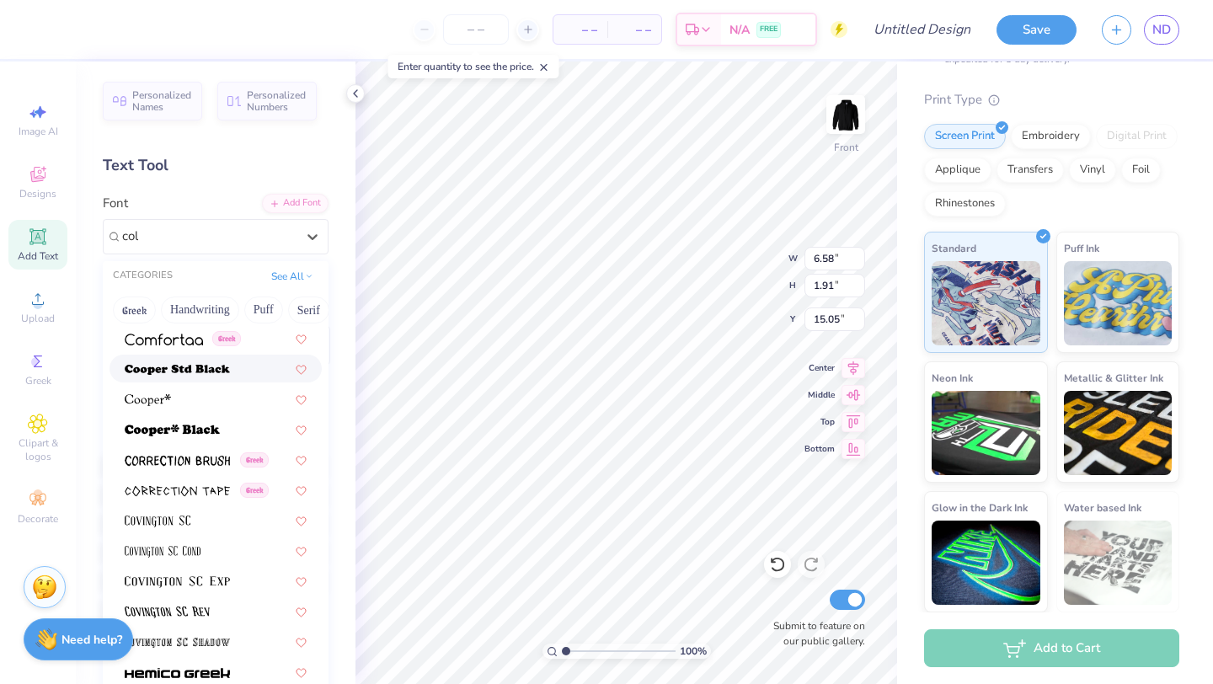
scroll to position [0, 0]
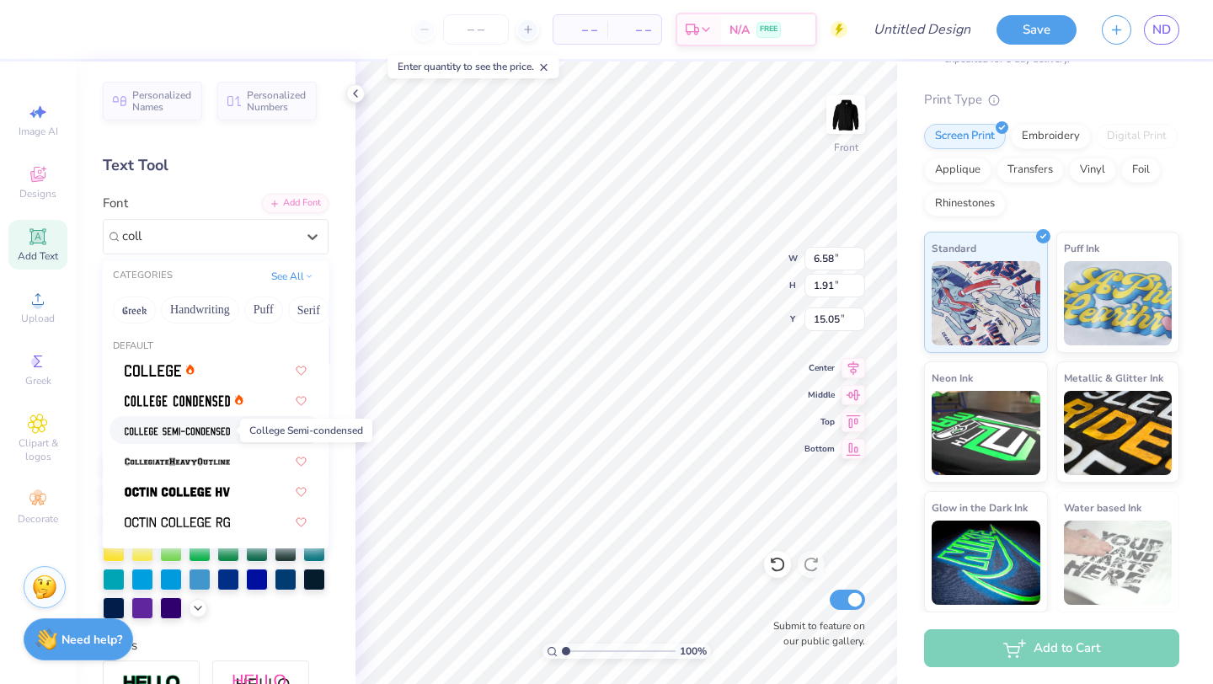
click at [171, 432] on img at bounding box center [177, 432] width 105 height 12
type input "coll"
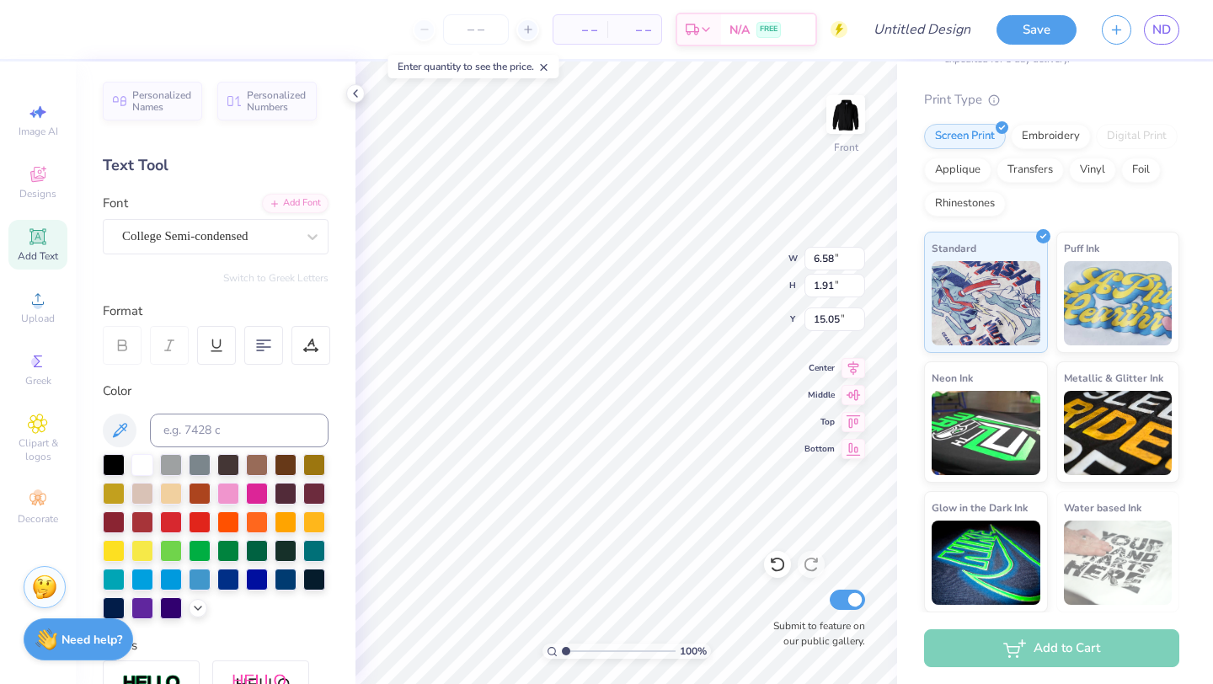
click at [175, 385] on div "Color" at bounding box center [216, 391] width 226 height 19
click at [232, 243] on div "College Semi-condensed" at bounding box center [208, 236] width 177 height 26
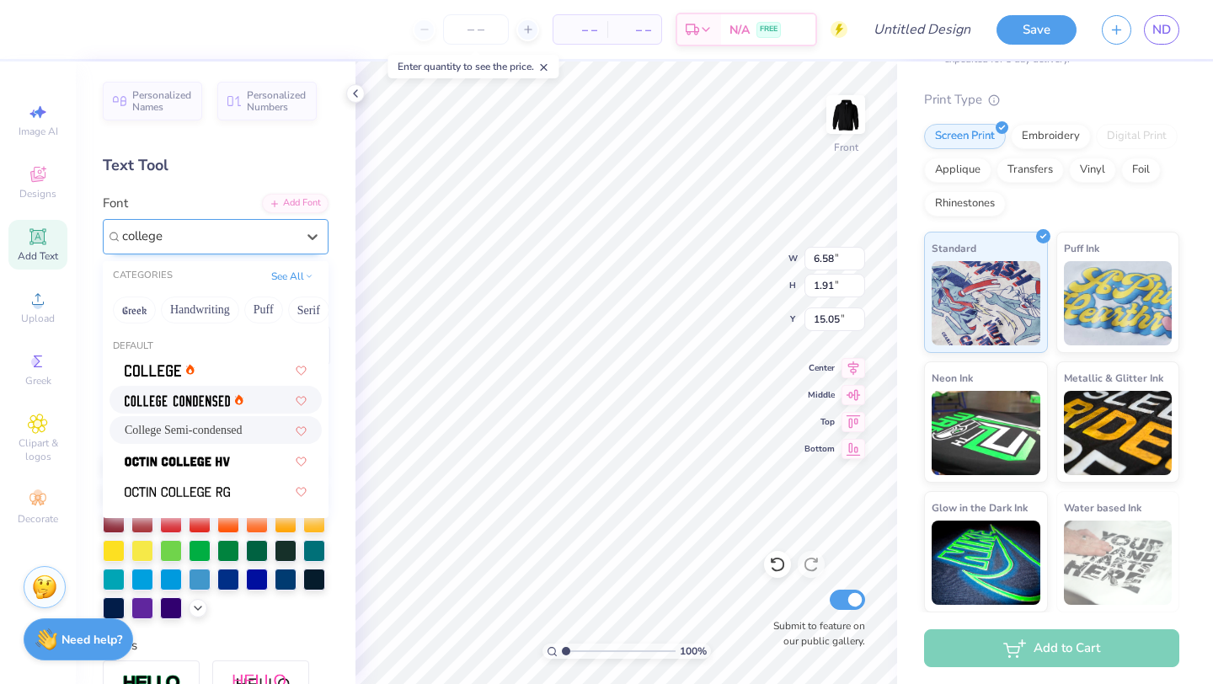
click at [195, 399] on img at bounding box center [177, 401] width 105 height 12
type input "college"
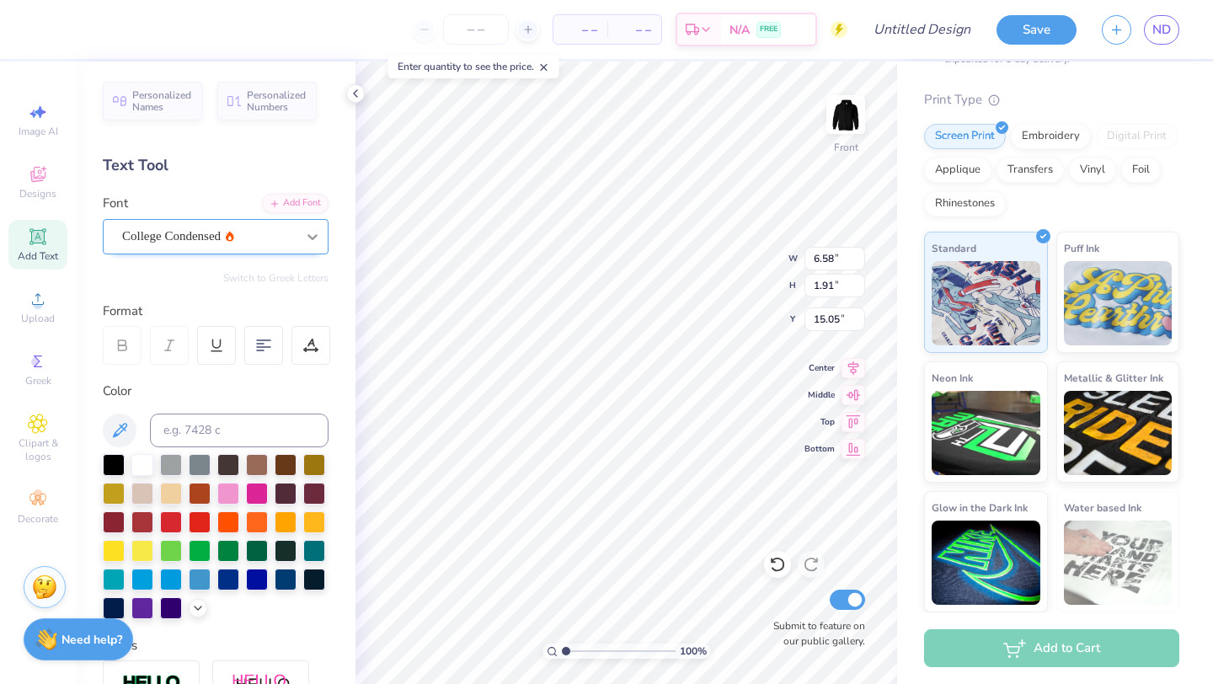
click at [312, 231] on icon at bounding box center [312, 236] width 17 height 17
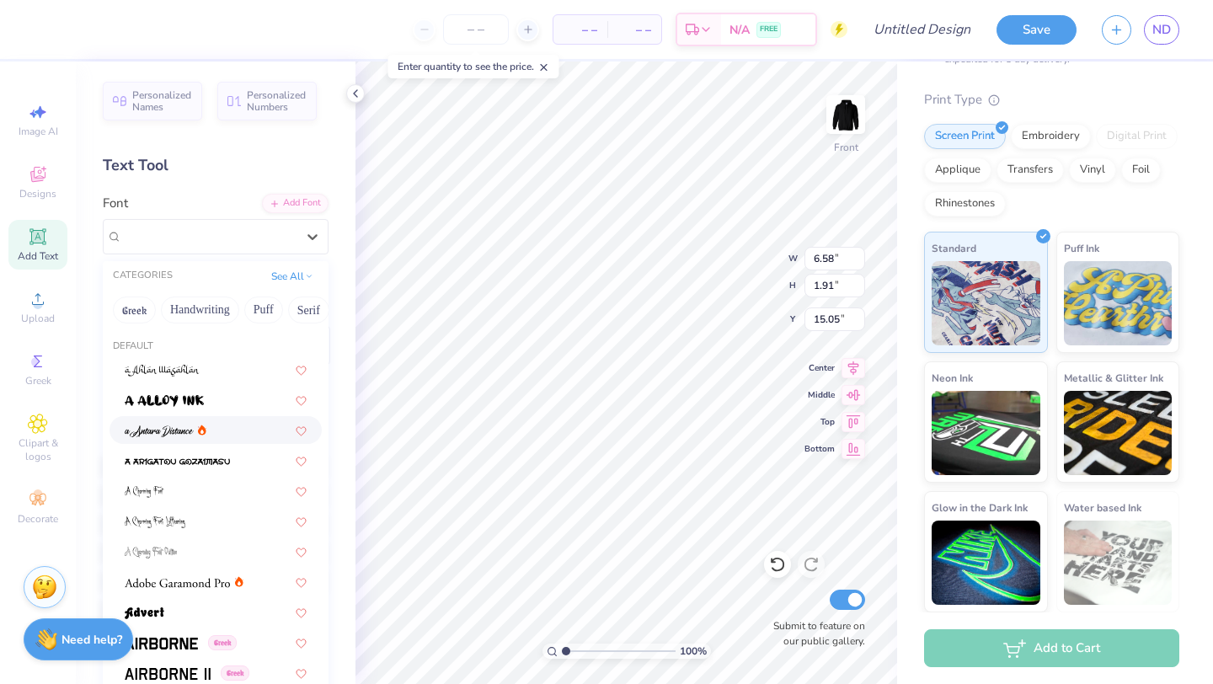
type textarea "x"
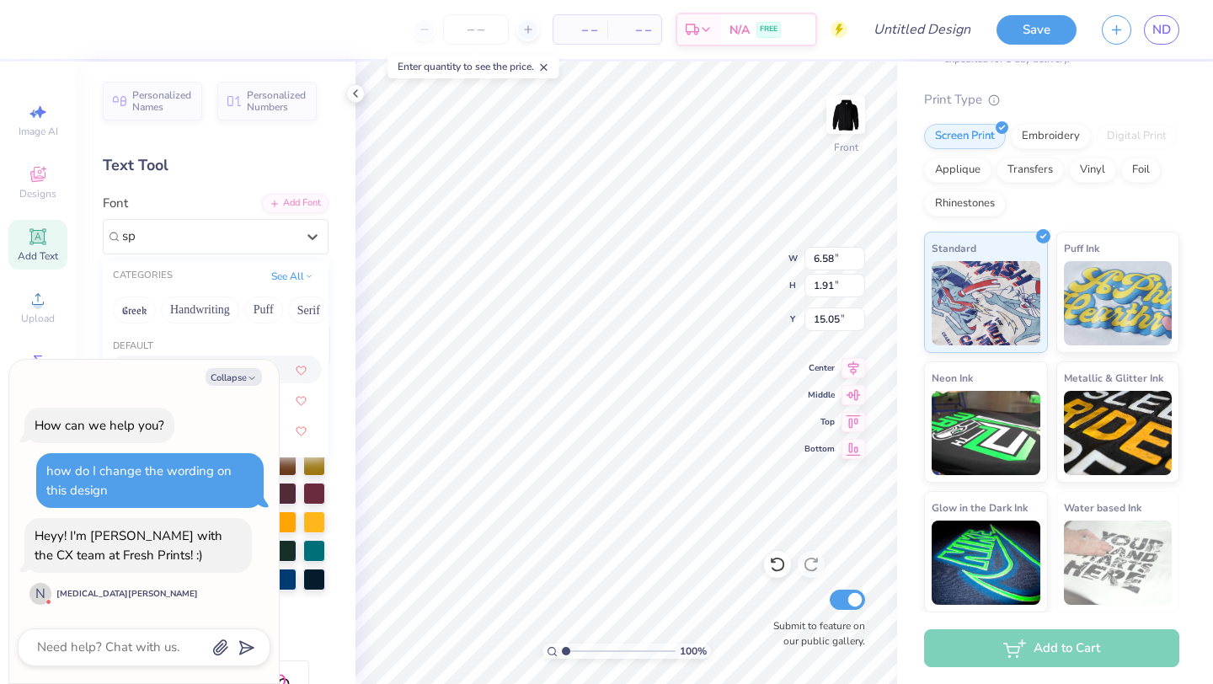
type input "s"
type input "a"
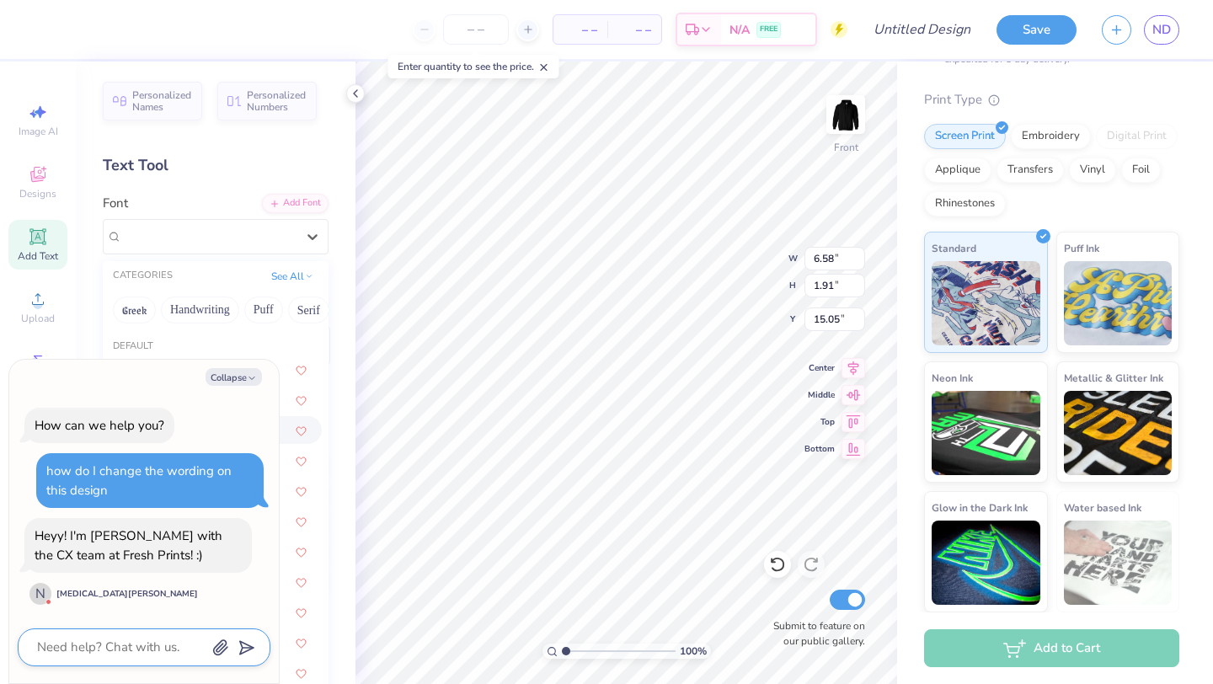
click at [124, 652] on textarea at bounding box center [120, 647] width 171 height 23
type textarea "x"
type input "15.67"
type input "1.49"
type input "15.26"
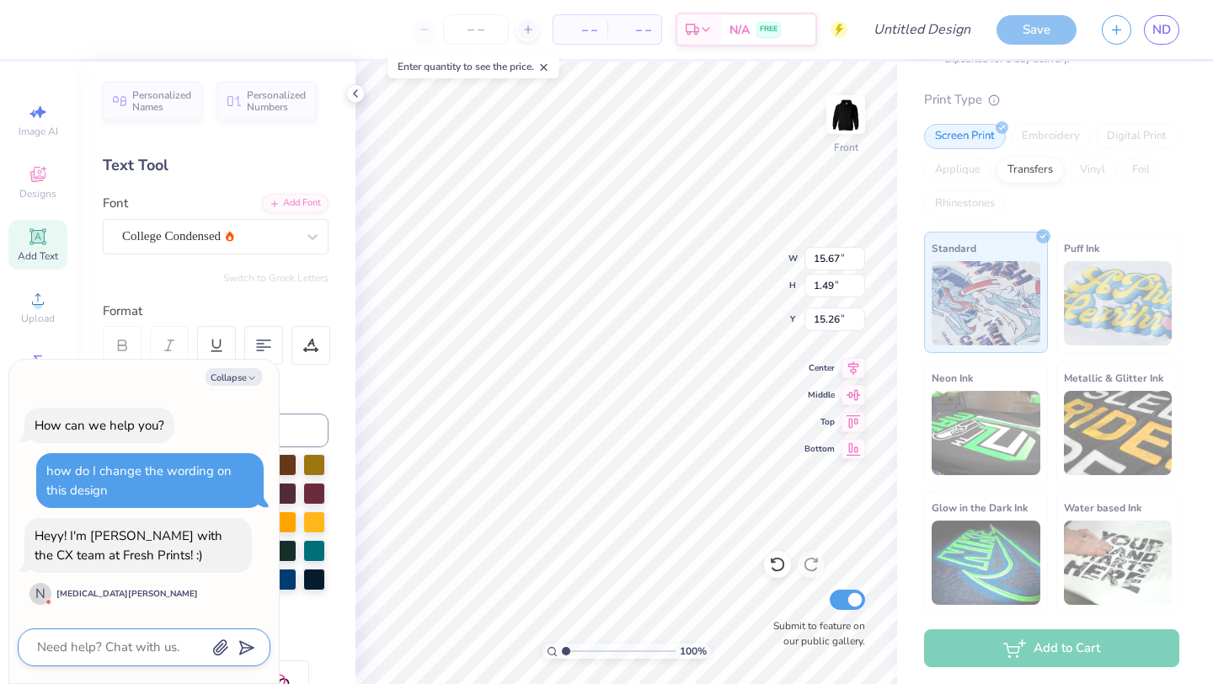
type textarea "x"
type textarea "H"
type textarea "x"
type textarea "Hi"
type textarea "x"
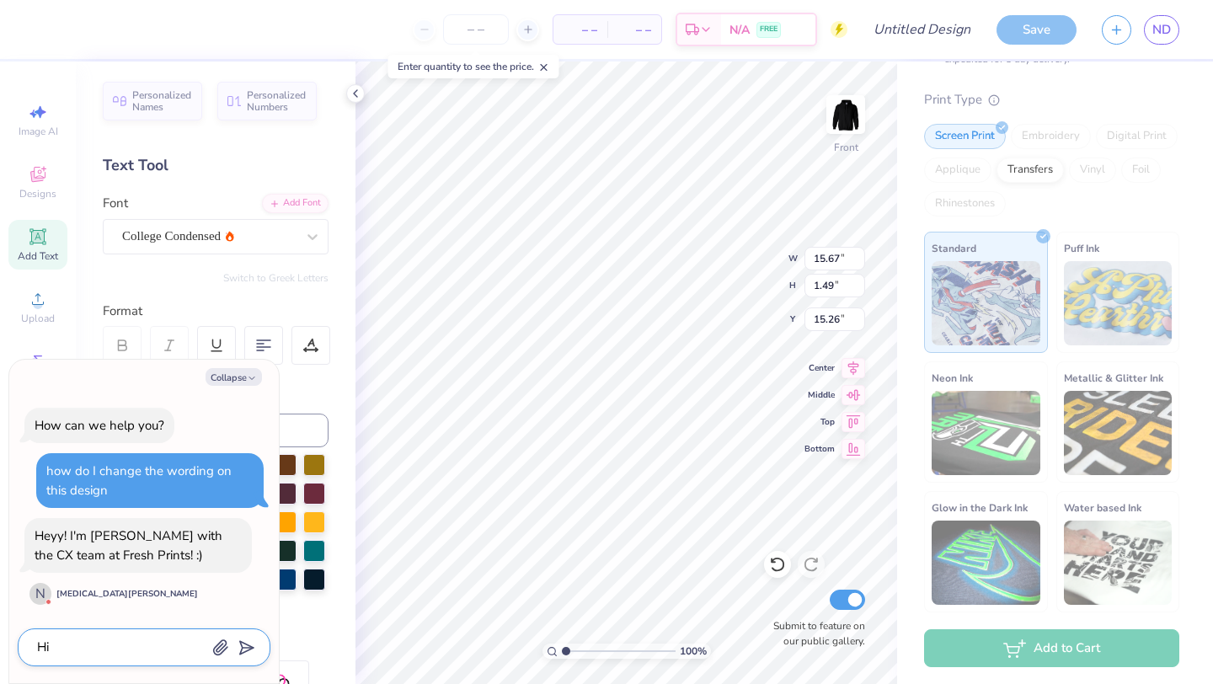
type textarea "Hi"
type textarea "x"
type textarea "Hi"
type textarea "x"
type textarea "Hi,"
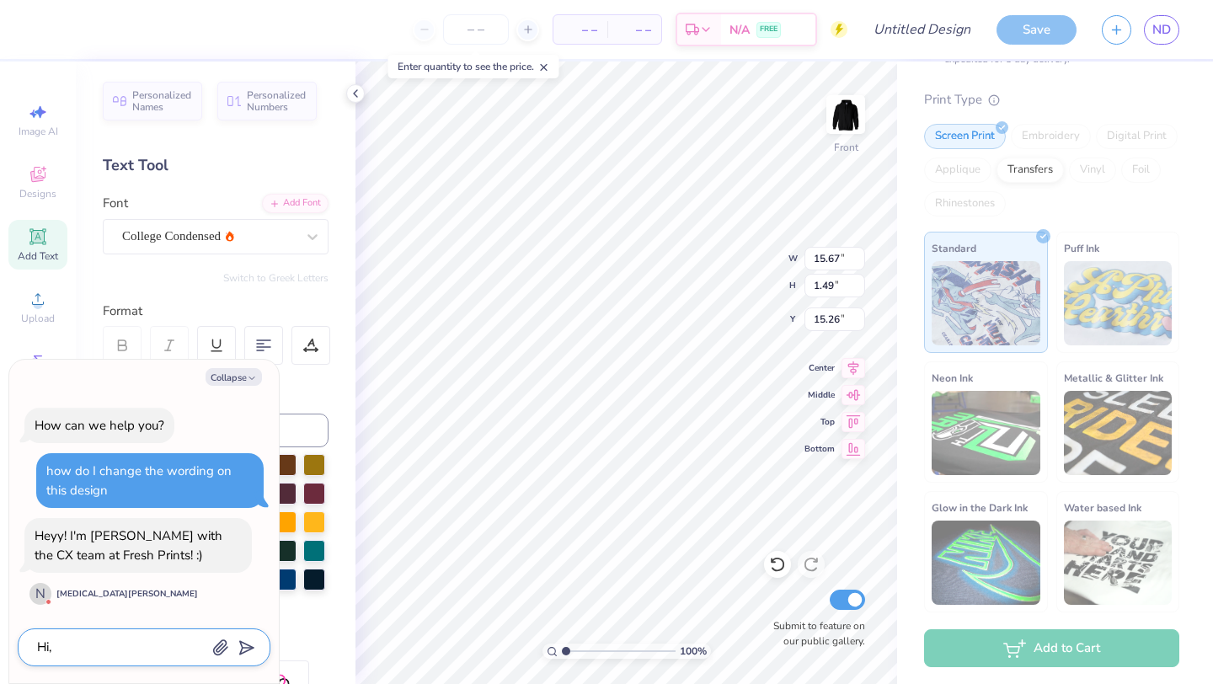
type textarea "x"
type textarea "Hi,"
type textarea "x"
type textarea "Hi, h"
type textarea "x"
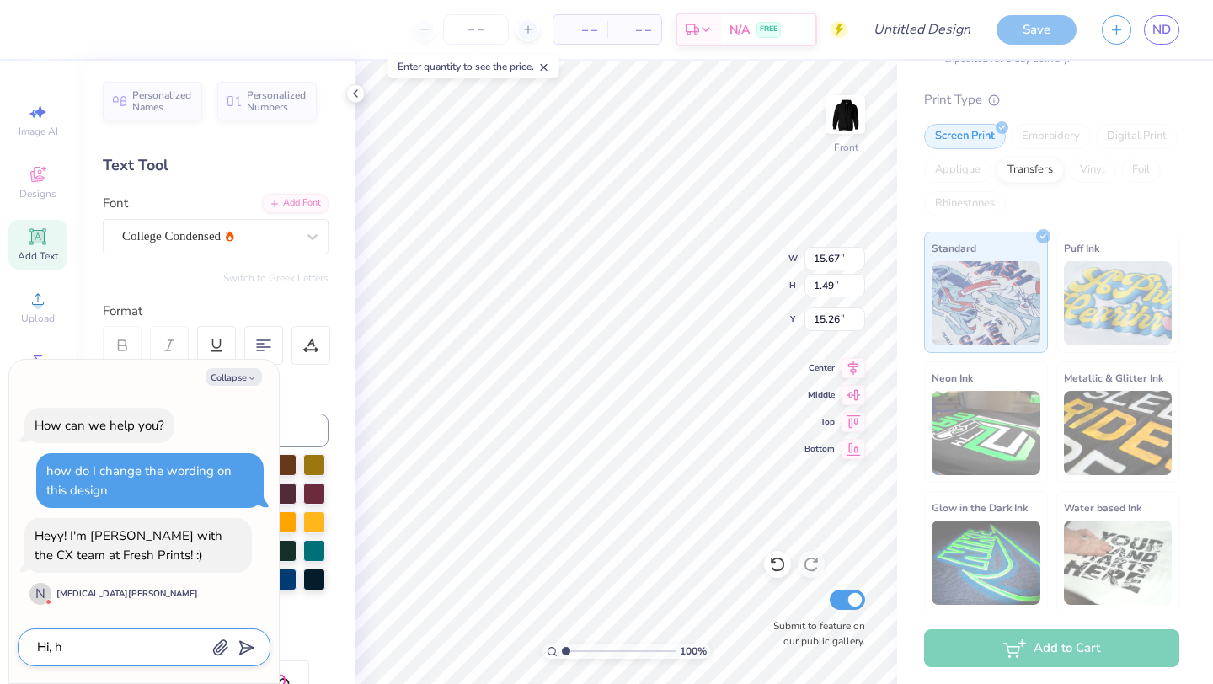
type textarea "Hi, ho"
type textarea "x"
type textarea "Hi, how"
type textarea "x"
type textarea "Hi, how"
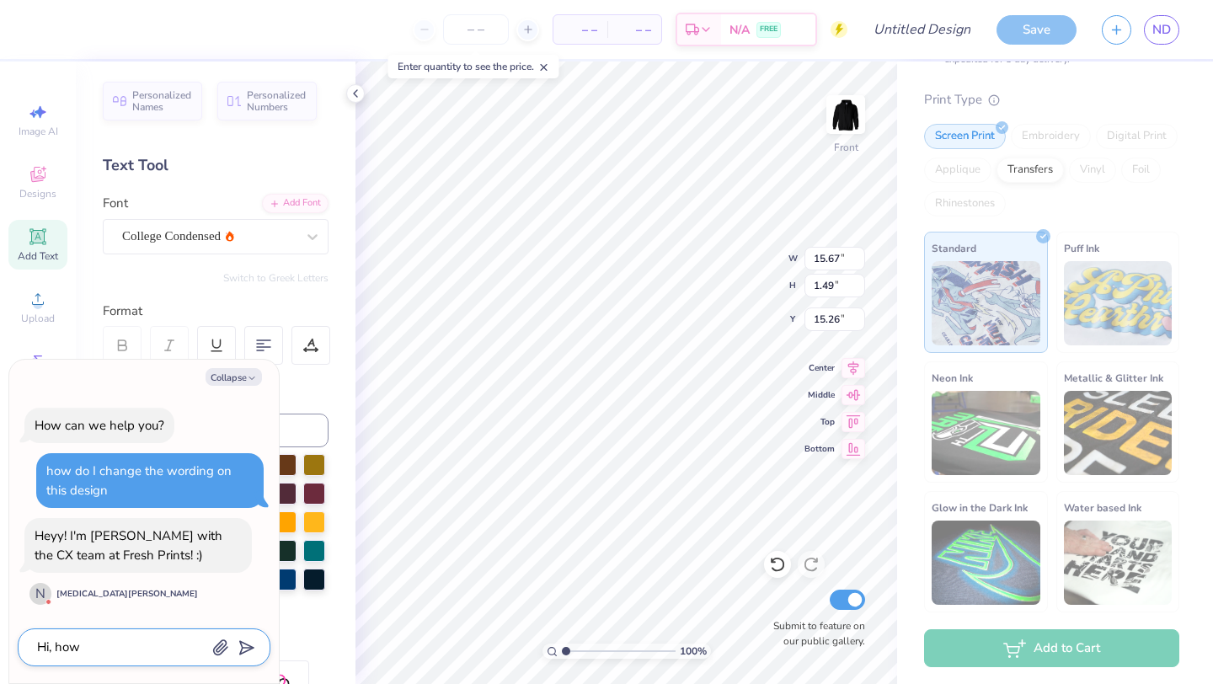
type textarea "x"
type textarea "Hi, how c"
type textarea "x"
type textarea "Hi, how ca"
type textarea "x"
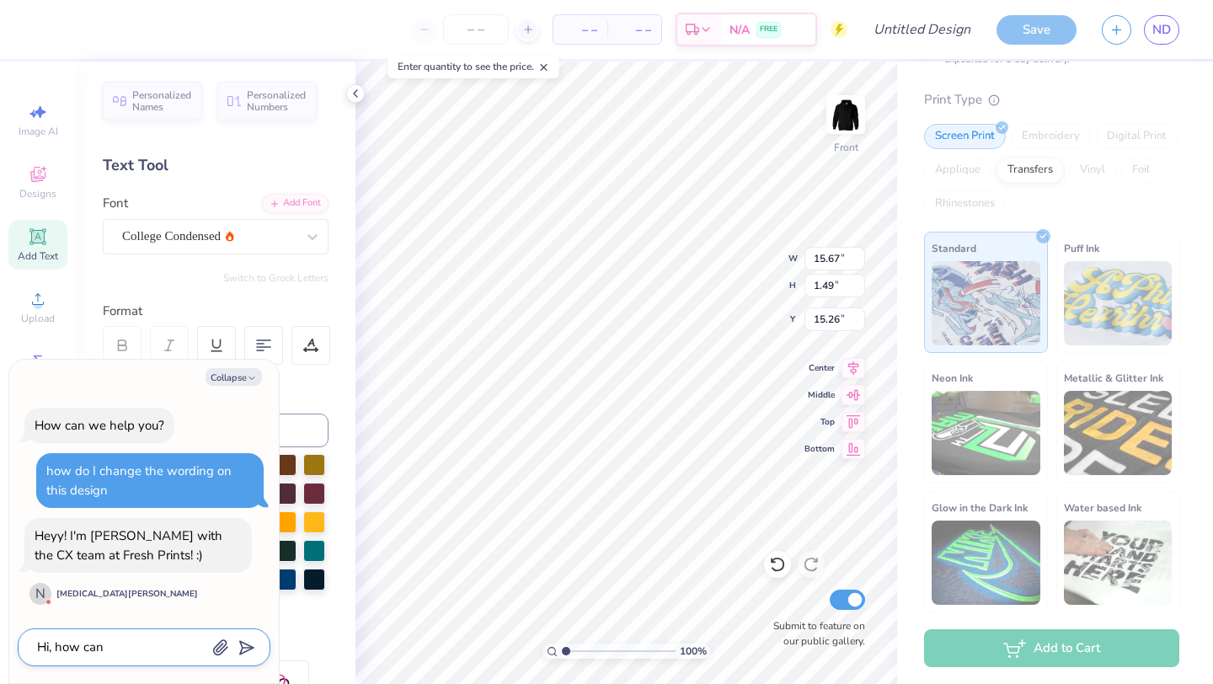
type textarea "Hi, how can"
type textarea "x"
type textarea "Hi, how can I"
type textarea "x"
type textarea "Hi, how can I"
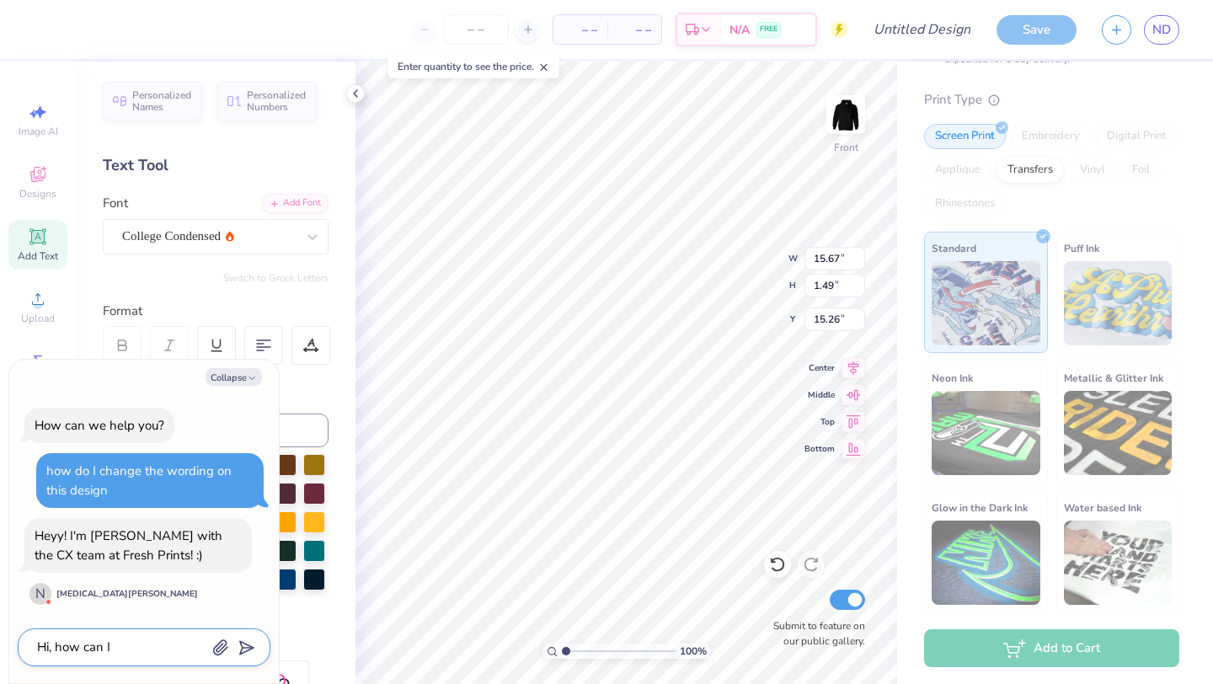
type textarea "x"
type textarea "Hi, how can I e"
type textarea "x"
type textarea "Hi, how can I ed"
type textarea "x"
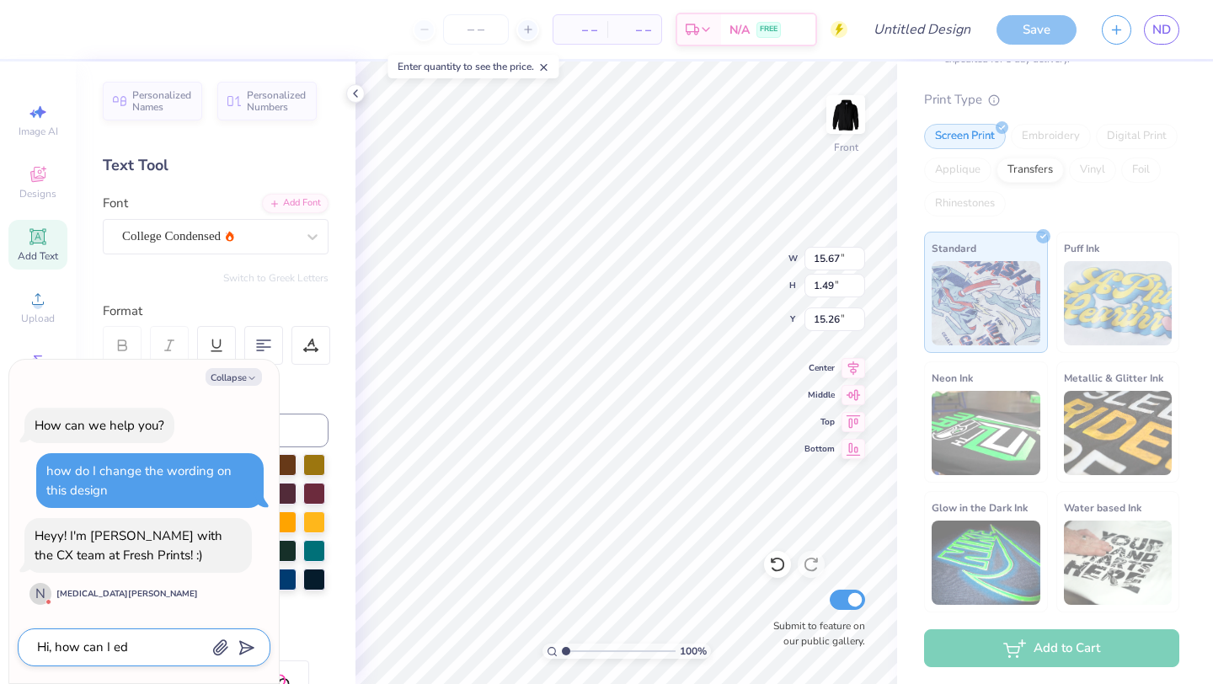
type textarea "Hi, how can I edi"
type textarea "x"
type textarea "Hi, how can I edit"
type textarea "x"
type textarea "Hi, how can I edit"
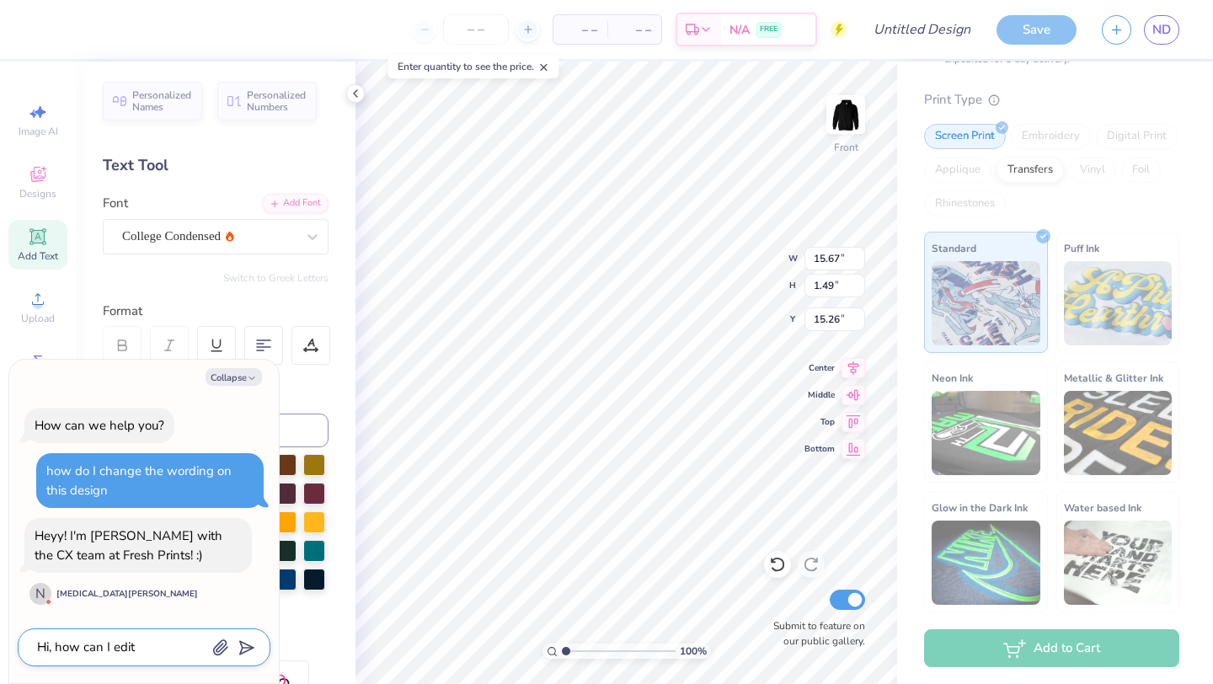
type textarea "x"
type textarea "Hi, how can I edit t"
type textarea "x"
type textarea "Hi, how can I edit th"
type textarea "x"
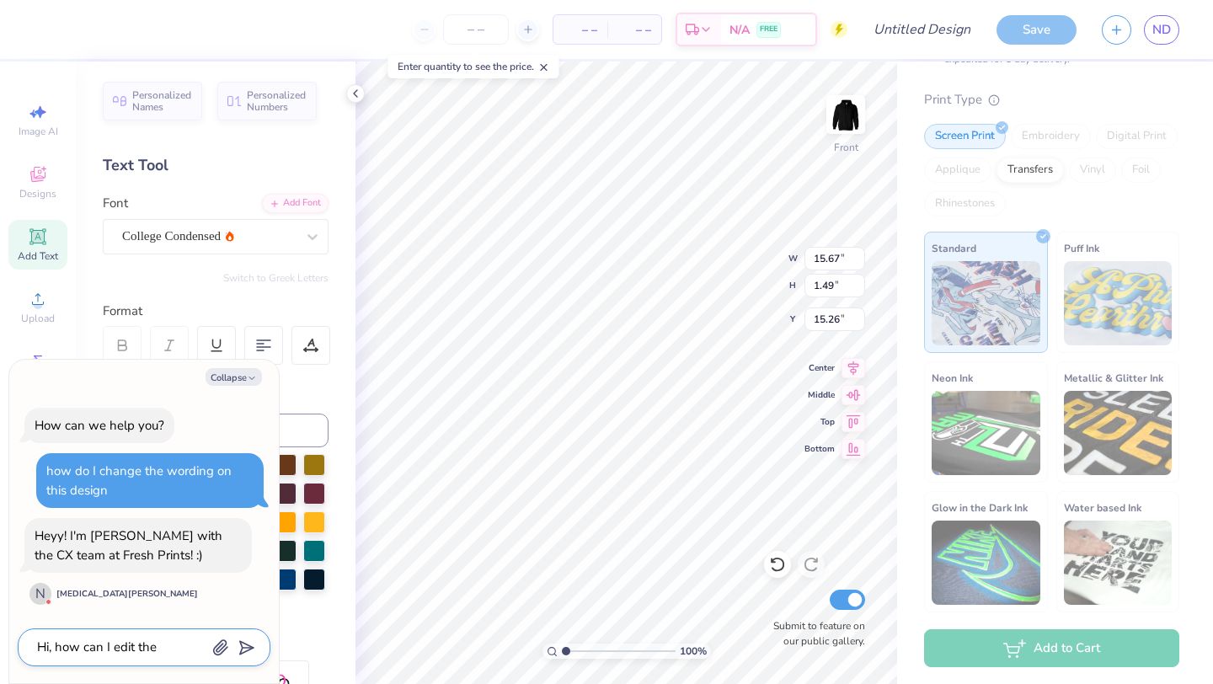
type textarea "Hi, how can I edit the"
type textarea "x"
type textarea "Hi, how can I edit the w"
type textarea "x"
type textarea "Hi, how can I edit the wo"
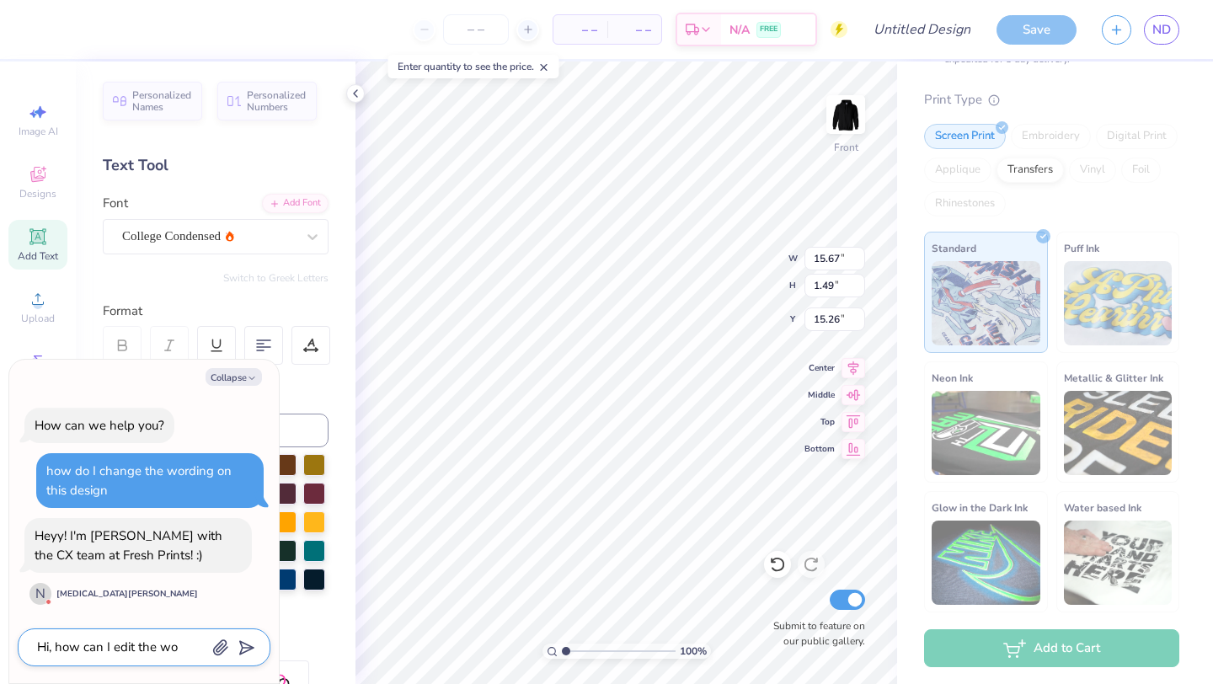
type textarea "x"
type textarea "Hi, how can I edit the wor"
type textarea "x"
type textarea "Hi, how can I edit the word"
type textarea "x"
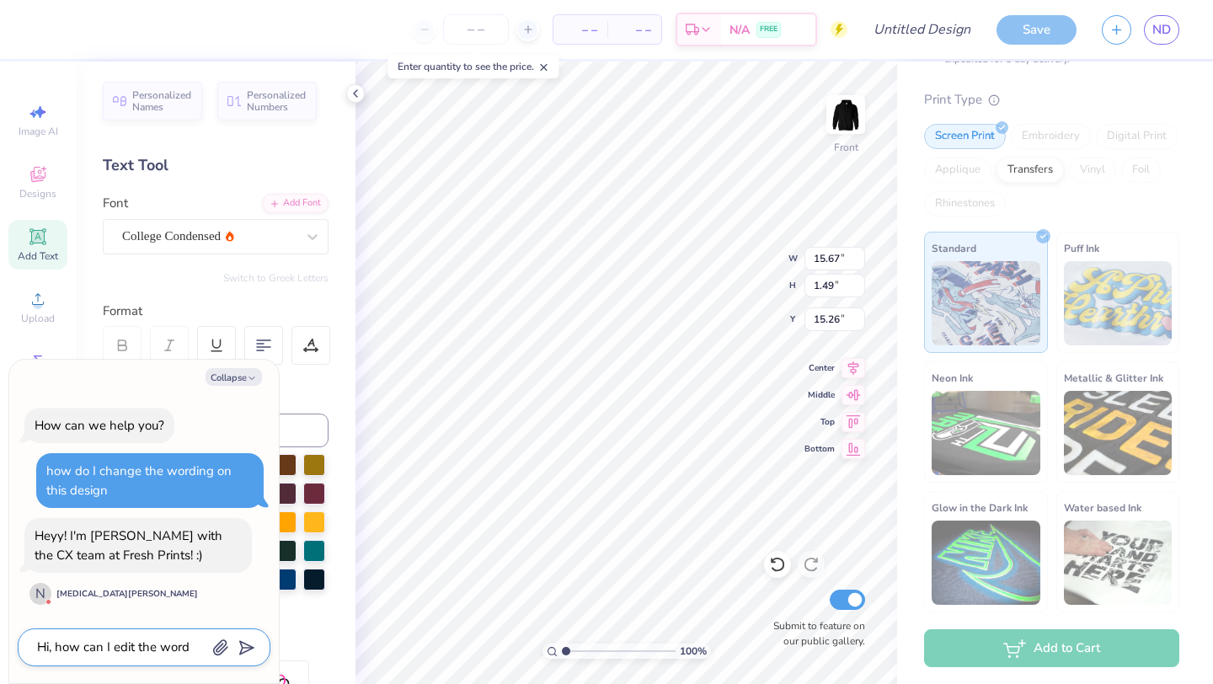
type textarea "Hi, how can I edit the words"
type textarea "x"
type textarea "Hi, how can I edit the words"
type textarea "x"
type textarea "Hi, how can I edit the words o"
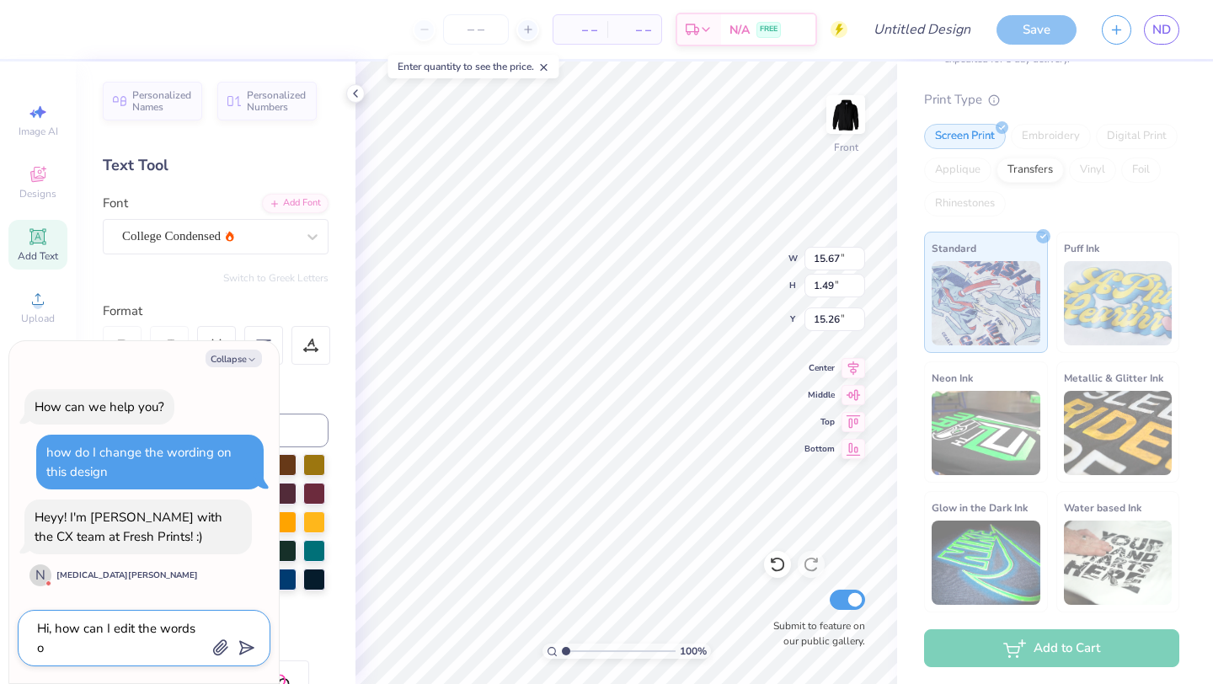
type textarea "x"
type textarea "Hi, how can I edit the words on"
type textarea "x"
type textarea "Hi, how can I edit the words on"
type textarea "x"
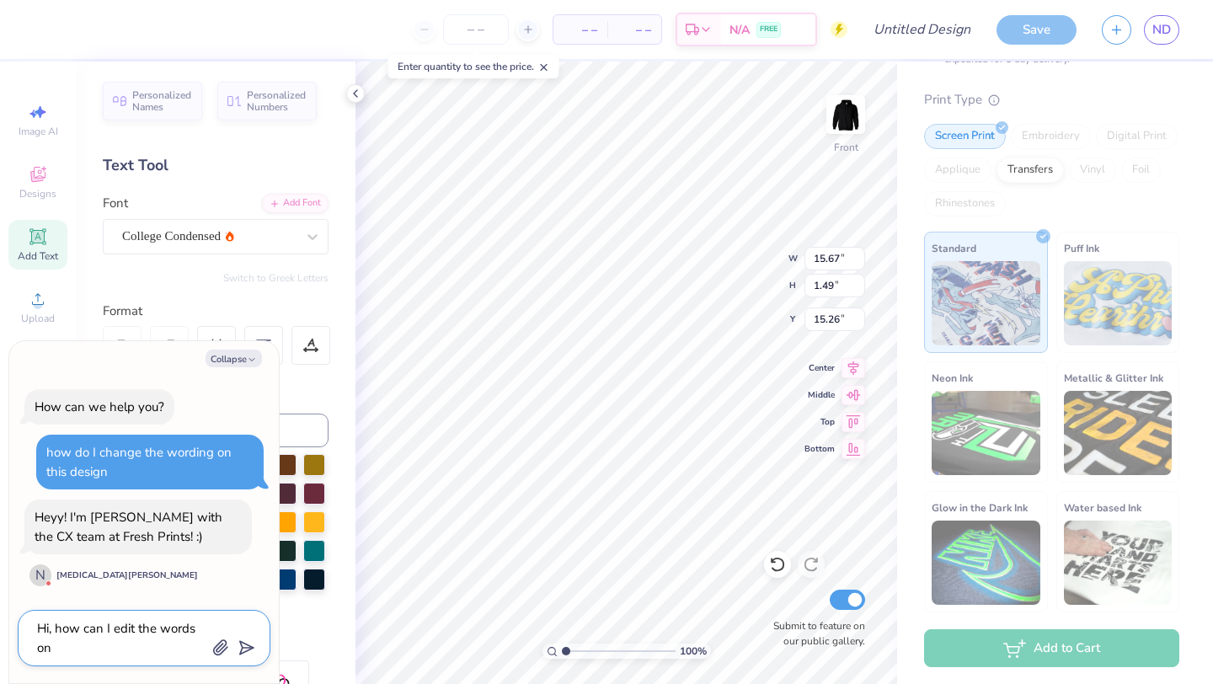
type textarea "Hi, how can I edit the words on a"
type textarea "x"
type textarea "Hi, how can I edit the words on a"
type textarea "x"
type textarea "Hi, how can I edit the words on a p"
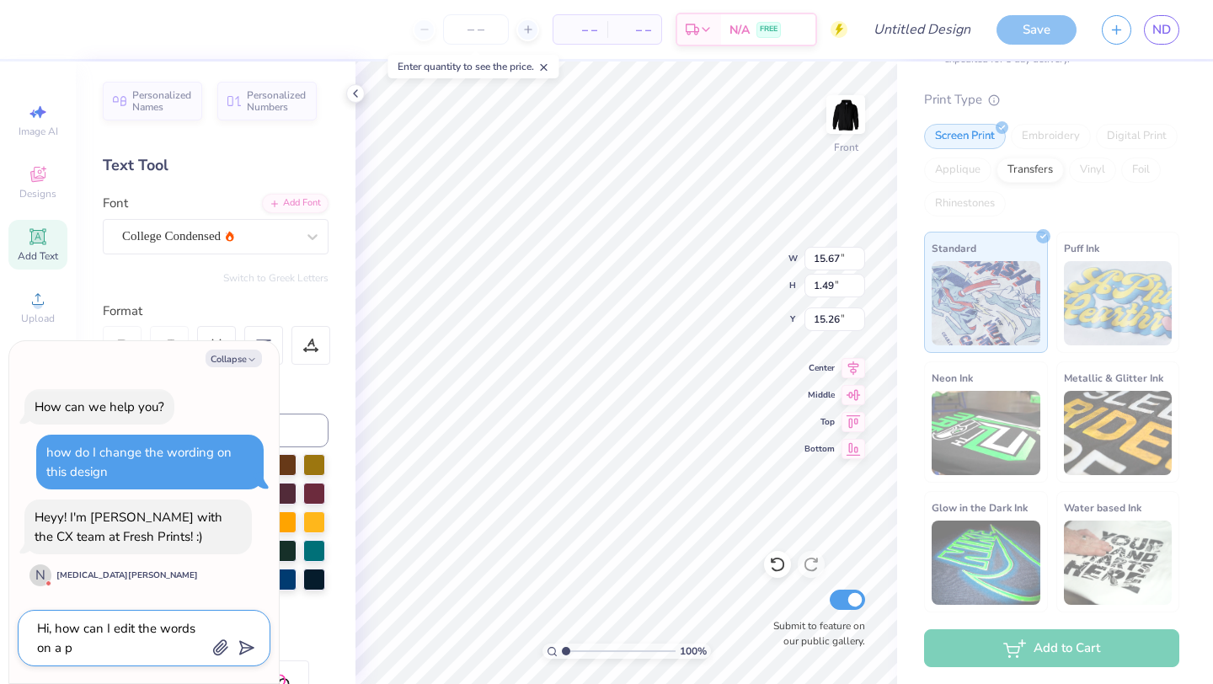
type textarea "x"
type textarea "Hi, how can I edit the words on a pr"
type textarea "x"
type textarea "Hi, how can I edit the words on a pre"
type textarea "x"
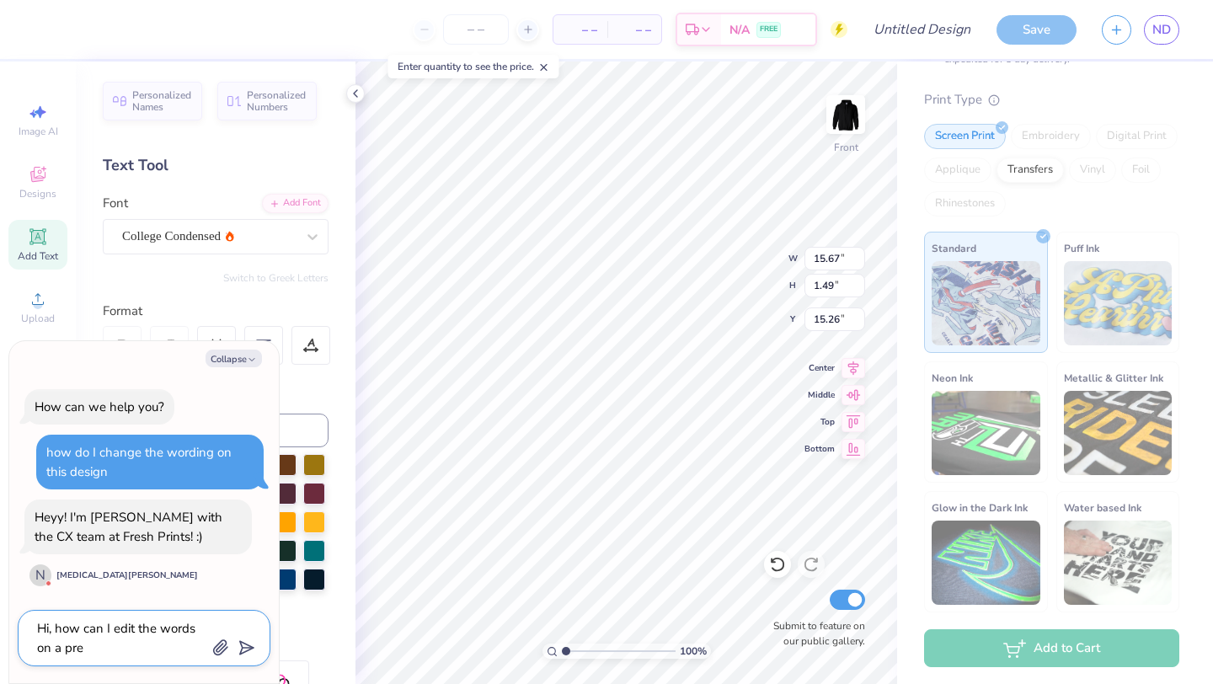
type textarea "Hi, how can I edit the words on a pre-"
type textarea "x"
type textarea "Hi, how can I edit the words on a pre-m"
type textarea "x"
type textarea "Hi, how can I edit the words on a pre-ma"
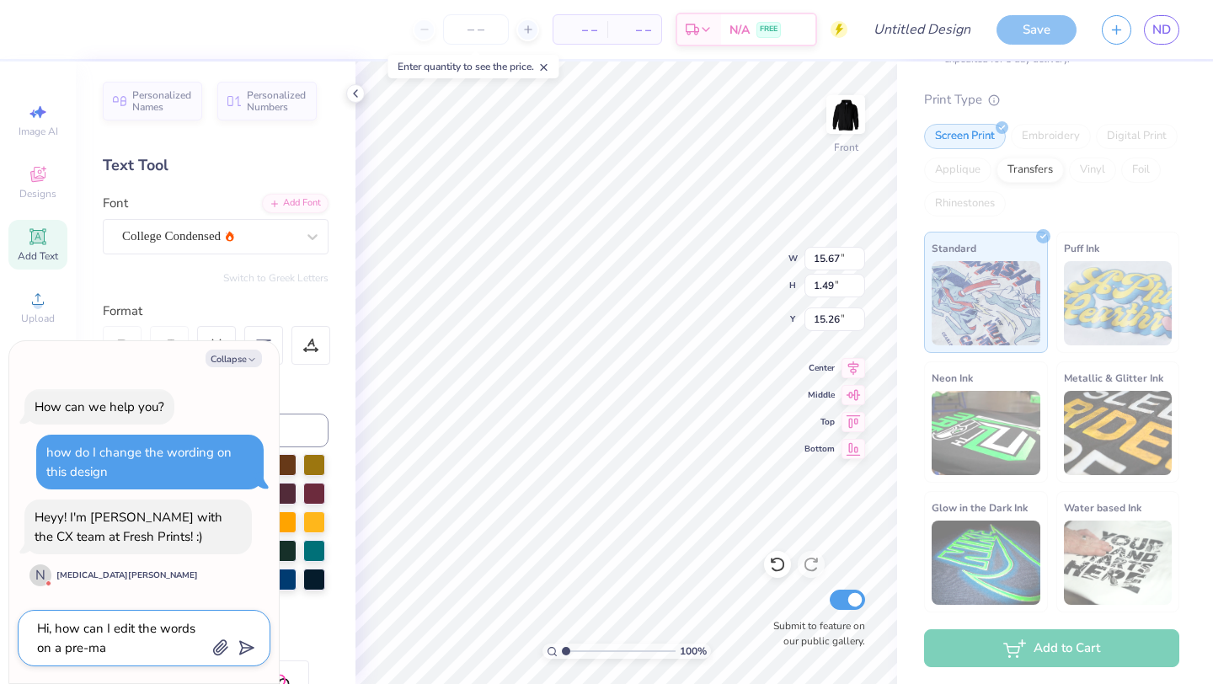
type textarea "x"
type textarea "Hi, how can I edit the words on a pre-mad"
type textarea "x"
type textarea "Hi, how can I edit the words on a pre-made"
type textarea "x"
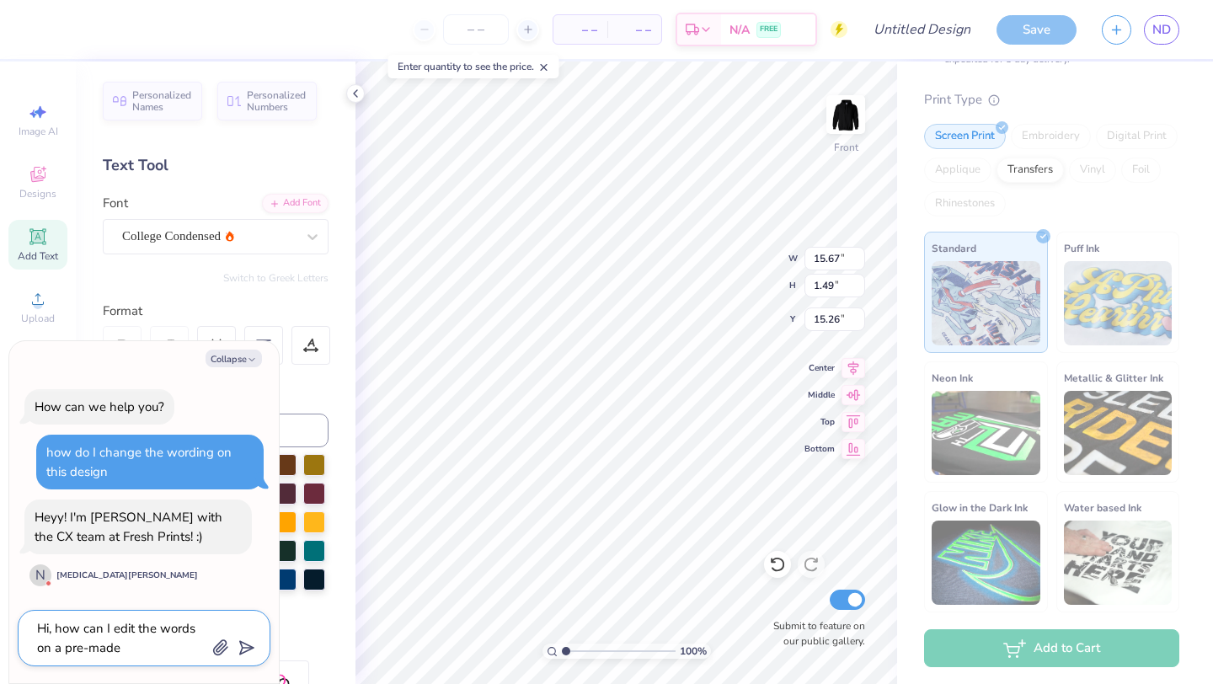
type textarea "Hi, how can I edit the words on a pre-made"
type textarea "x"
type textarea "Hi, how can I edit the words on a pre-made d"
type textarea "x"
type textarea "Hi, how can I edit the words on a pre-made de"
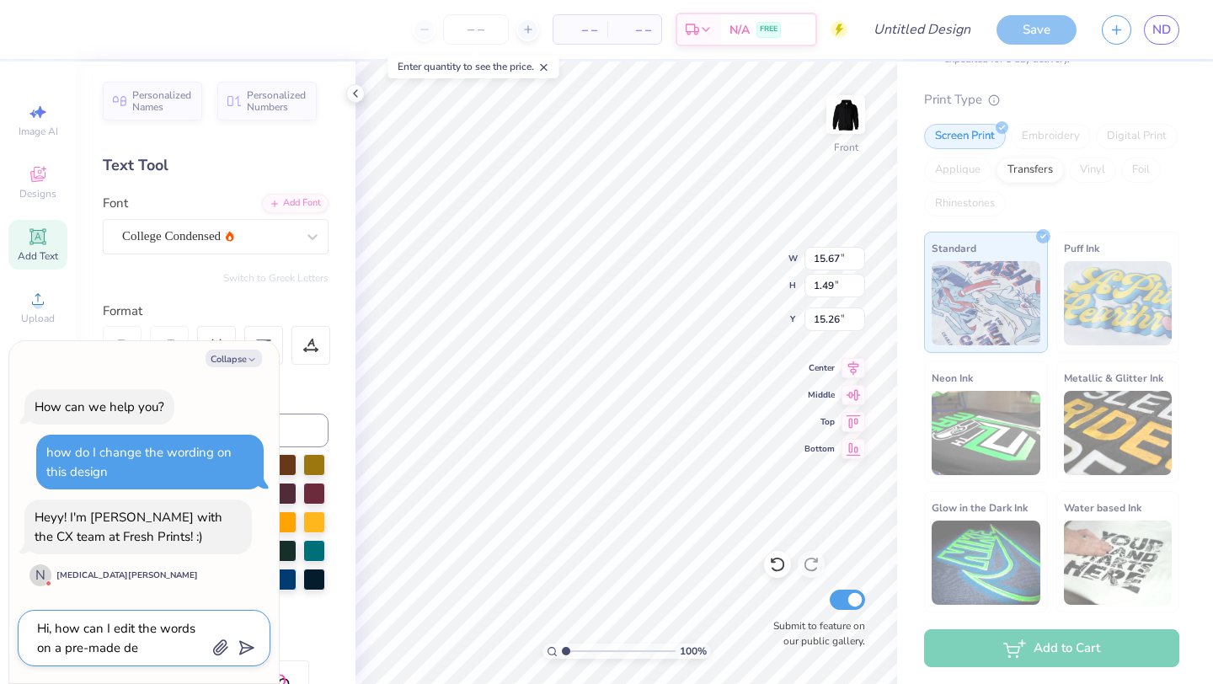
type textarea "x"
type textarea "Hi, how can I edit the words on a pre-made desi"
type textarea "x"
type textarea "Hi, how can I edit the words on a pre-made desig"
type textarea "x"
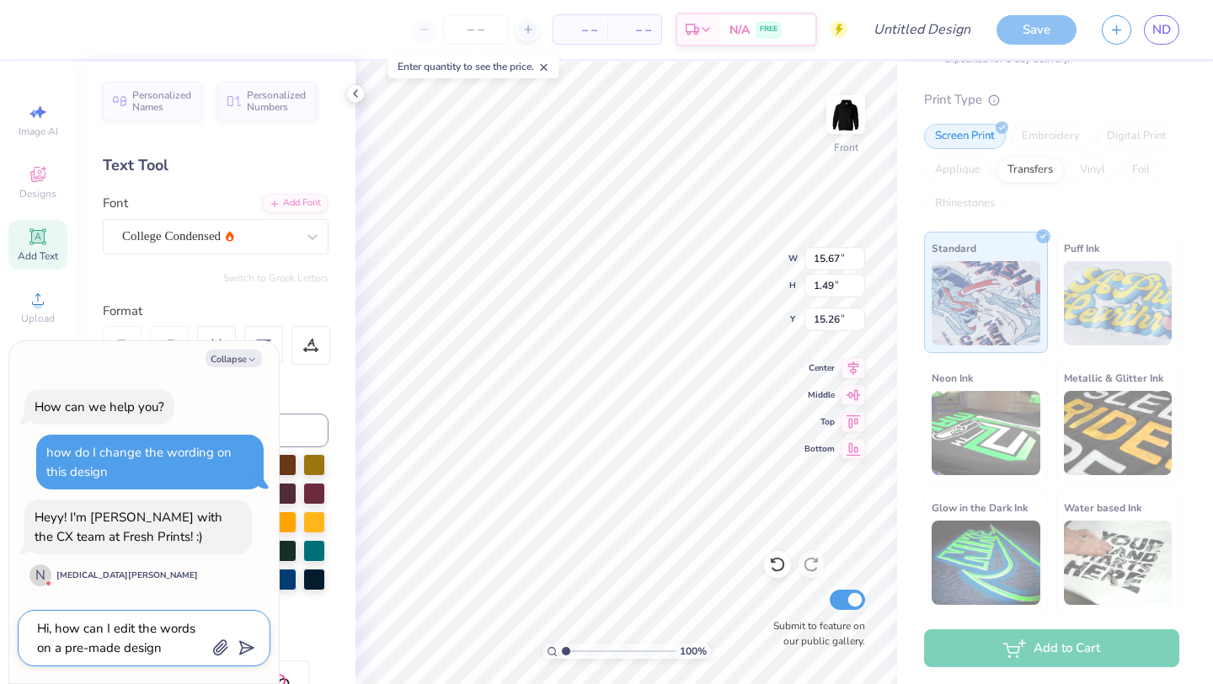
type textarea "Hi, how can I edit the words on a pre-made design"
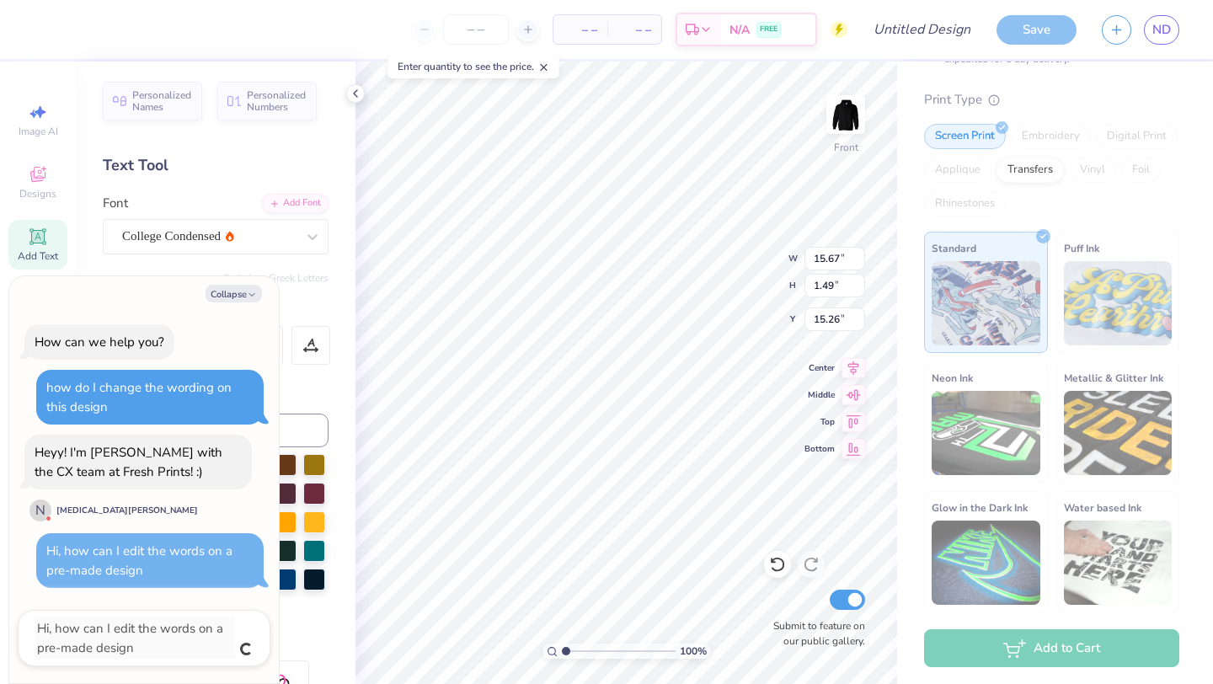
type textarea "x"
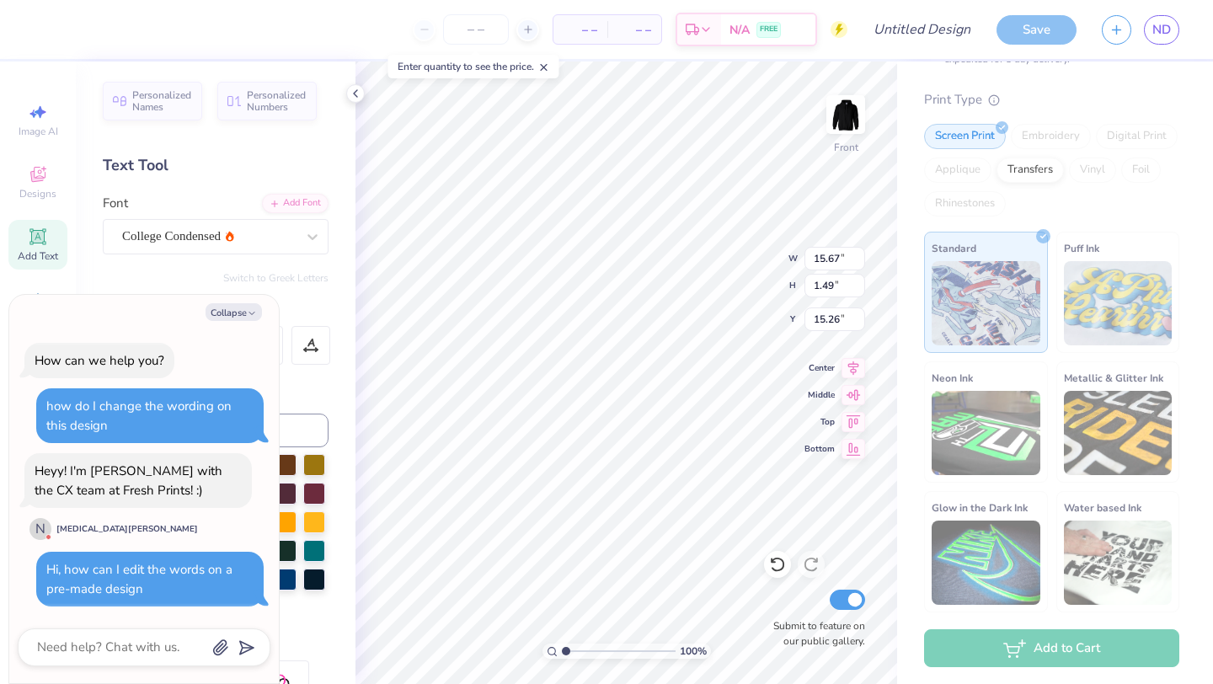
click at [341, 361] on div "Personalized Names Personalized Numbers Text Tool Add Font Font College Condens…" at bounding box center [216, 373] width 280 height 623
click at [246, 313] on button "Collapse" at bounding box center [234, 312] width 56 height 18
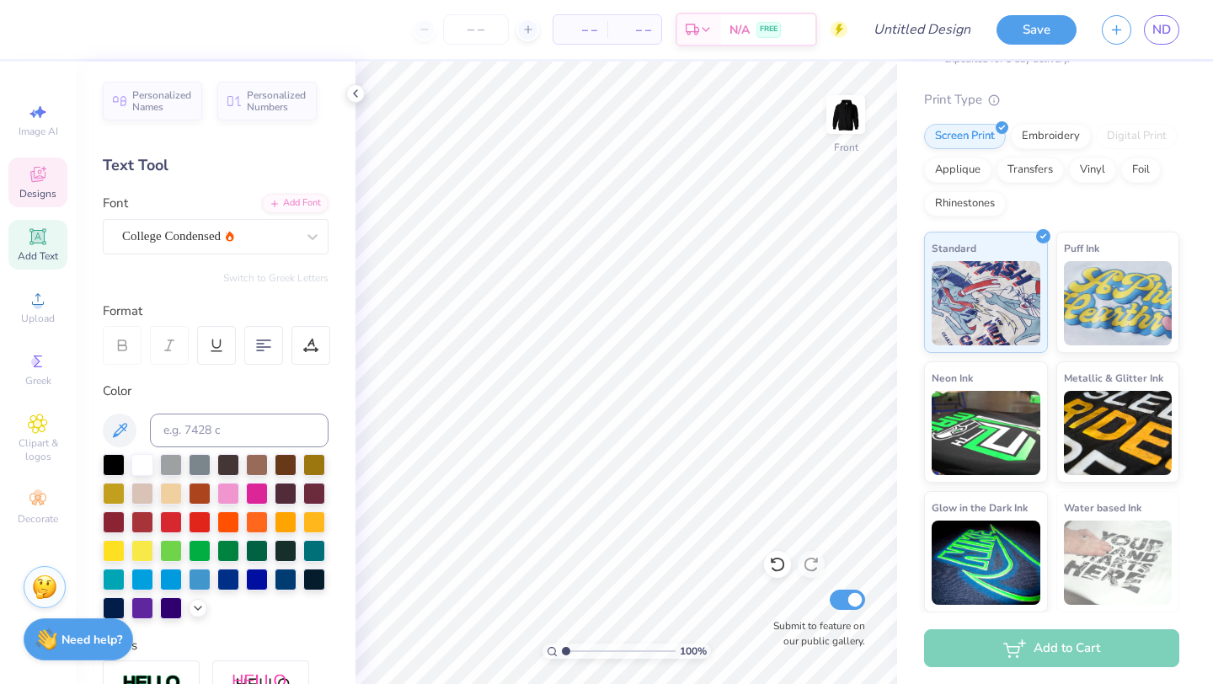
click at [31, 189] on span "Designs" at bounding box center [37, 193] width 37 height 13
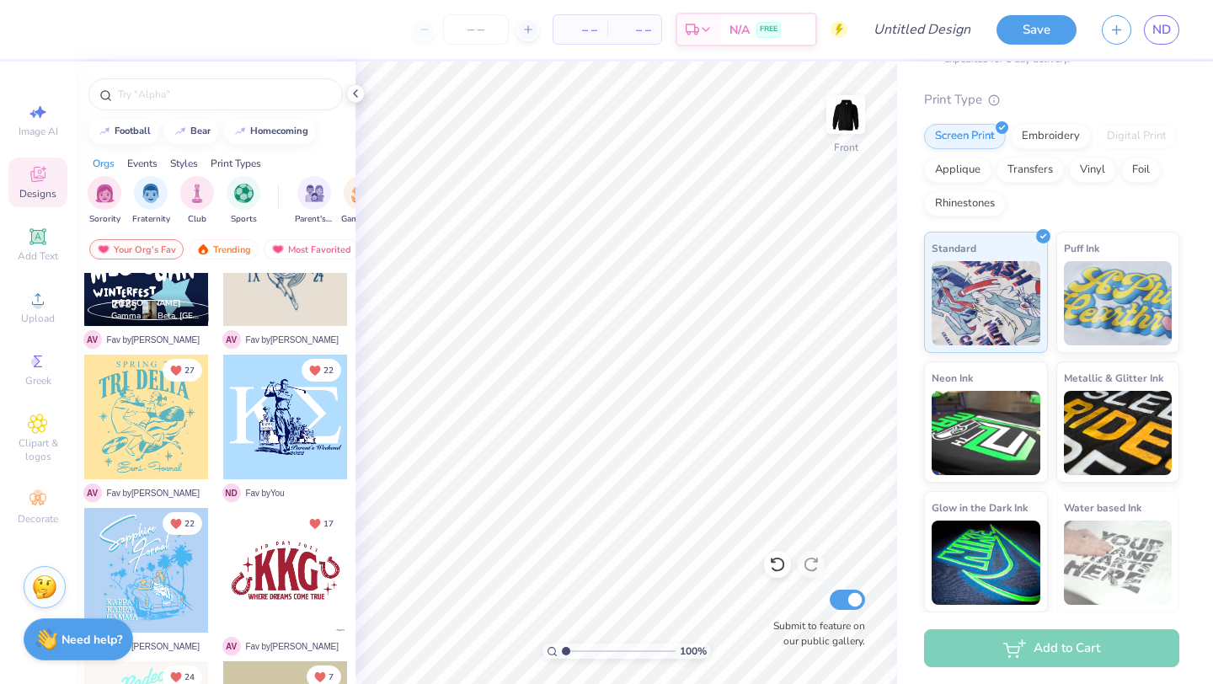
scroll to position [848, 0]
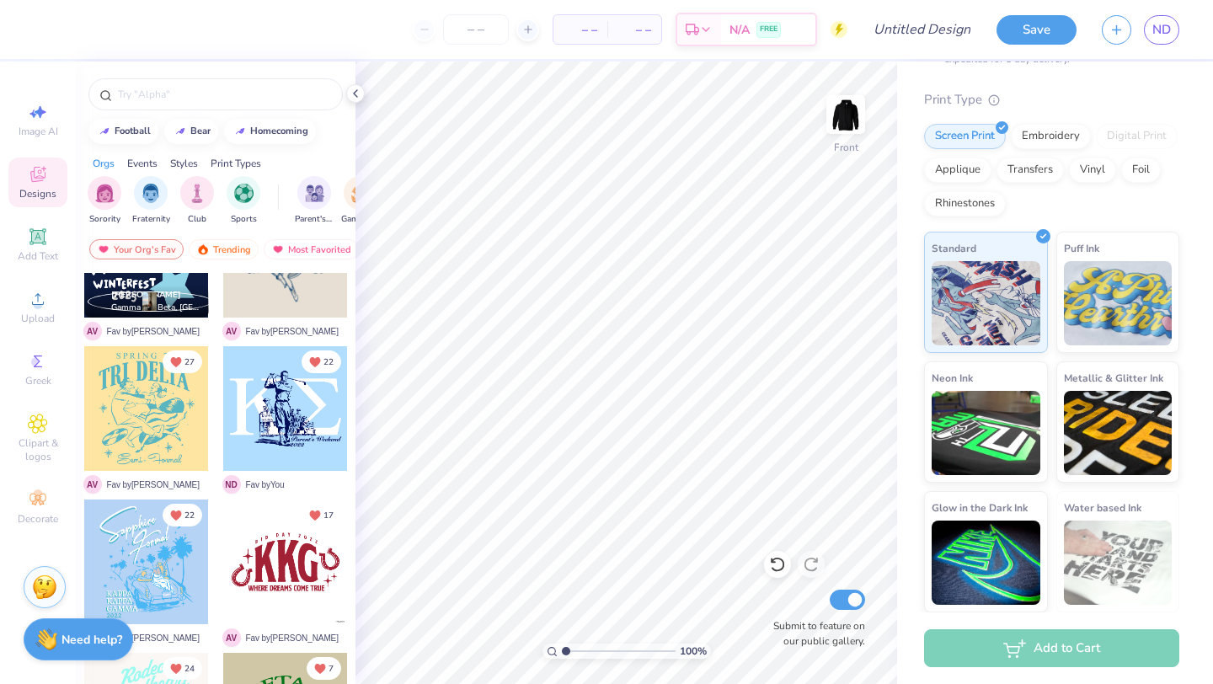
click at [277, 426] on div at bounding box center [285, 408] width 125 height 125
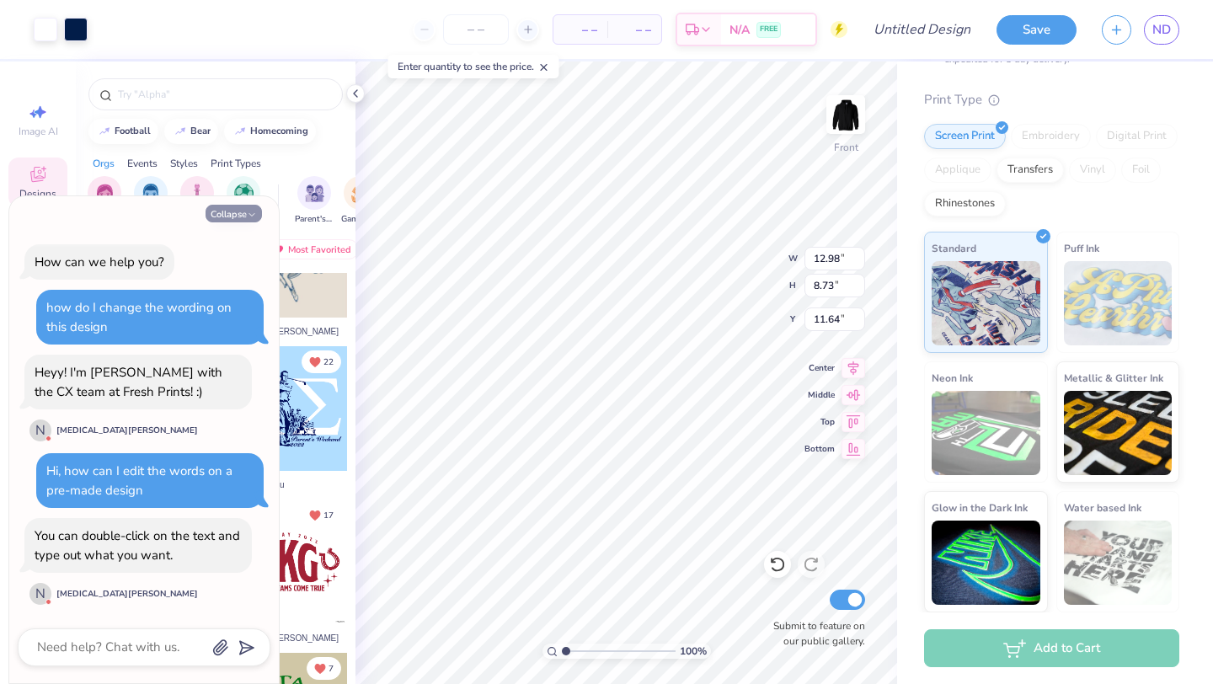
click at [248, 208] on button "Collapse" at bounding box center [234, 214] width 56 height 18
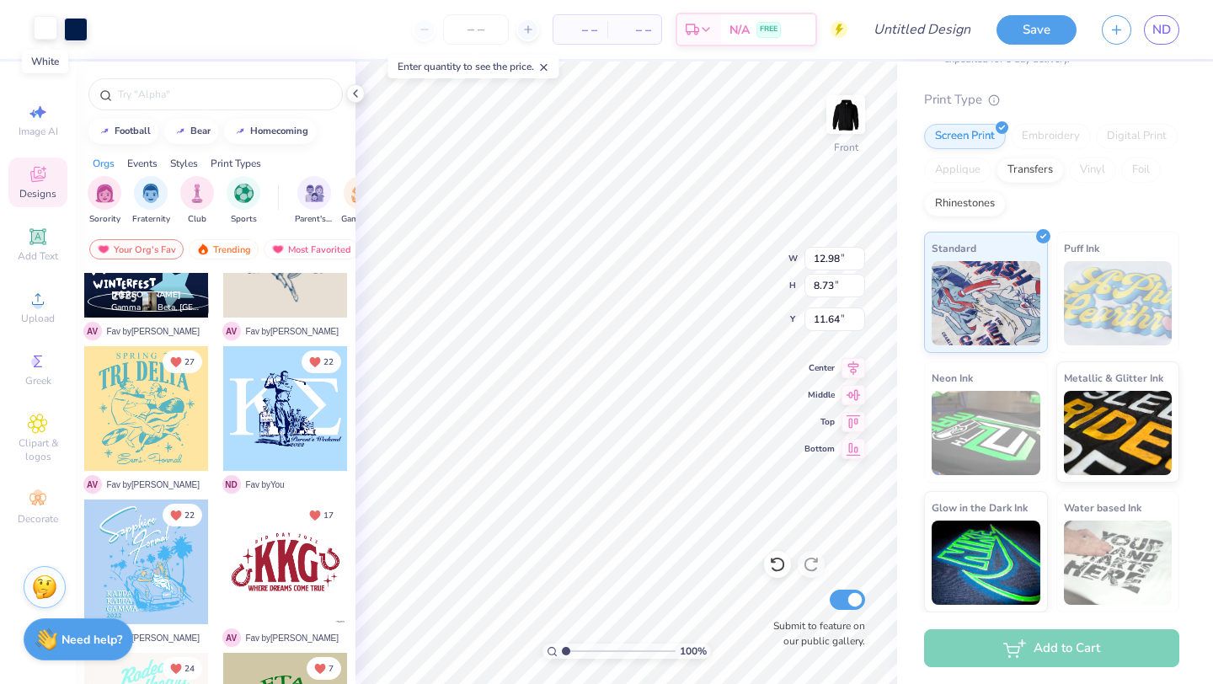
click at [50, 28] on div at bounding box center [46, 28] width 24 height 24
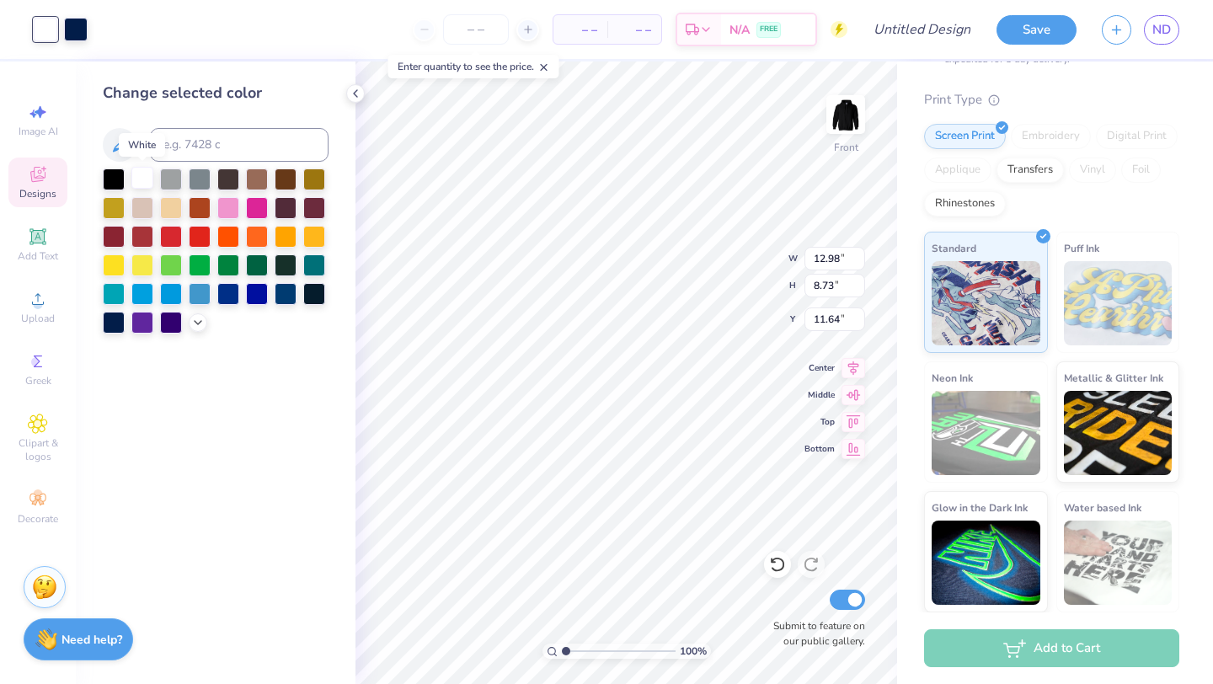
click at [142, 177] on div at bounding box center [142, 178] width 22 height 22
click at [75, 25] on div at bounding box center [76, 28] width 24 height 24
click at [147, 177] on div at bounding box center [142, 178] width 22 height 22
click at [17, 27] on div "Art colors" at bounding box center [28, 29] width 57 height 59
click at [78, 33] on div "– – Per Item – – Total Est. Delivery N/A FREE" at bounding box center [459, 29] width 778 height 59
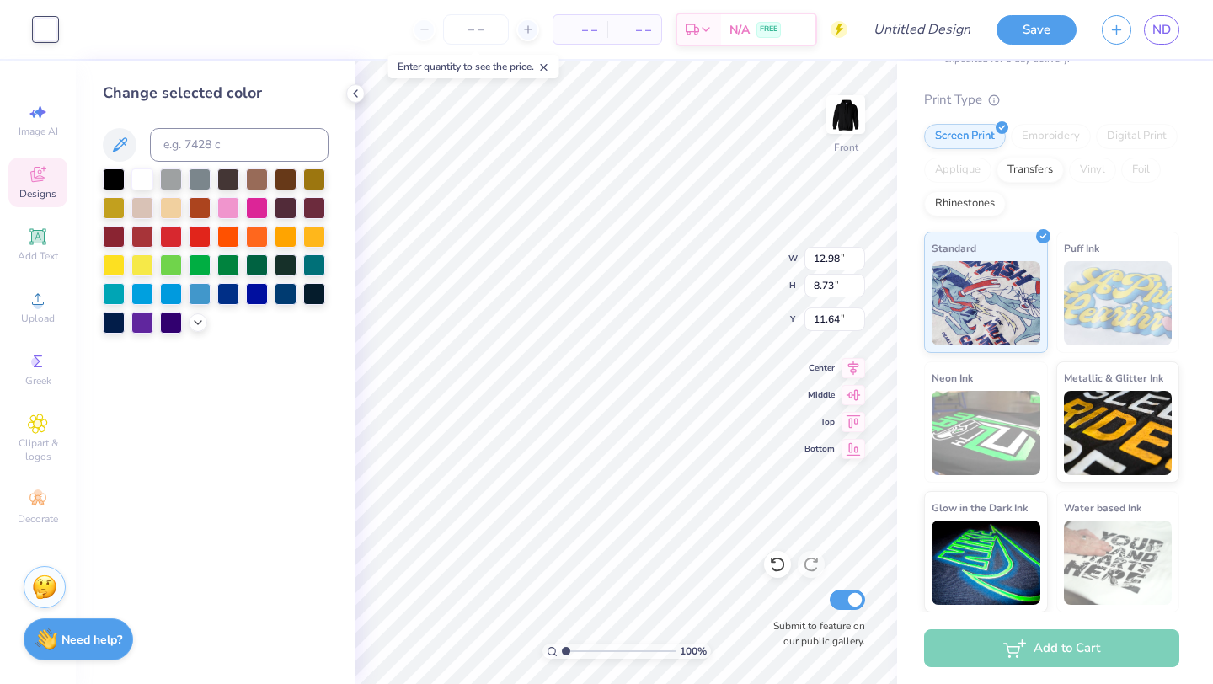
click at [61, 23] on div "Art colors – – Per Item – – Total Est. Delivery N/A FREE Design Title Save ND" at bounding box center [606, 29] width 1213 height 59
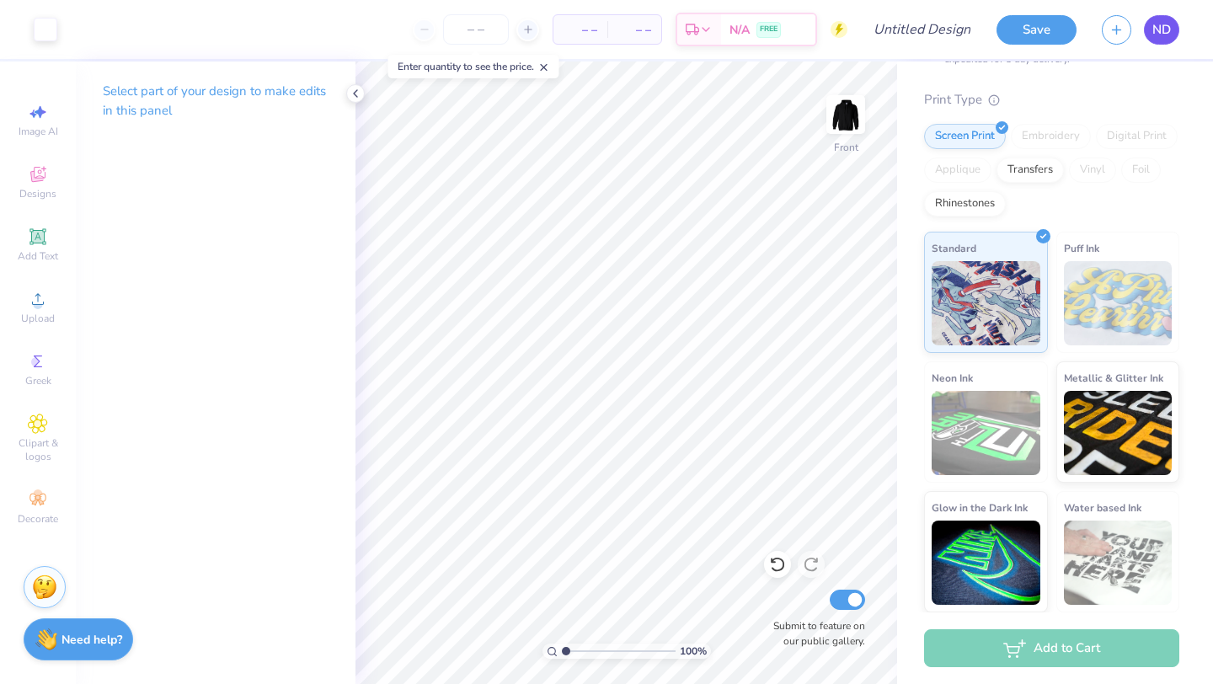
click at [1164, 36] on span "ND" at bounding box center [1162, 29] width 19 height 19
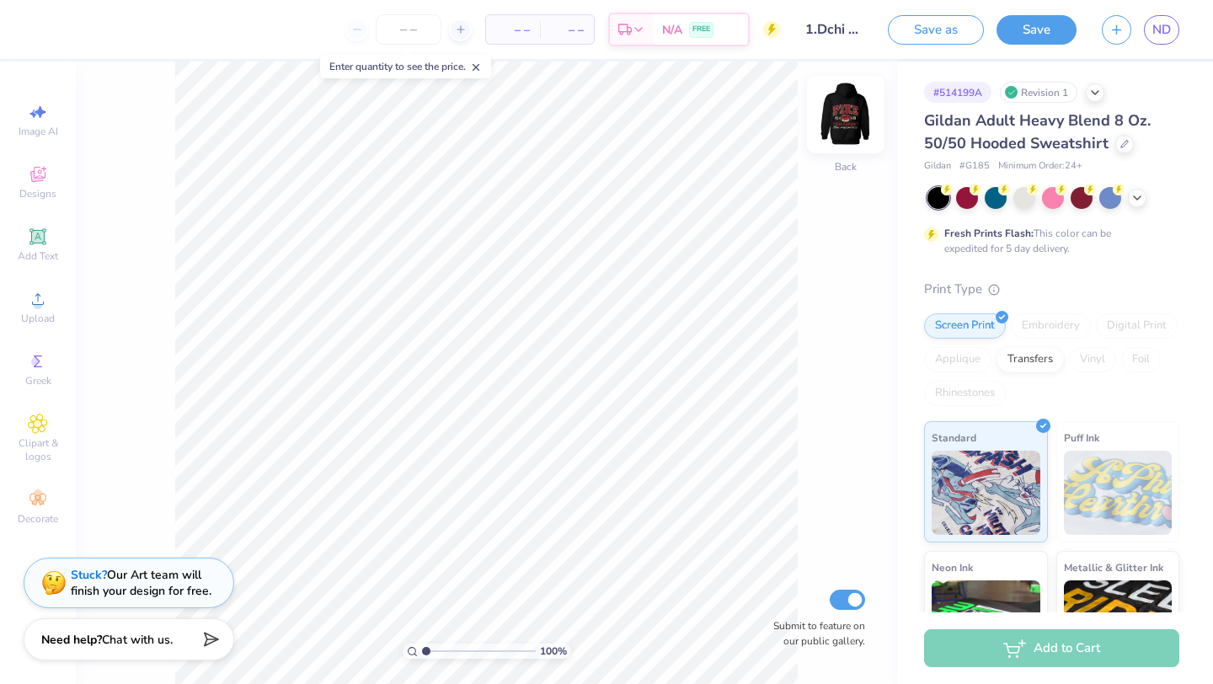
click at [858, 112] on img at bounding box center [845, 114] width 67 height 67
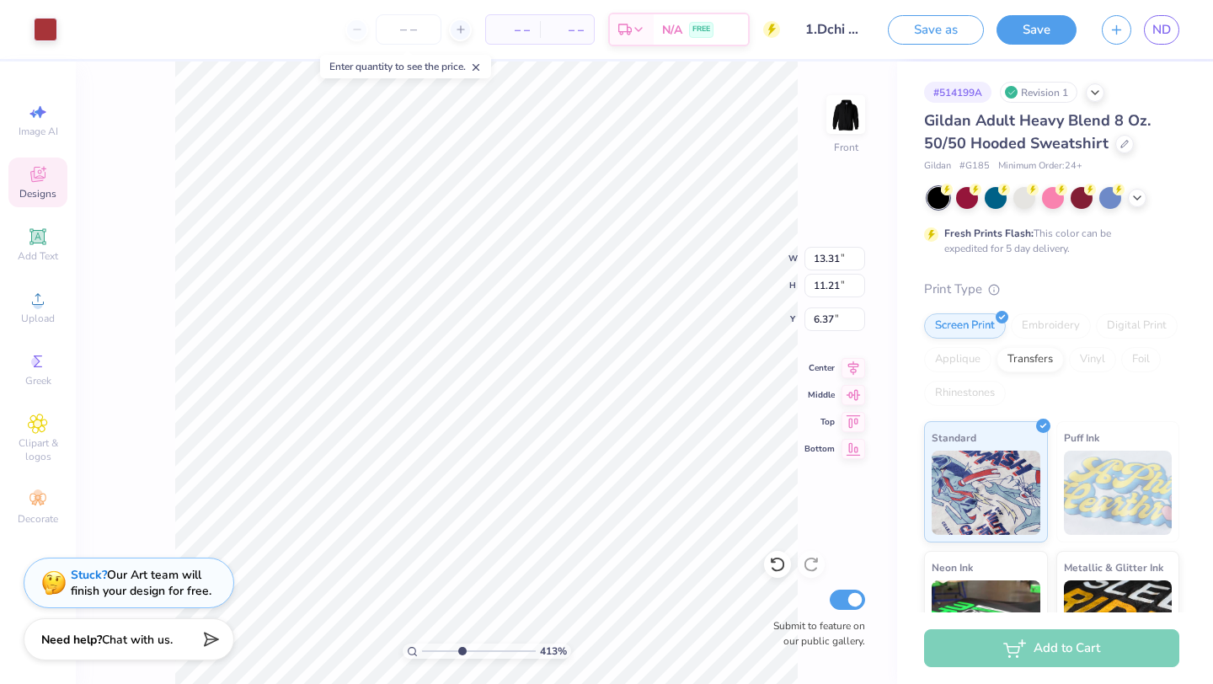
drag, startPoint x: 424, startPoint y: 651, endPoint x: 460, endPoint y: 651, distance: 36.2
click at [461, 652] on input "range" at bounding box center [479, 651] width 114 height 15
drag, startPoint x: 455, startPoint y: 656, endPoint x: 434, endPoint y: 653, distance: 21.2
type input "1.76"
click at [434, 653] on input "range" at bounding box center [479, 651] width 114 height 15
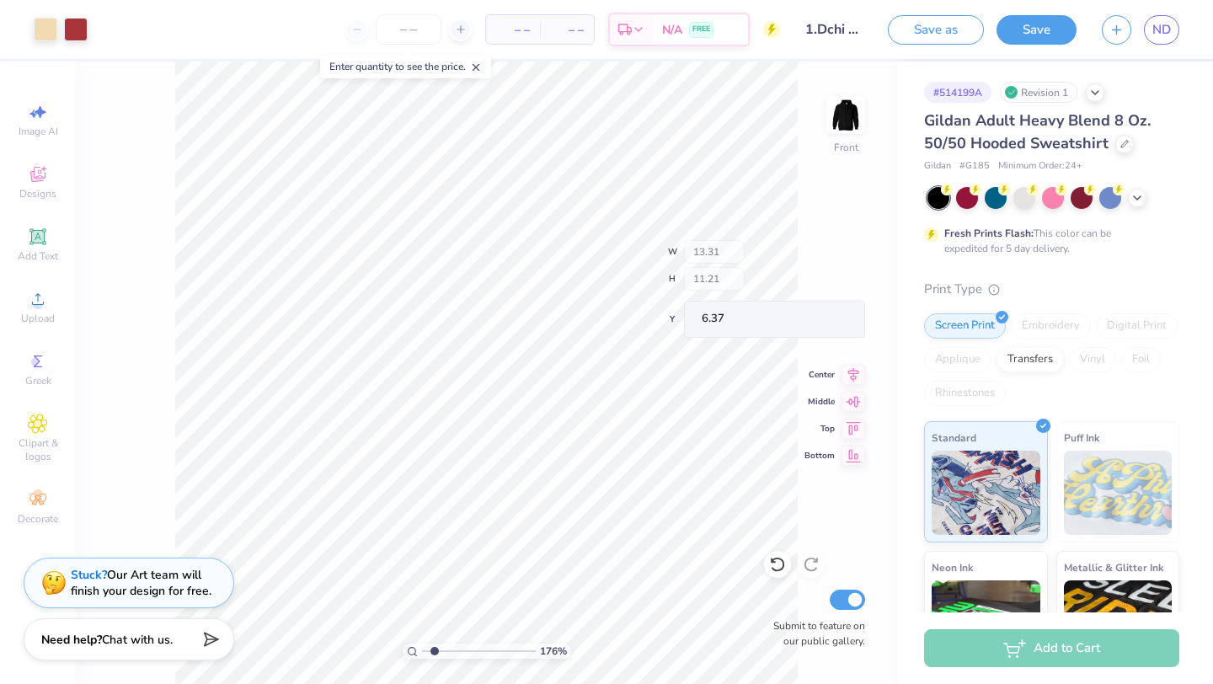
type input "13.28"
type input "12.97"
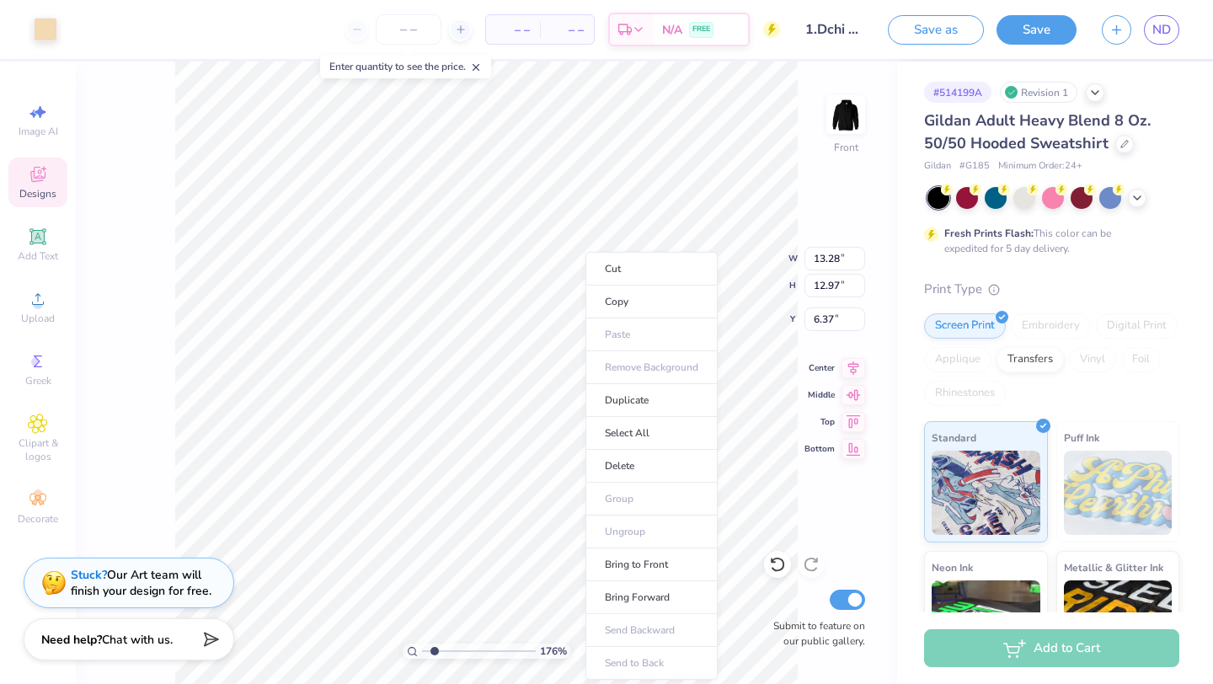
click at [804, 452] on div "176 % Front W 13.28 13.28 " H 12.97 12.97 " Y 6.37 6.37 " Center Middle Top Bot…" at bounding box center [487, 373] width 822 height 623
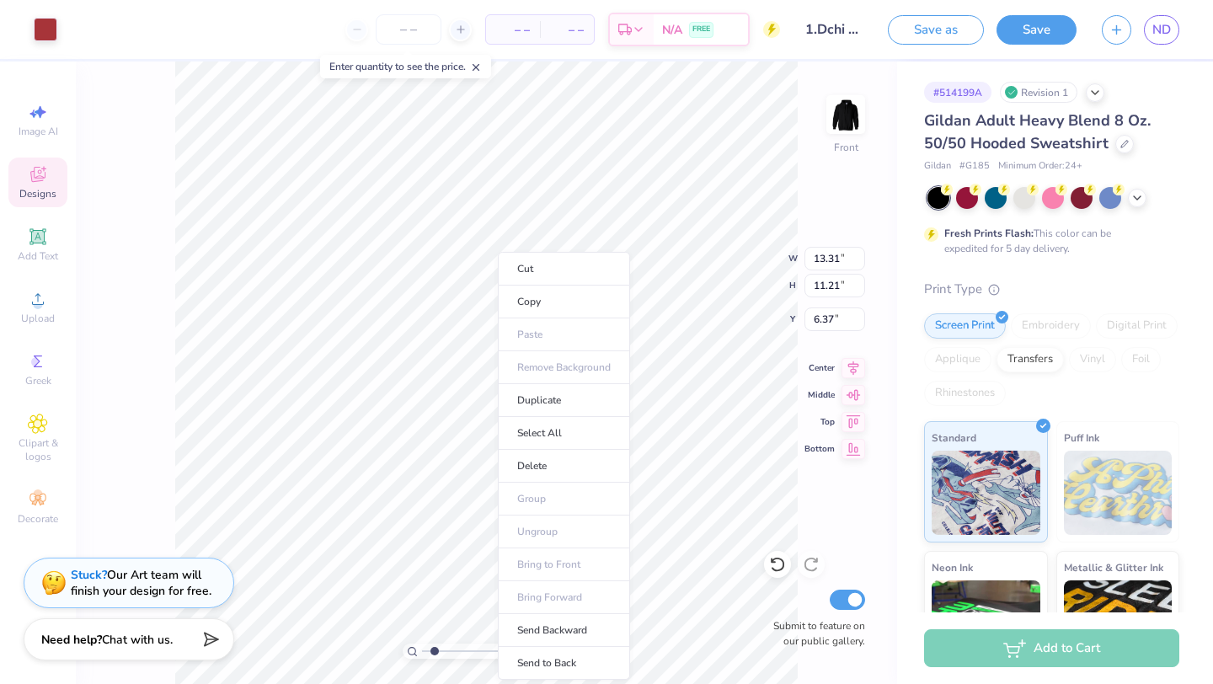
drag, startPoint x: 592, startPoint y: 507, endPoint x: 709, endPoint y: 257, distance: 275.9
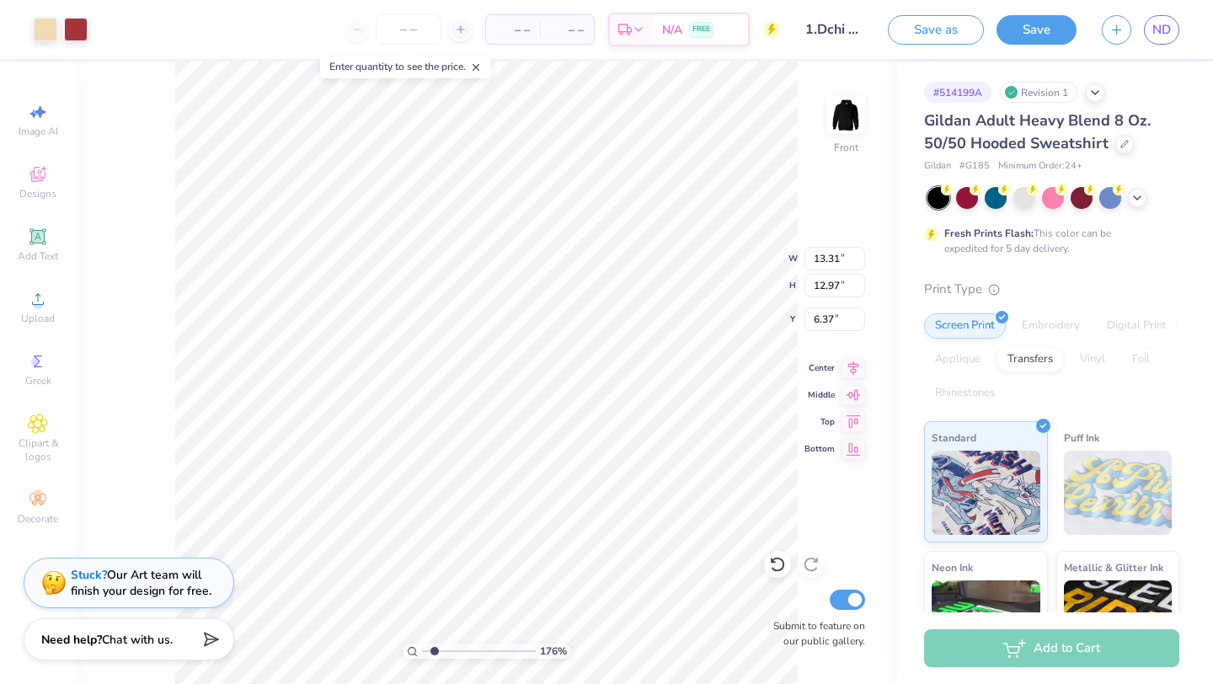
type input "6.38"
click at [88, 651] on div "Need help? Chat with us." at bounding box center [129, 637] width 211 height 42
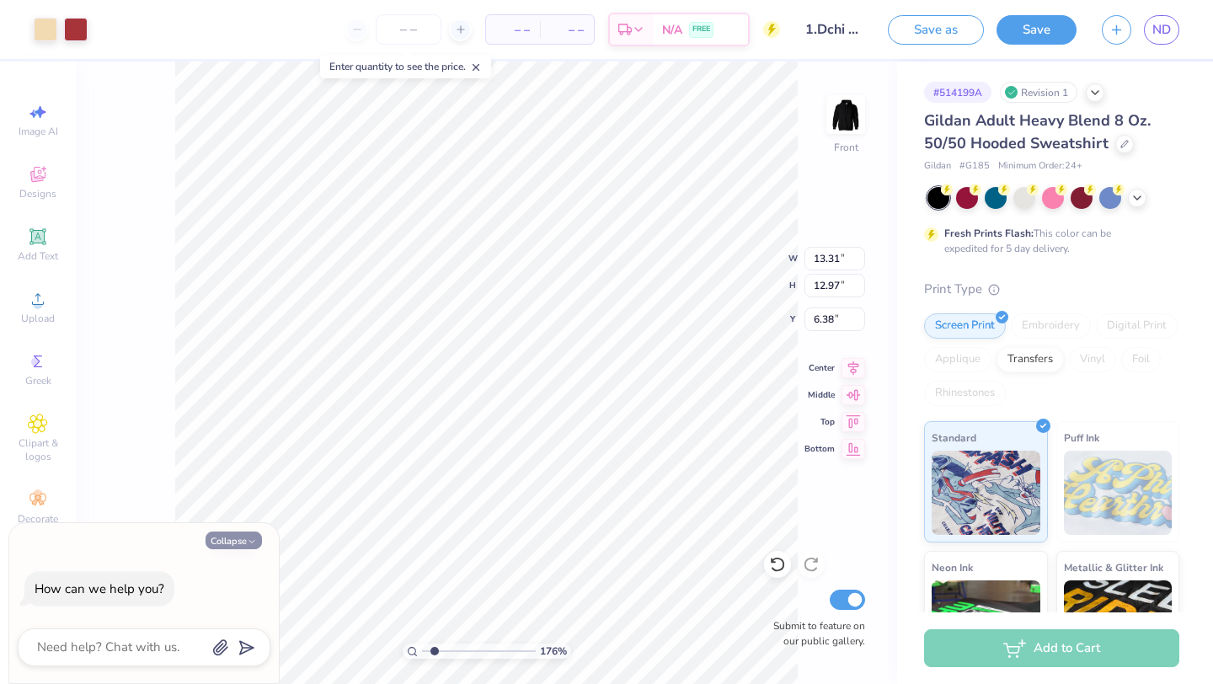
click at [158, 447] on div "176 % Front W 13.31 13.31 " H 12.97 12.97 " Y 6.38 6.38 " Center Middle Top Bot…" at bounding box center [487, 373] width 822 height 623
click at [233, 538] on button "Collapse" at bounding box center [234, 541] width 56 height 18
type textarea "x"
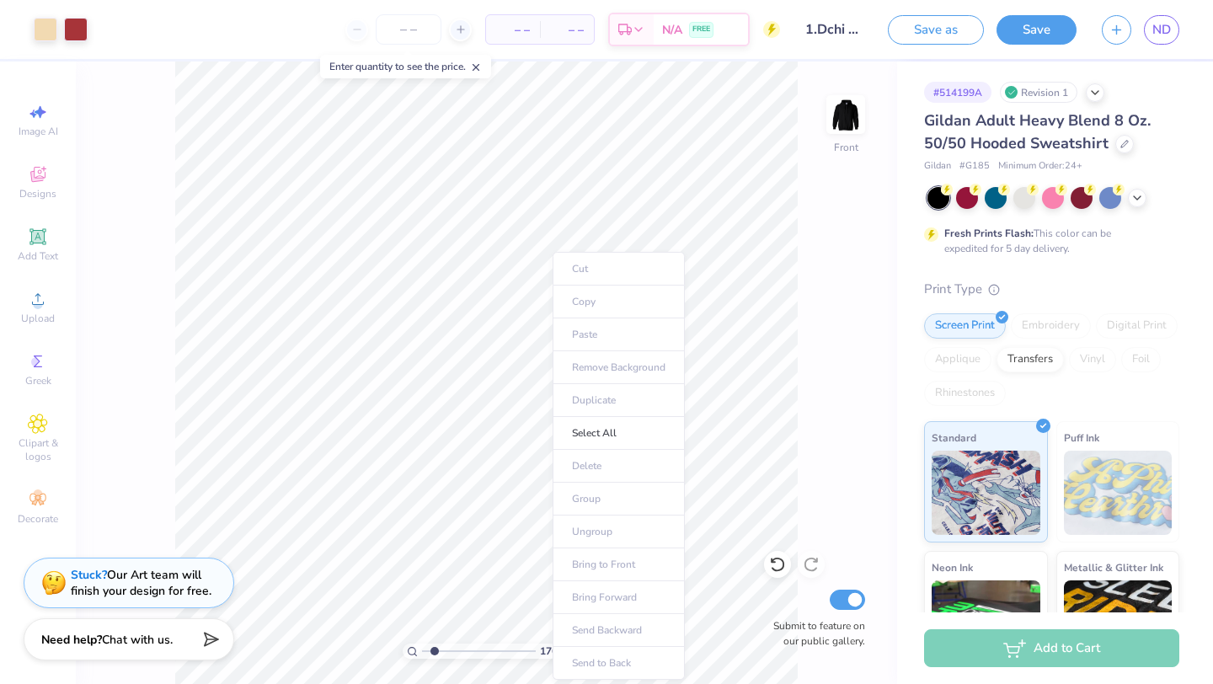
click at [494, 574] on body "Art colors – – Per Item – – Total Est. Delivery N/A FREE Design Title 1.Dchi x …" at bounding box center [606, 342] width 1213 height 684
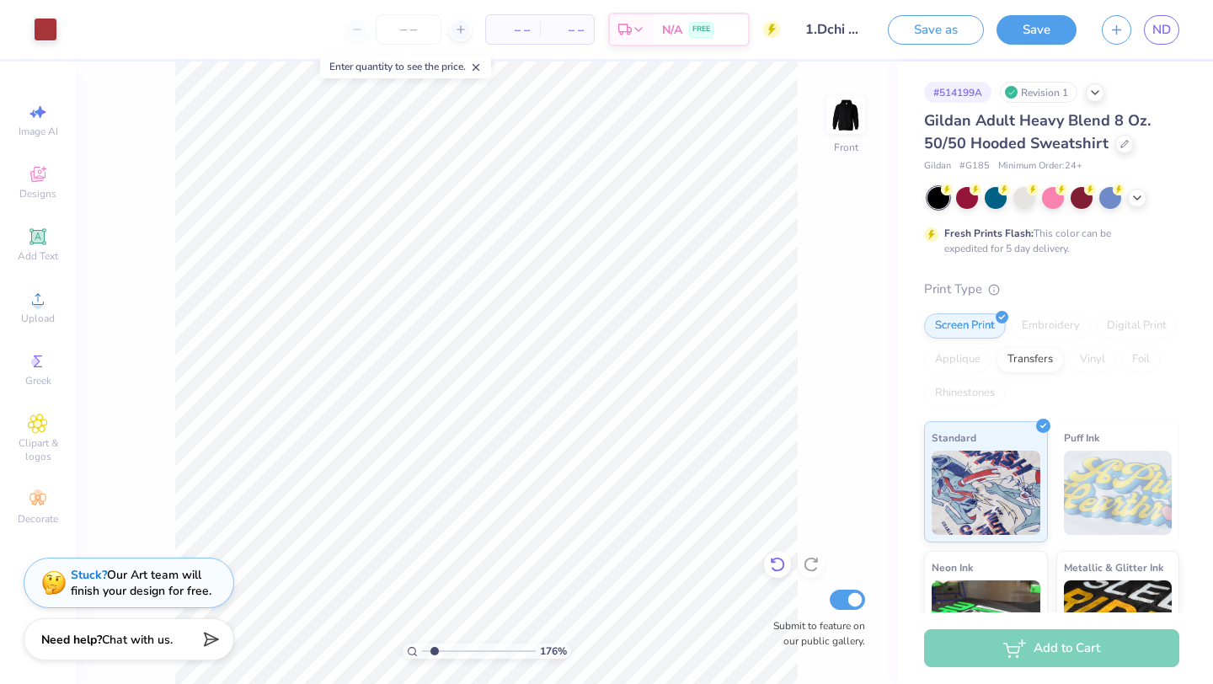
click at [773, 561] on icon at bounding box center [777, 565] width 14 height 15
click at [1153, 37] on span "ND" at bounding box center [1162, 29] width 19 height 19
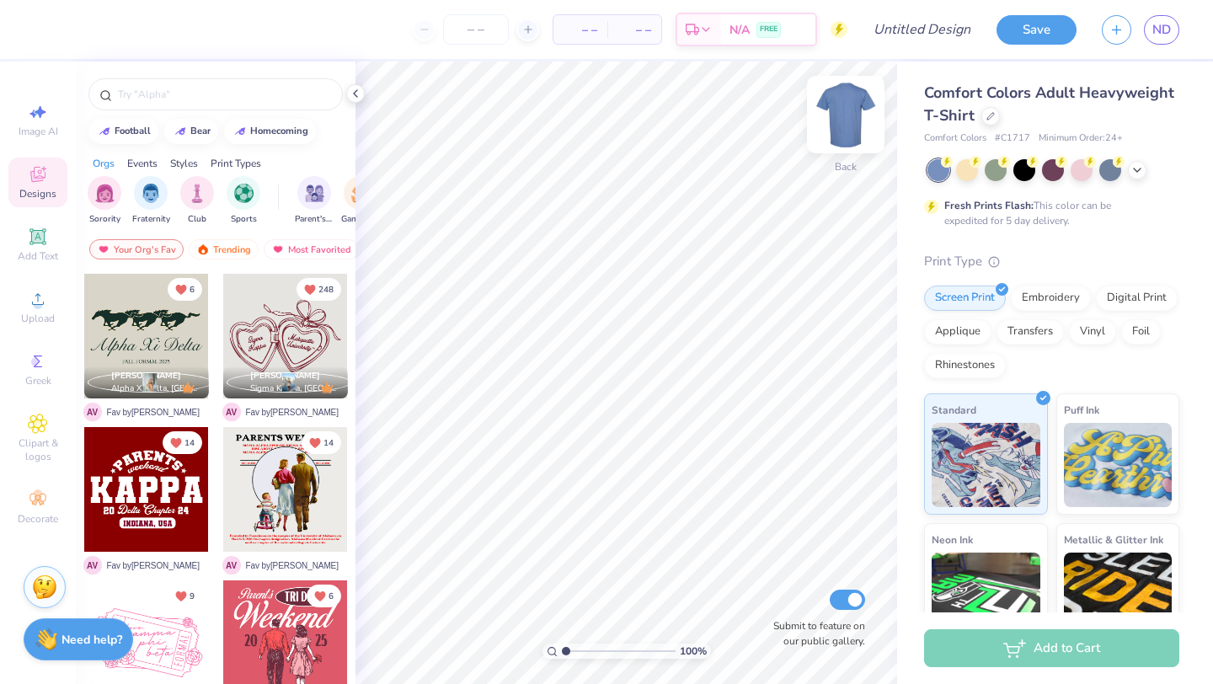
click at [850, 126] on img at bounding box center [845, 114] width 67 height 67
click at [987, 119] on div at bounding box center [991, 114] width 19 height 19
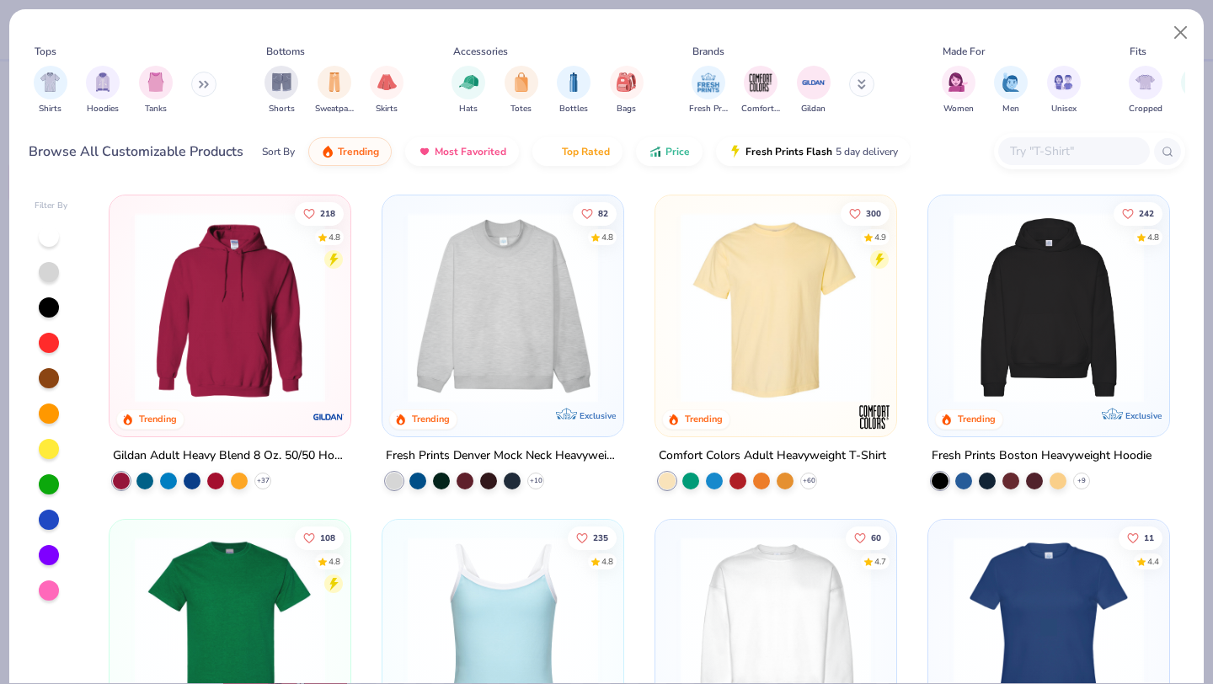
click at [1023, 329] on img at bounding box center [1048, 307] width 207 height 190
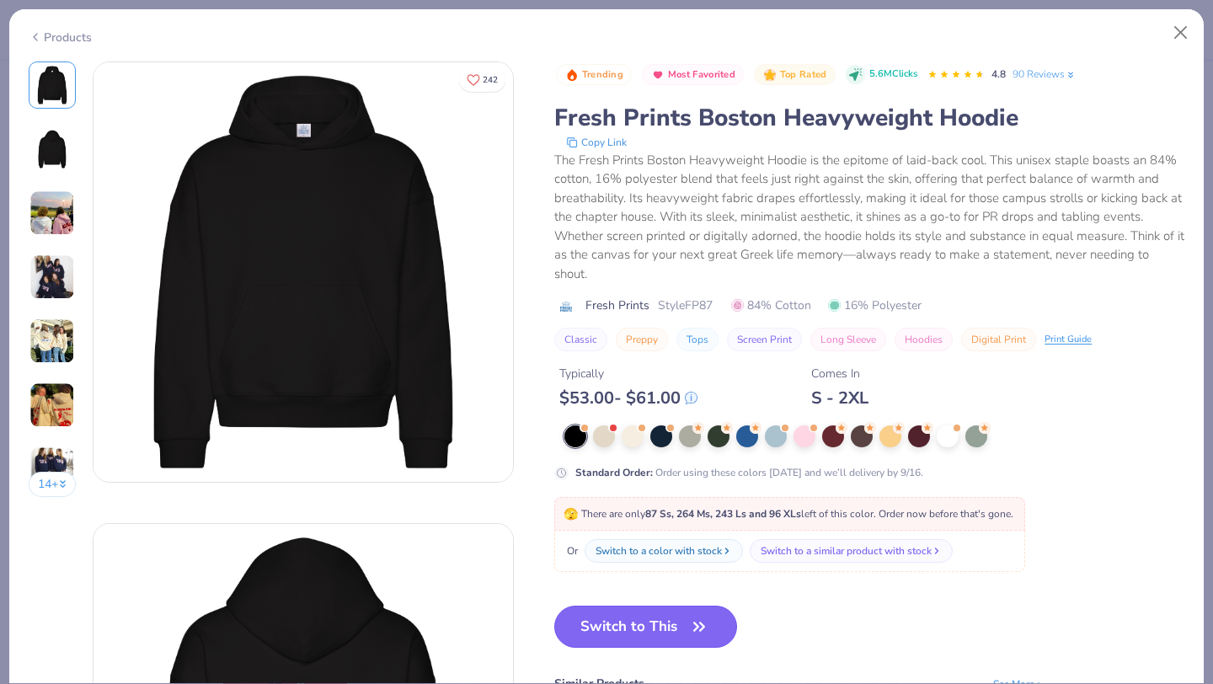
click at [621, 632] on button "Switch to This" at bounding box center [645, 627] width 183 height 42
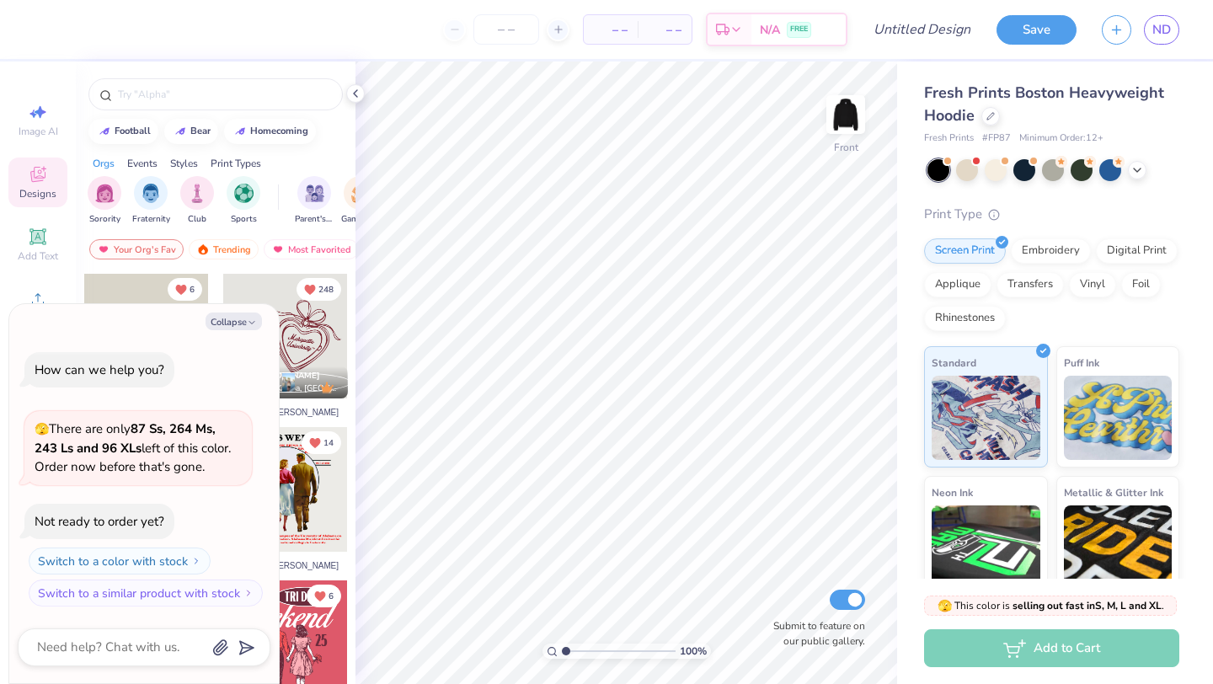
click at [313, 342] on div at bounding box center [285, 336] width 125 height 125
click at [236, 324] on button "Collapse" at bounding box center [234, 322] width 56 height 18
type textarea "x"
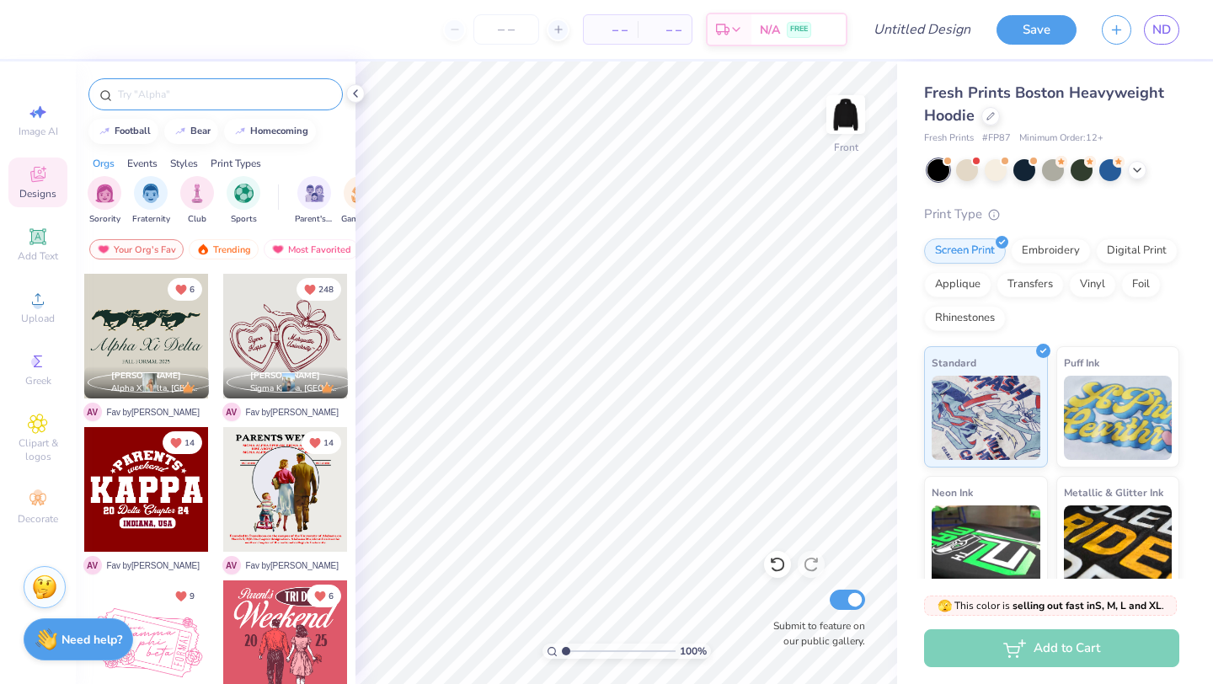
click at [148, 103] on div at bounding box center [215, 94] width 254 height 32
click at [138, 94] on input "text" at bounding box center [224, 94] width 216 height 17
type input "casino"
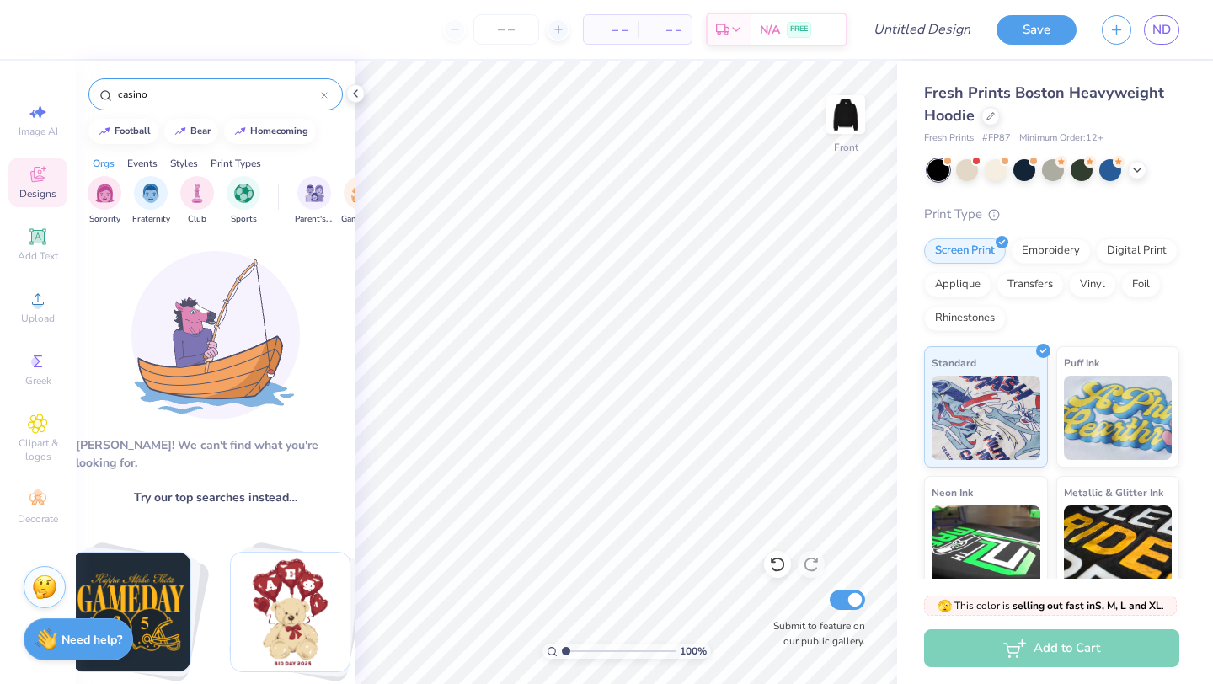
click at [324, 97] on icon at bounding box center [324, 95] width 7 height 7
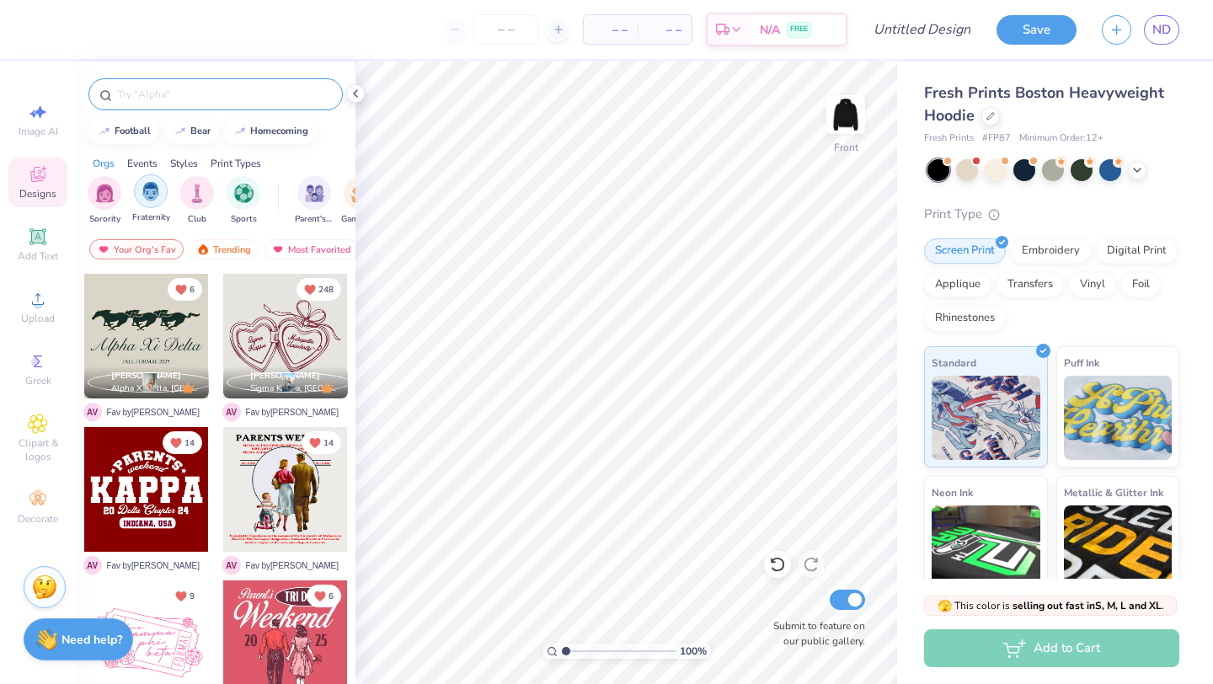
click at [153, 196] on img "filter for Fraternity" at bounding box center [151, 191] width 19 height 19
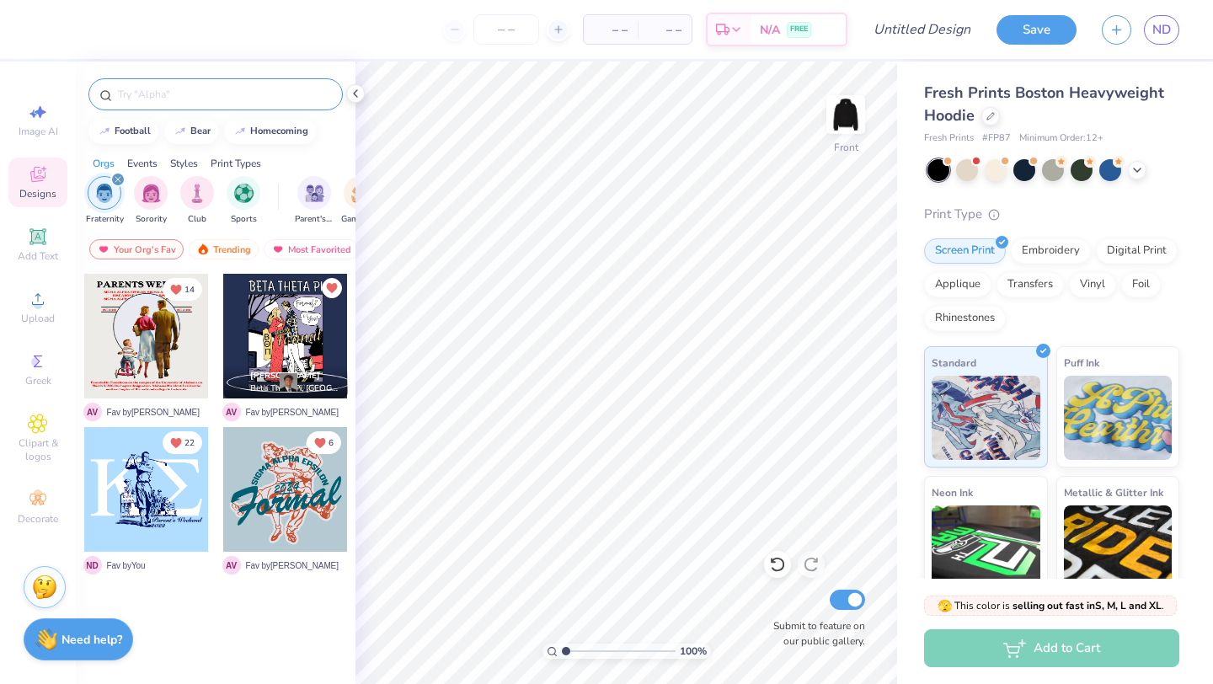
click at [110, 196] on img "filter for Fraternity" at bounding box center [104, 193] width 19 height 19
click at [142, 196] on img "filter for Sorority" at bounding box center [151, 193] width 19 height 19
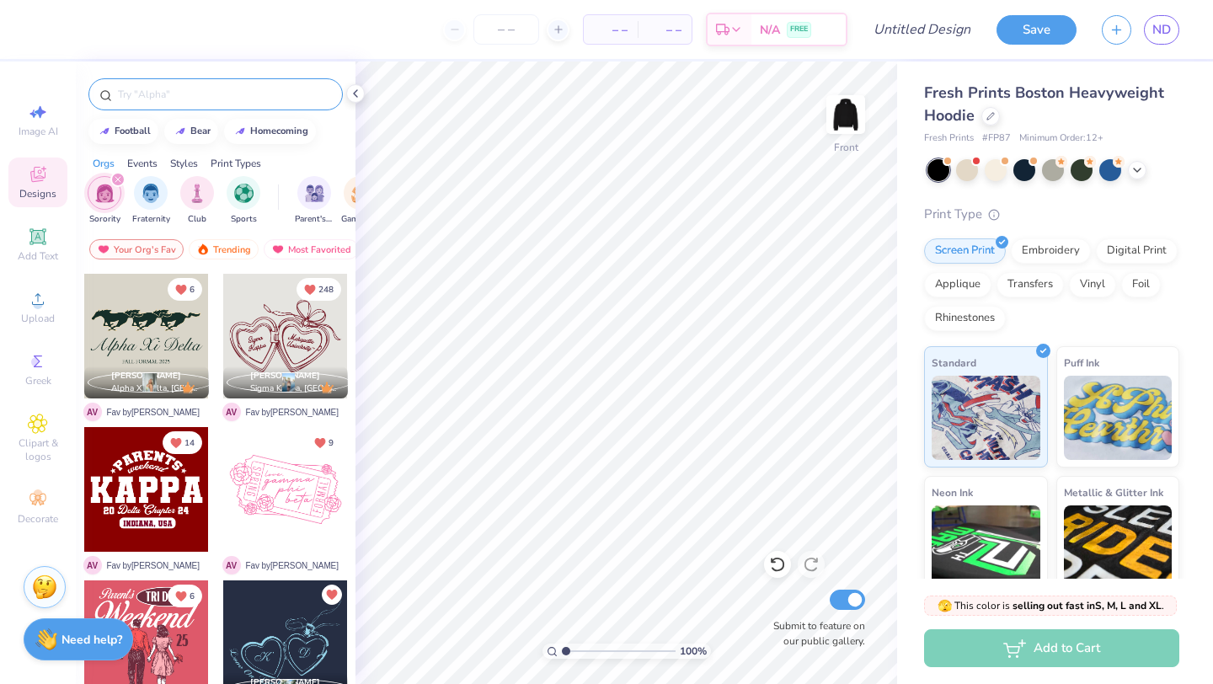
click at [145, 157] on div "Events" at bounding box center [142, 163] width 30 height 15
click at [185, 160] on div "Styles" at bounding box center [184, 163] width 28 height 15
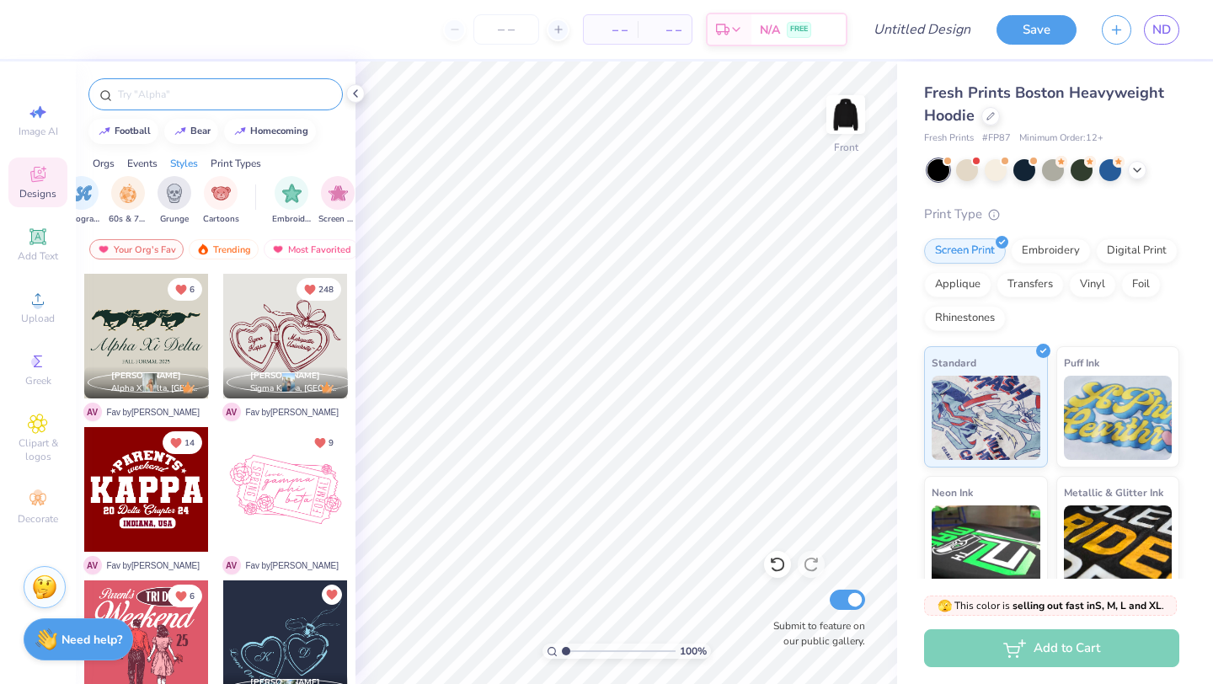
scroll to position [0, 1183]
click at [170, 196] on img "filter for Grunge" at bounding box center [175, 191] width 19 height 19
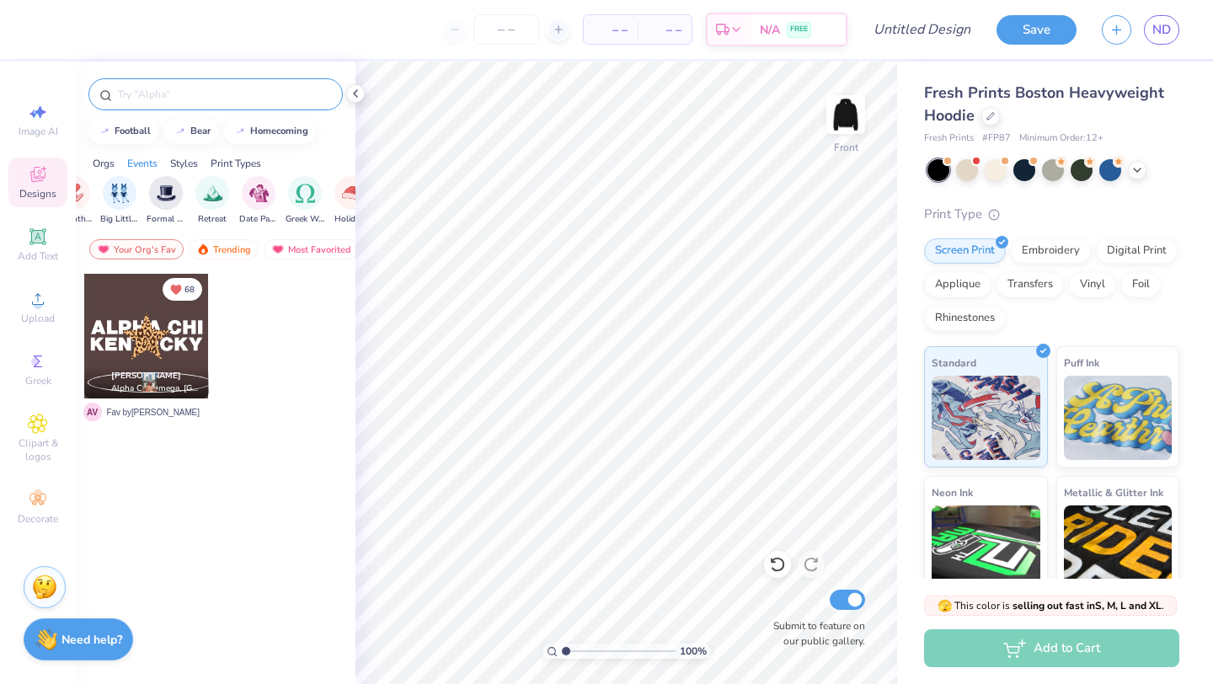
scroll to position [0, 365]
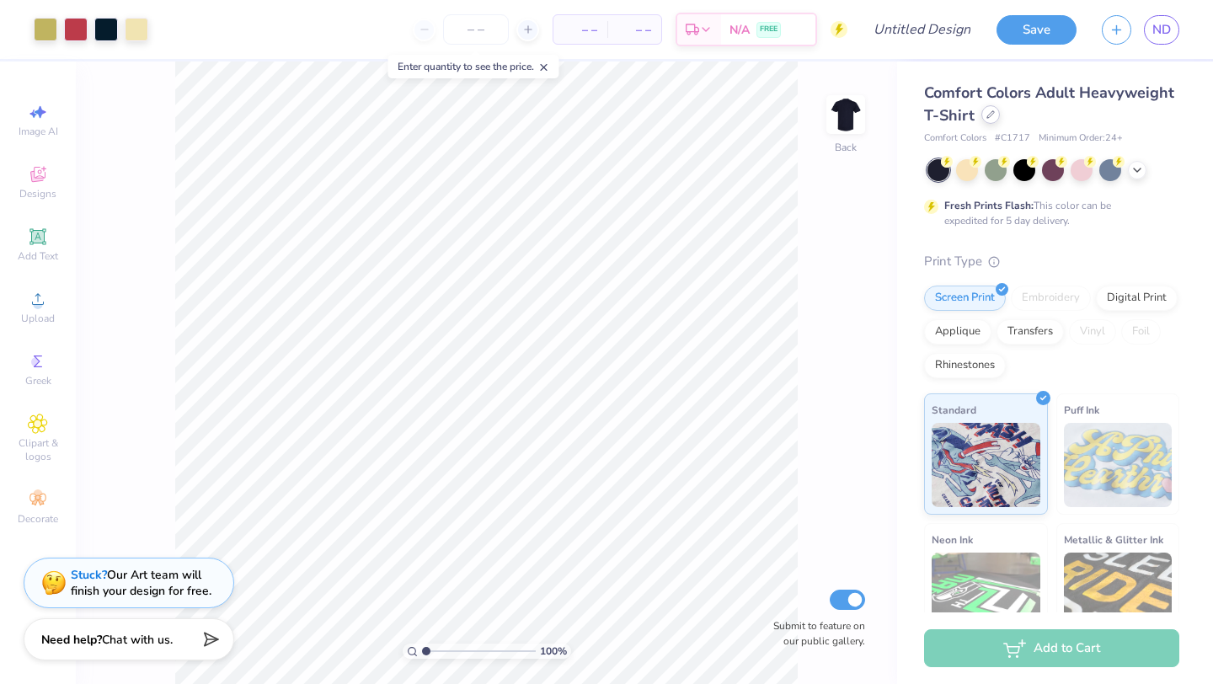
click at [984, 117] on div at bounding box center [991, 114] width 19 height 19
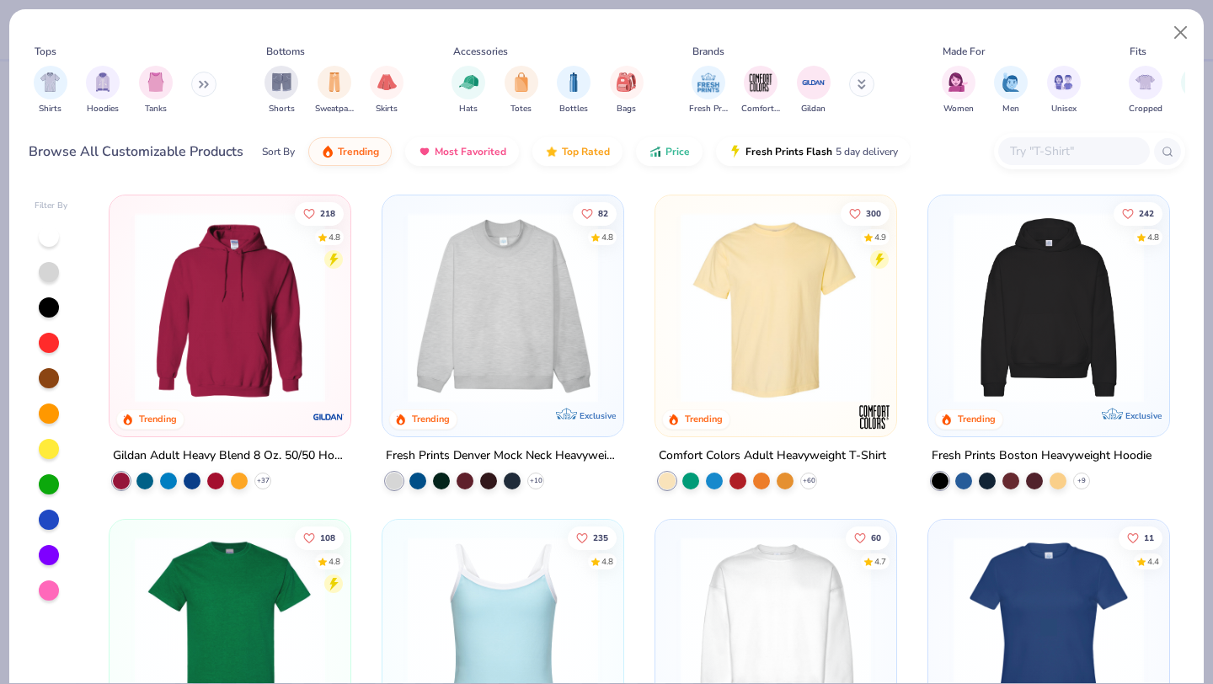
click at [249, 350] on img at bounding box center [229, 307] width 207 height 190
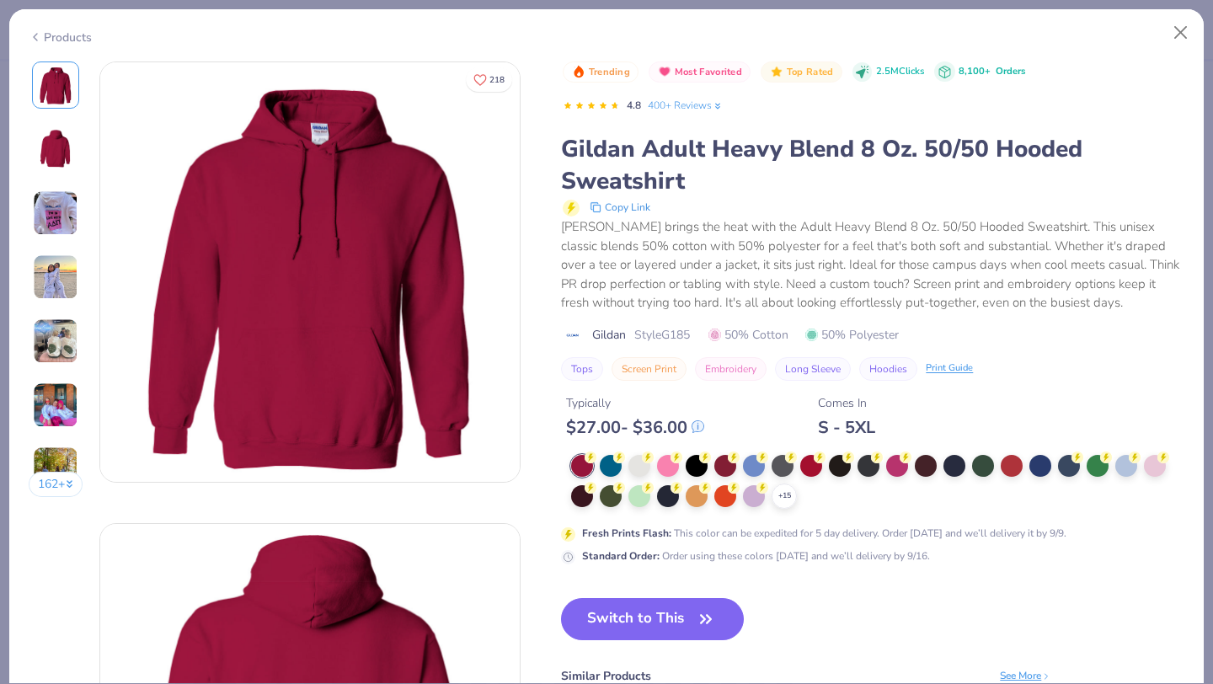
click at [695, 433] on div "$ 27.00 - $ 36.00" at bounding box center [635, 427] width 138 height 21
click at [695, 468] on div at bounding box center [697, 464] width 22 height 22
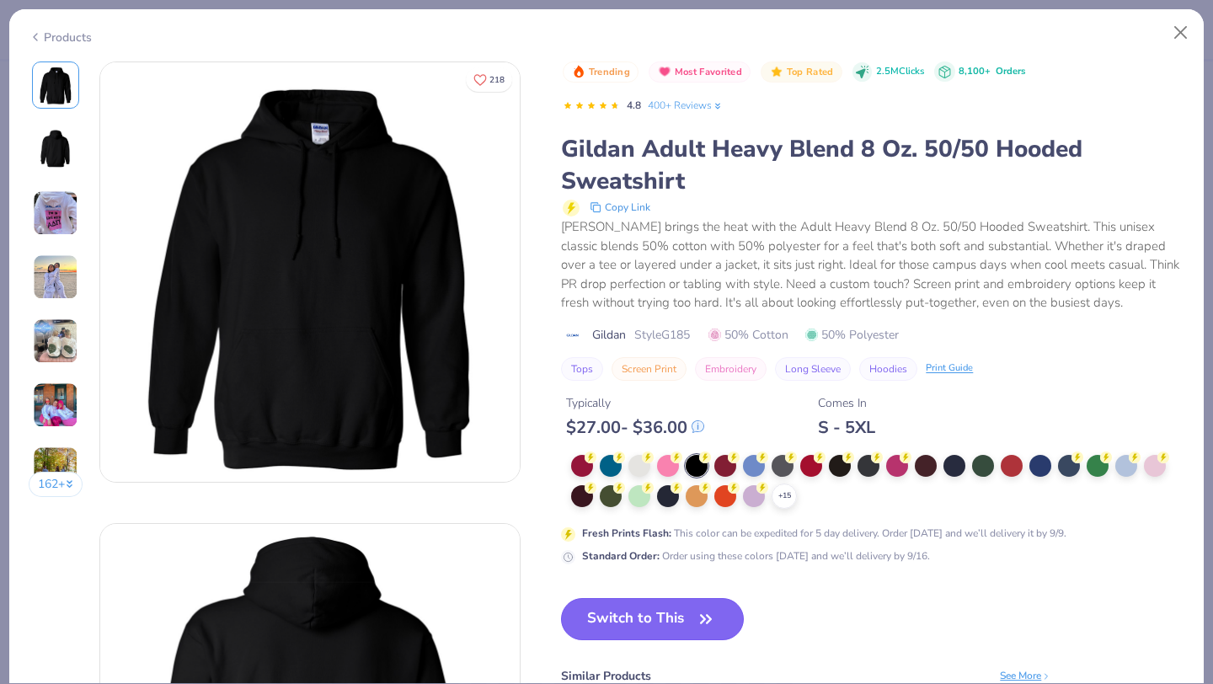
click at [640, 609] on button "Switch to This" at bounding box center [652, 619] width 183 height 42
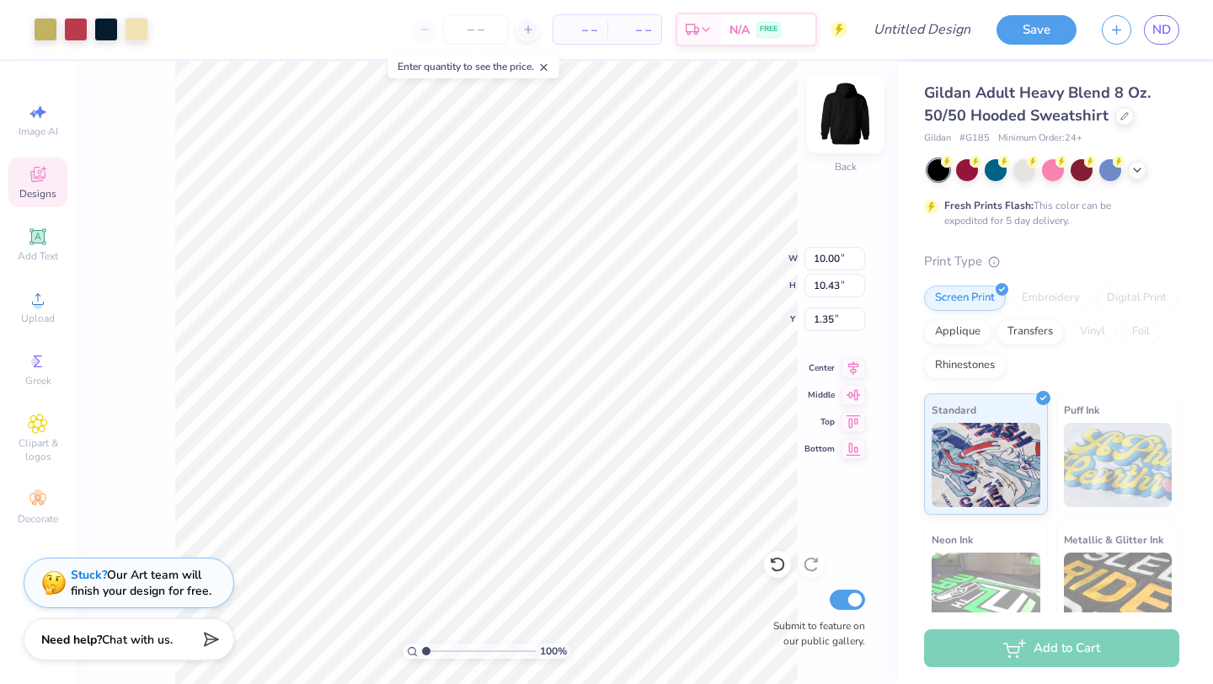
click at [854, 120] on img at bounding box center [845, 114] width 67 height 67
type input "12.54"
type input "13.08"
type input "7.14"
type input "13.14"
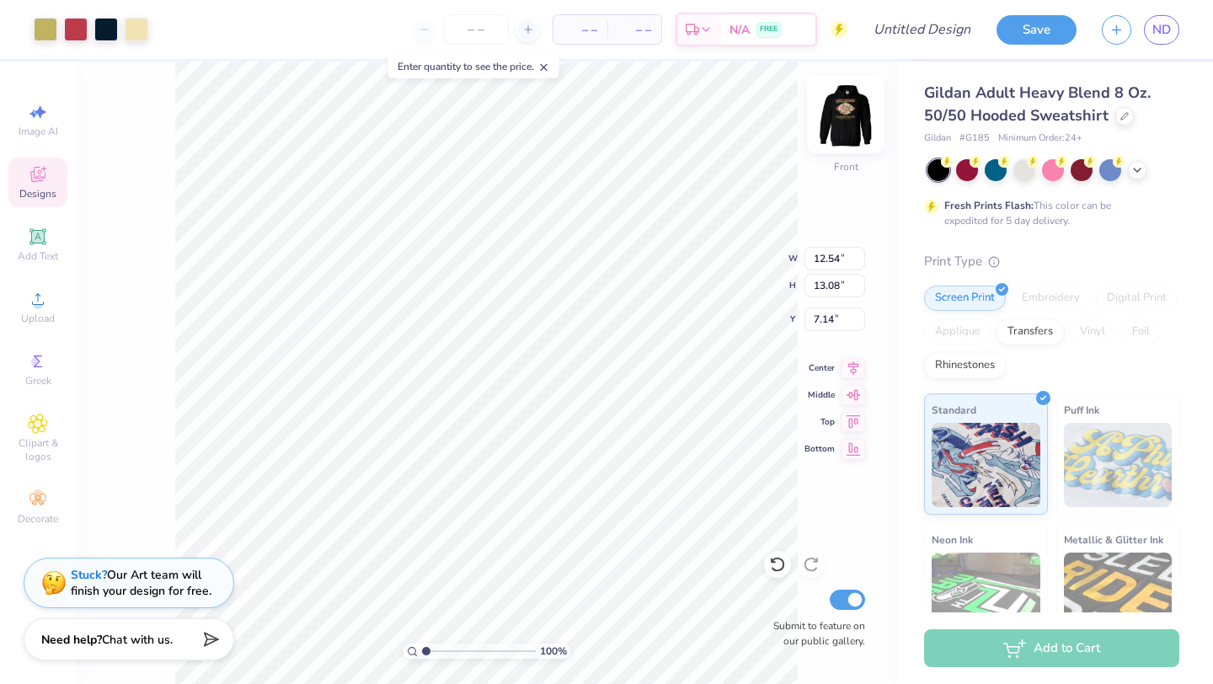
type input "13.71"
type input "7.18"
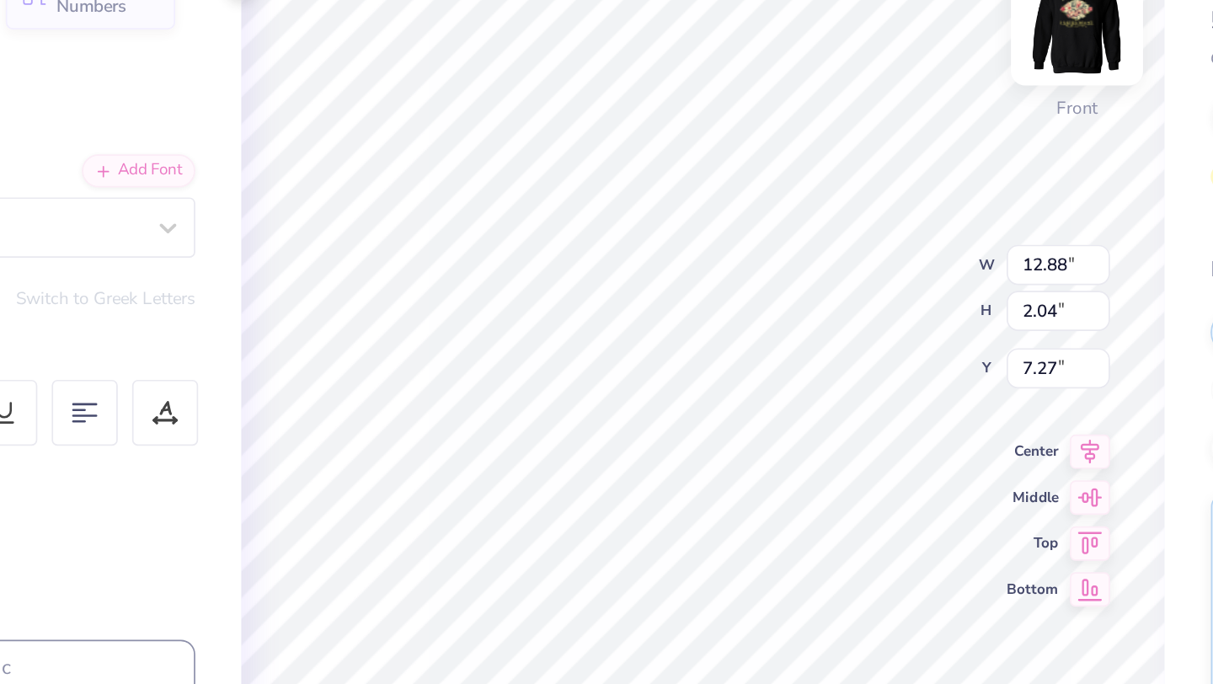
type input "7.27"
type textarea "L"
type textarea "KKG x DChi"
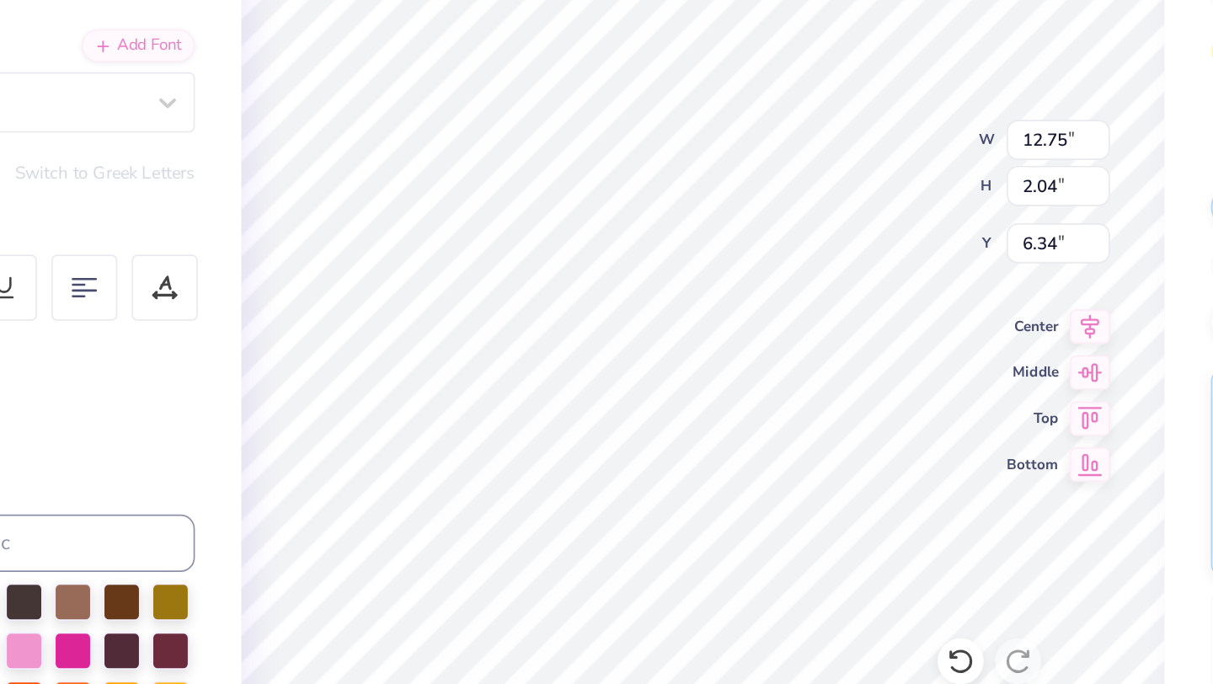
type input "6.34"
type input "5.37"
type input "2.75"
type input "7.93"
type input "10.24"
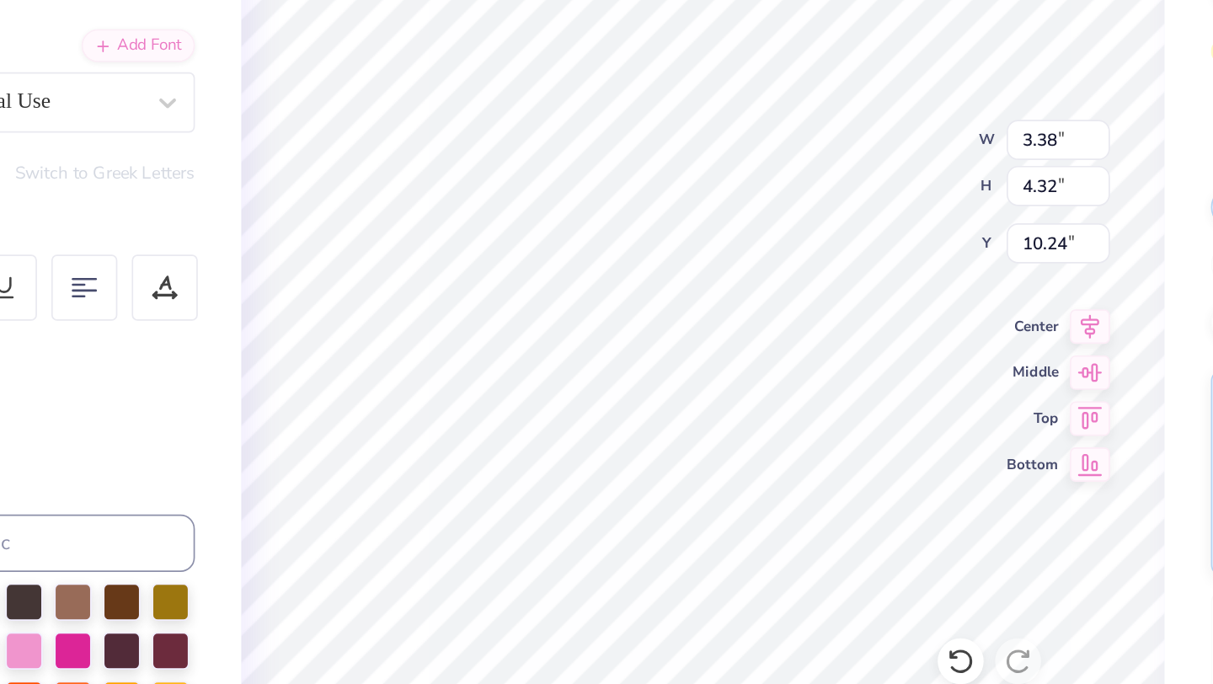
type input "1.62"
type input "0.54"
type input "13.42"
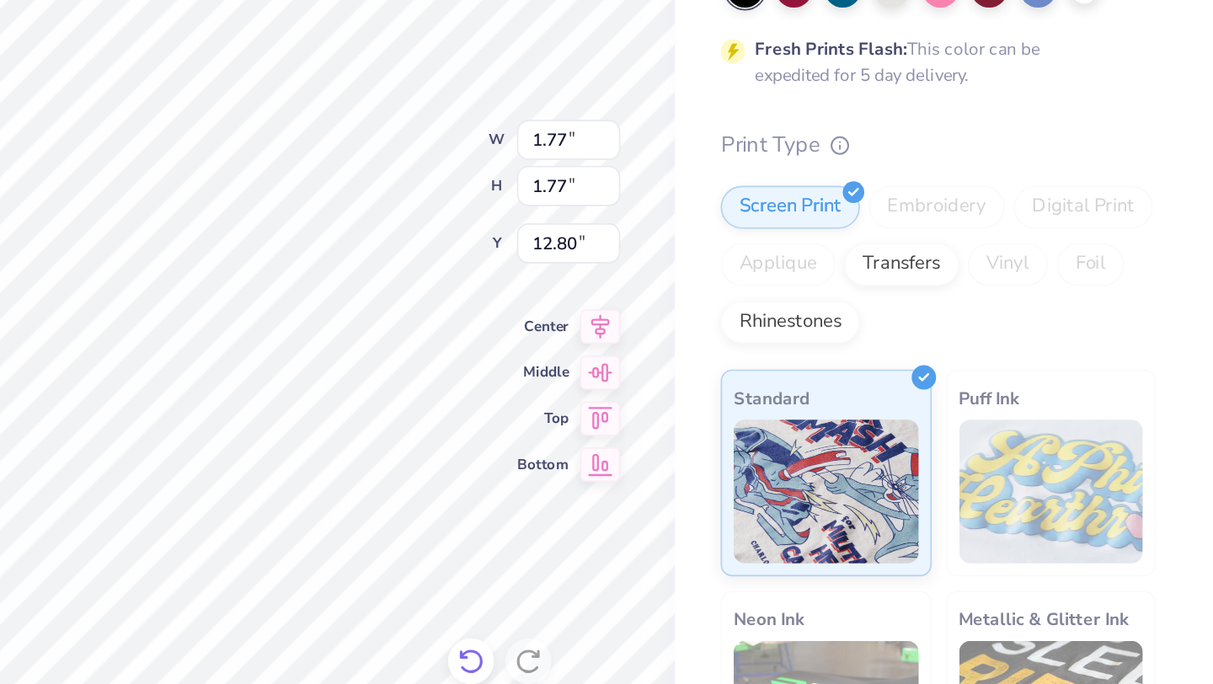
click at [771, 558] on icon at bounding box center [777, 564] width 17 height 17
click at [781, 566] on icon at bounding box center [777, 564] width 17 height 17
type input "1.46"
type input "0.52"
type input "13.43"
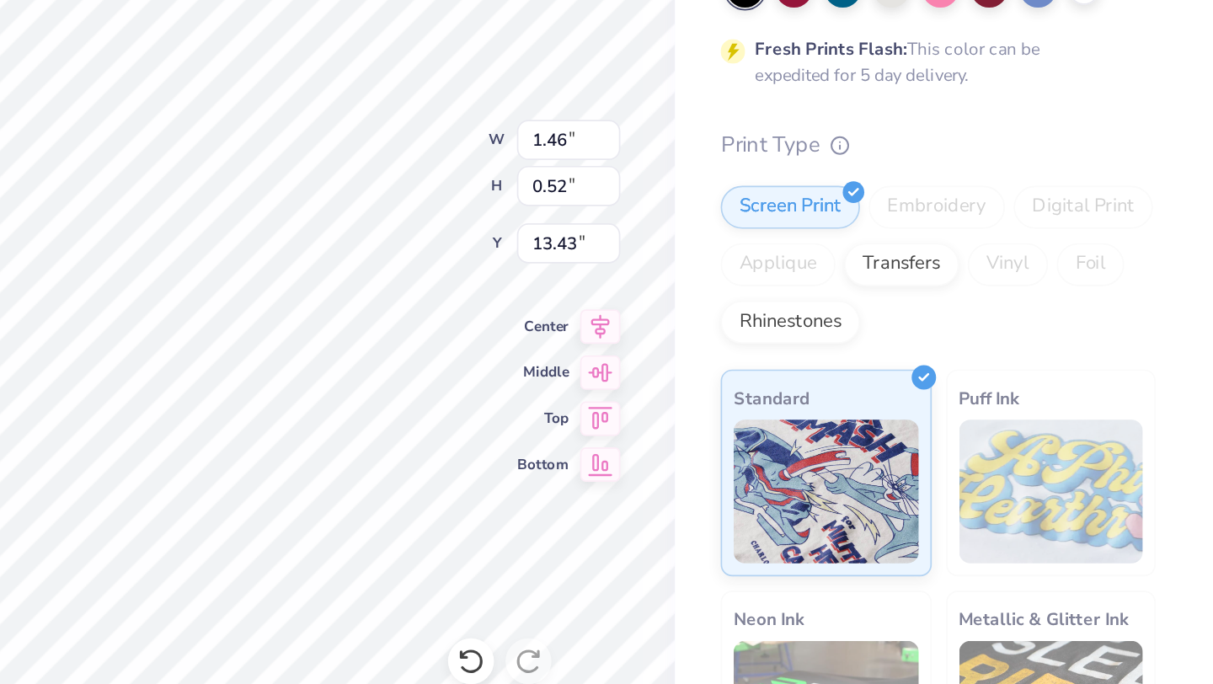
type input "1.77"
type input "12.80"
type input "10.15"
type input "10.59"
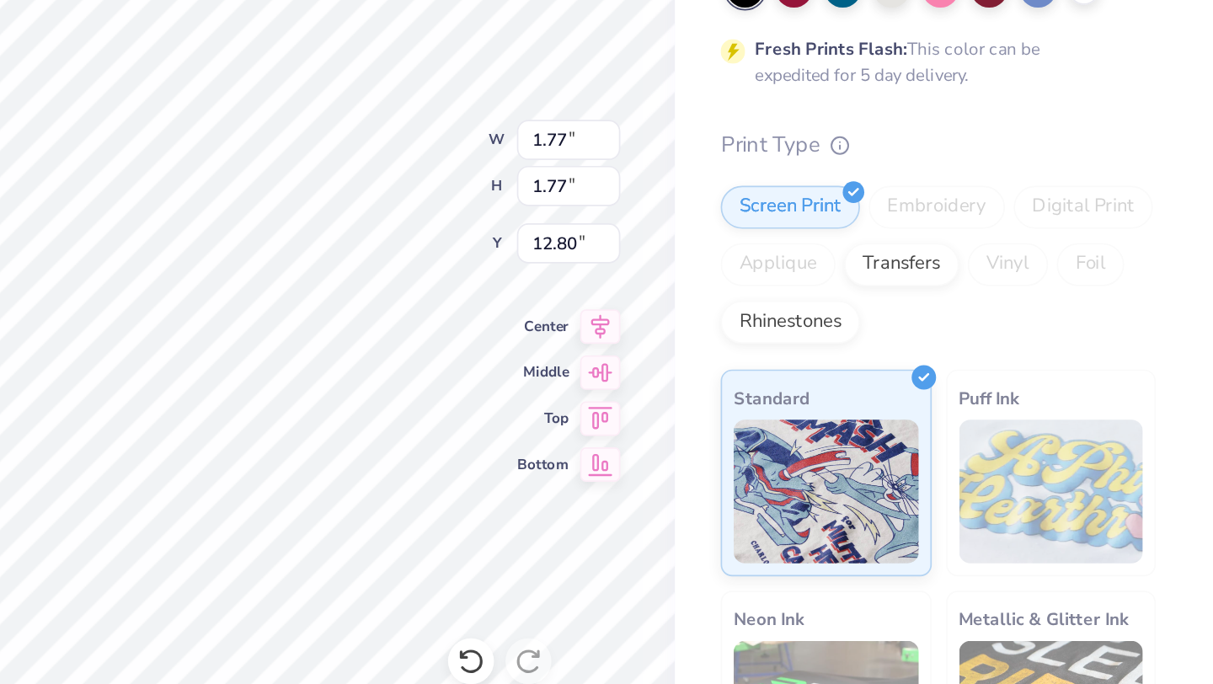
type input "6.04"
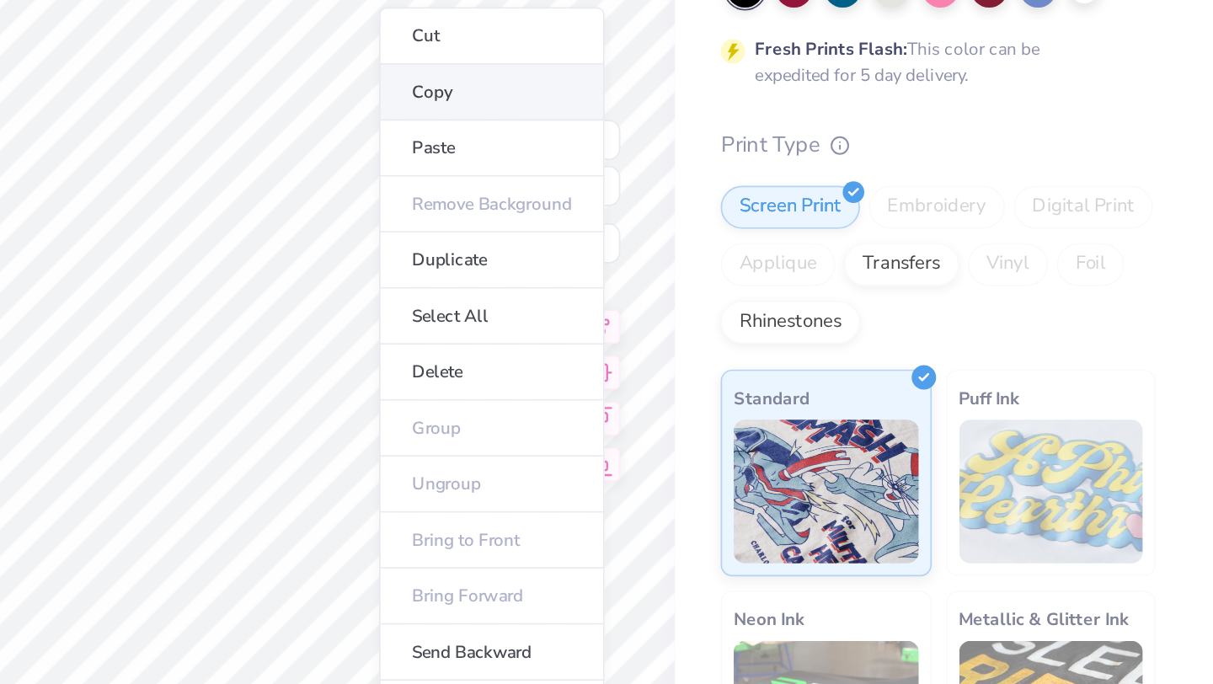
click at [768, 226] on li "Copy" at bounding box center [790, 231] width 132 height 33
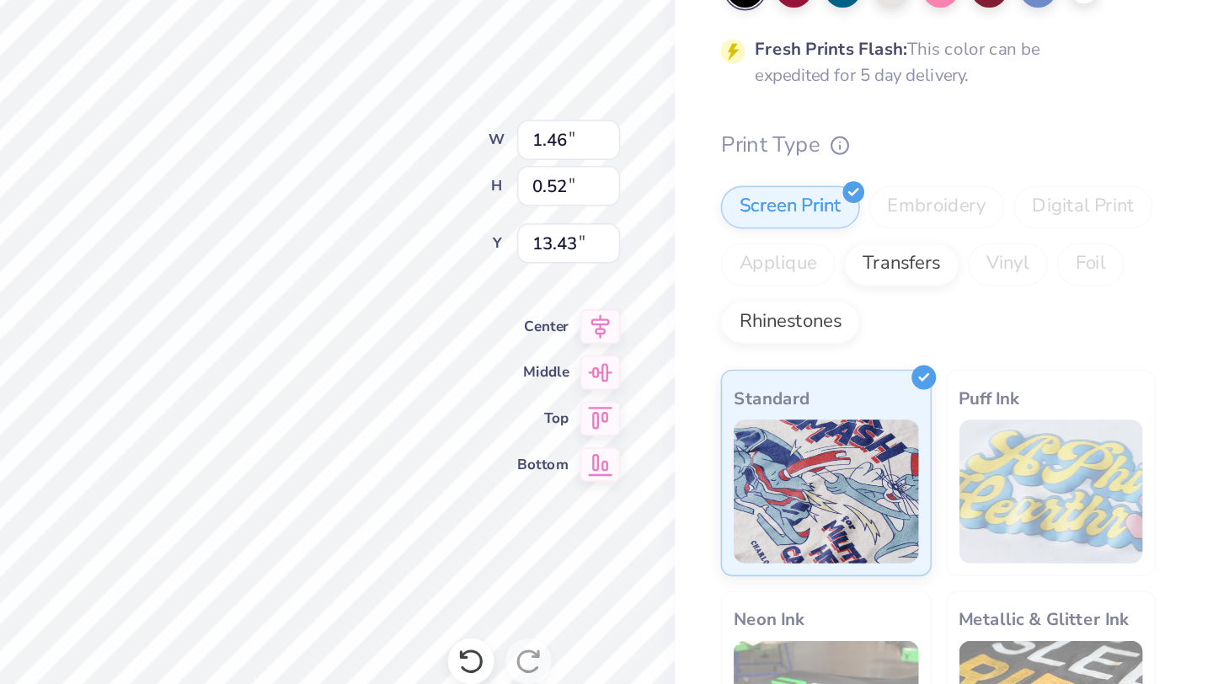
type input "1.77"
type input "12.80"
type input "1.46"
type input "0.52"
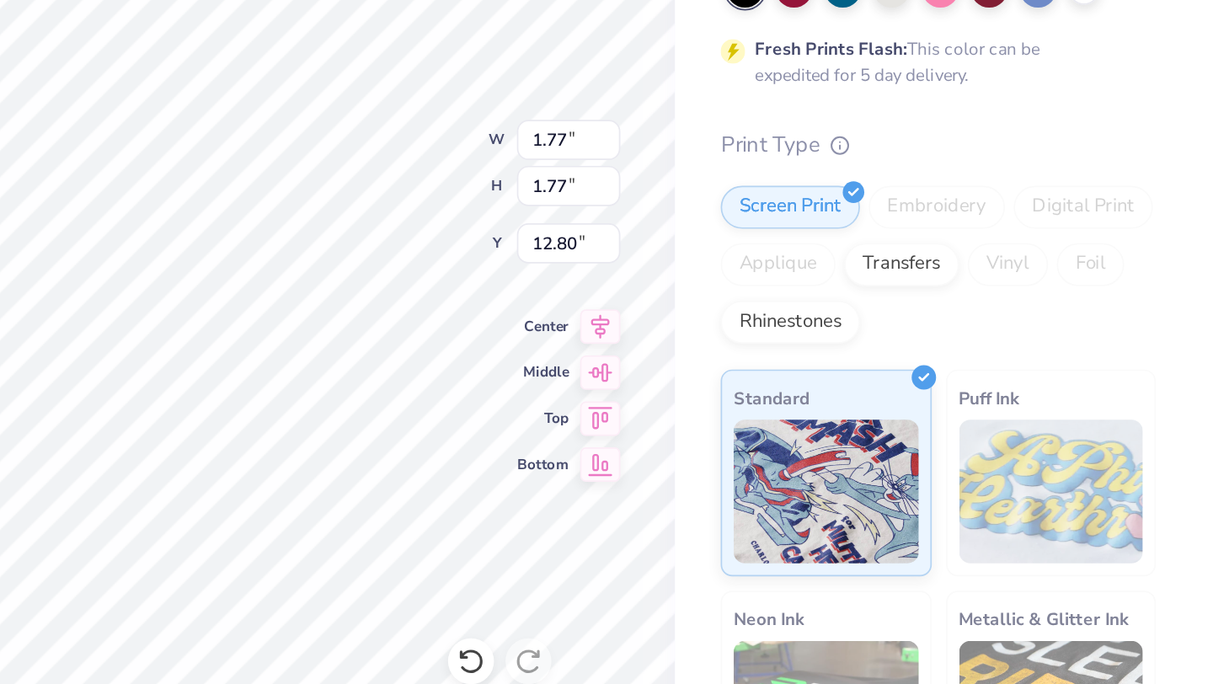
type input "13.43"
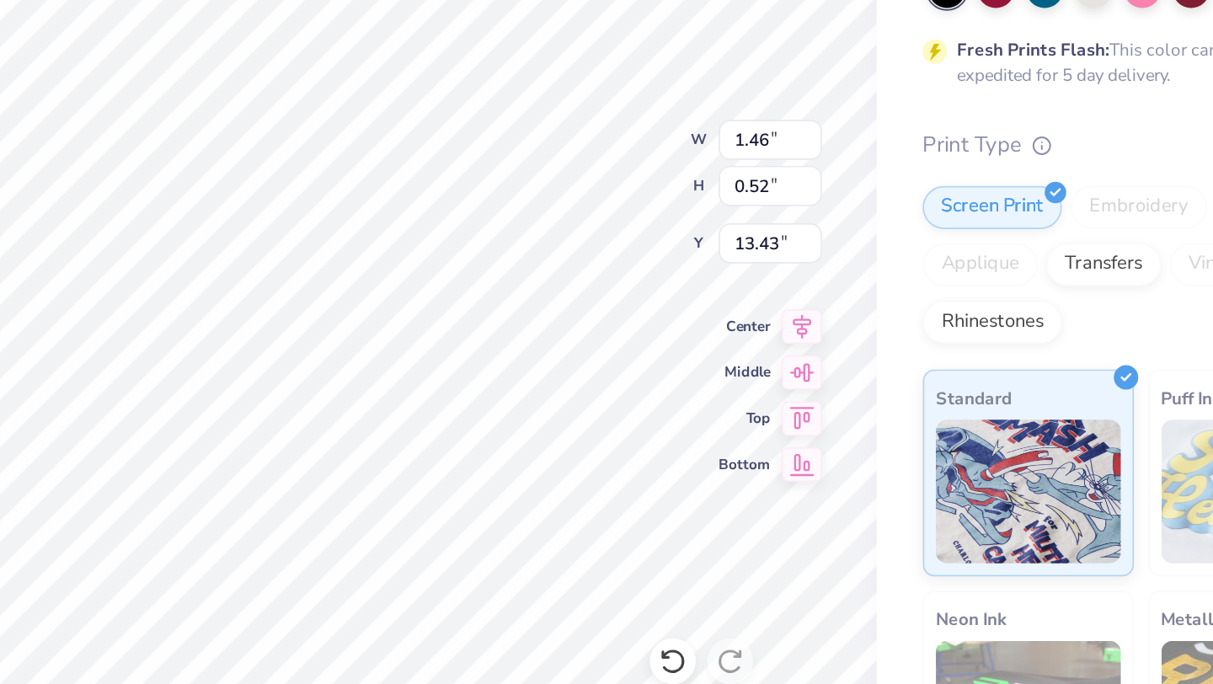
type textarea "20"
type textarea "25"
type input "18.30"
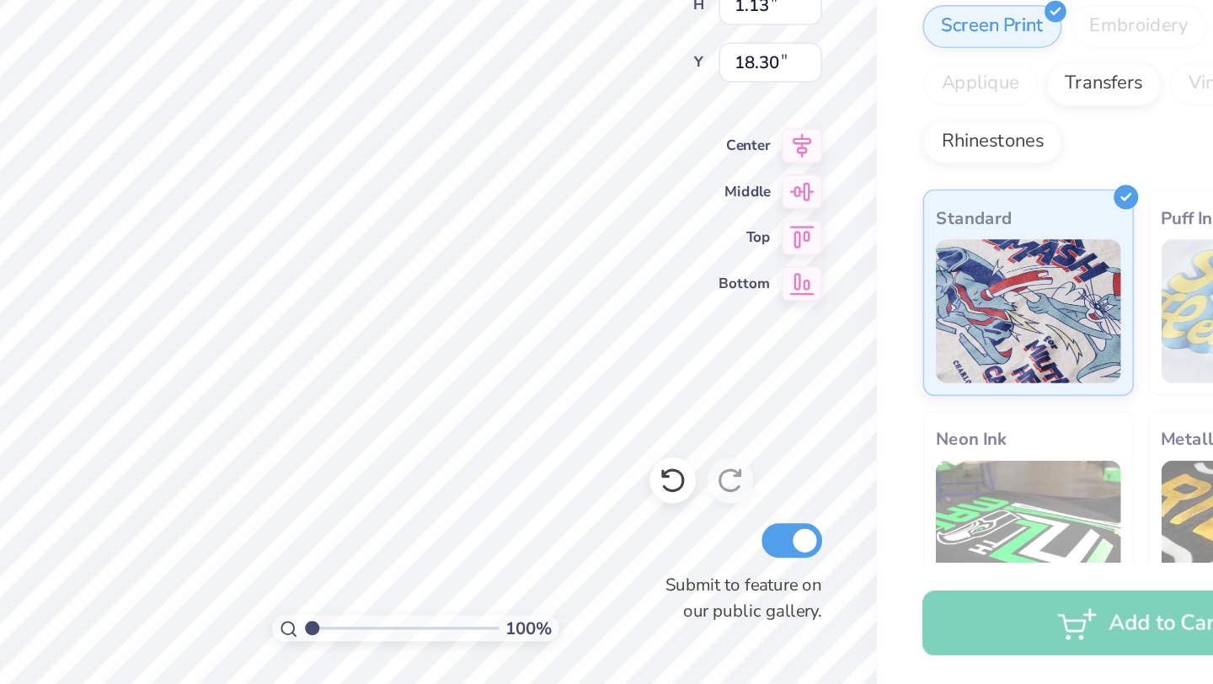
scroll to position [0, 0]
type textarea "C"
type textarea "State College"
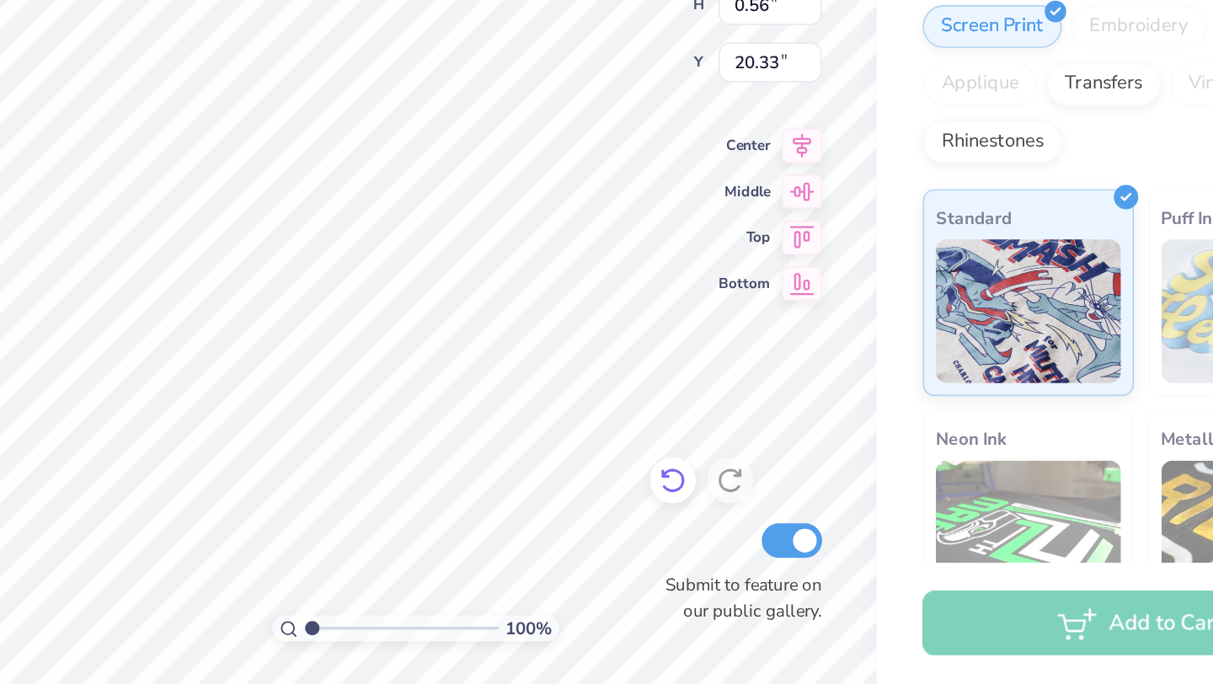
type textarea "P"
type textarea "pennsylvania"
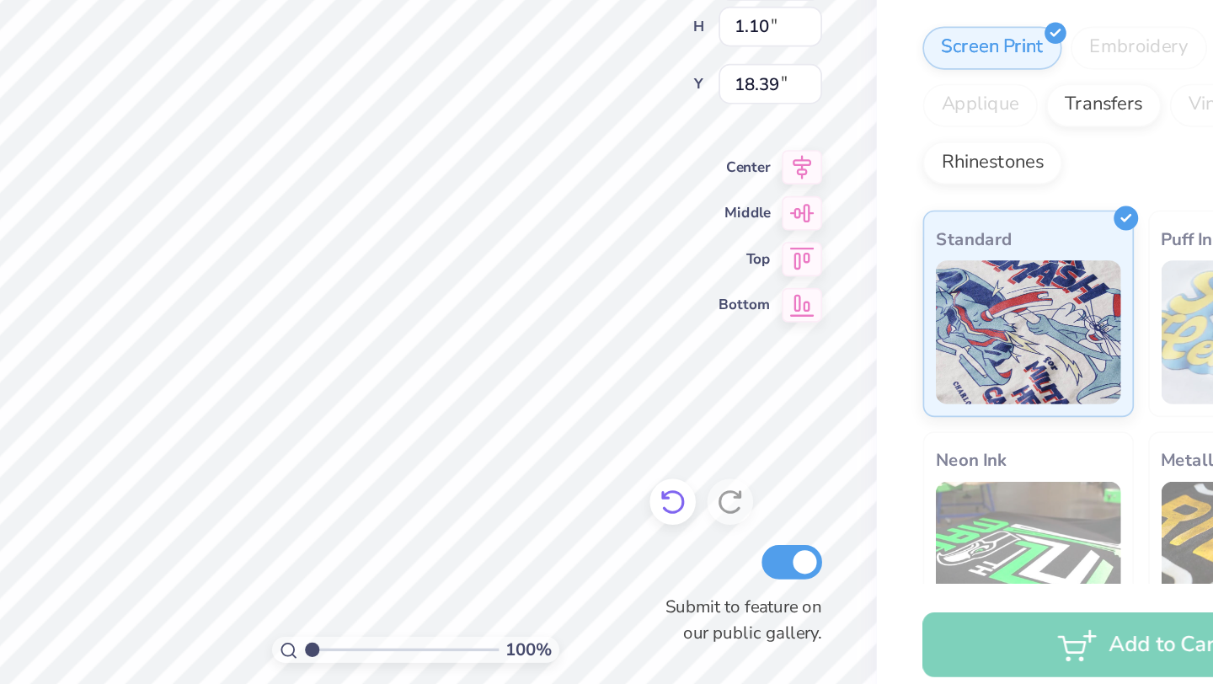
type input "18.39"
type input "18.30"
type input "11.64"
type input "1.23"
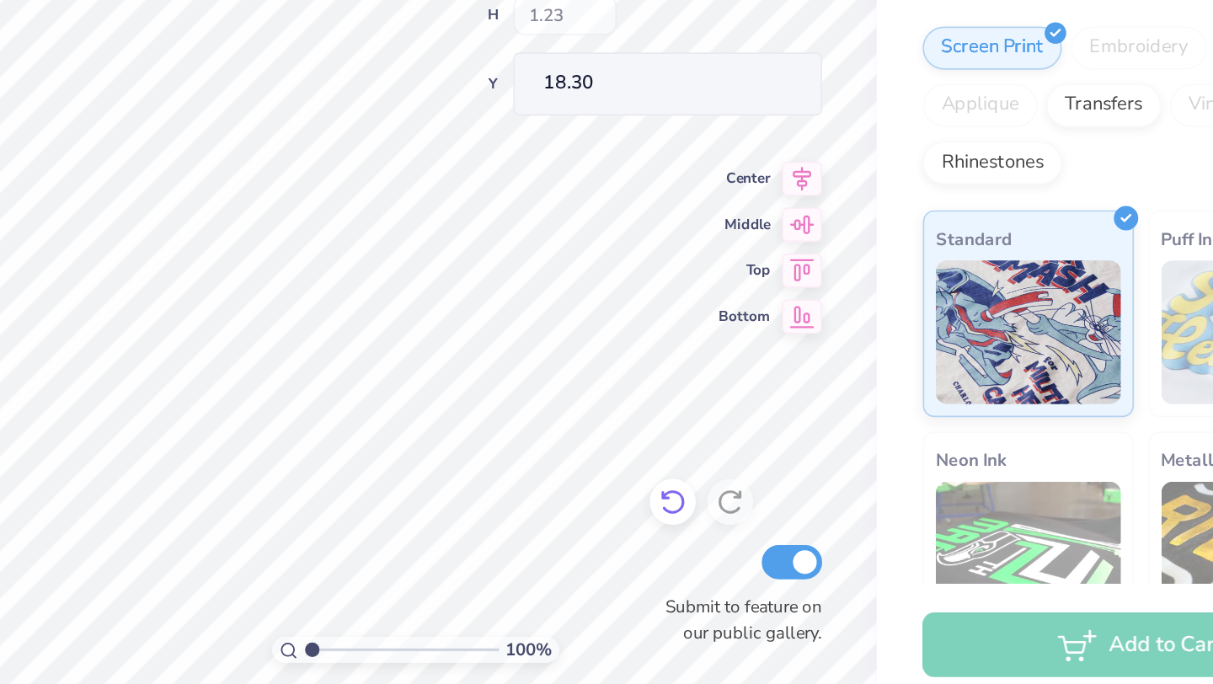
type input "18.68"
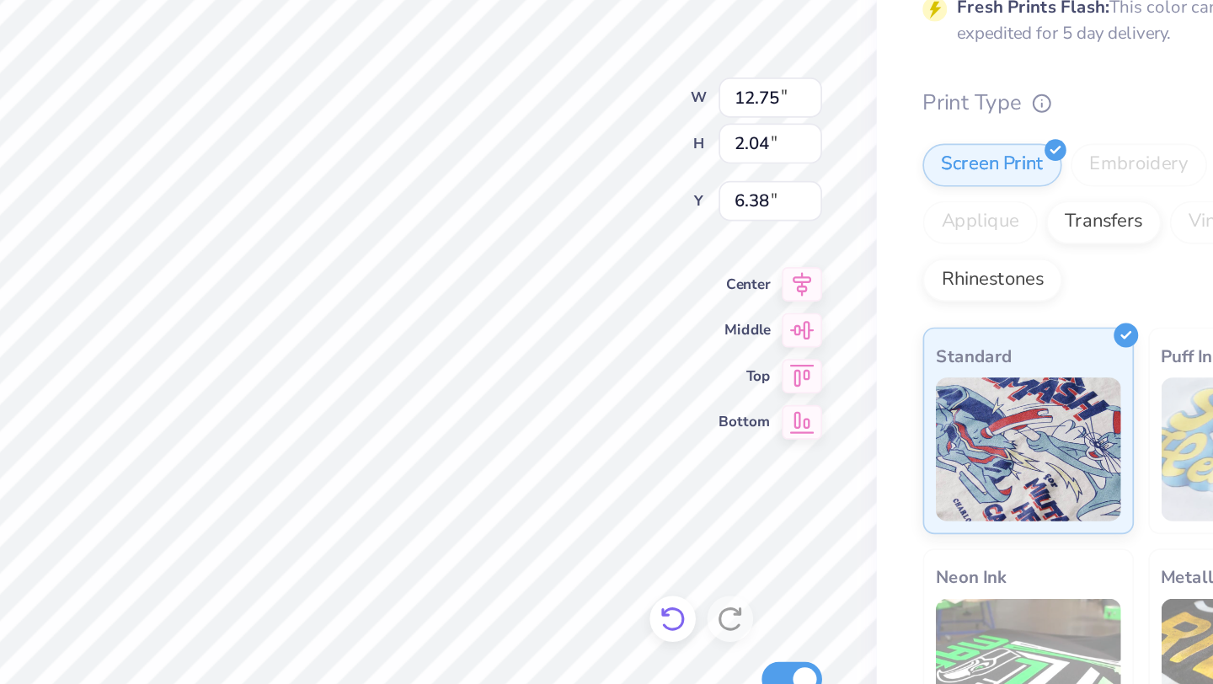
type input "6.38"
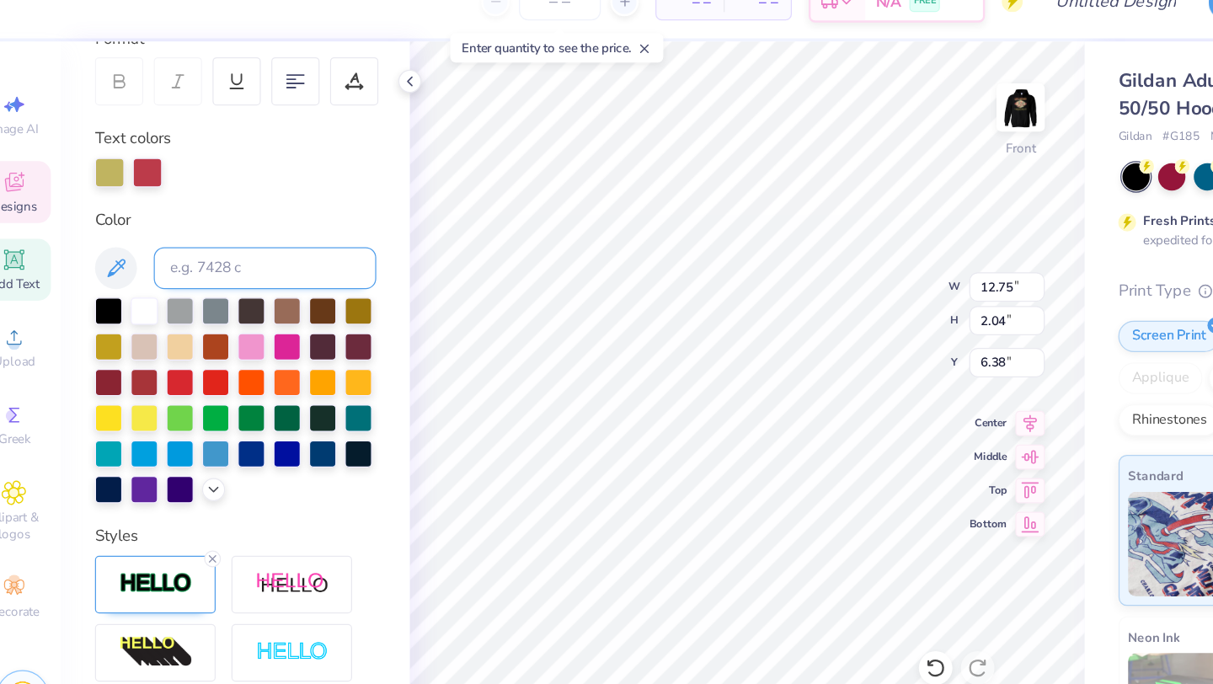
scroll to position [361, 0]
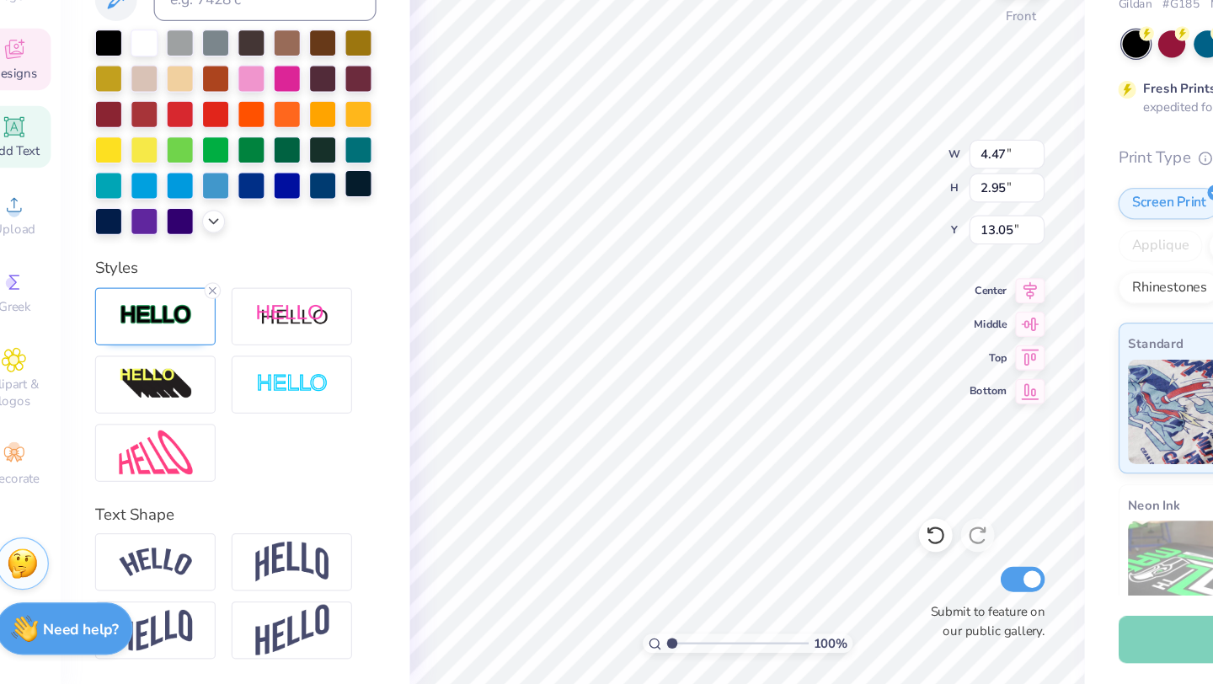
type input "4.47"
type input "2.95"
type input "13.05"
type input "3.27"
type input "4.42"
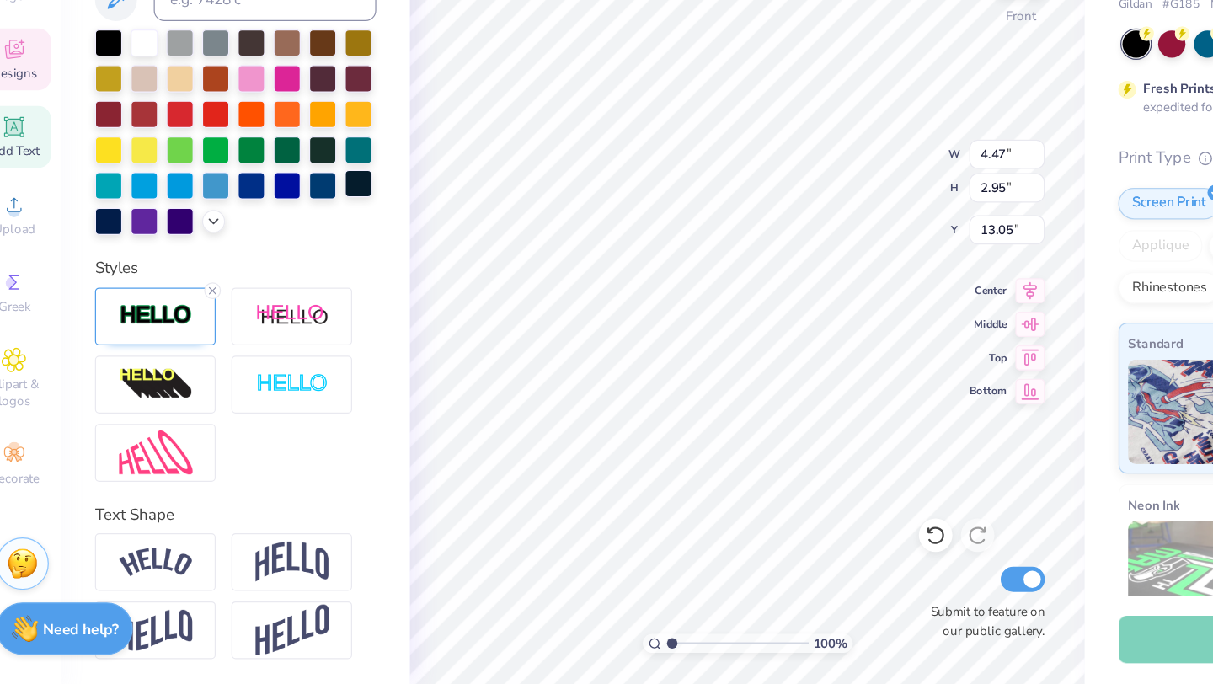
type input "10.84"
click at [270, 578] on img at bounding box center [261, 586] width 59 height 32
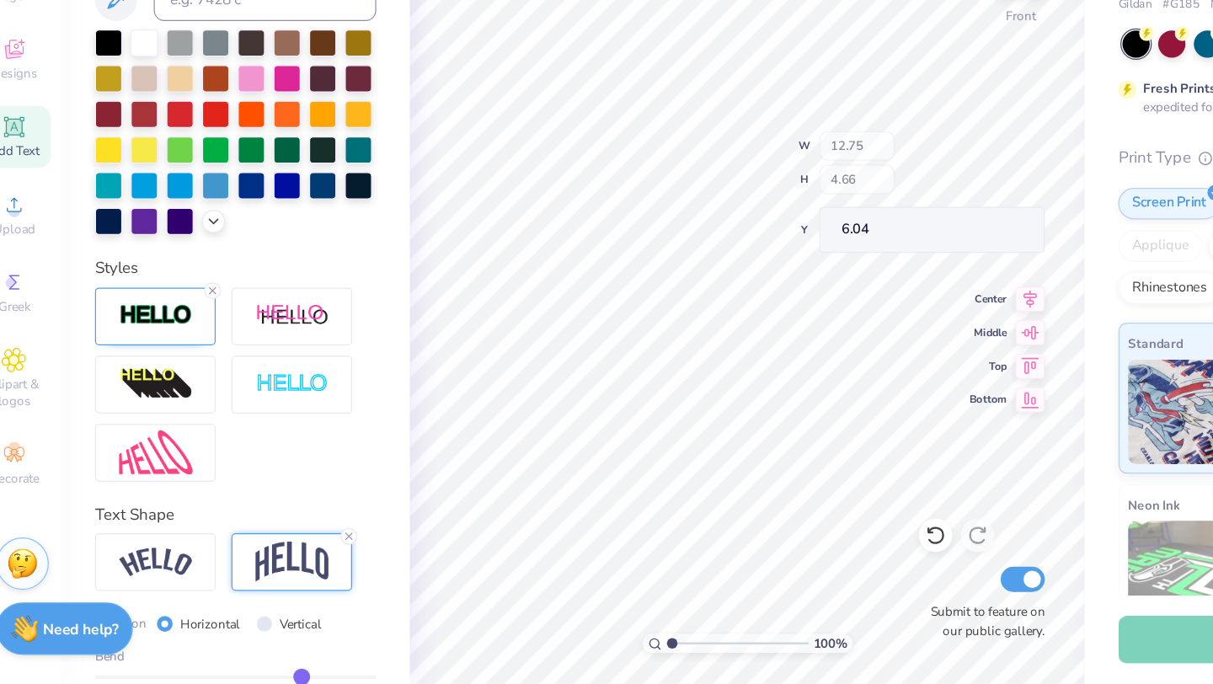
type input "6.00"
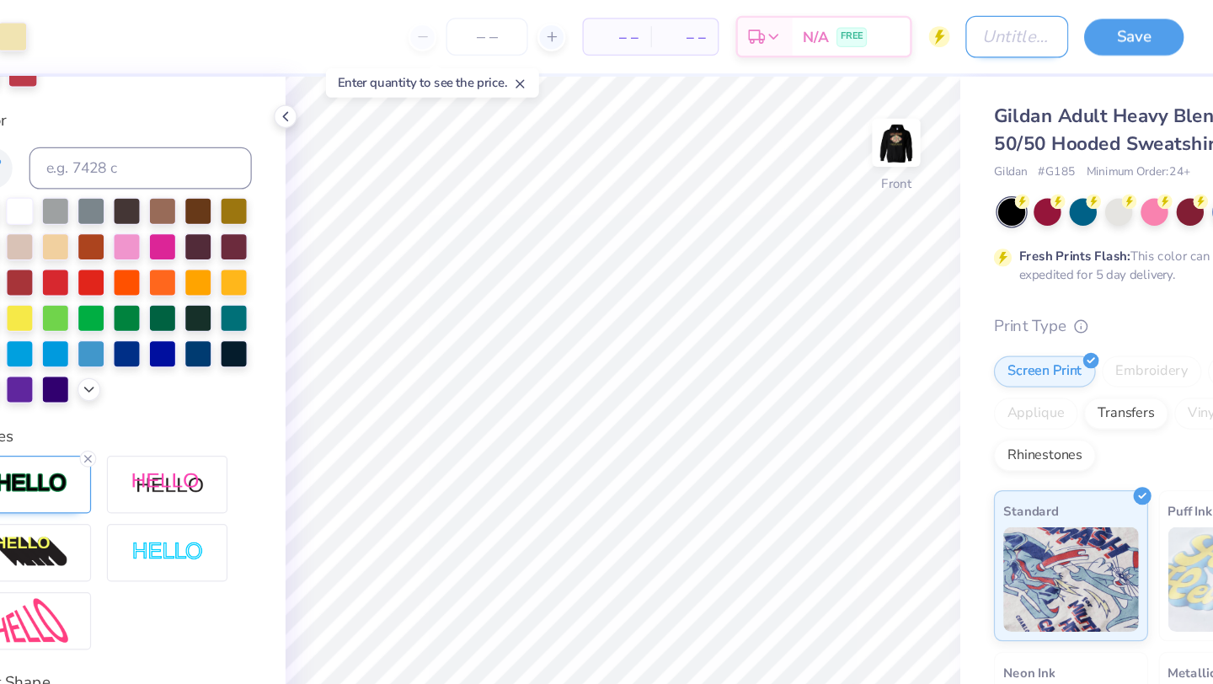
click at [904, 25] on input "Design Title" at bounding box center [943, 30] width 83 height 34
type input "kkg x dchi casino"
click at [1048, 28] on button "Save" at bounding box center [1037, 27] width 80 height 29
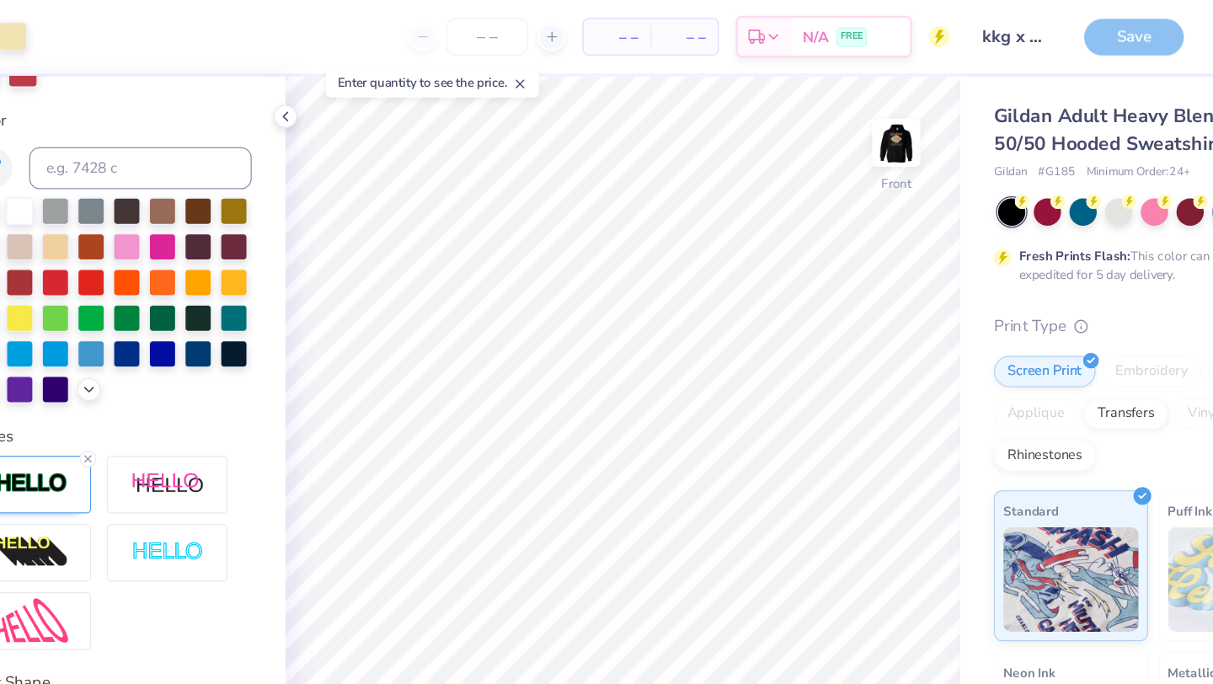
click at [1016, 35] on div "Save" at bounding box center [1037, 29] width 80 height 29
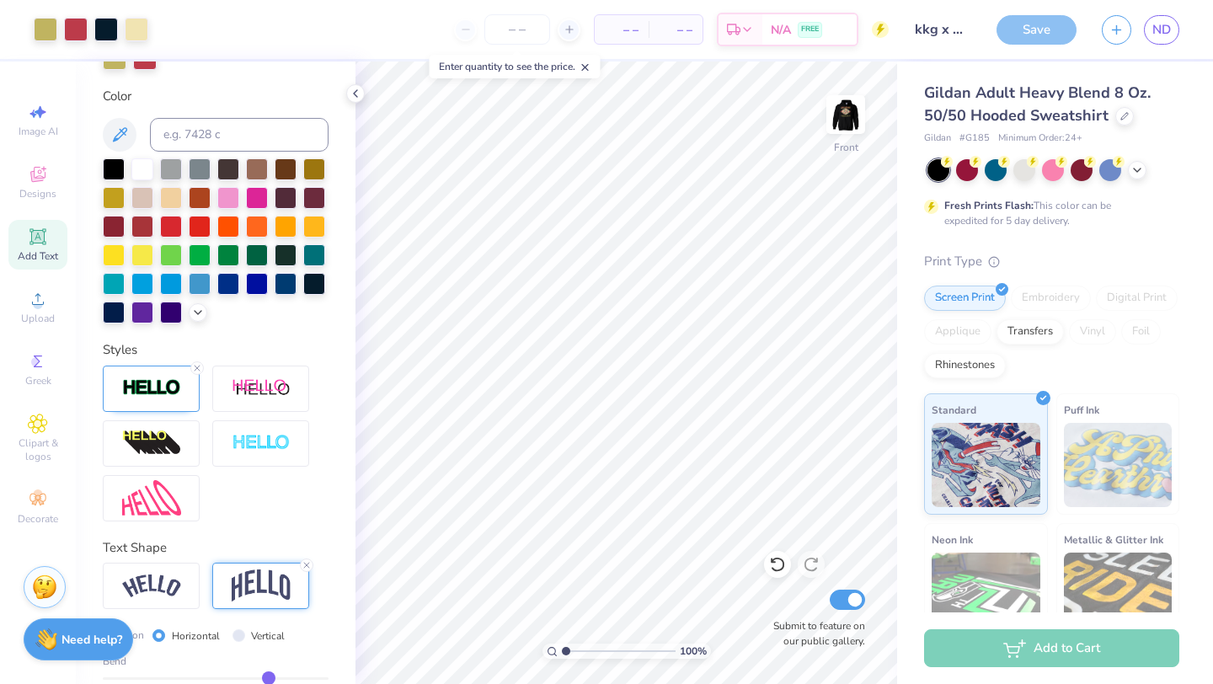
click at [1040, 33] on div "Save" at bounding box center [1037, 29] width 80 height 29
click at [1040, 34] on div "Save" at bounding box center [1037, 29] width 80 height 29
click at [1015, 36] on div "Save" at bounding box center [1037, 29] width 80 height 29
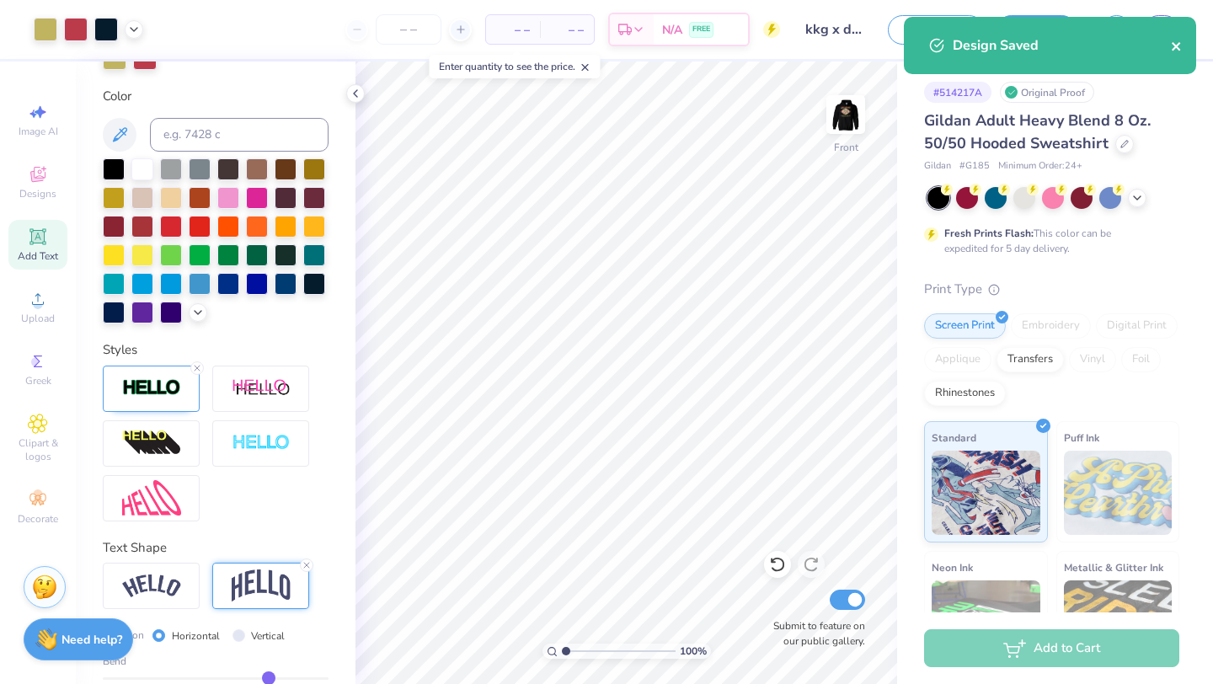
click at [1171, 44] on icon "close" at bounding box center [1177, 46] width 12 height 13
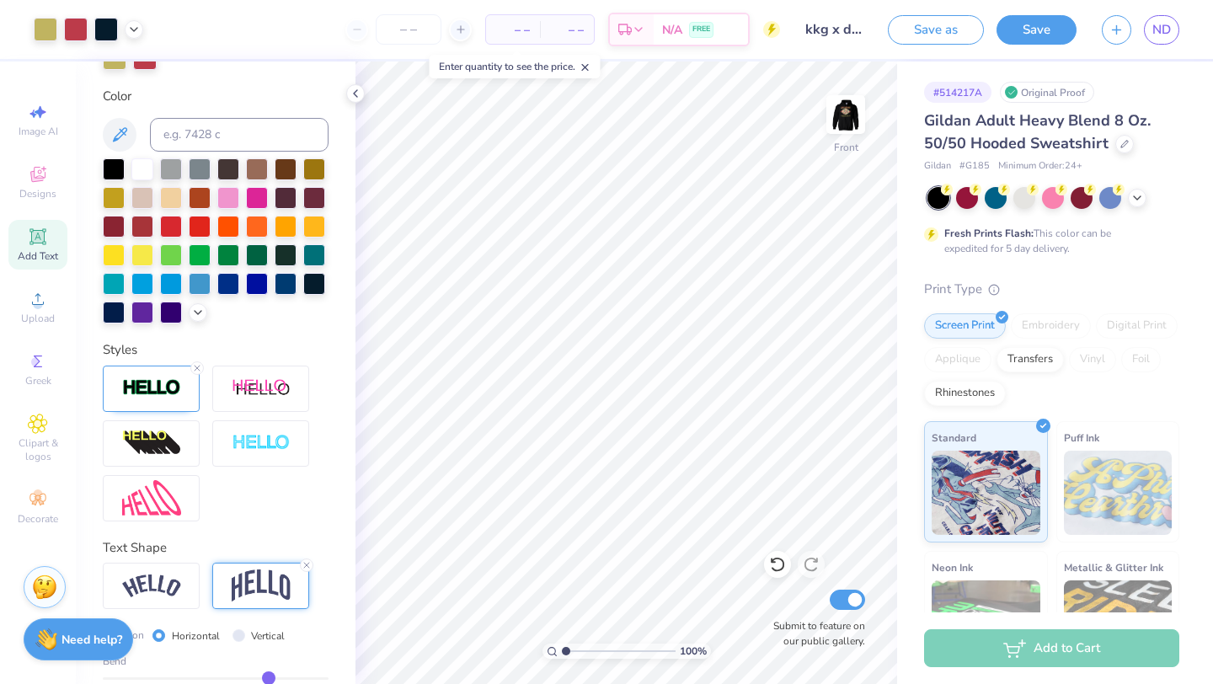
click at [1161, 31] on div "Art colors – – Per Item – – Total Est. Delivery N/A FREE Design Title kkg x dch…" at bounding box center [606, 342] width 1213 height 684
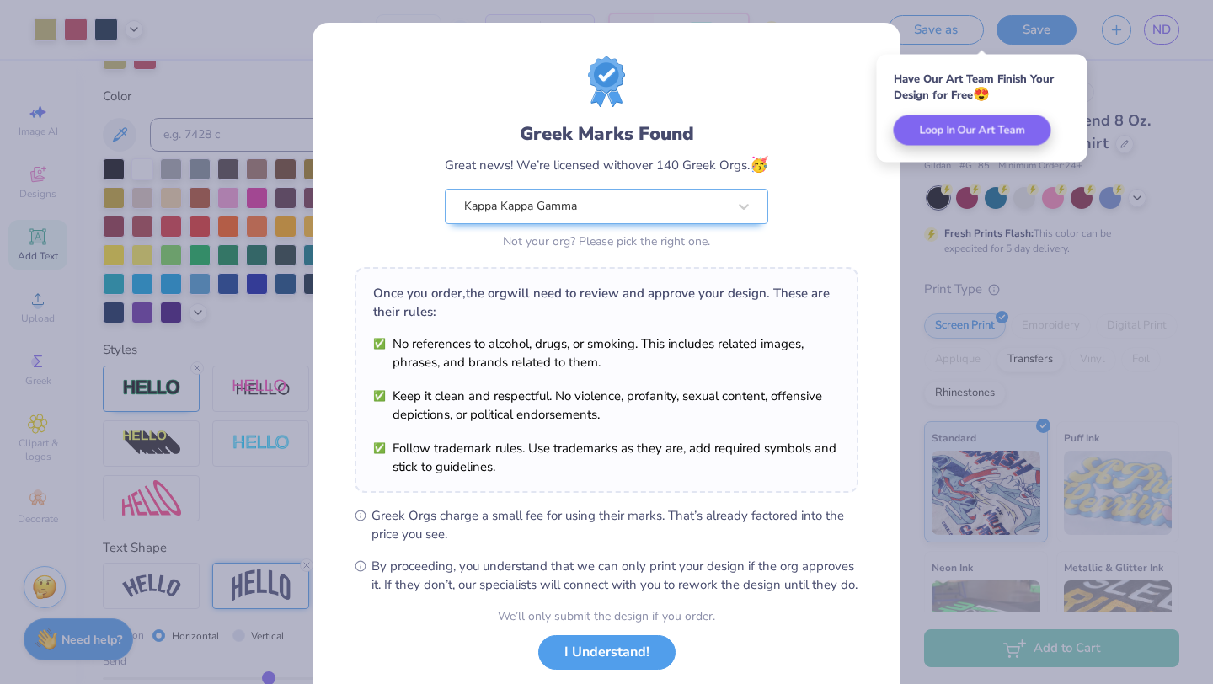
scroll to position [104, 0]
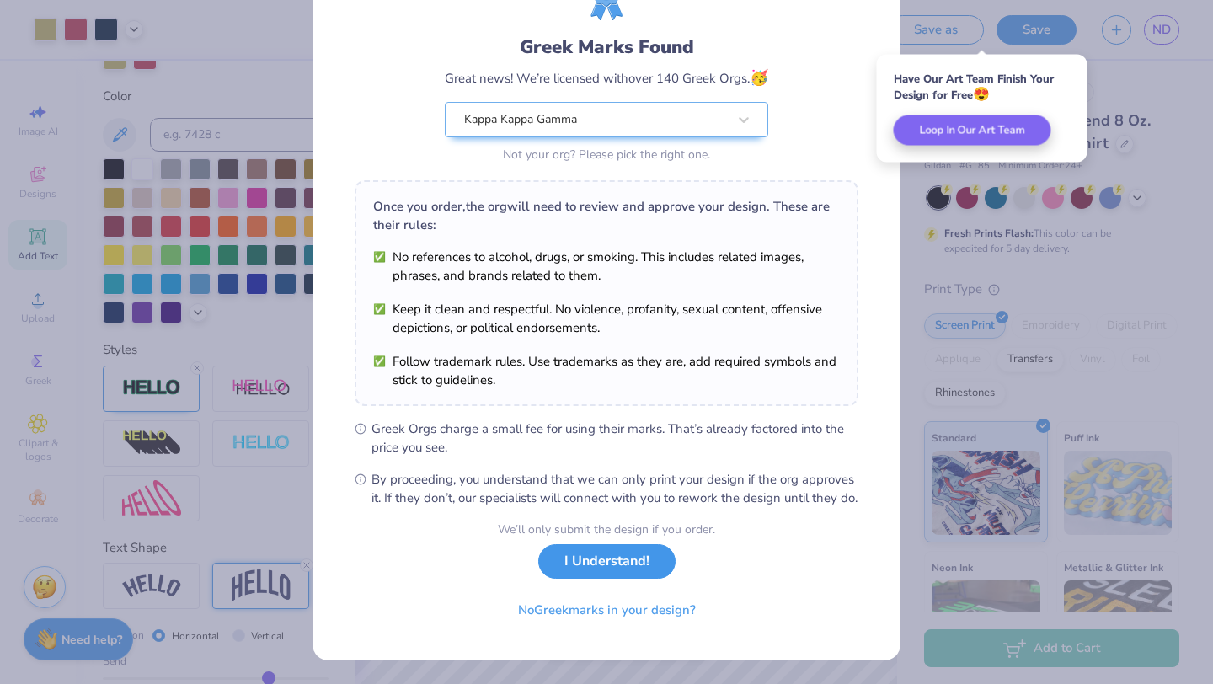
click at [606, 556] on button "I Understand!" at bounding box center [606, 561] width 137 height 35
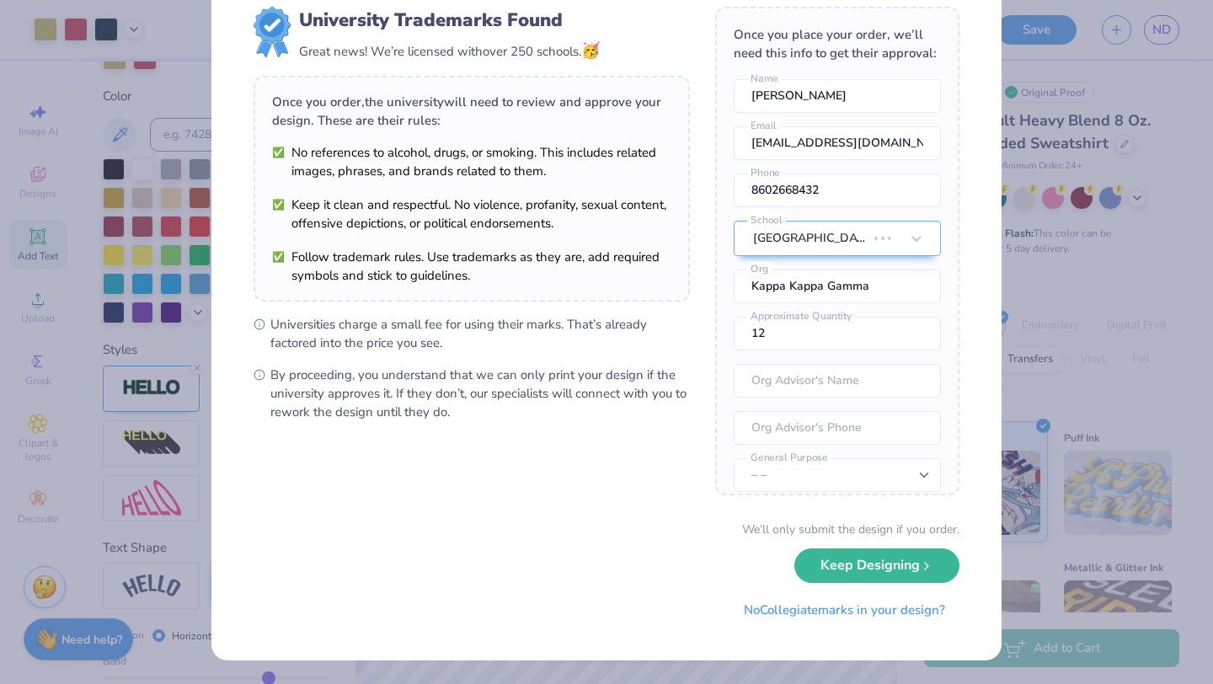
scroll to position [0, 0]
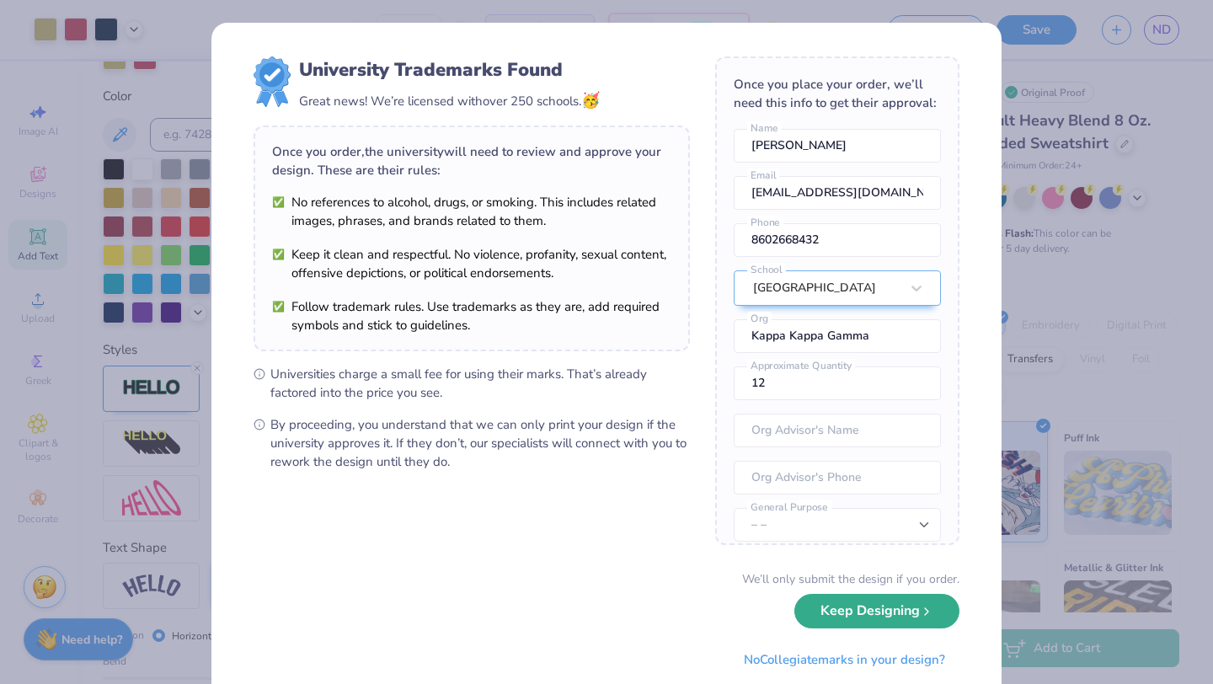
click at [854, 613] on button "Keep Designing" at bounding box center [877, 611] width 165 height 35
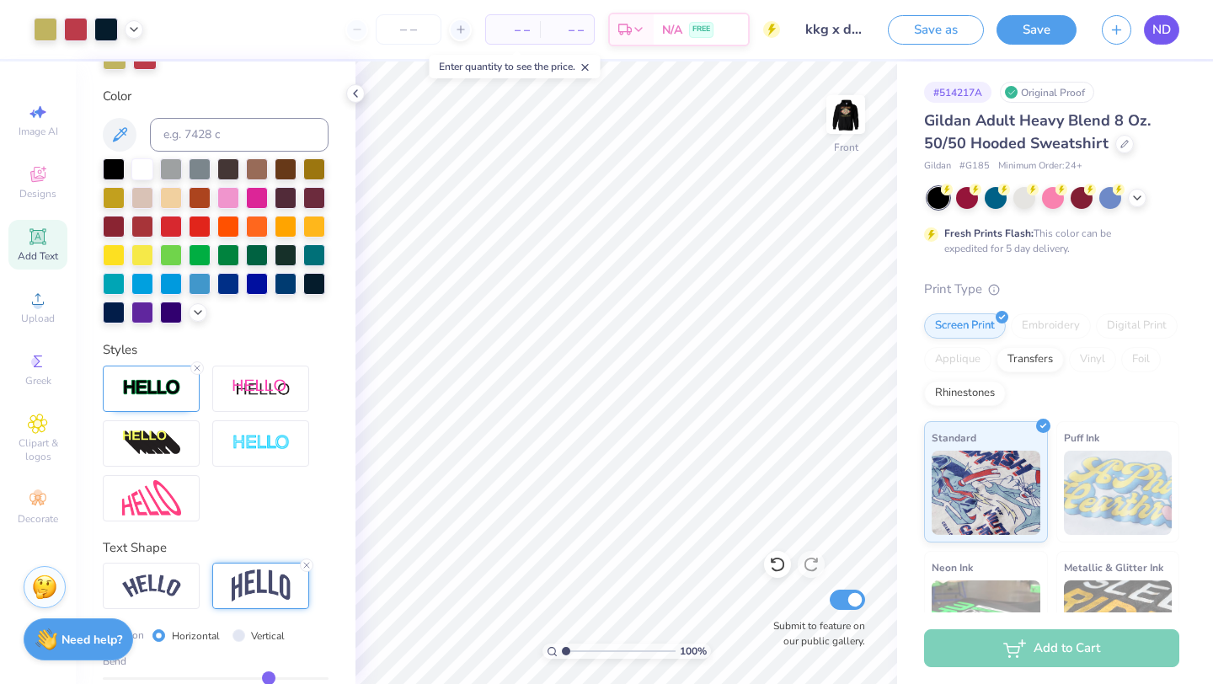
click at [1165, 29] on span "ND" at bounding box center [1162, 29] width 19 height 19
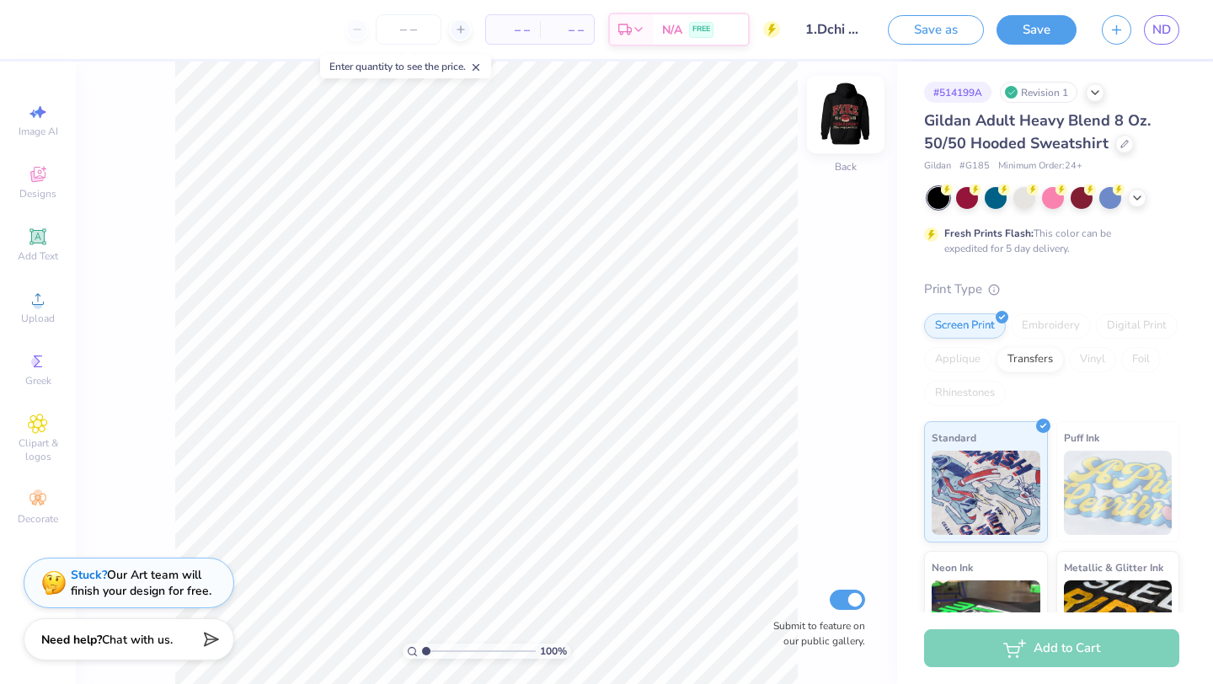
click at [841, 116] on img at bounding box center [845, 114] width 67 height 67
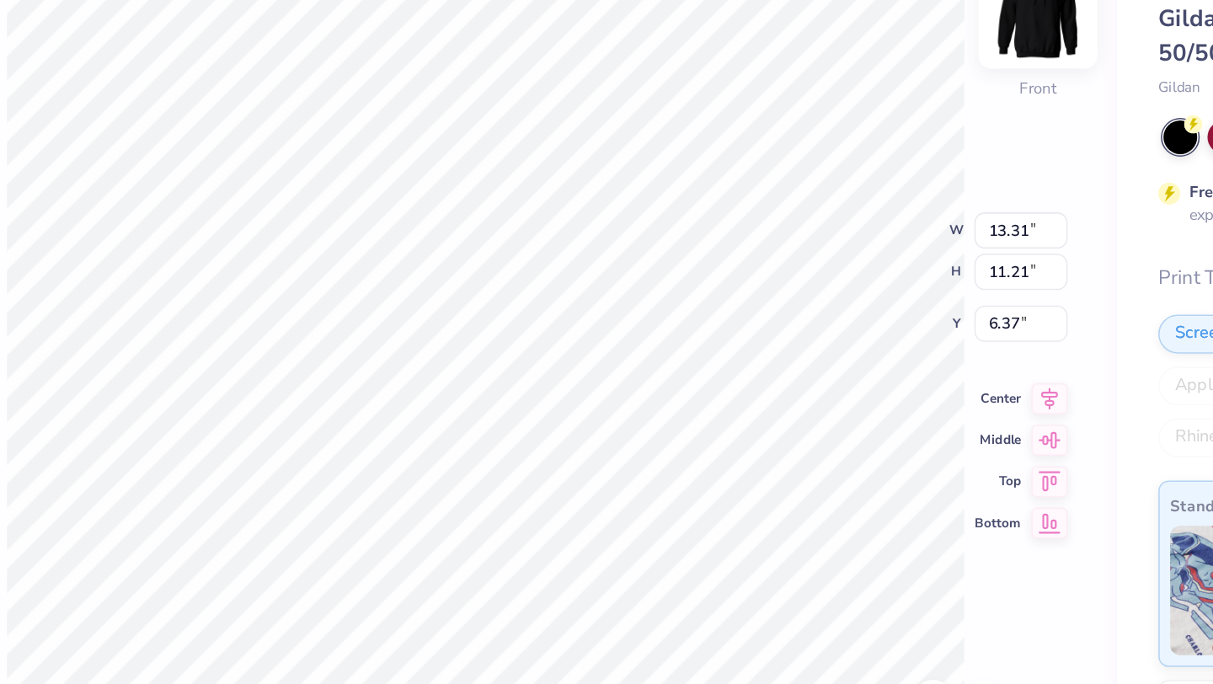
type input "12.97"
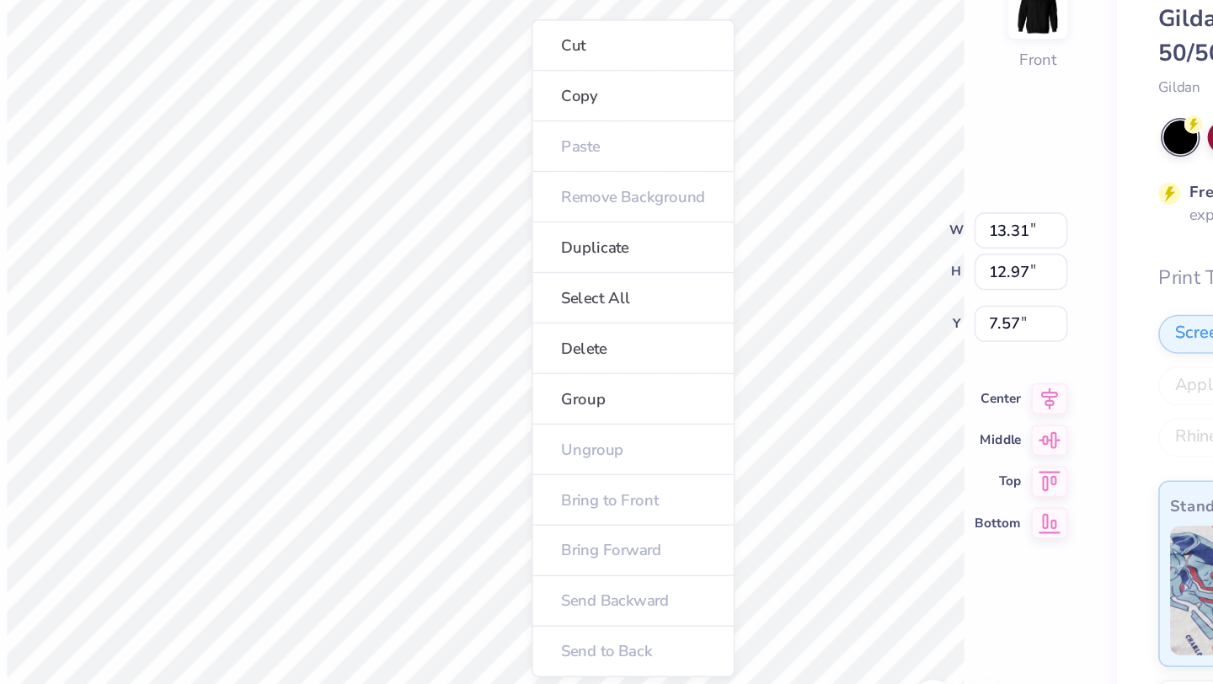
type input "7.58"
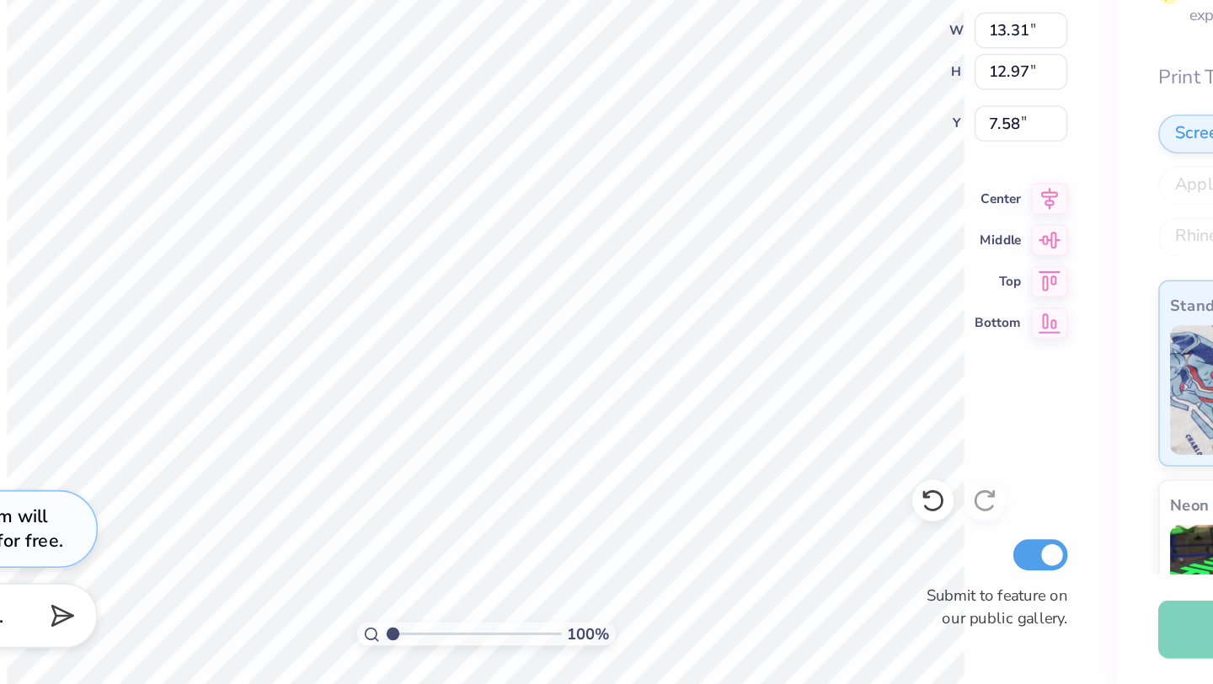
type input "7.59"
type input "9.37"
type input "9.13"
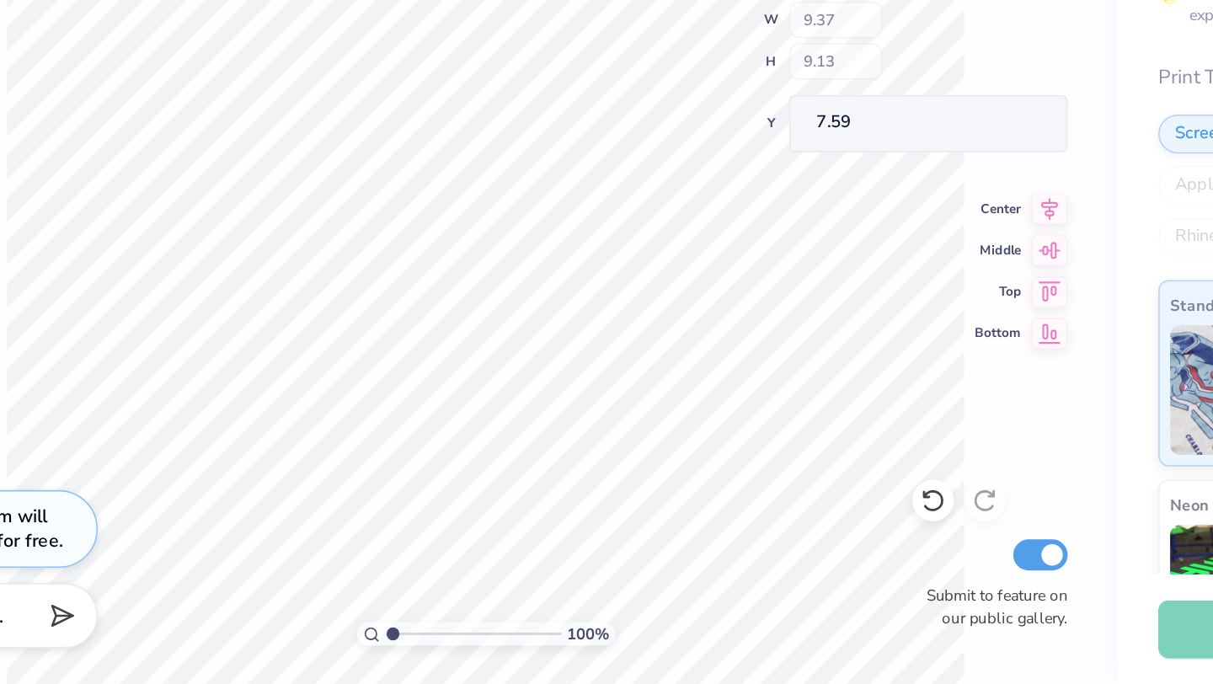
type input "6.87"
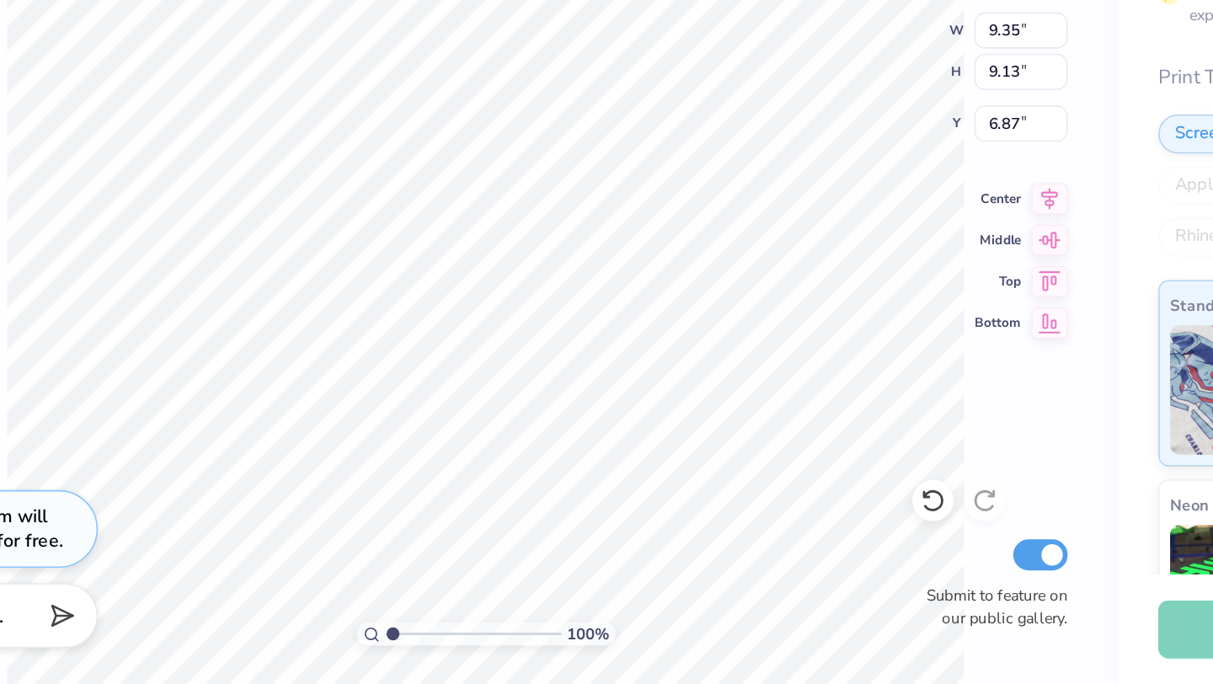
type input "9.35"
type input "9.13"
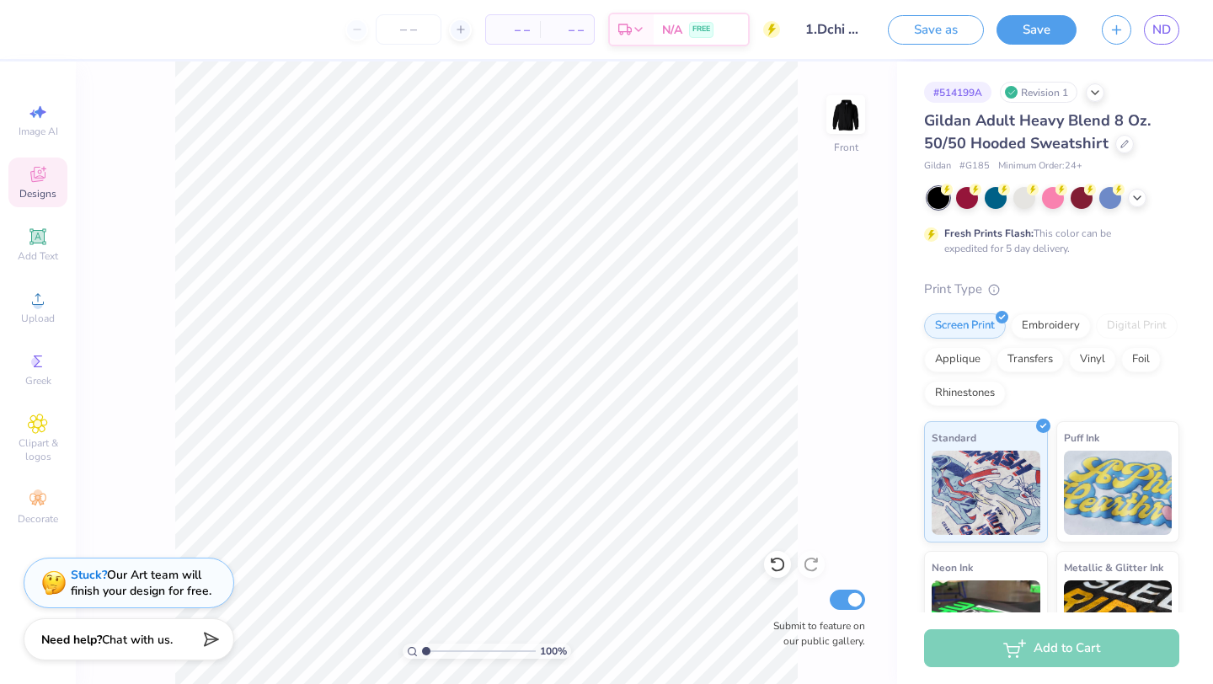
click at [38, 179] on icon at bounding box center [37, 176] width 13 height 11
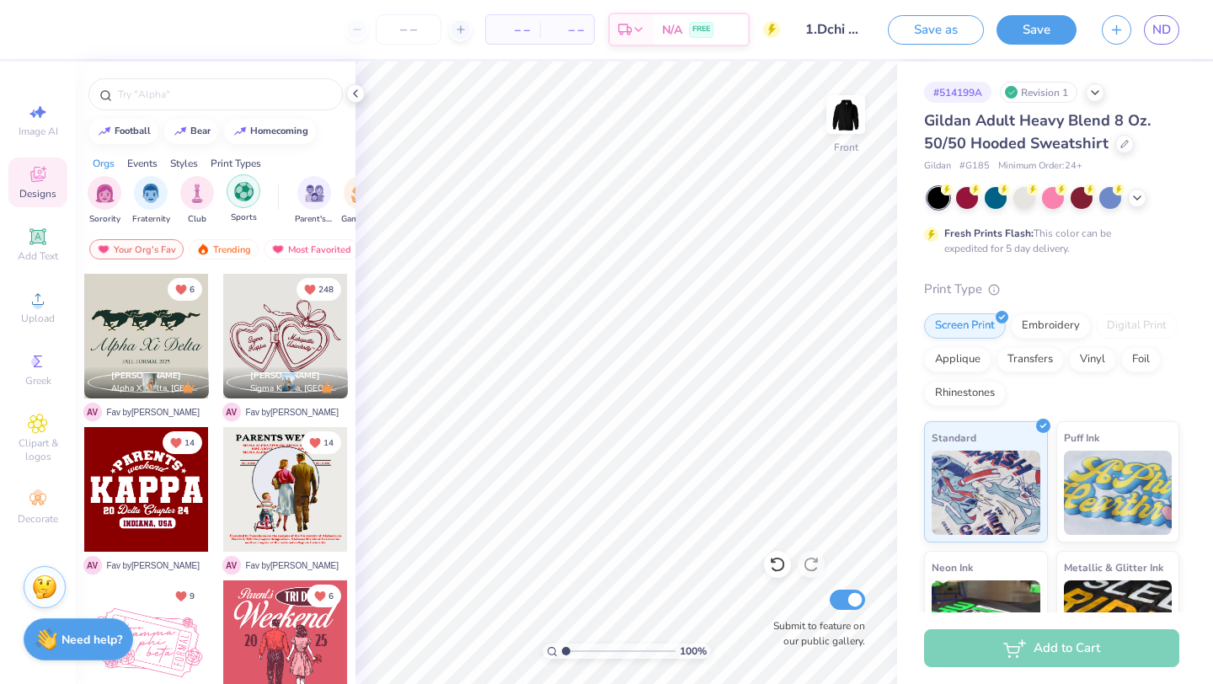
click at [233, 198] on div "filter for Sports" at bounding box center [244, 191] width 34 height 34
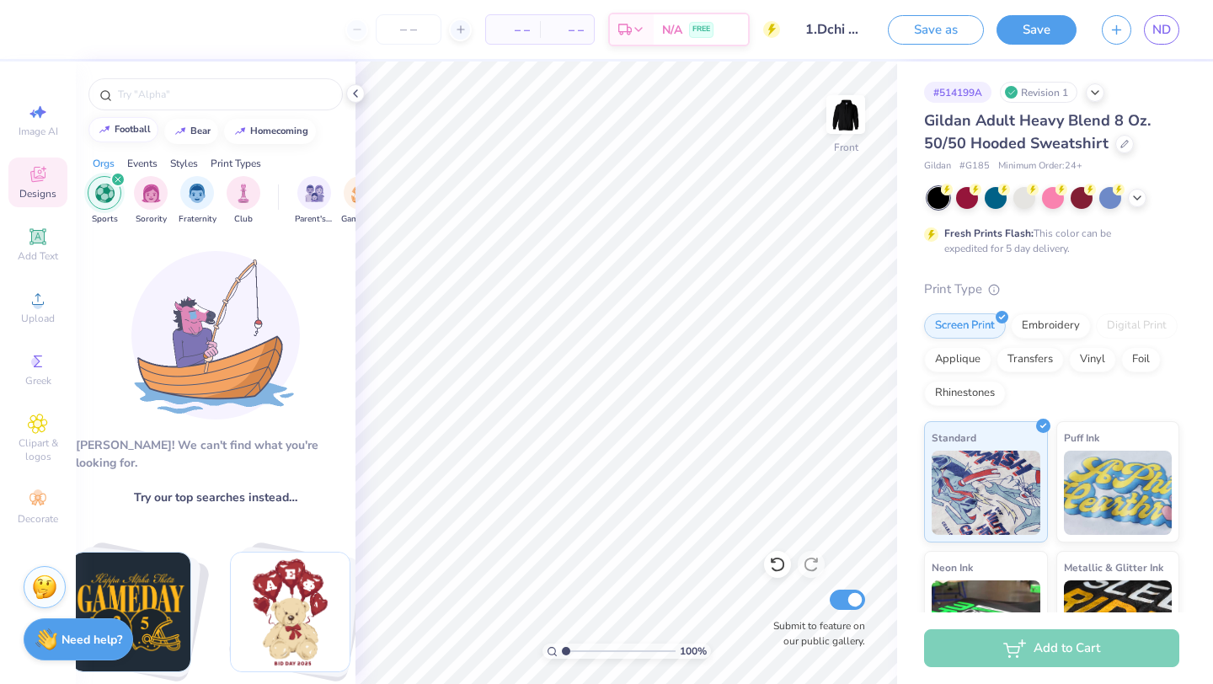
click at [112, 131] on div at bounding box center [104, 129] width 17 height 17
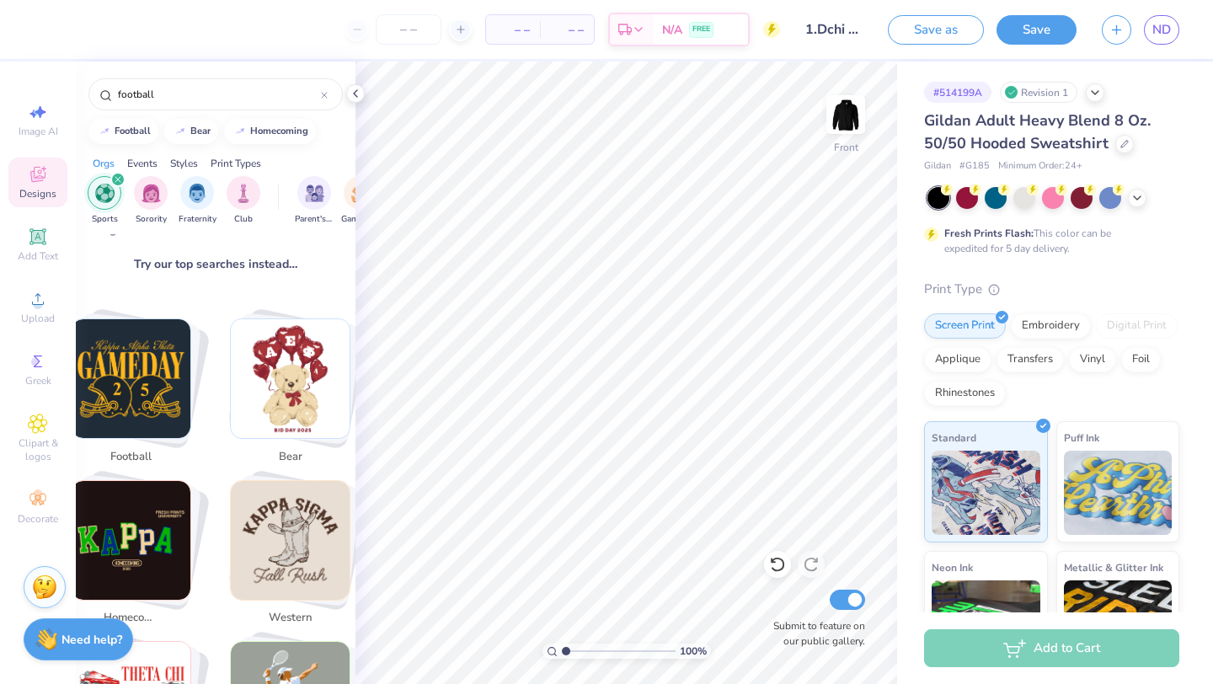
scroll to position [235, 0]
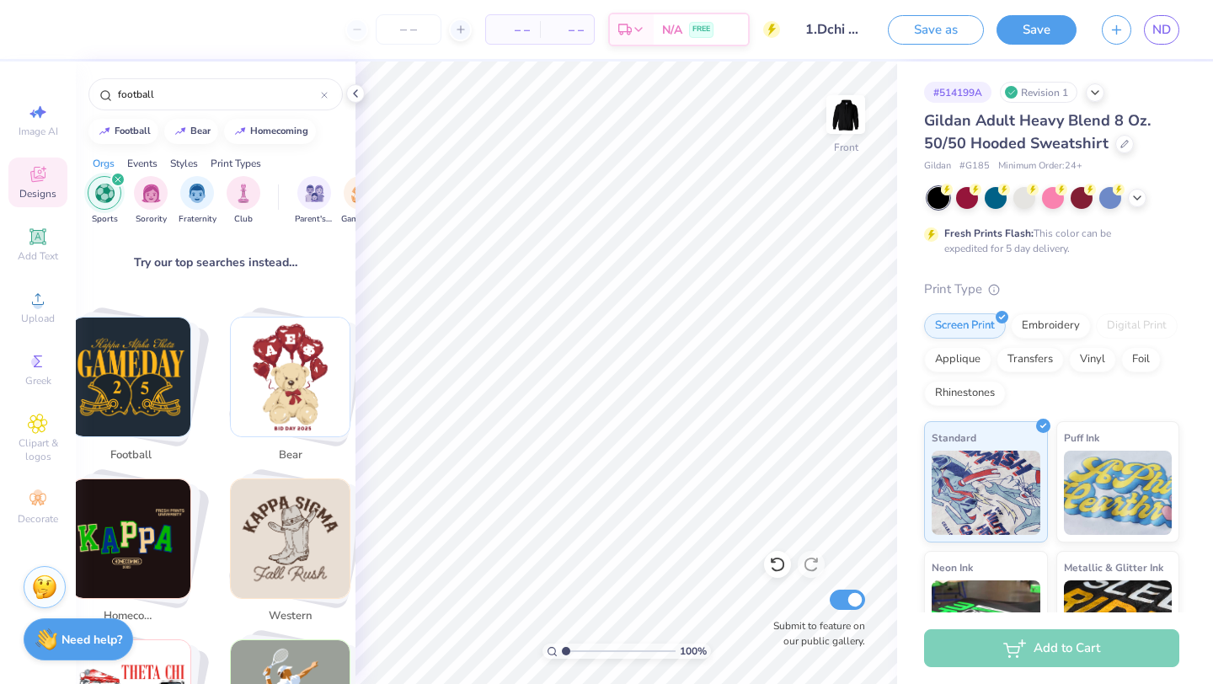
click at [281, 374] on img "Stack Card Button bear" at bounding box center [290, 377] width 119 height 119
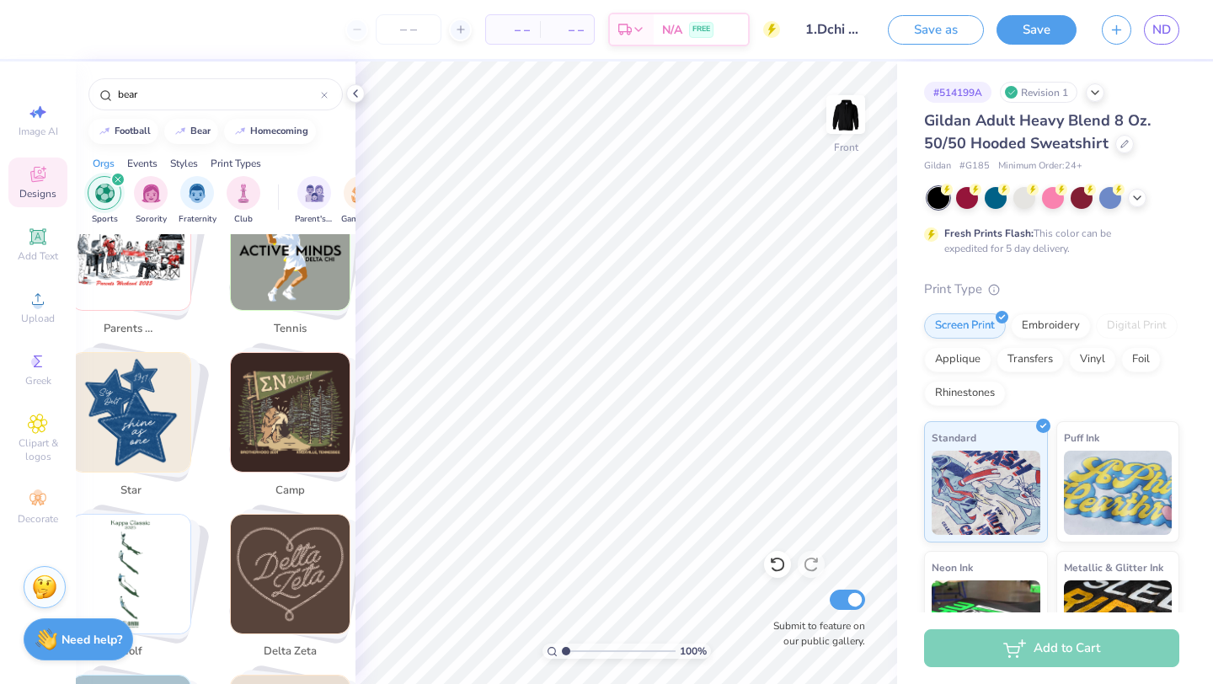
scroll to position [867, 0]
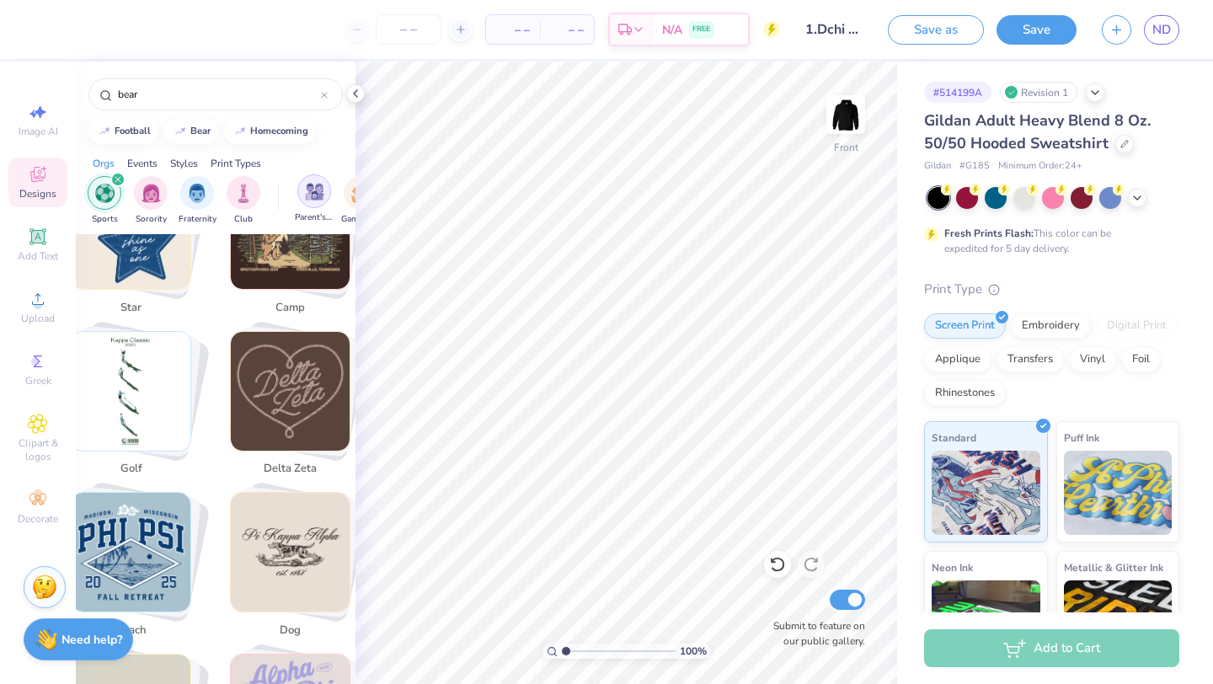
click at [310, 195] on img "filter for Parent's Weekend" at bounding box center [314, 191] width 19 height 19
click at [325, 180] on icon "filter for Parent's Weekend" at bounding box center [327, 179] width 7 height 7
click at [119, 183] on icon "filter for Sports" at bounding box center [118, 179] width 7 height 7
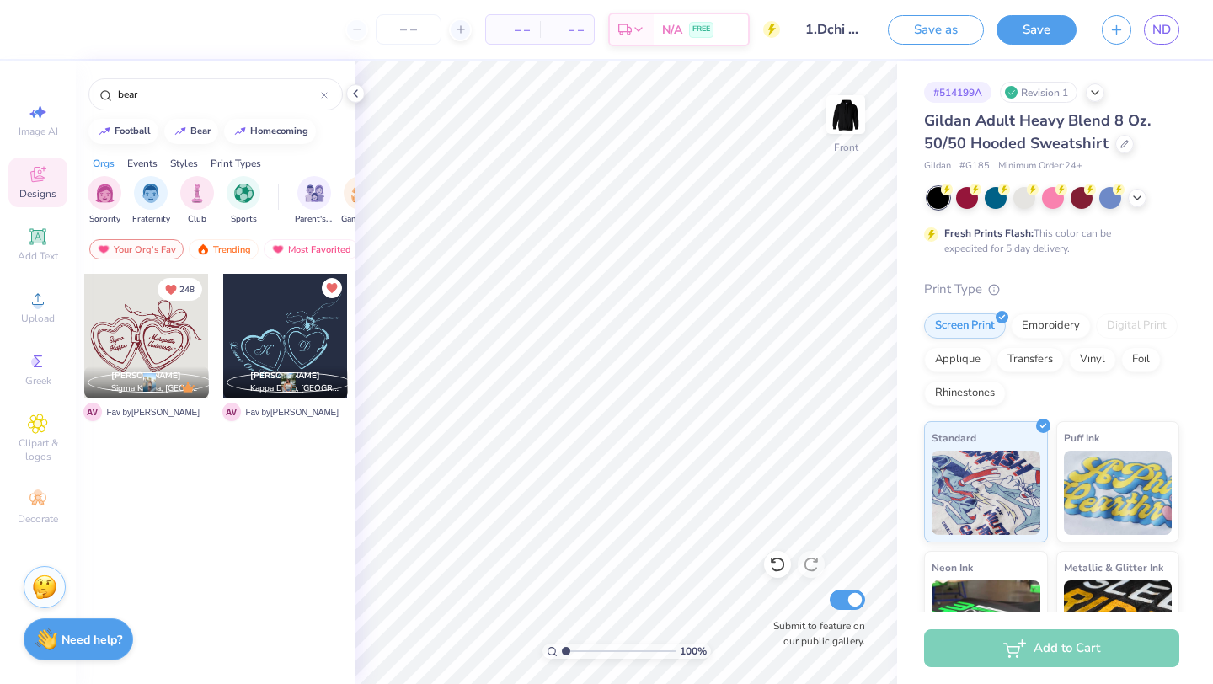
click at [138, 162] on div "Events" at bounding box center [142, 163] width 30 height 15
click at [146, 194] on img "filter for Game Day" at bounding box center [151, 191] width 19 height 19
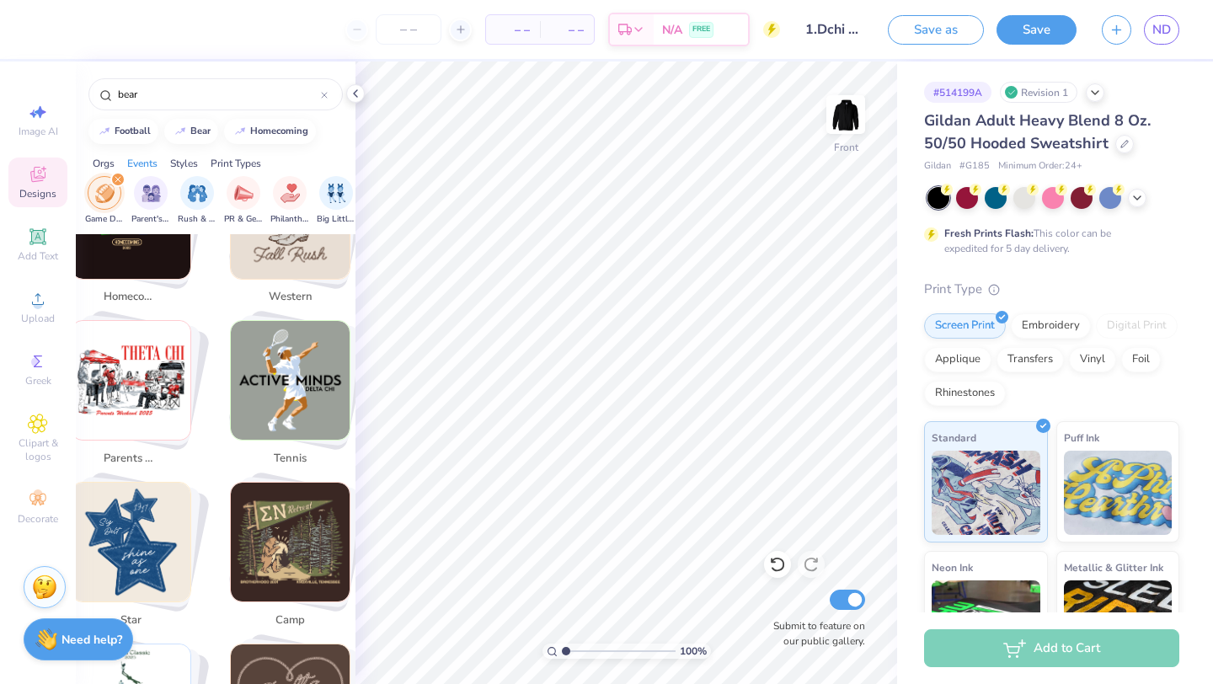
scroll to position [779, 0]
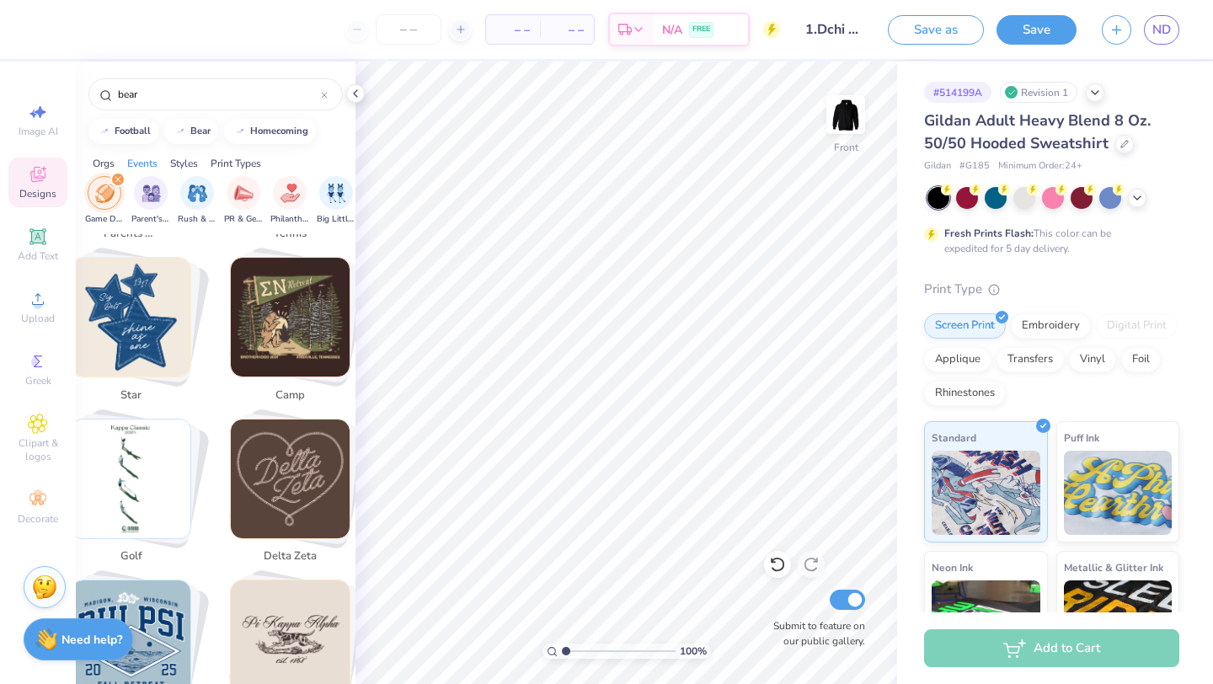
click at [123, 496] on img "Stack Card Button golf" at bounding box center [131, 479] width 119 height 119
type input "golf"
click at [129, 543] on div "golf" at bounding box center [131, 557] width 67 height 29
click at [165, 99] on input "golf" at bounding box center [218, 94] width 205 height 17
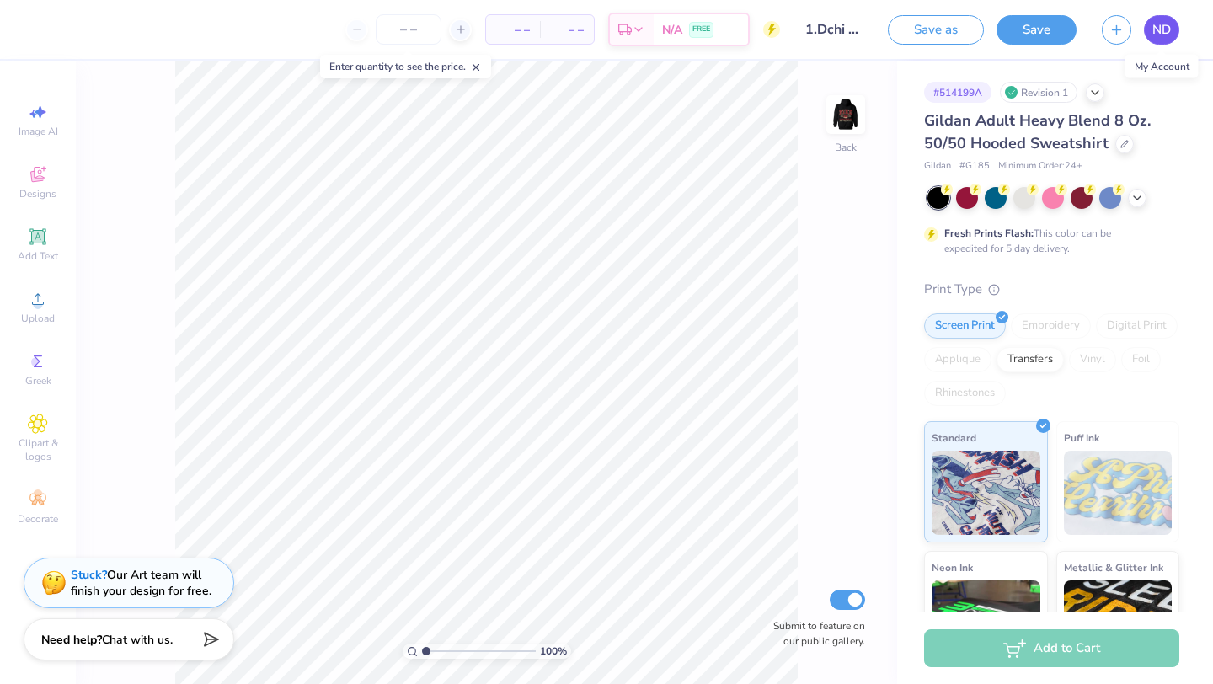
click at [1163, 35] on span "ND" at bounding box center [1162, 29] width 19 height 19
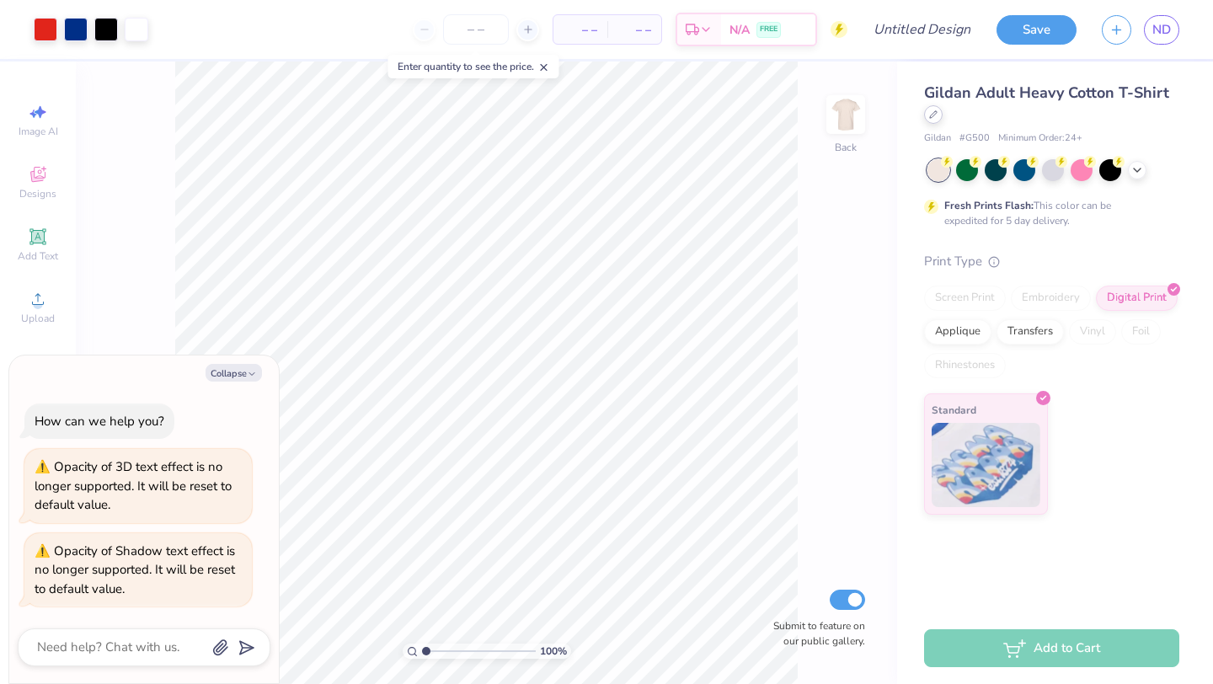
click at [934, 119] on icon at bounding box center [933, 114] width 8 height 8
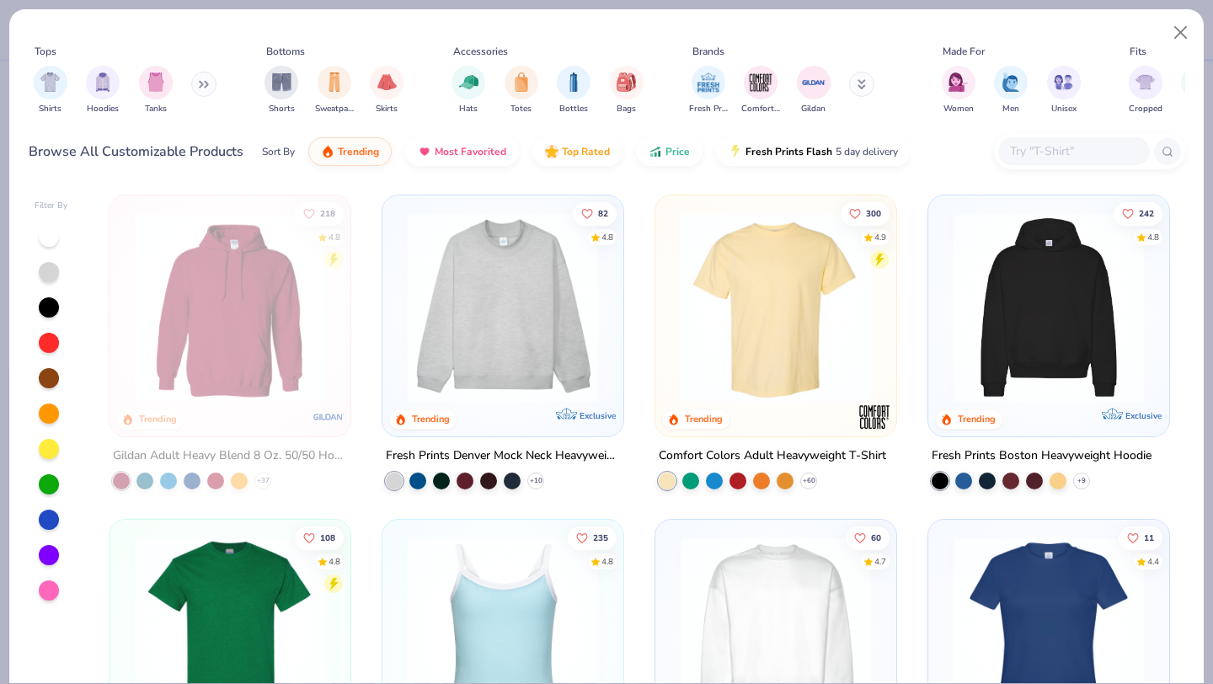
click at [259, 310] on img at bounding box center [229, 307] width 207 height 190
click at [238, 292] on img at bounding box center [229, 307] width 207 height 190
click at [262, 361] on img at bounding box center [229, 307] width 207 height 190
click at [253, 382] on img at bounding box center [229, 307] width 207 height 190
click at [1181, 30] on button "Close" at bounding box center [1181, 33] width 32 height 32
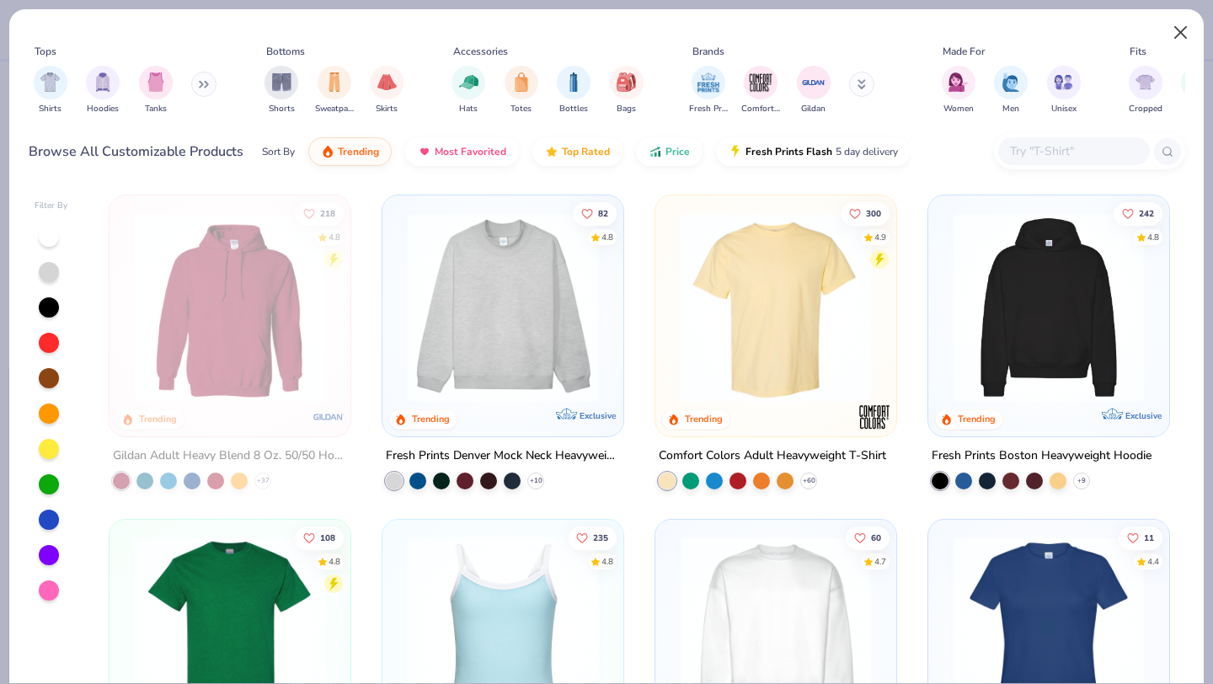
type textarea "x"
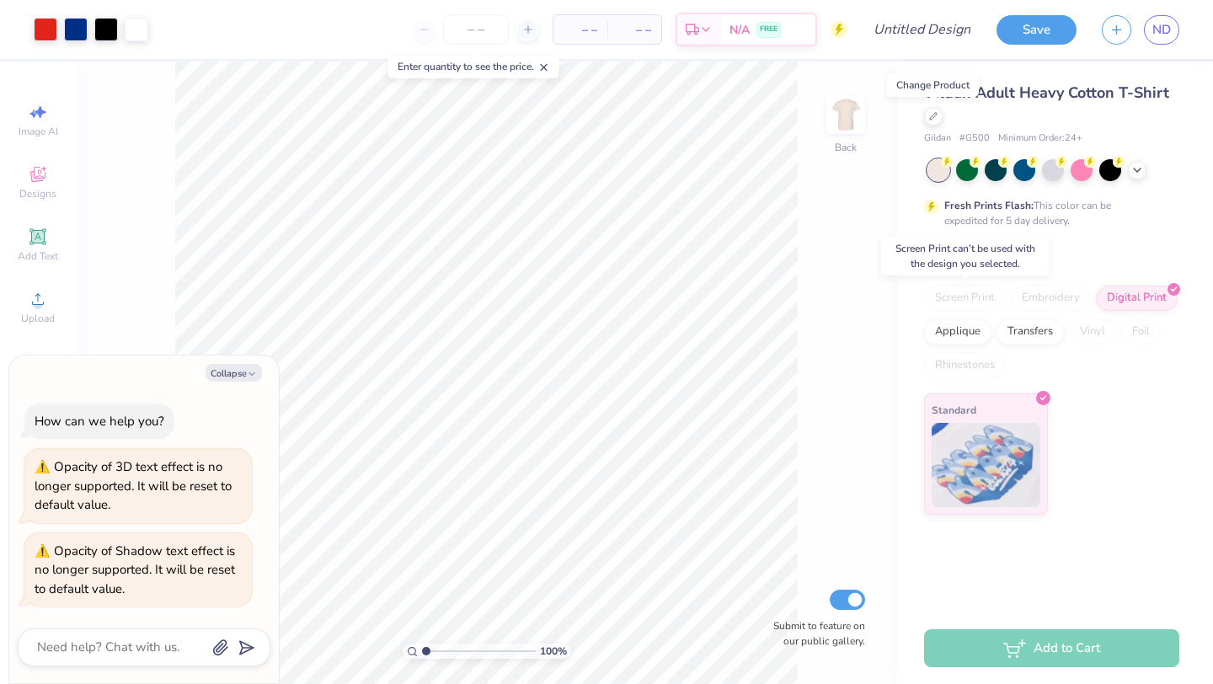
click at [956, 297] on div "Screen Print" at bounding box center [965, 298] width 82 height 25
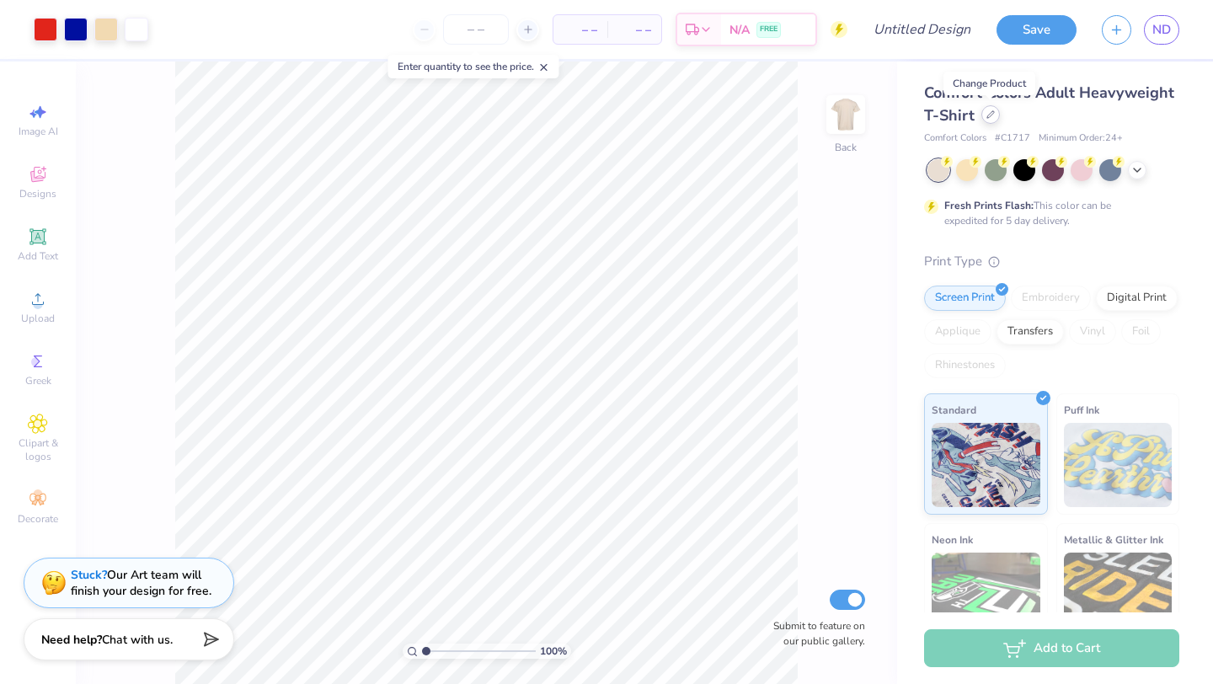
click at [992, 117] on icon at bounding box center [991, 114] width 8 height 8
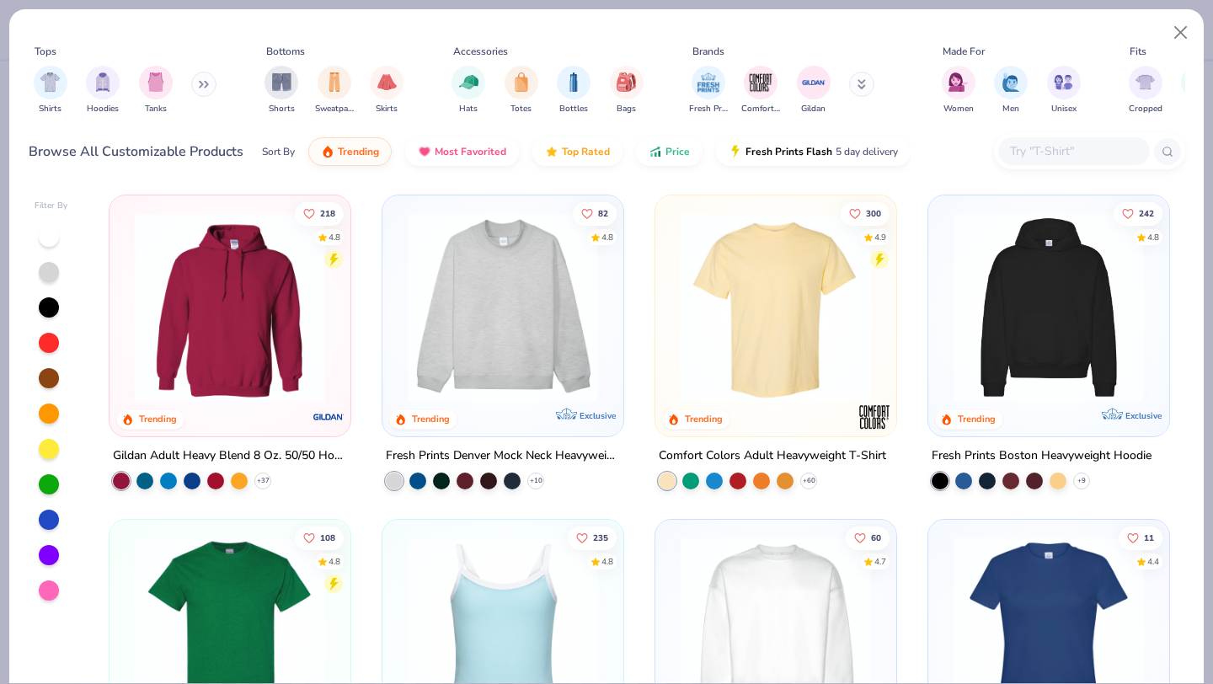
click at [292, 344] on img at bounding box center [229, 307] width 207 height 190
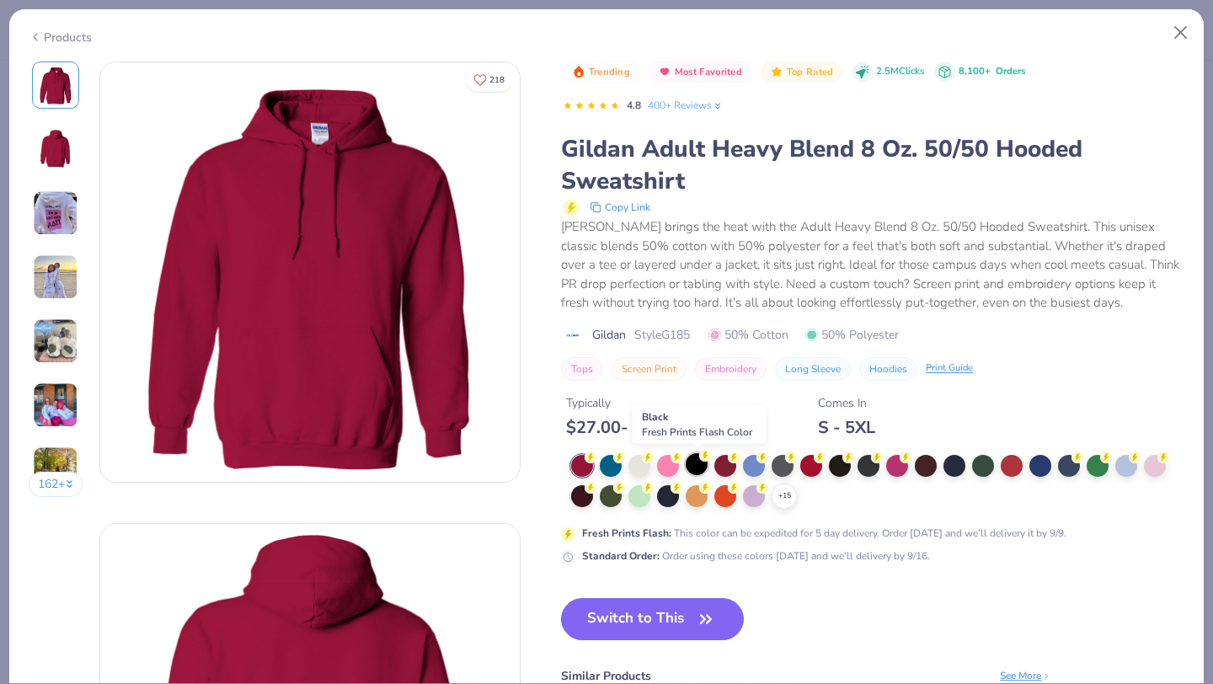
click at [698, 464] on div at bounding box center [697, 464] width 22 height 22
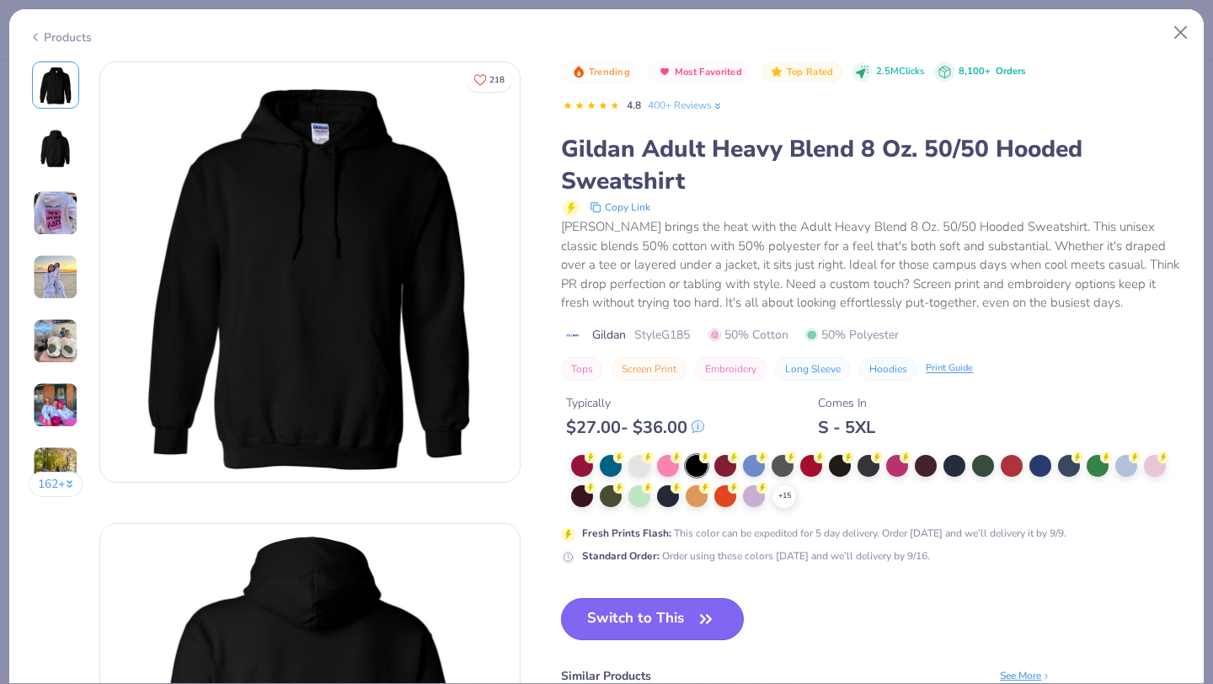
click at [663, 629] on button "Switch to This" at bounding box center [652, 619] width 183 height 42
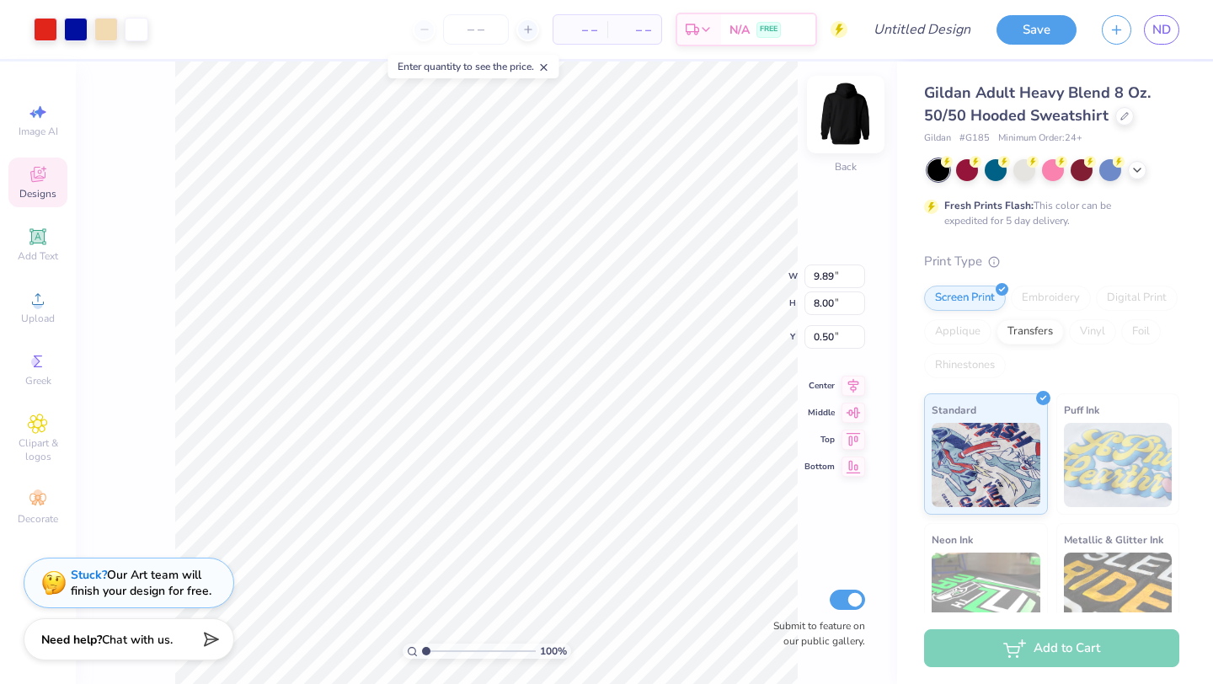
click at [839, 126] on img at bounding box center [845, 114] width 67 height 67
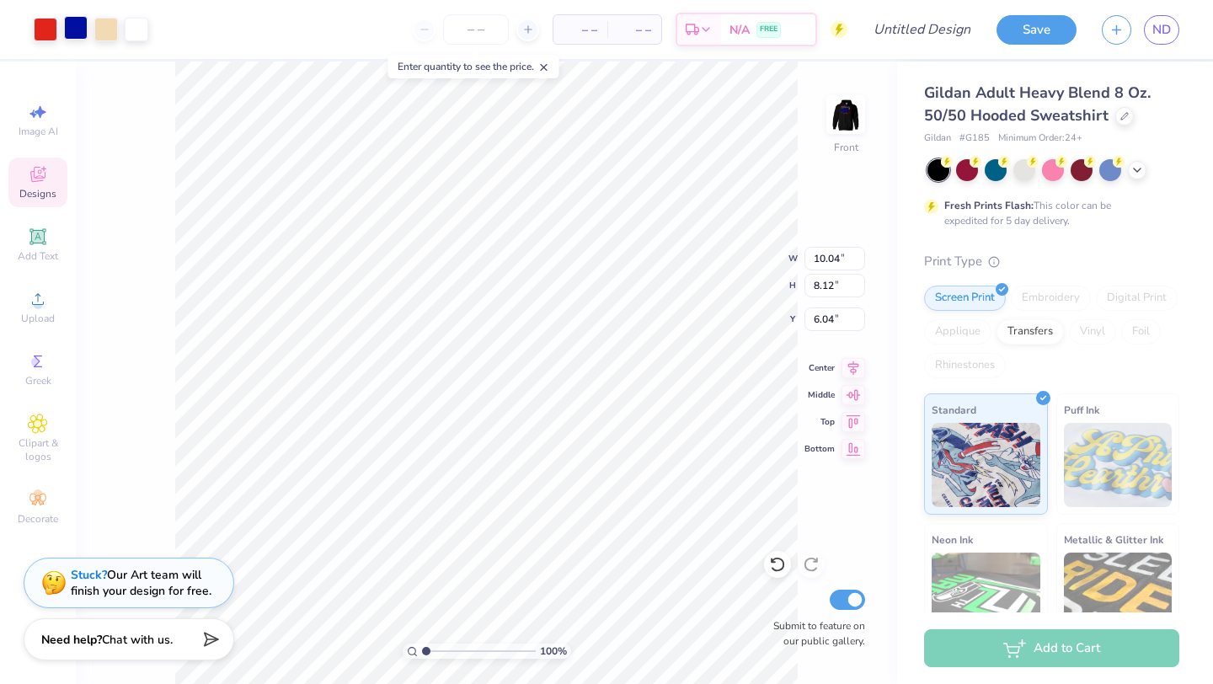
click at [78, 27] on div at bounding box center [76, 28] width 24 height 24
